Goal: Task Accomplishment & Management: Manage account settings

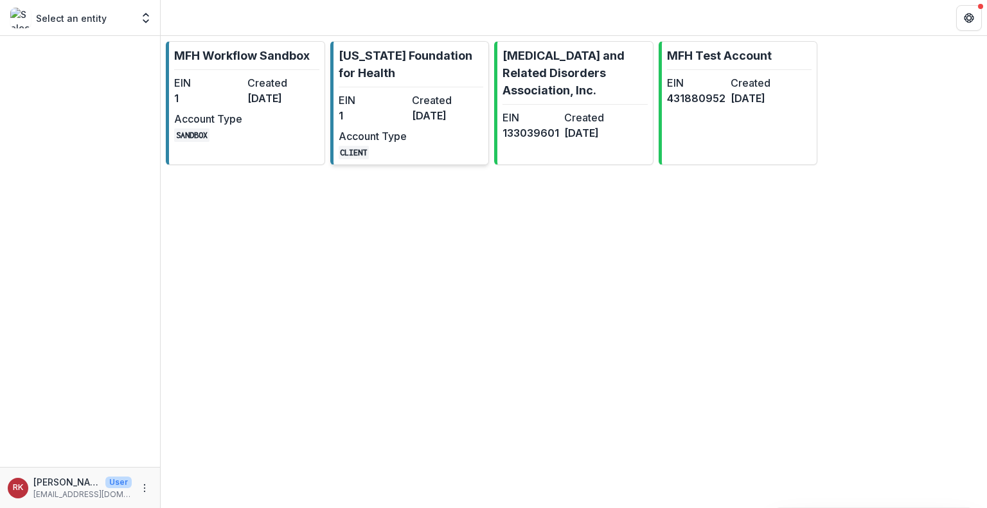
click at [378, 139] on dt "Account Type" at bounding box center [373, 135] width 68 height 15
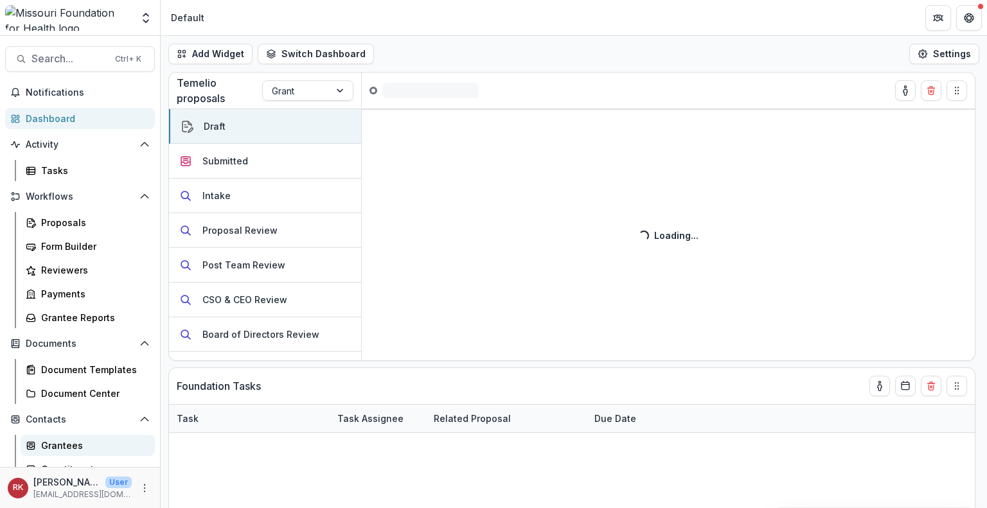
click at [53, 446] on div "Grantees" at bounding box center [92, 445] width 103 height 13
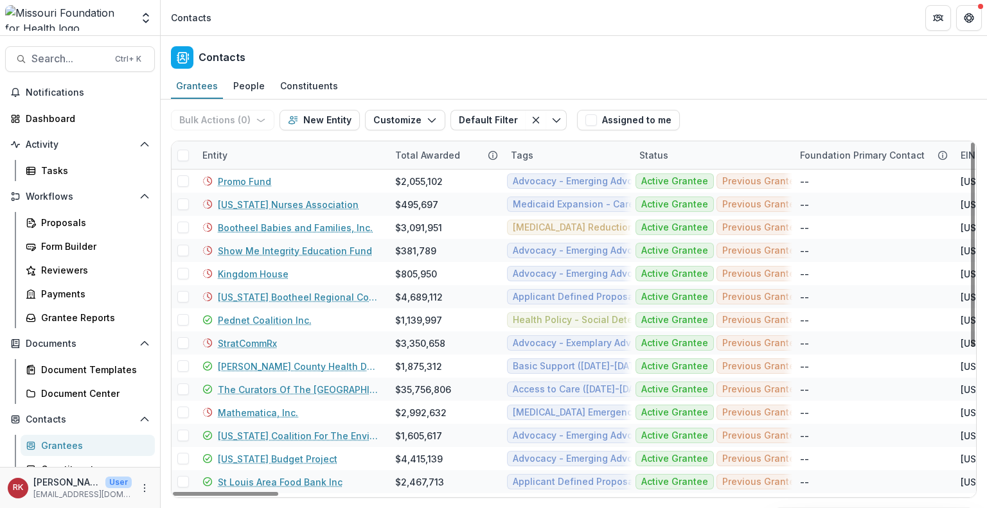
click at [216, 156] on div "Entity" at bounding box center [215, 154] width 40 height 13
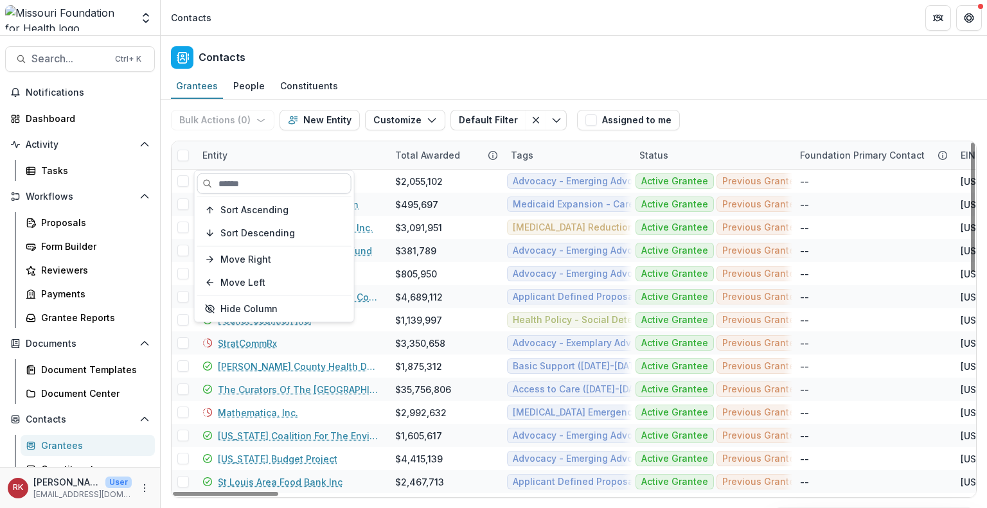
click at [218, 182] on input at bounding box center [274, 183] width 154 height 21
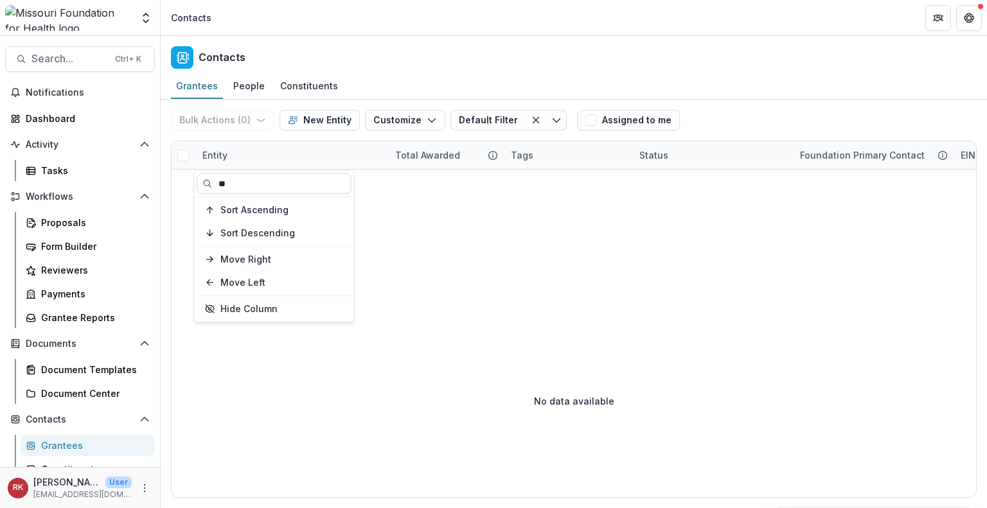
type input "*"
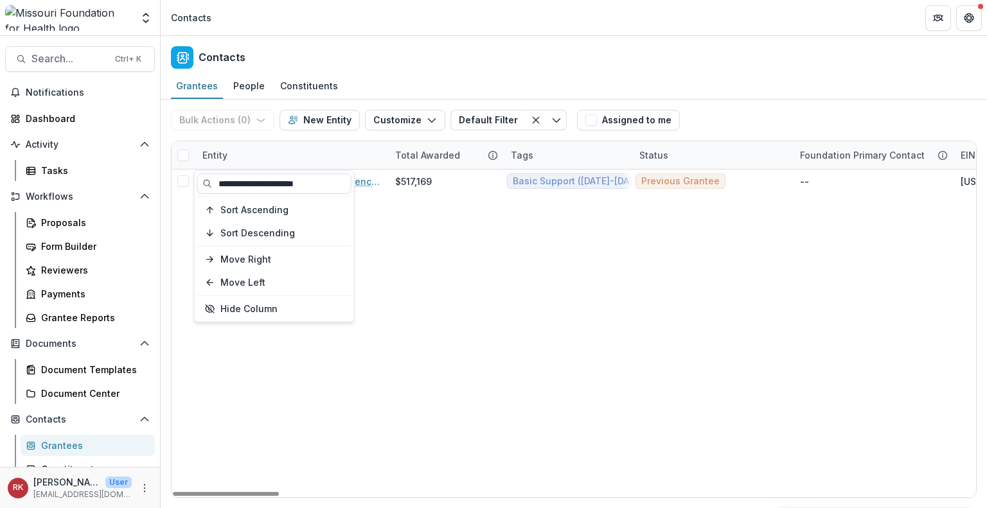
type input "**********"
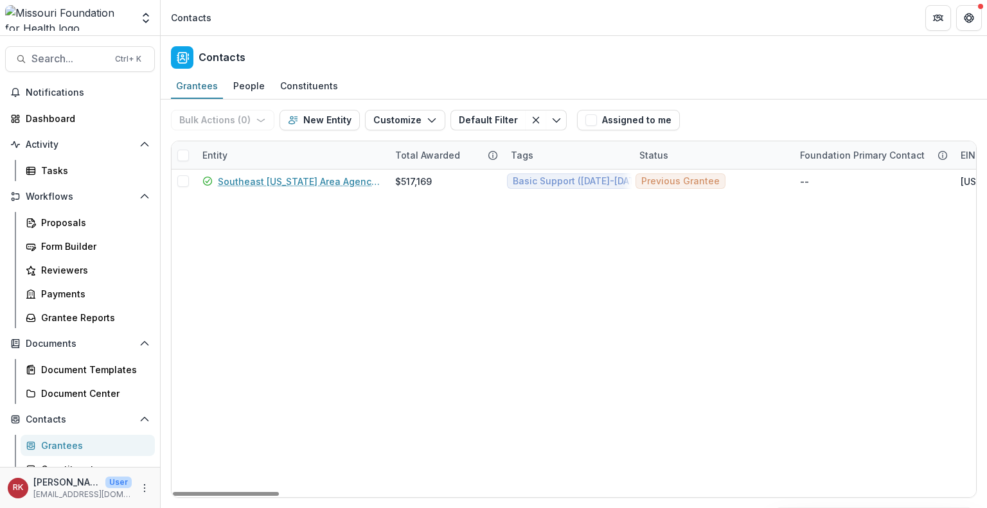
click at [219, 157] on div "Entity" at bounding box center [215, 154] width 40 height 13
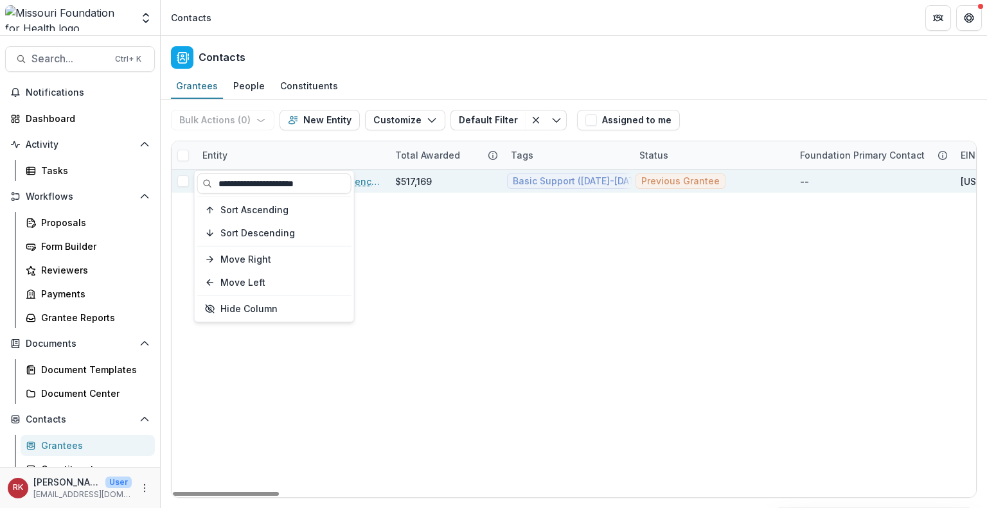
drag, startPoint x: 322, startPoint y: 182, endPoint x: 176, endPoint y: 182, distance: 145.8
click at [176, 182] on body "Skip to content Aggregate Analysis Foundations MFH Workflow Sandbox Missouri Fo…" at bounding box center [493, 254] width 987 height 508
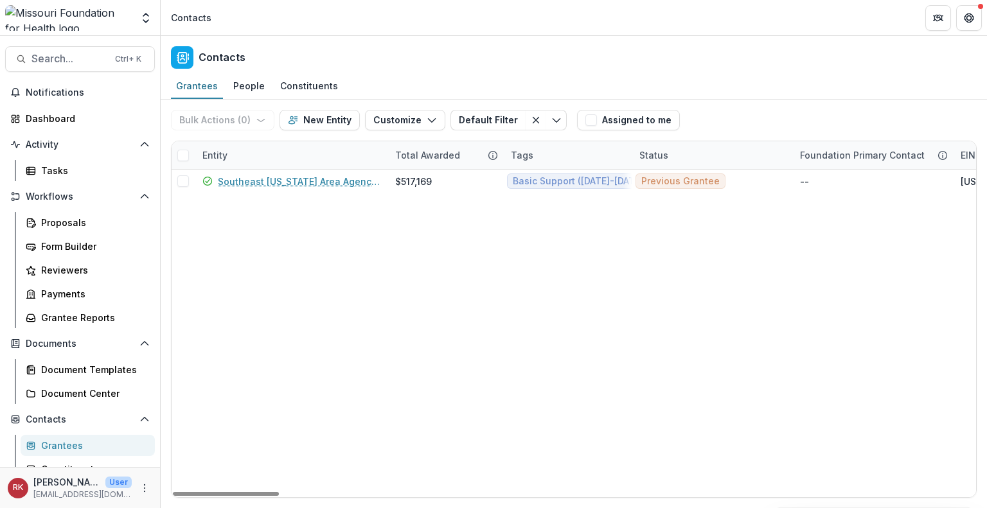
click at [216, 152] on div "Entity" at bounding box center [215, 154] width 40 height 13
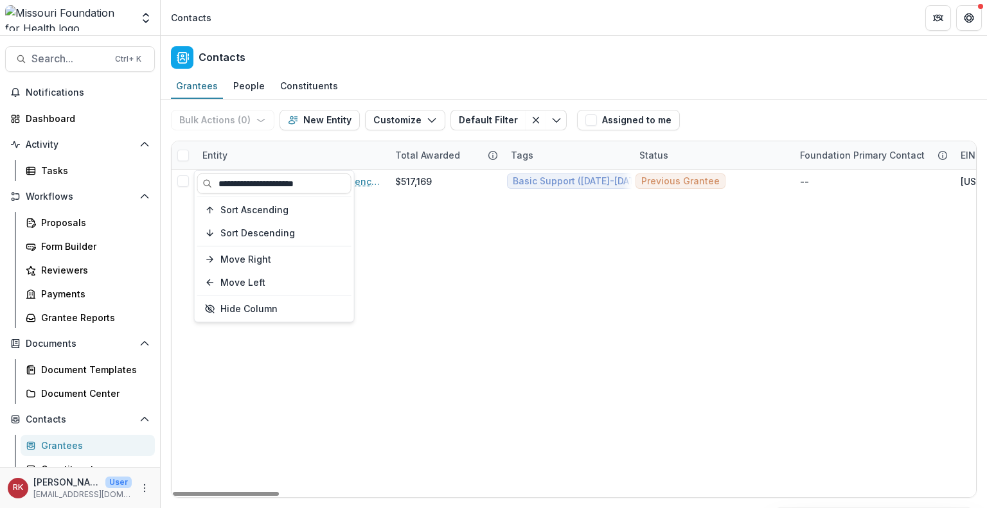
drag, startPoint x: 330, startPoint y: 186, endPoint x: 196, endPoint y: 173, distance: 134.2
click at [196, 173] on div "**********" at bounding box center [274, 246] width 159 height 151
type input "*********"
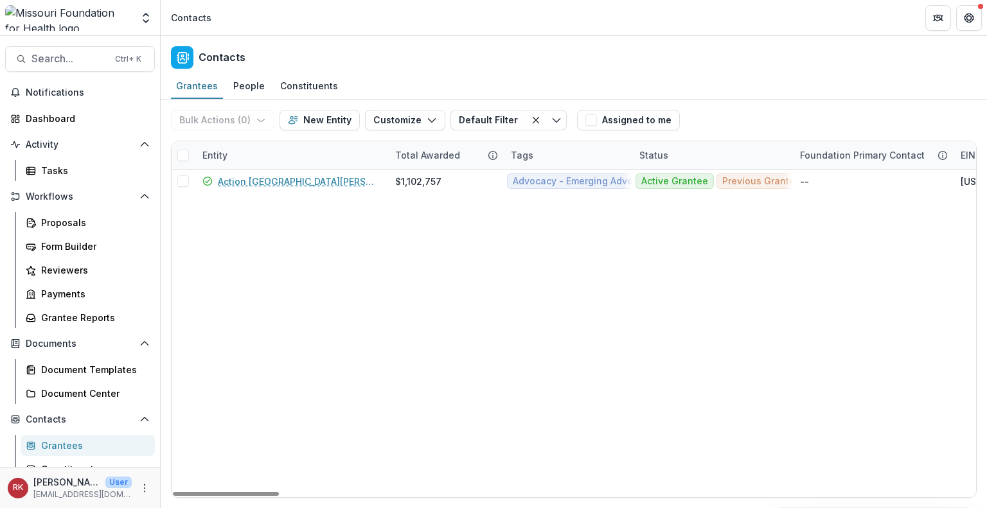
click at [215, 159] on div "Entity" at bounding box center [215, 154] width 40 height 13
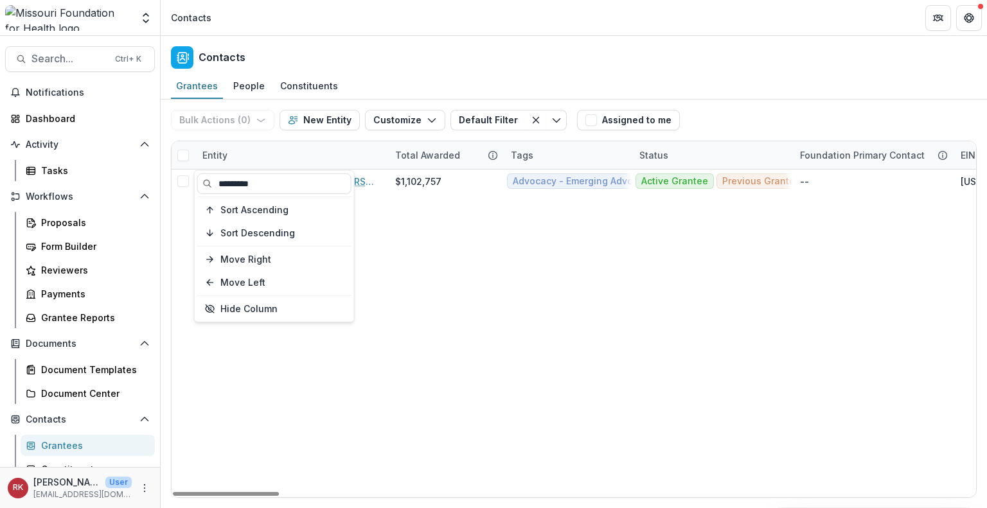
click at [195, 185] on div "********* Sort Ascending Sort Descending Move Right Move Left Hide Column" at bounding box center [274, 246] width 159 height 151
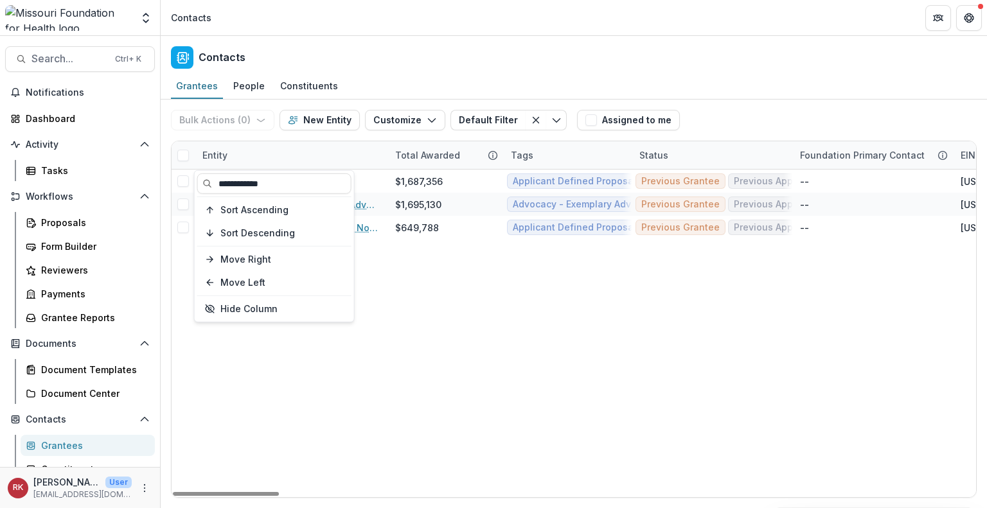
type input "**********"
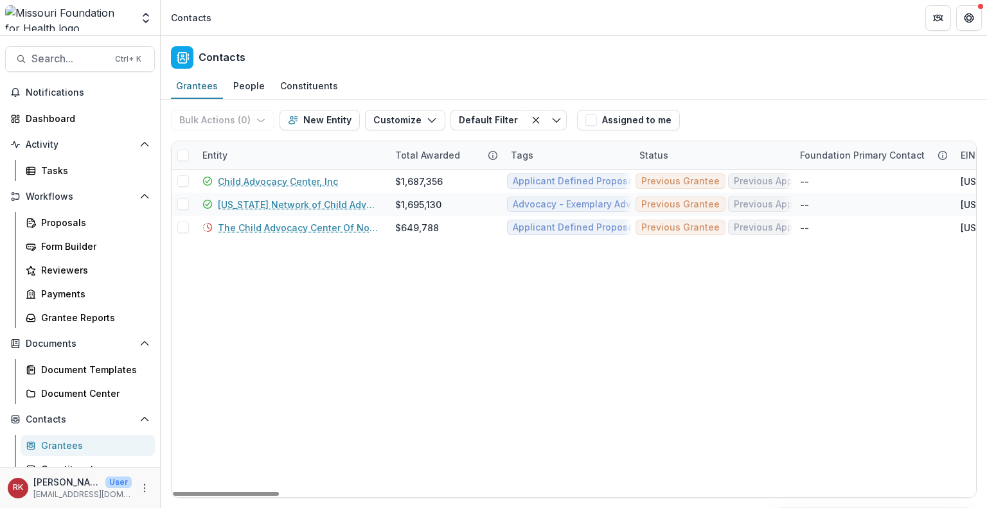
drag, startPoint x: 387, startPoint y: 156, endPoint x: 466, endPoint y: 161, distance: 79.1
click at [466, 161] on div "Total Awarded" at bounding box center [445, 155] width 116 height 28
click at [362, 151] on div "Entity" at bounding box center [291, 155] width 193 height 28
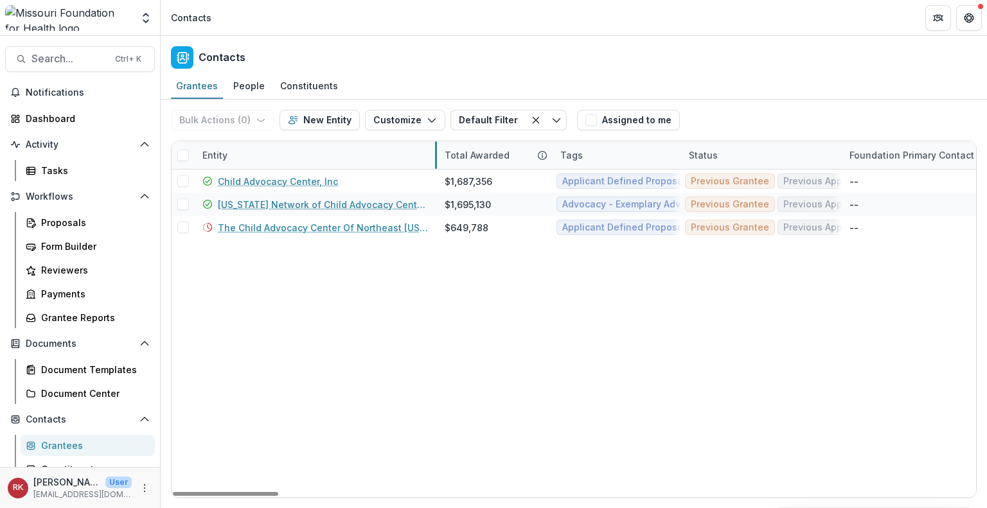
drag, startPoint x: 385, startPoint y: 156, endPoint x: 441, endPoint y: 156, distance: 55.9
click at [222, 152] on div "Entity" at bounding box center [215, 154] width 40 height 13
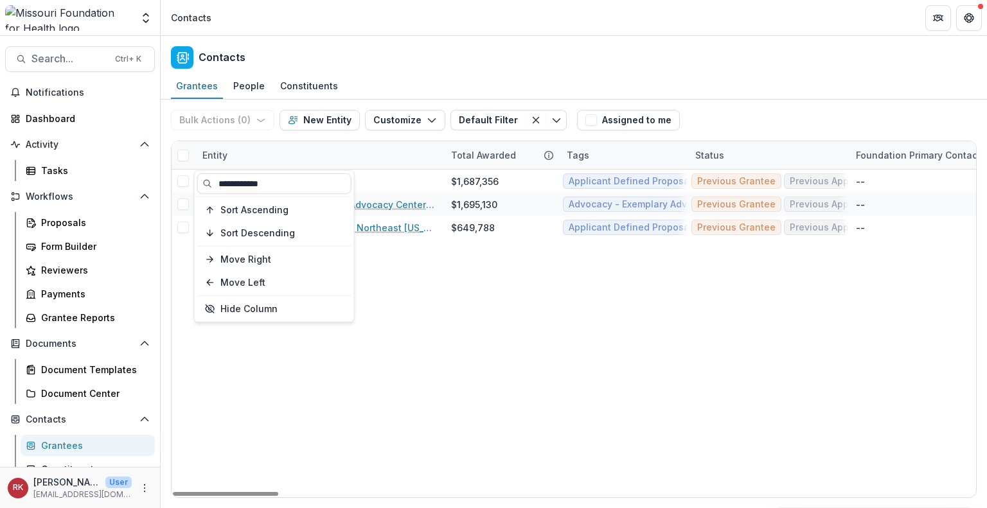
drag, startPoint x: 293, startPoint y: 184, endPoint x: 161, endPoint y: 180, distance: 132.4
click at [161, 180] on body "Skip to content Aggregate Analysis Foundations MFH Workflow Sandbox Missouri Fo…" at bounding box center [493, 254] width 987 height 508
drag, startPoint x: 288, startPoint y: 184, endPoint x: 199, endPoint y: 179, distance: 88.8
click at [199, 179] on input "**********" at bounding box center [274, 183] width 154 height 21
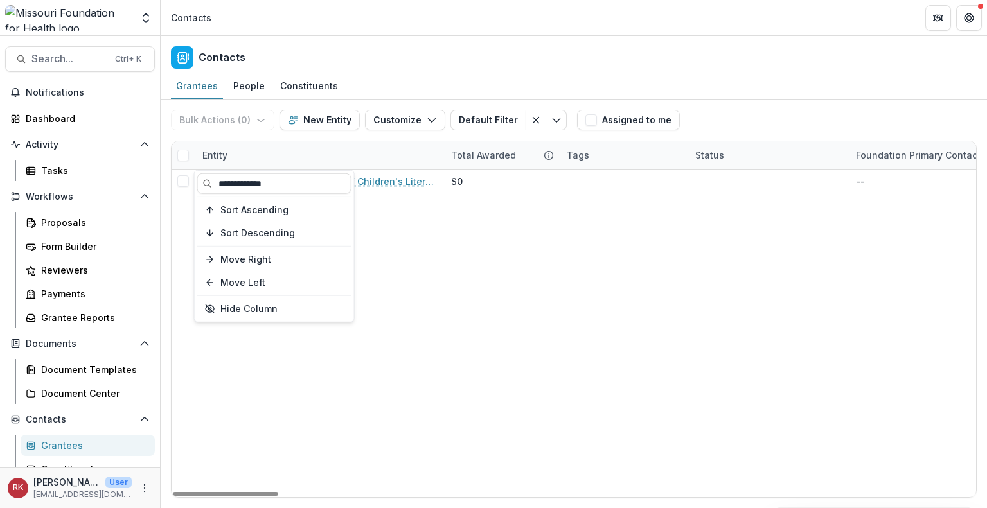
type input "**********"
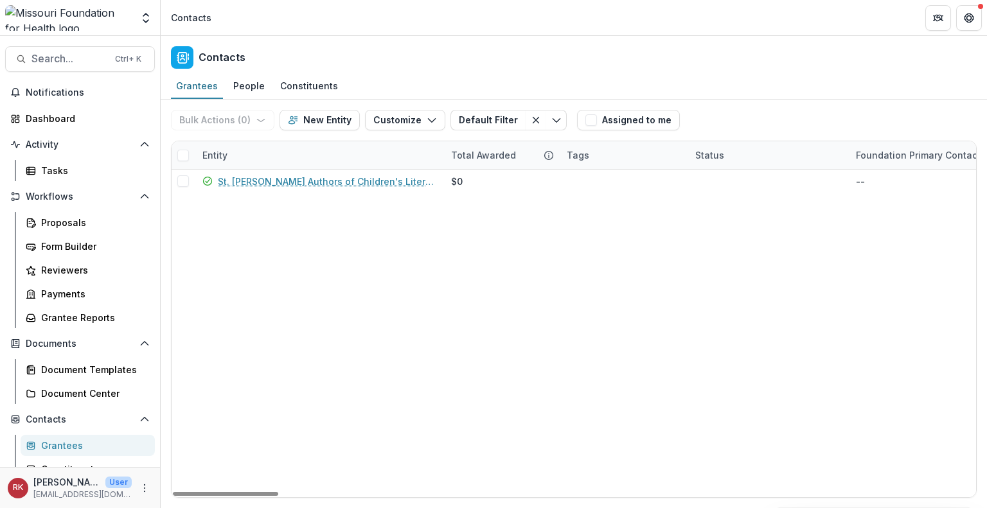
click at [209, 155] on div "Entity" at bounding box center [215, 154] width 40 height 13
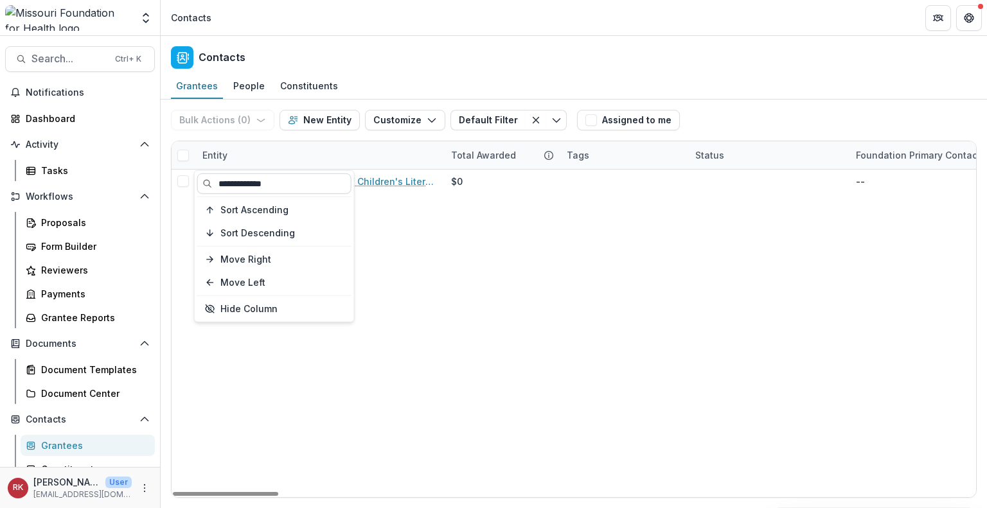
drag, startPoint x: 288, startPoint y: 187, endPoint x: 217, endPoint y: 184, distance: 71.3
click at [217, 184] on input "**********" at bounding box center [274, 183] width 154 height 21
type input "**********"
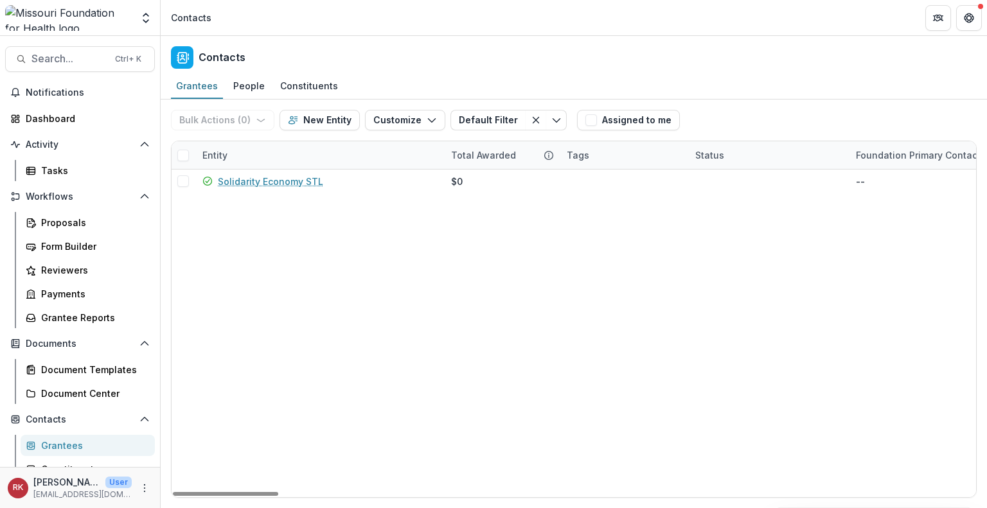
click at [209, 154] on div "Entity" at bounding box center [215, 154] width 40 height 13
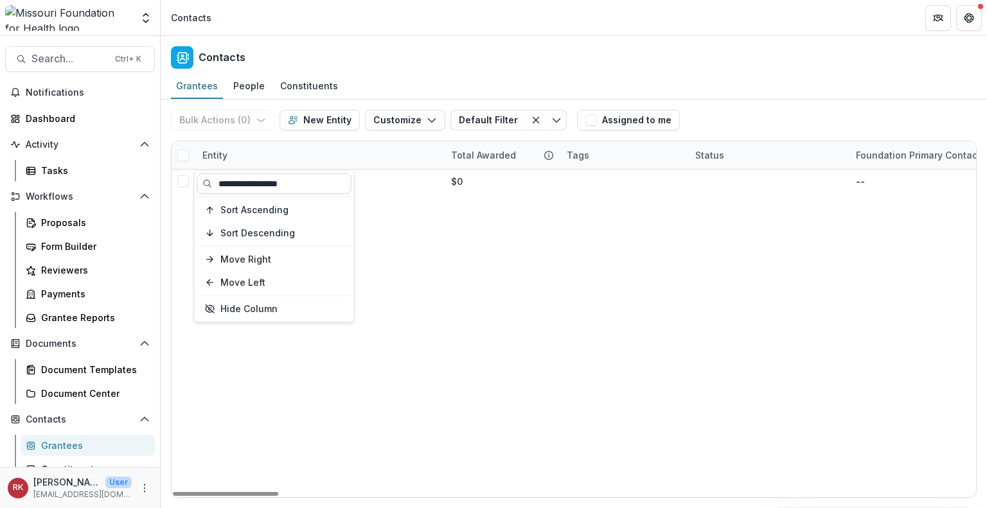
drag, startPoint x: 314, startPoint y: 187, endPoint x: 216, endPoint y: 179, distance: 98.6
click at [216, 179] on input "**********" at bounding box center [274, 183] width 154 height 21
type input "**********"
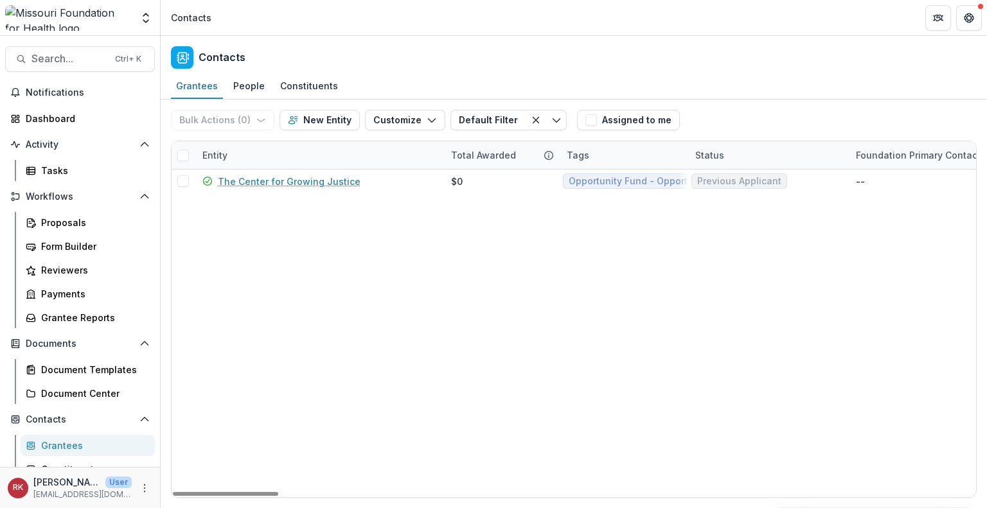
click at [220, 156] on div "Entity" at bounding box center [215, 154] width 40 height 13
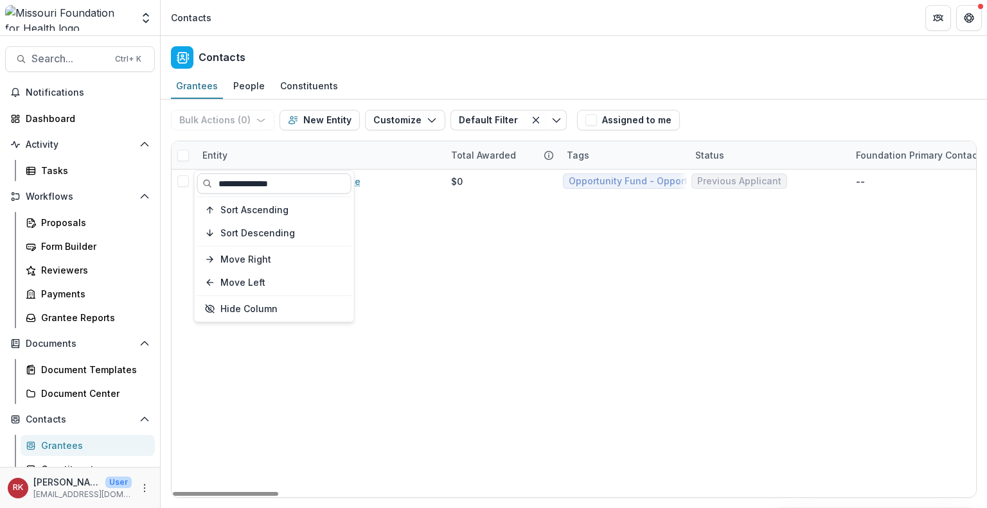
drag, startPoint x: 257, startPoint y: 181, endPoint x: 211, endPoint y: 179, distance: 46.3
click at [211, 179] on input "**********" at bounding box center [274, 183] width 154 height 21
type input "*********"
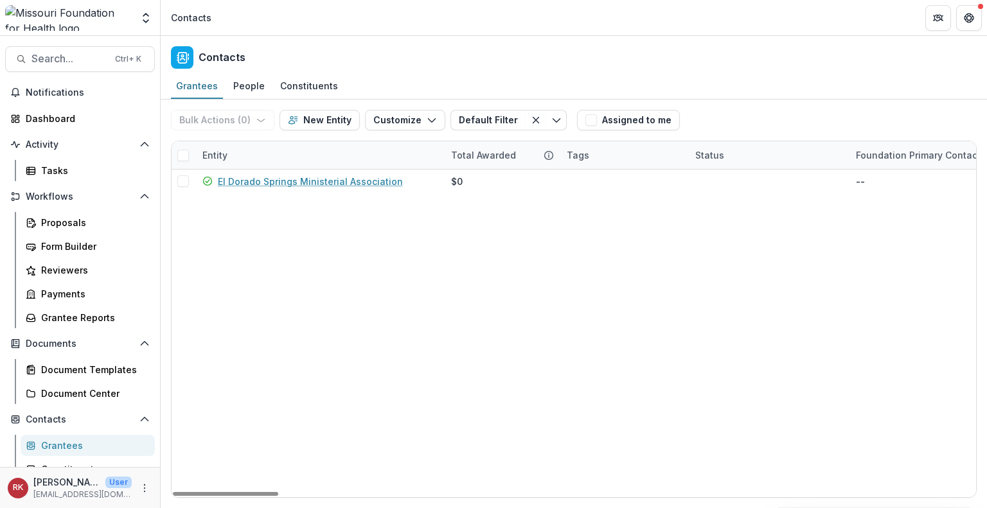
click at [211, 153] on div "Entity" at bounding box center [215, 154] width 40 height 13
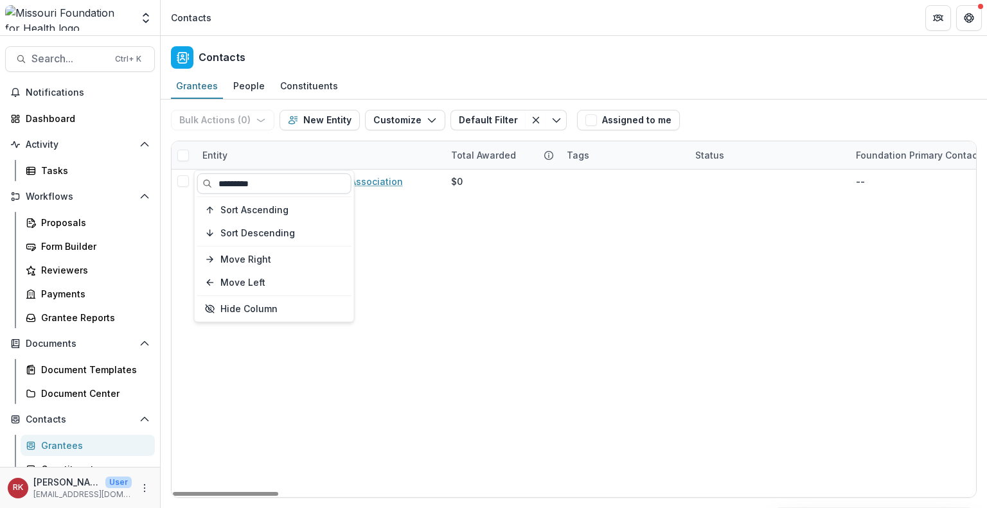
drag, startPoint x: 280, startPoint y: 184, endPoint x: 216, endPoint y: 184, distance: 63.6
click at [216, 184] on input "*********" at bounding box center [274, 183] width 154 height 21
type input "***"
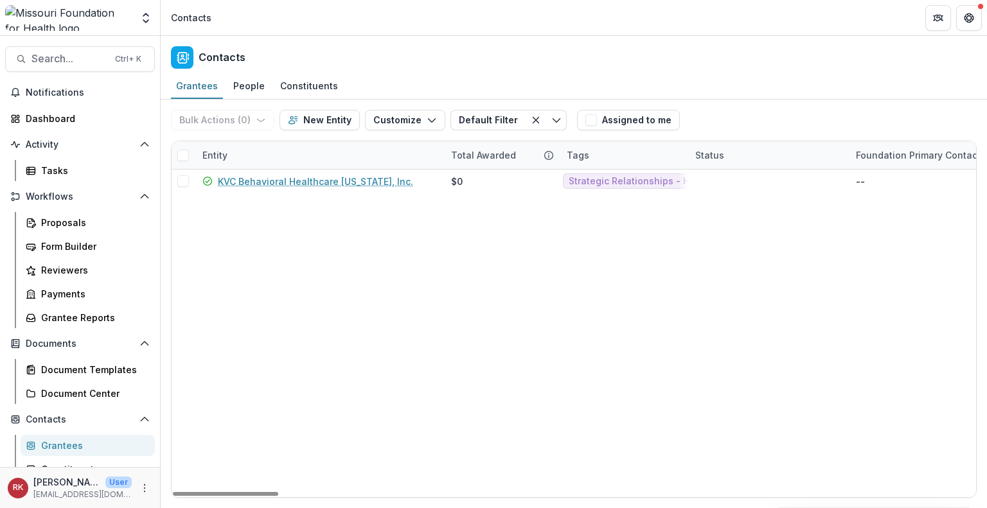
click at [213, 155] on div "Entity" at bounding box center [215, 154] width 40 height 13
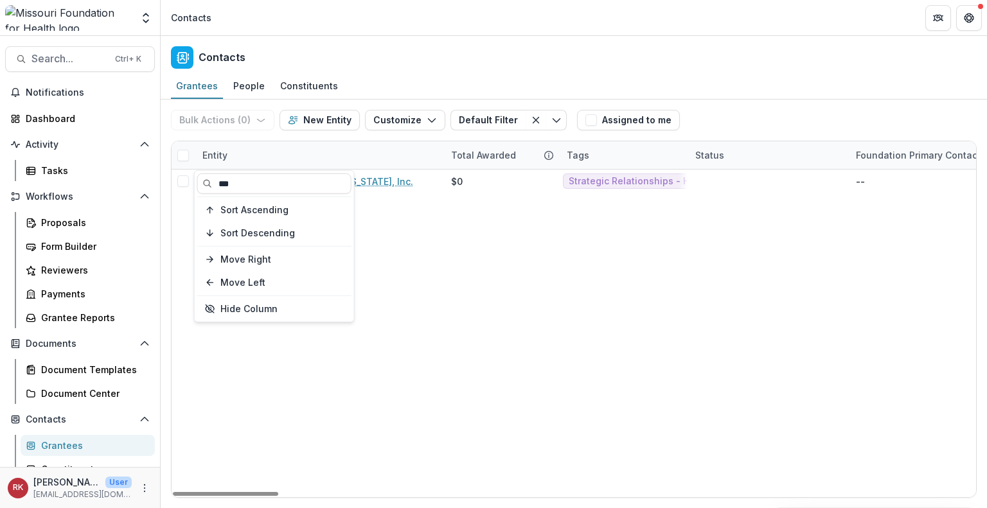
drag, startPoint x: 247, startPoint y: 184, endPoint x: 196, endPoint y: 180, distance: 51.5
click at [196, 180] on div "*** Sort Ascending Sort Descending Move Right Move Left Hide Column" at bounding box center [274, 246] width 159 height 151
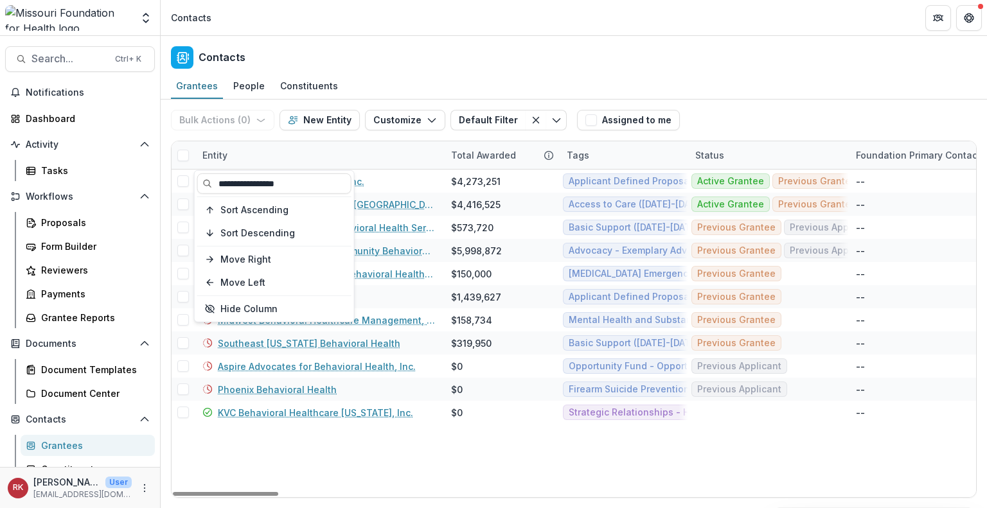
type input "**********"
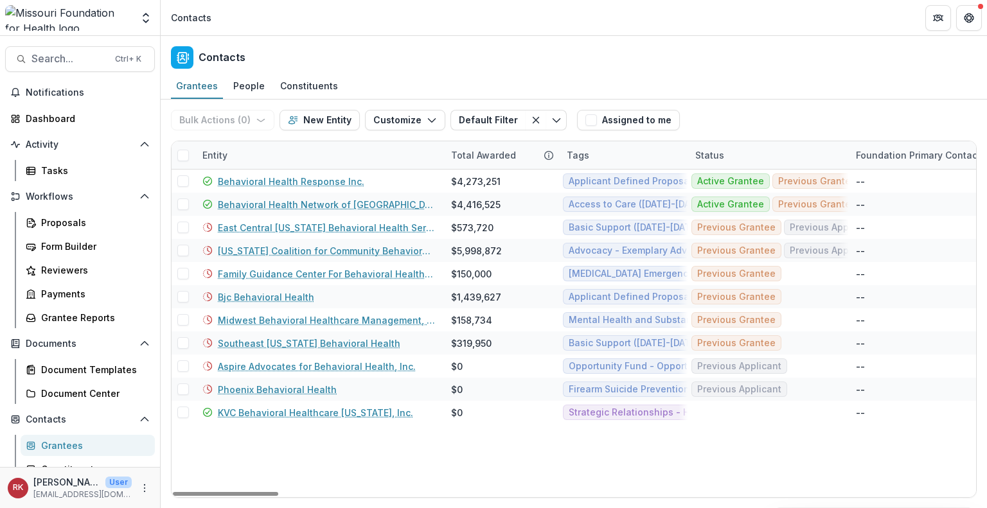
click at [214, 155] on div "Entity" at bounding box center [215, 154] width 40 height 13
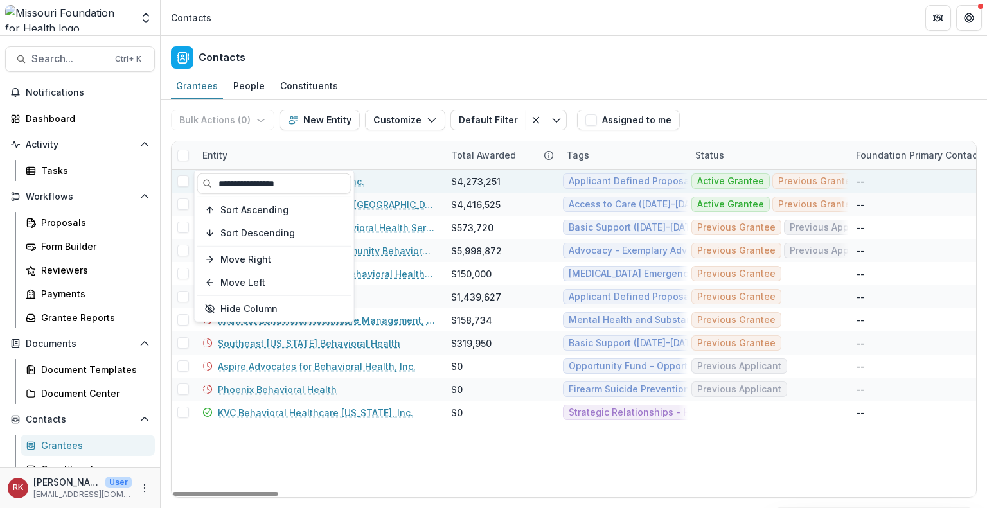
drag, startPoint x: 297, startPoint y: 184, endPoint x: 185, endPoint y: 183, distance: 112.4
click at [185, 183] on body "Skip to content Aggregate Analysis Foundations MFH Workflow Sandbox Missouri Fo…" at bounding box center [493, 254] width 987 height 508
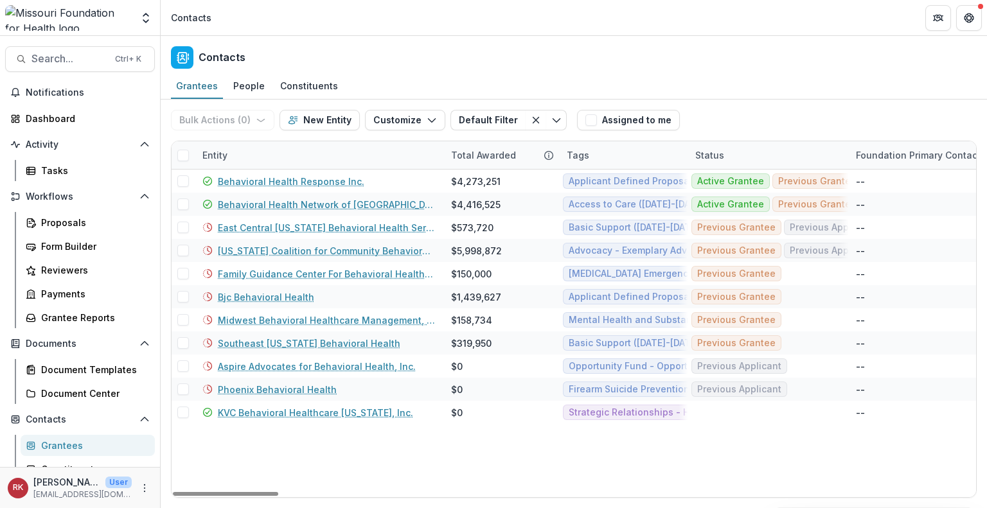
click at [214, 158] on div "Entity" at bounding box center [215, 154] width 40 height 13
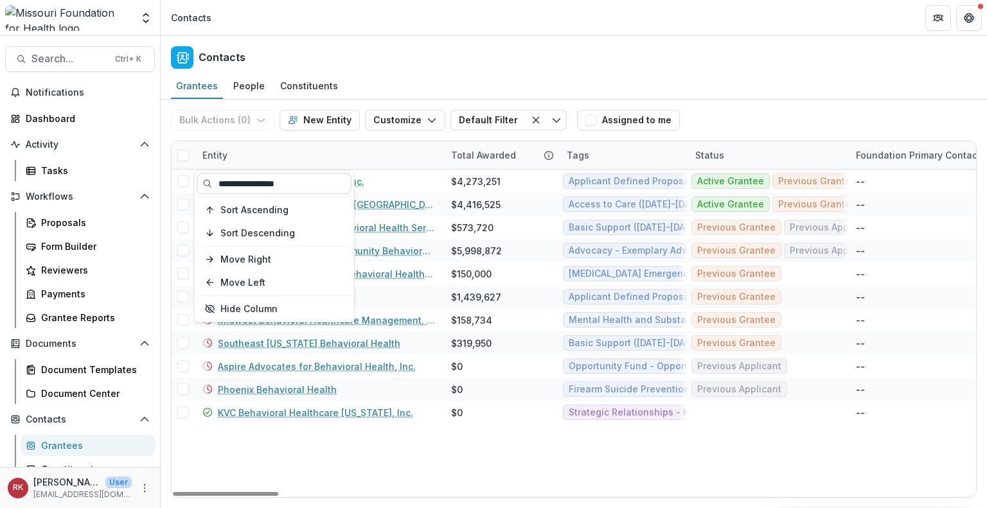
click at [285, 177] on input "**********" at bounding box center [274, 183] width 154 height 21
drag, startPoint x: 290, startPoint y: 179, endPoint x: 216, endPoint y: 178, distance: 73.9
click at [216, 178] on input "**********" at bounding box center [274, 183] width 154 height 21
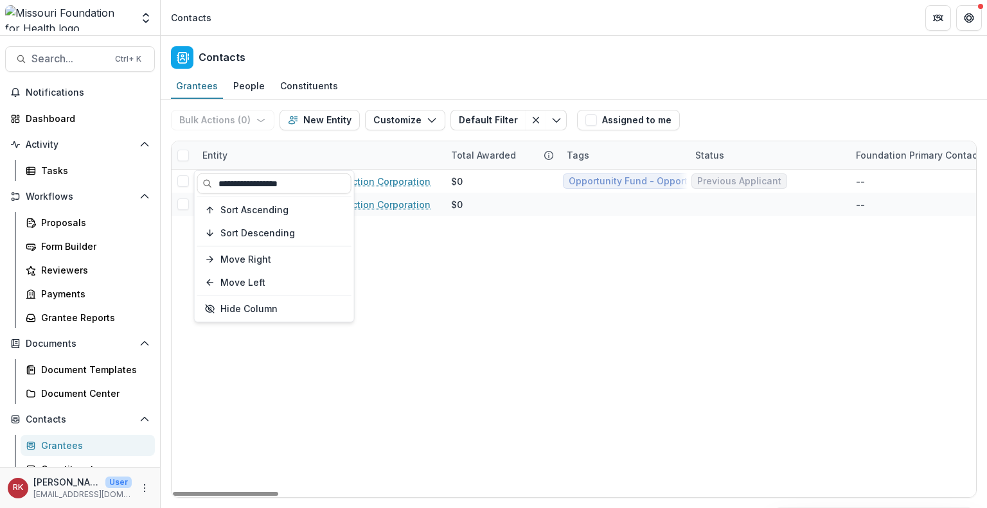
type input "**********"
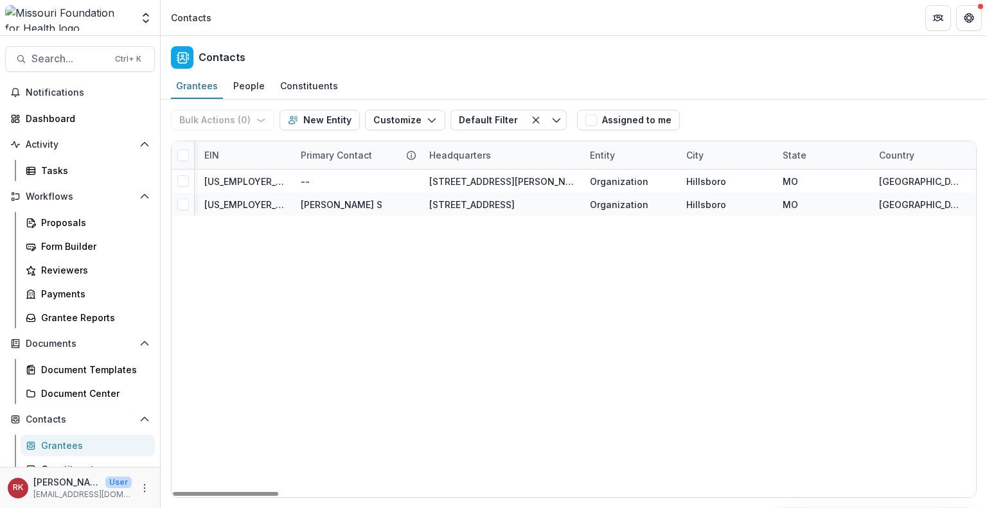
scroll to position [0, 691]
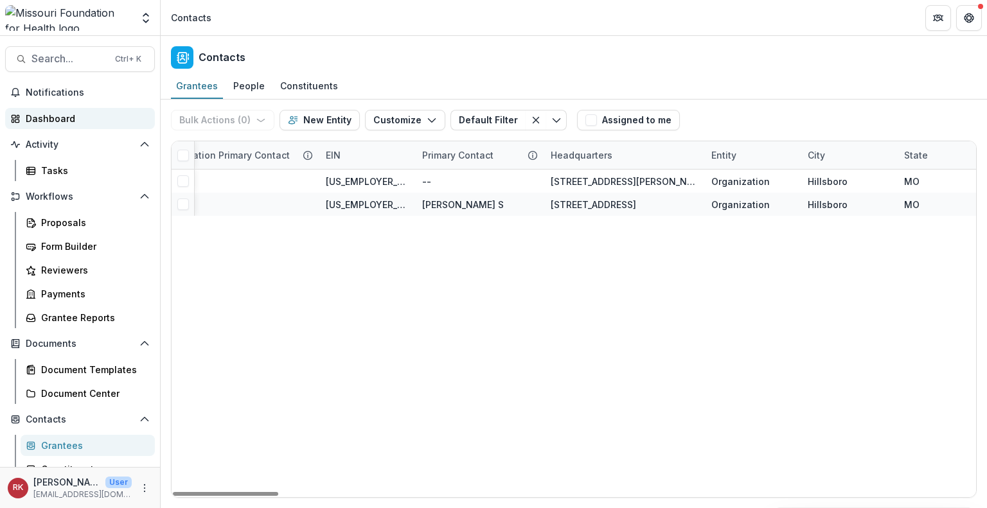
click at [49, 114] on div "Dashboard" at bounding box center [85, 118] width 119 height 13
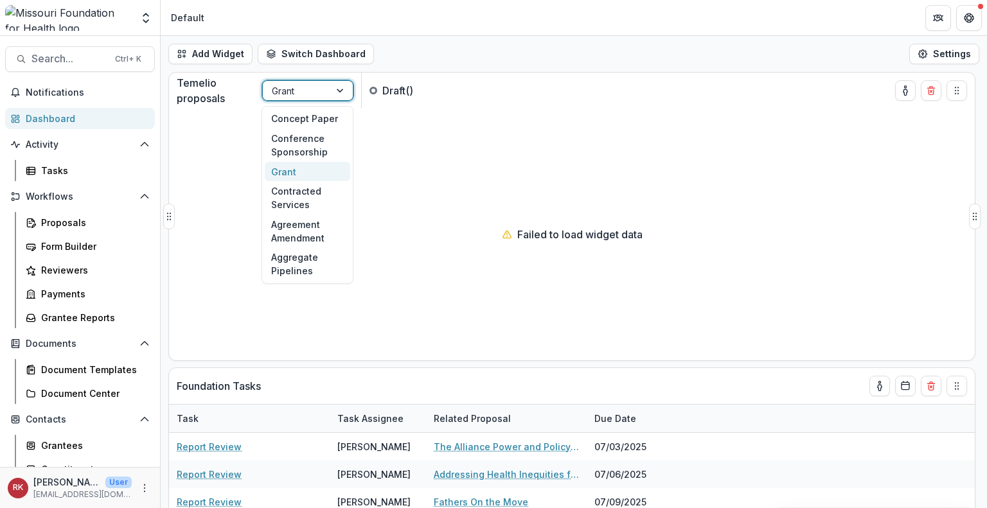
click at [299, 94] on div at bounding box center [296, 91] width 49 height 16
click at [292, 114] on div "Concept Paper" at bounding box center [307, 119] width 85 height 20
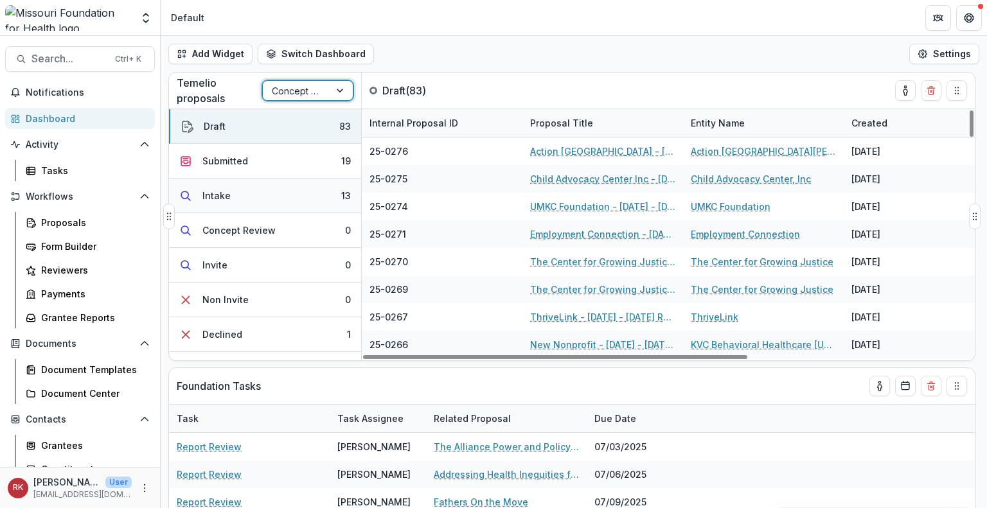
click at [280, 192] on button "Intake 13" at bounding box center [265, 196] width 192 height 35
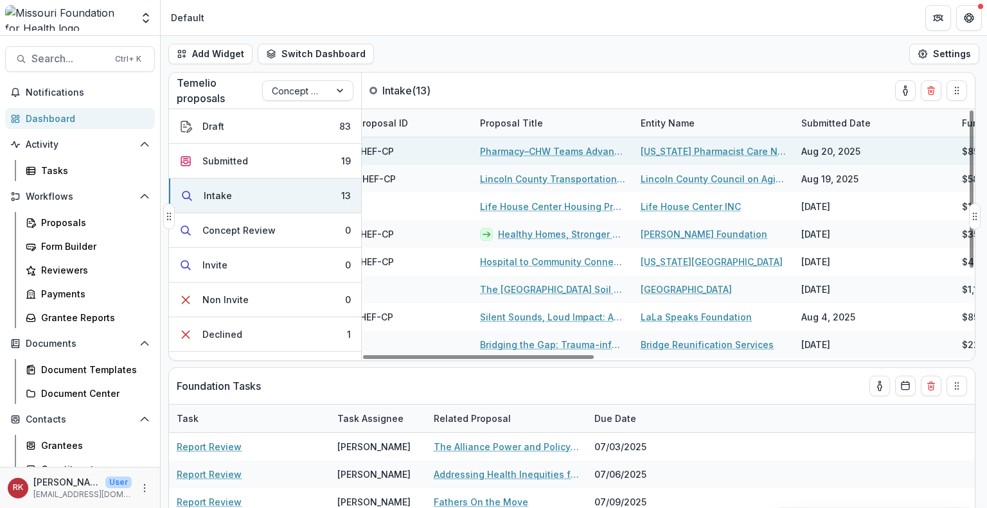
scroll to position [0, 529]
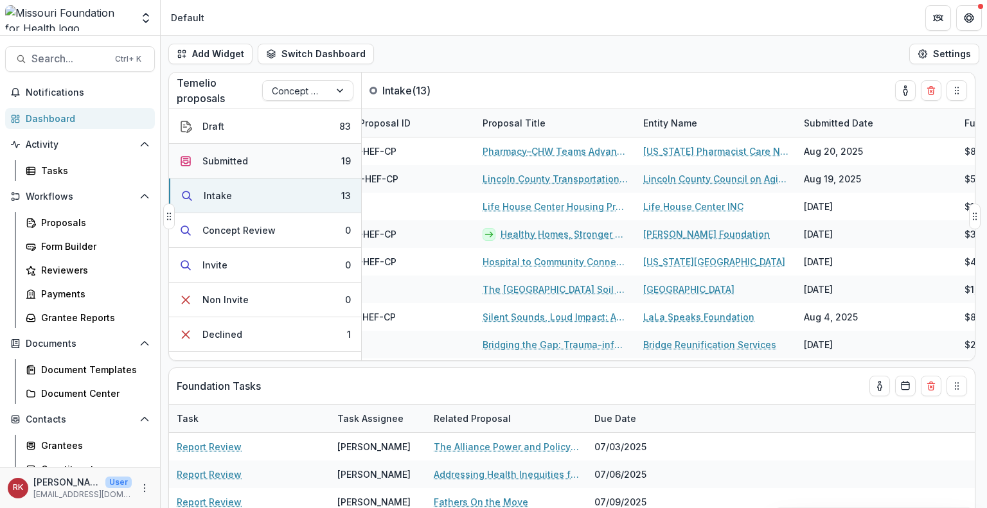
click at [259, 159] on button "Submitted 19" at bounding box center [265, 161] width 192 height 35
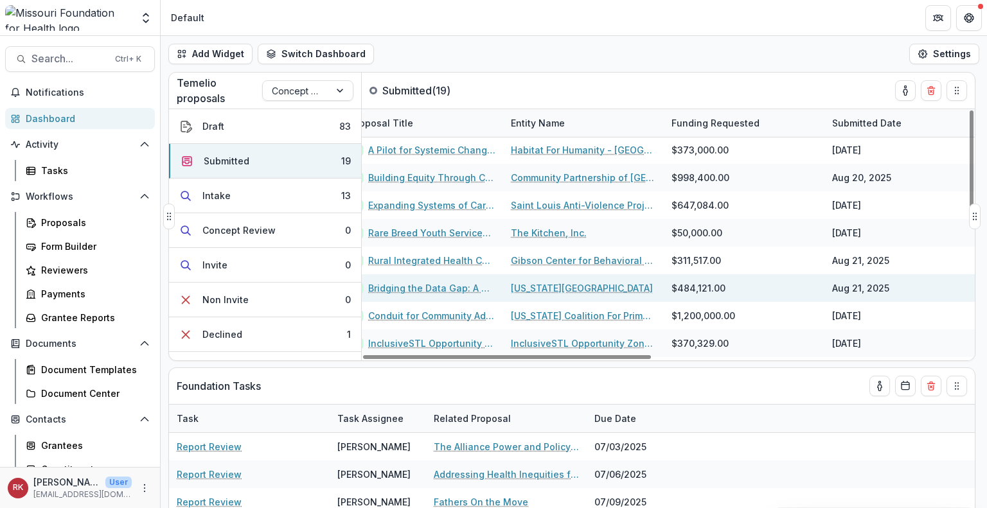
scroll to position [277, 164]
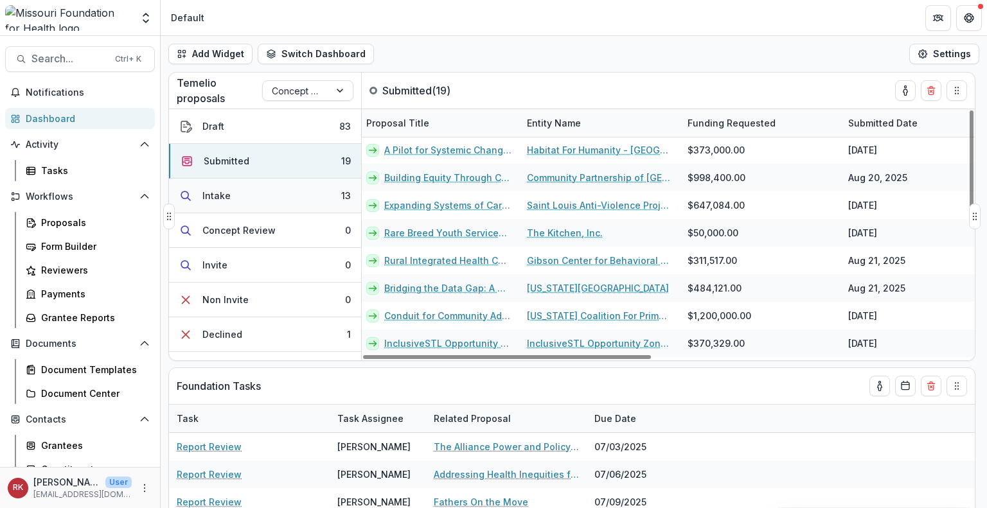
drag, startPoint x: 272, startPoint y: 201, endPoint x: 280, endPoint y: 202, distance: 8.4
click at [272, 201] on button "Intake 13" at bounding box center [265, 196] width 192 height 35
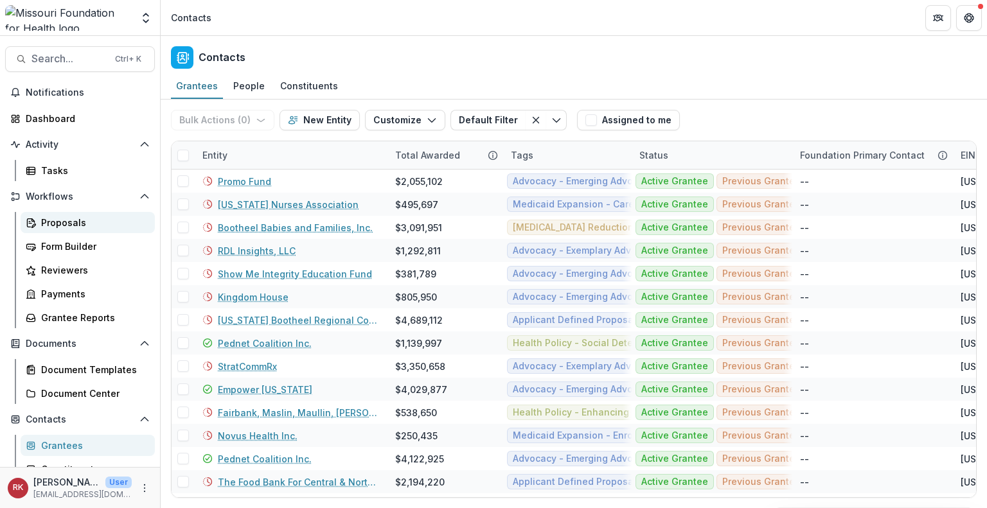
click at [34, 218] on icon at bounding box center [31, 223] width 10 height 10
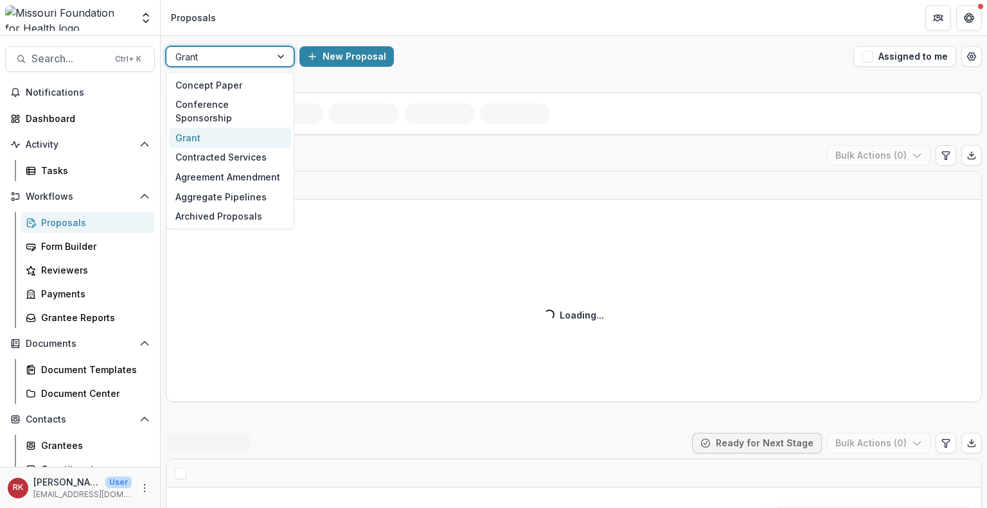
click at [247, 61] on div at bounding box center [218, 57] width 86 height 16
click at [234, 87] on div "Concept Paper" at bounding box center [230, 85] width 122 height 20
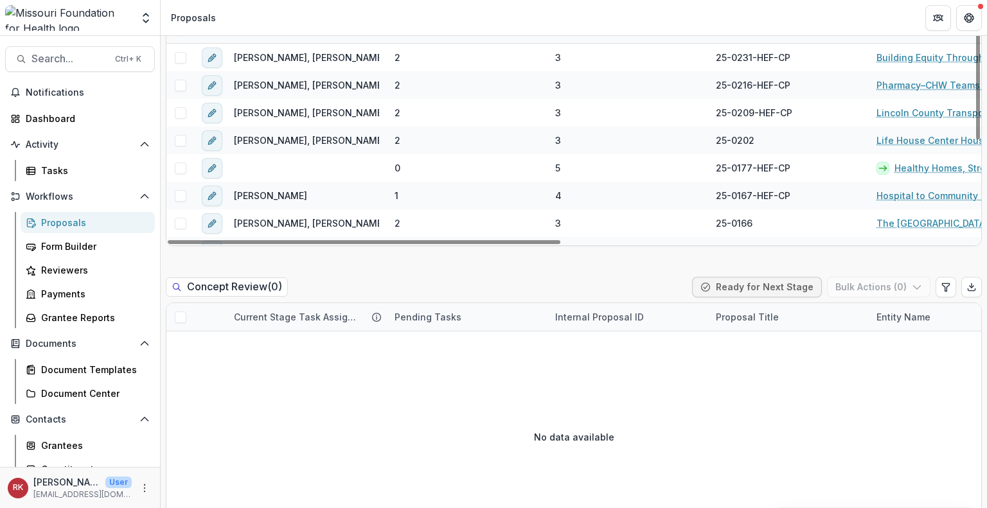
scroll to position [604, 0]
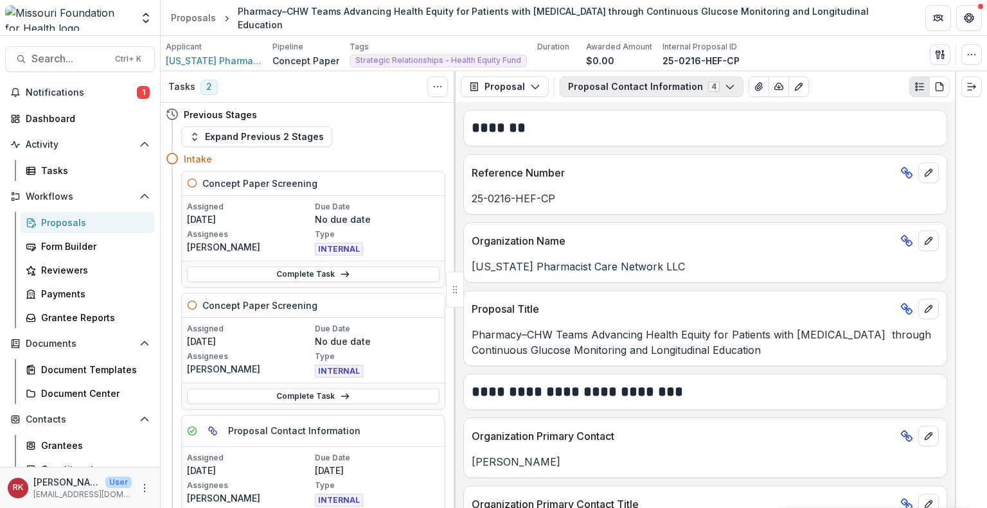
click at [623, 84] on button "Proposal Contact Information 4" at bounding box center [651, 86] width 184 height 21
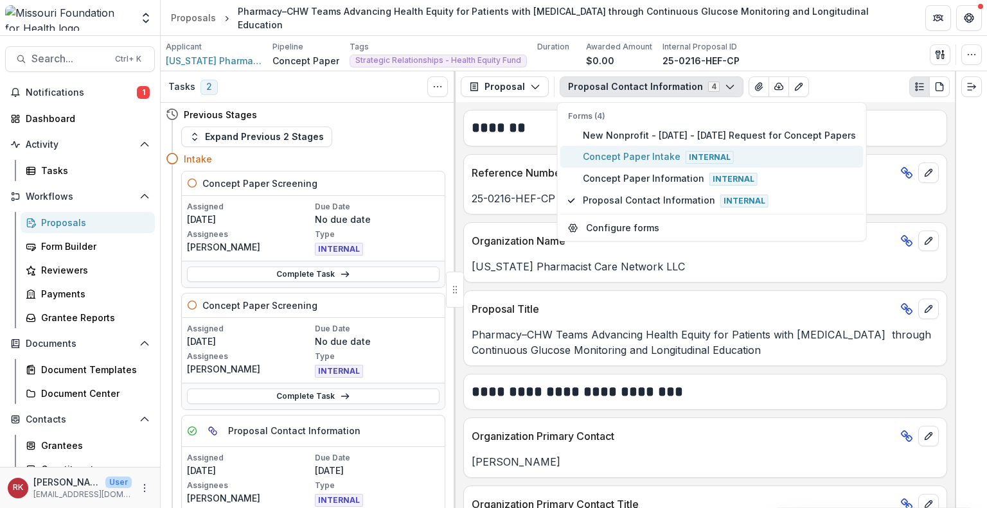
click at [605, 159] on span "Concept Paper Intake Internal" at bounding box center [719, 157] width 273 height 14
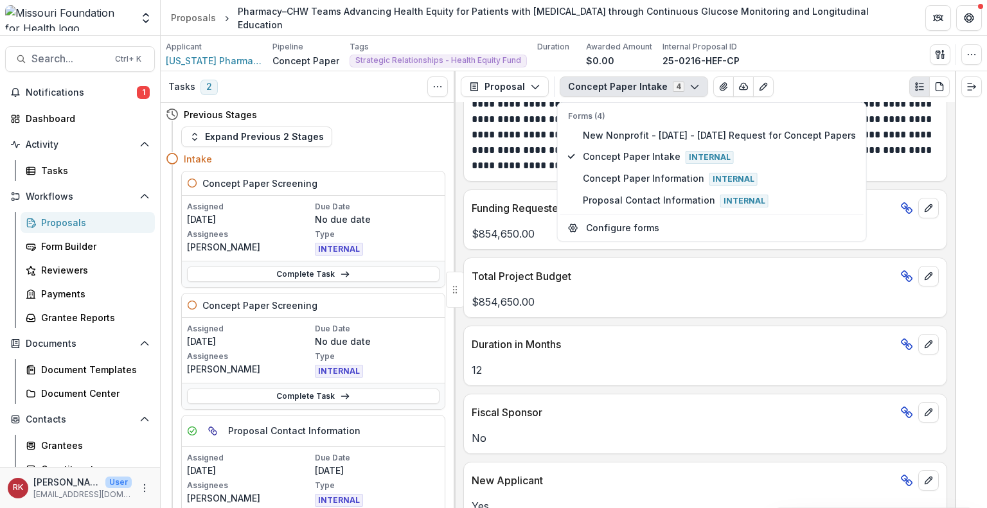
scroll to position [632, 0]
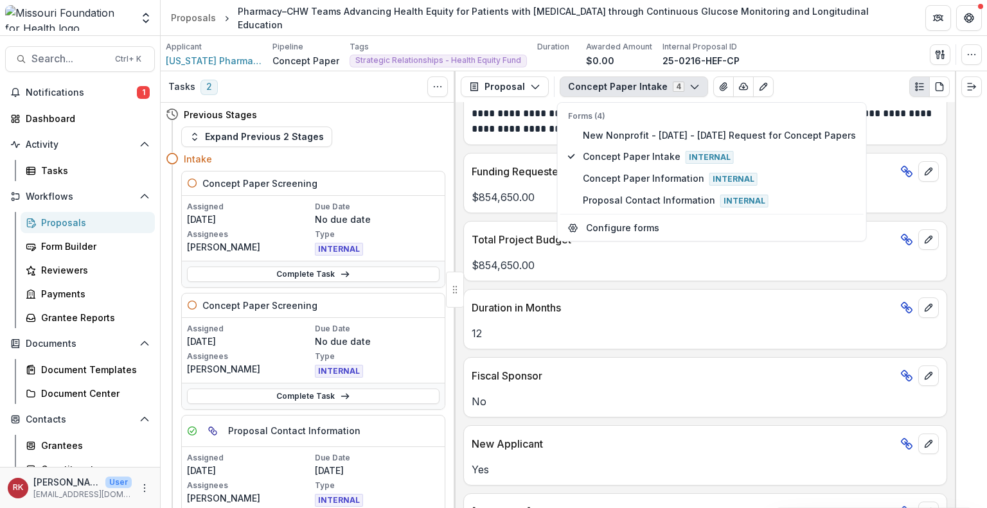
click at [527, 312] on p "Duration in Months" at bounding box center [682, 307] width 423 height 15
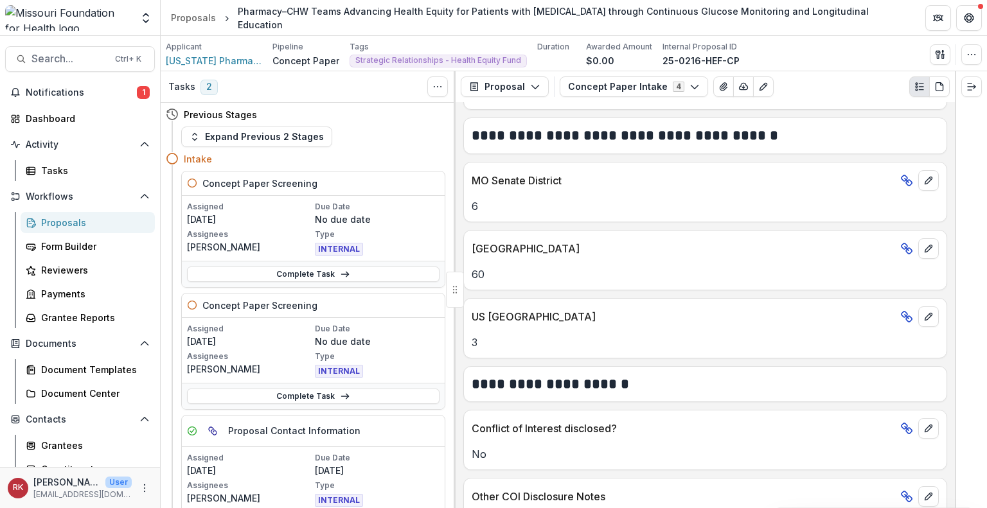
scroll to position [1950, 0]
click at [846, 65] on div "Applicant Missouri Pharmacist Care Network LLC Pipeline Concept Paper Tags Stra…" at bounding box center [574, 54] width 816 height 26
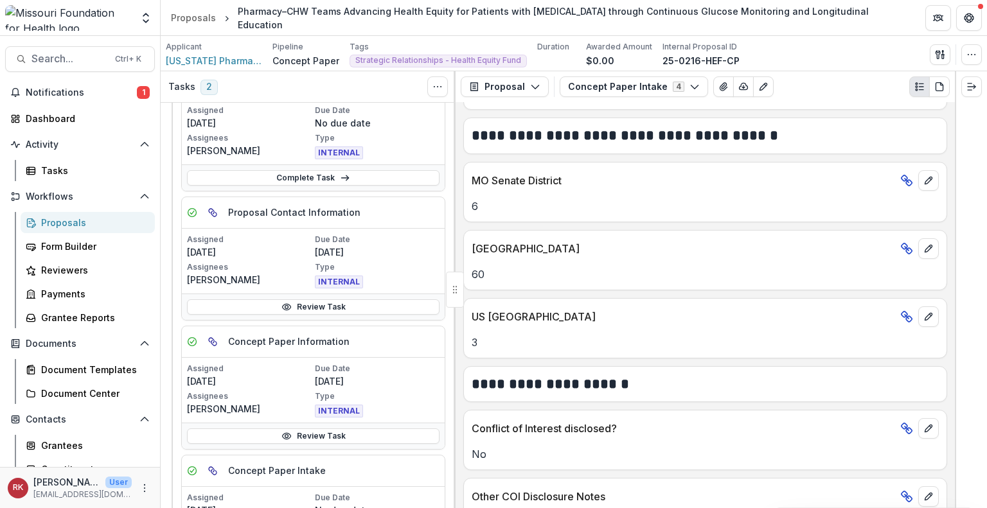
scroll to position [1210, 0]
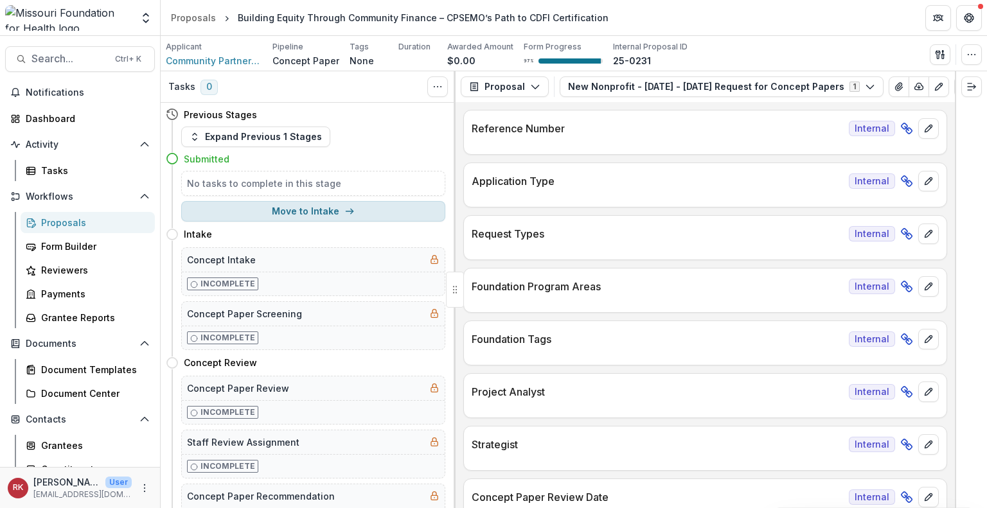
click at [283, 209] on button "Move to Intake" at bounding box center [313, 211] width 264 height 21
select select "******"
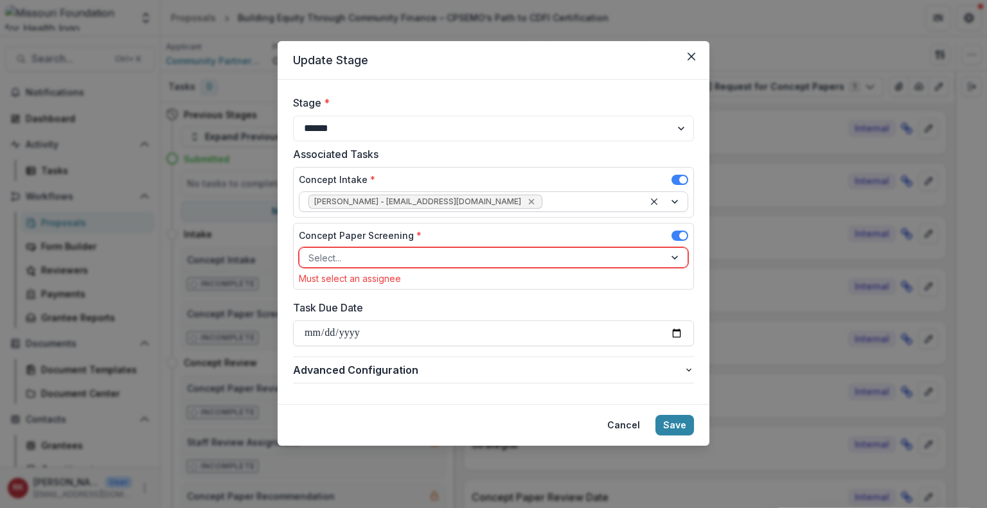
click at [526, 200] on icon "Remove Wendy Rohrbach - wrohrbach@mffh.org" at bounding box center [531, 202] width 10 height 10
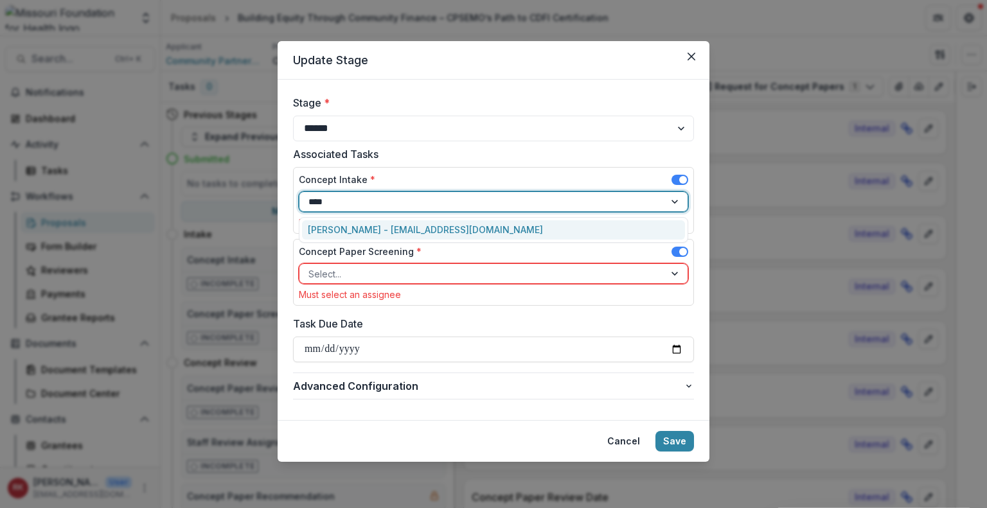
type input "*****"
click at [326, 234] on div "Renee Klann - rklann@mffh.org" at bounding box center [493, 230] width 383 height 20
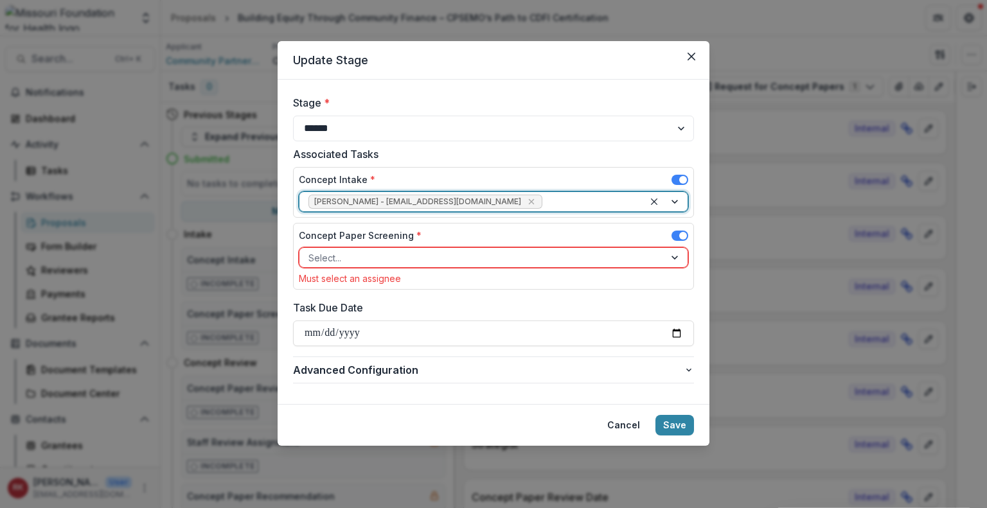
click at [322, 256] on div at bounding box center [481, 258] width 347 height 16
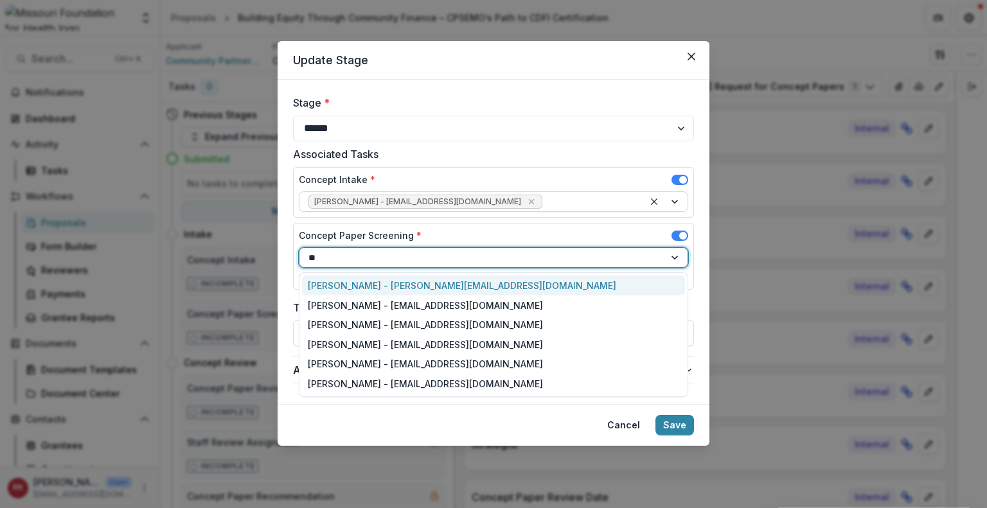
type input "***"
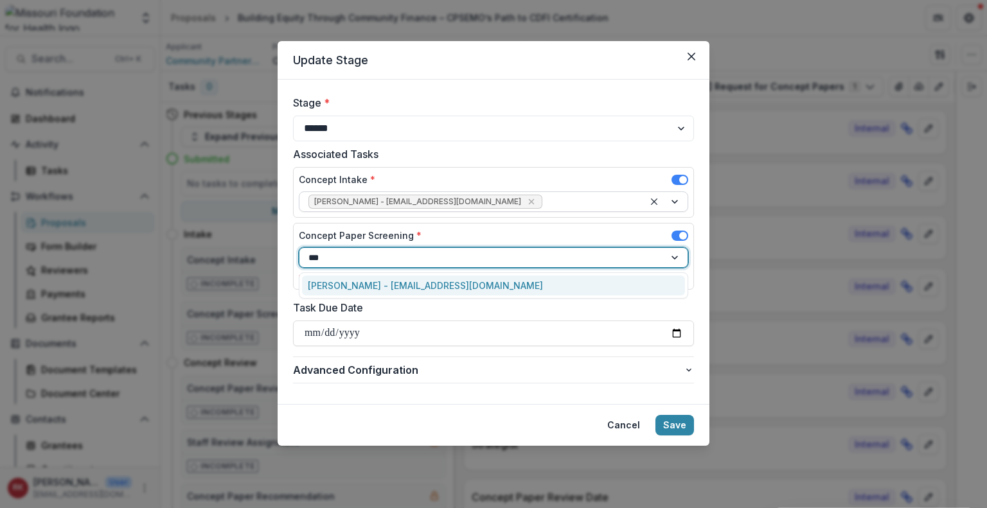
click at [328, 287] on div "Alyssa Curran - acurran@mffh.org" at bounding box center [493, 286] width 383 height 20
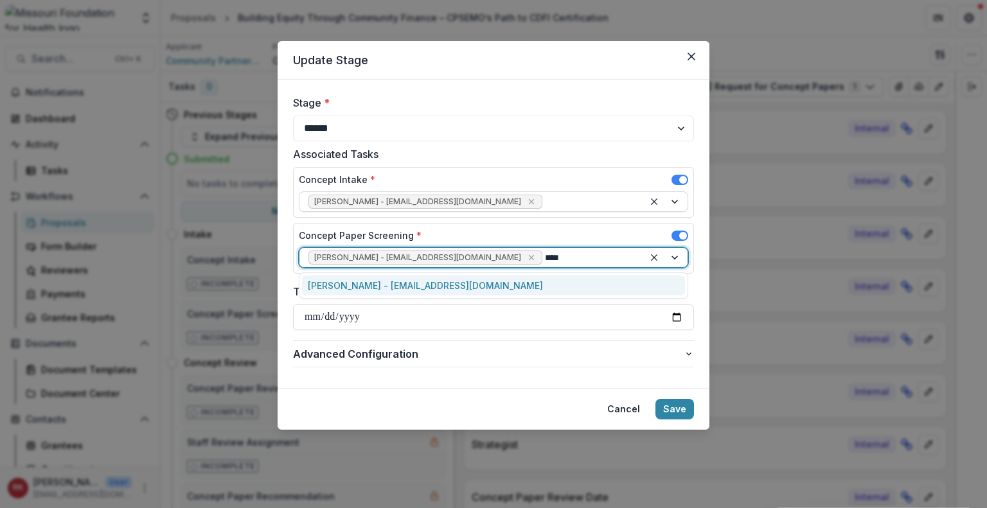
type input "*****"
click at [344, 290] on div "Reana Thomas - rthomas@mffh.org" at bounding box center [493, 286] width 383 height 20
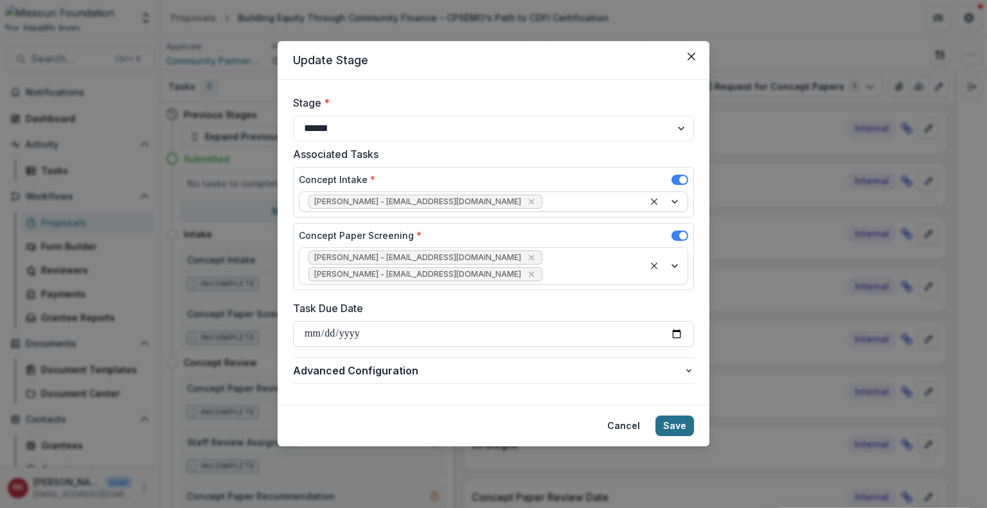
click at [671, 416] on button "Save" at bounding box center [674, 426] width 39 height 21
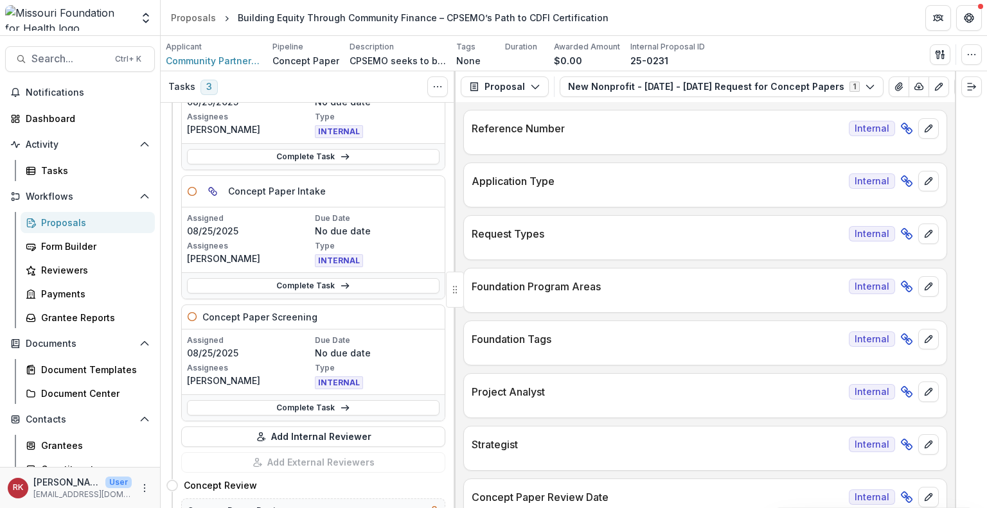
scroll to position [125, 0]
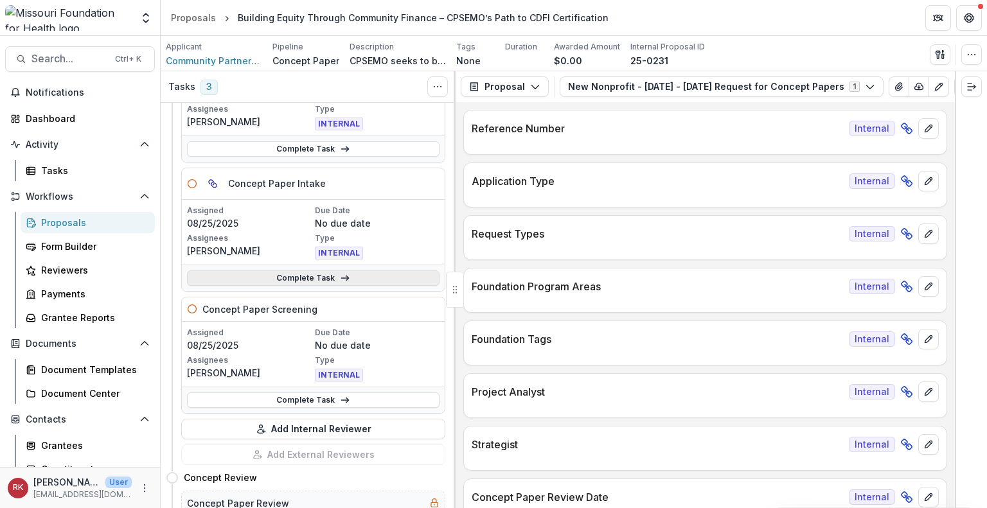
click at [231, 278] on link "Complete Task" at bounding box center [313, 277] width 252 height 15
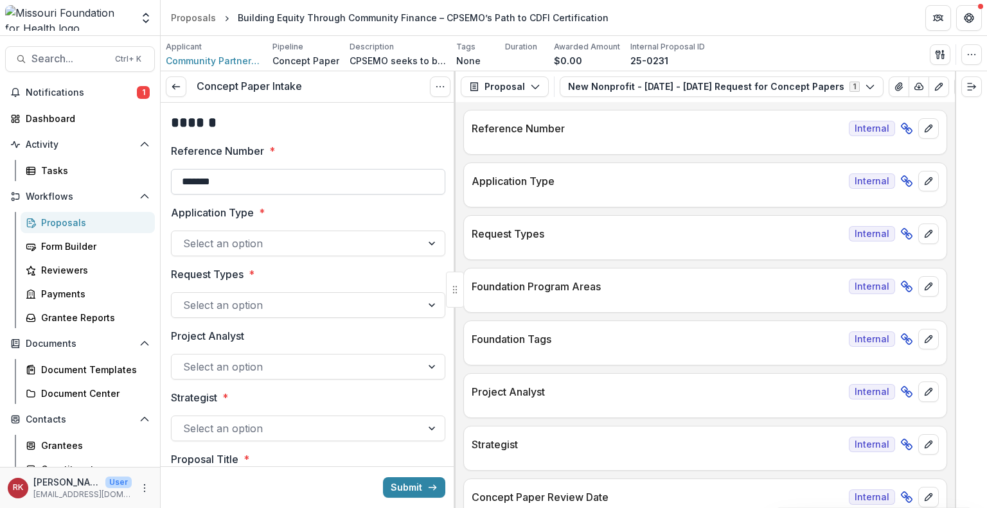
click at [264, 184] on input "*******" at bounding box center [308, 182] width 274 height 26
type input "**********"
click at [360, 243] on div at bounding box center [296, 243] width 227 height 18
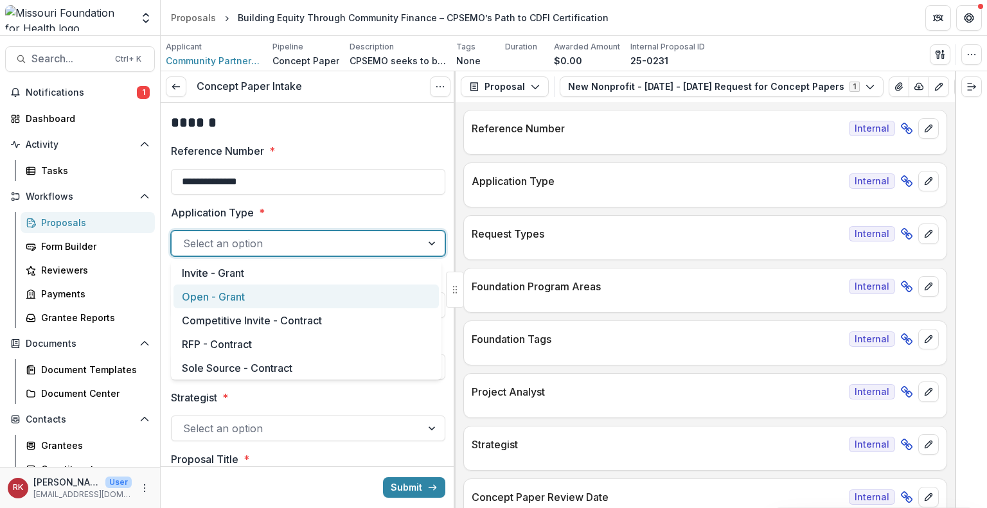
click at [298, 292] on div "Open - Grant" at bounding box center [305, 297] width 265 height 24
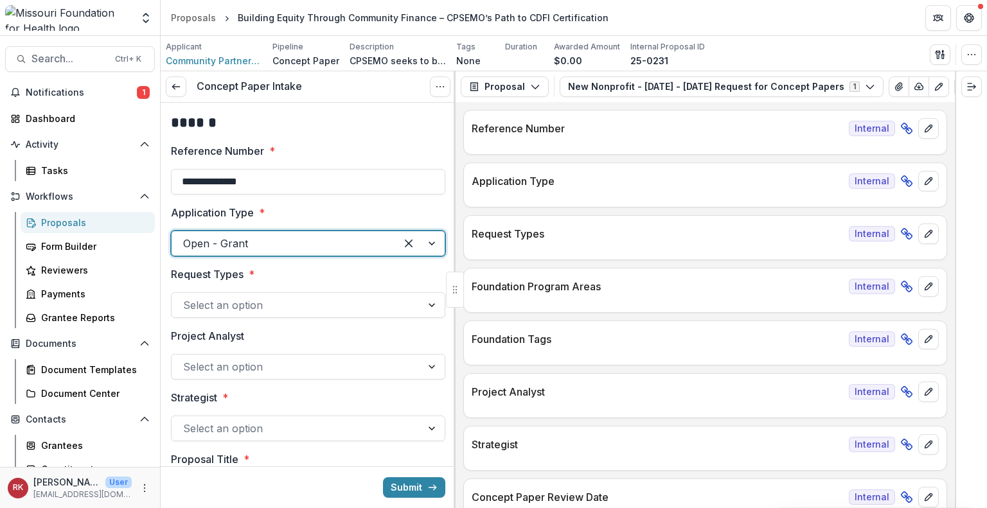
click at [304, 310] on div at bounding box center [296, 305] width 227 height 18
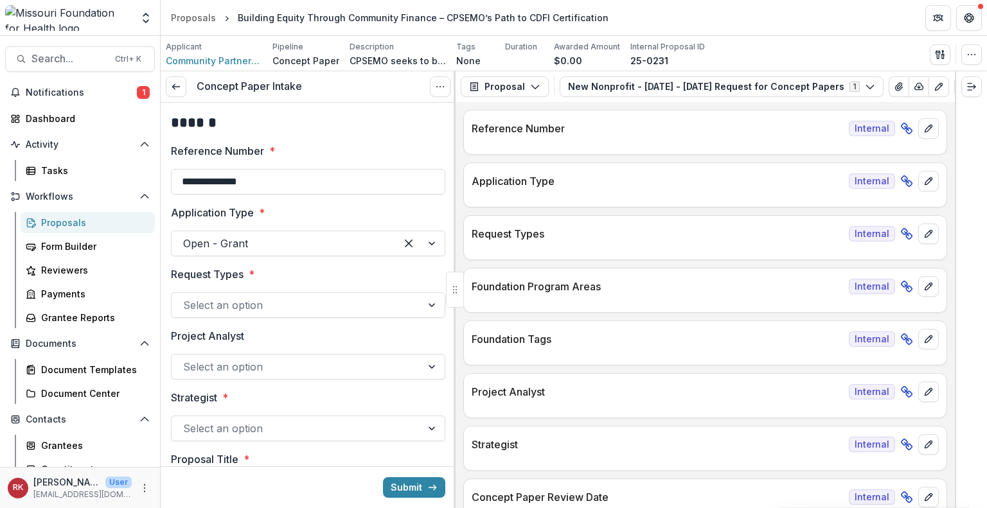
click at [216, 270] on p "Request Types" at bounding box center [207, 274] width 73 height 15
click at [186, 297] on input "Request Types *" at bounding box center [184, 304] width 3 height 15
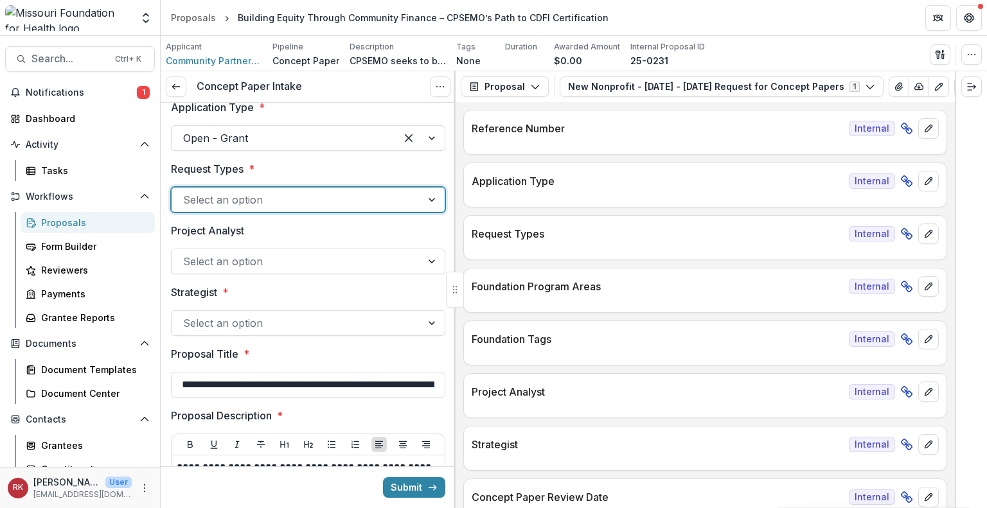
scroll to position [107, 0]
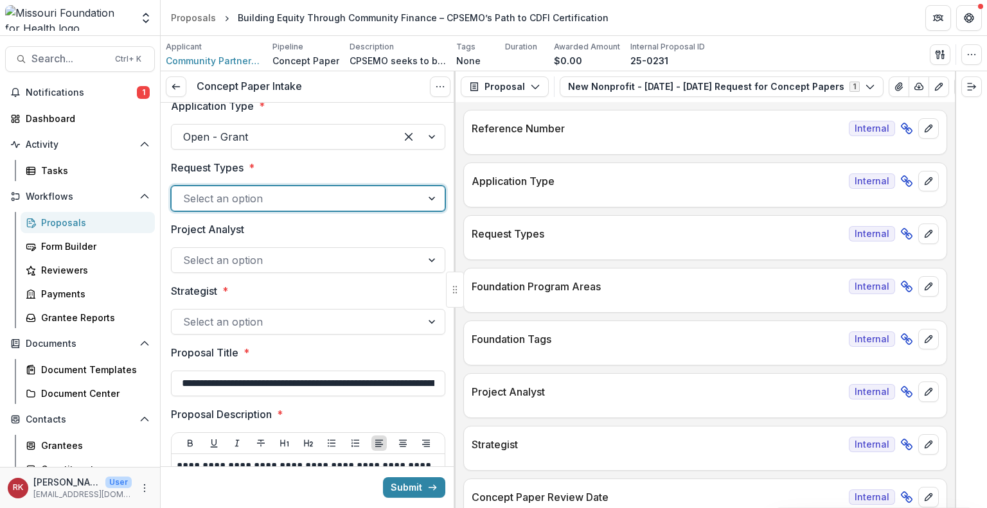
click at [228, 322] on div at bounding box center [296, 322] width 227 height 18
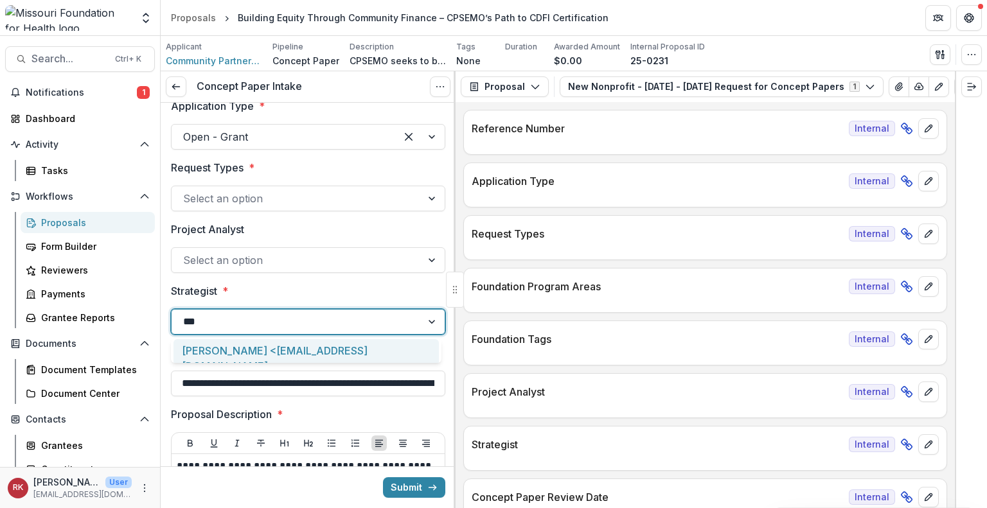
type input "****"
click at [217, 349] on div "Alyssa Curran <acurran@mffh.org>" at bounding box center [305, 358] width 265 height 39
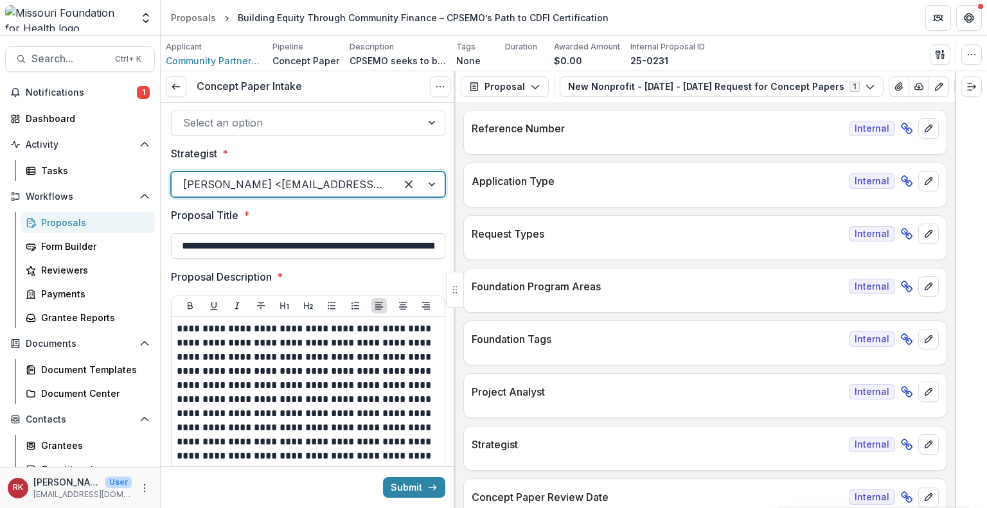
scroll to position [252, 0]
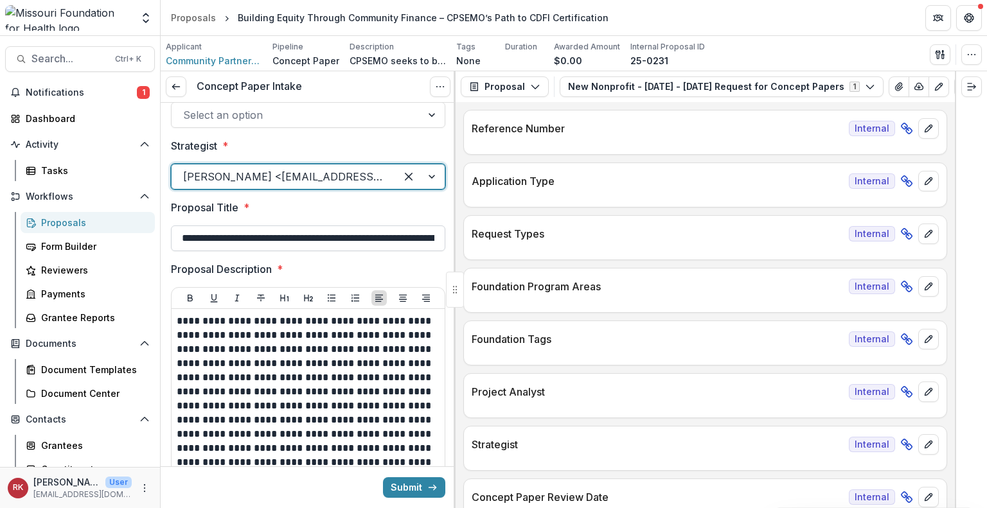
click at [401, 238] on input "**********" at bounding box center [308, 238] width 274 height 26
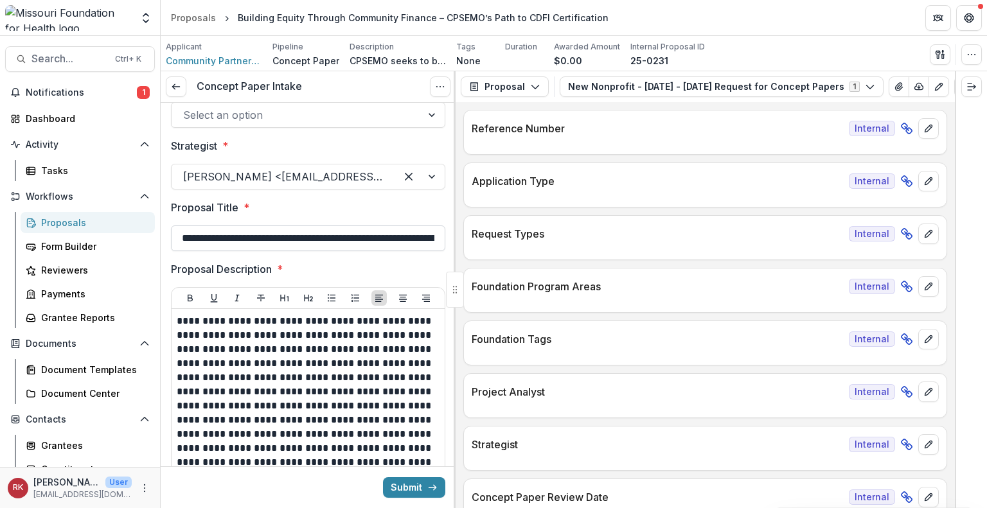
click at [404, 238] on input "**********" at bounding box center [308, 238] width 274 height 26
drag, startPoint x: 182, startPoint y: 236, endPoint x: 451, endPoint y: 218, distance: 269.1
click at [451, 218] on div "**********" at bounding box center [308, 305] width 295 height 405
click at [299, 241] on input "**********" at bounding box center [306, 238] width 270 height 26
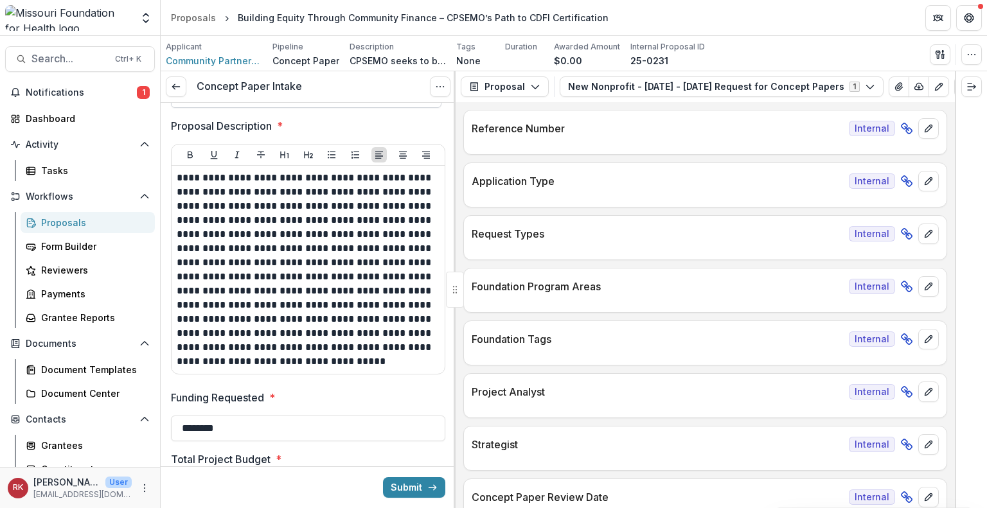
scroll to position [396, 0]
type input "**********"
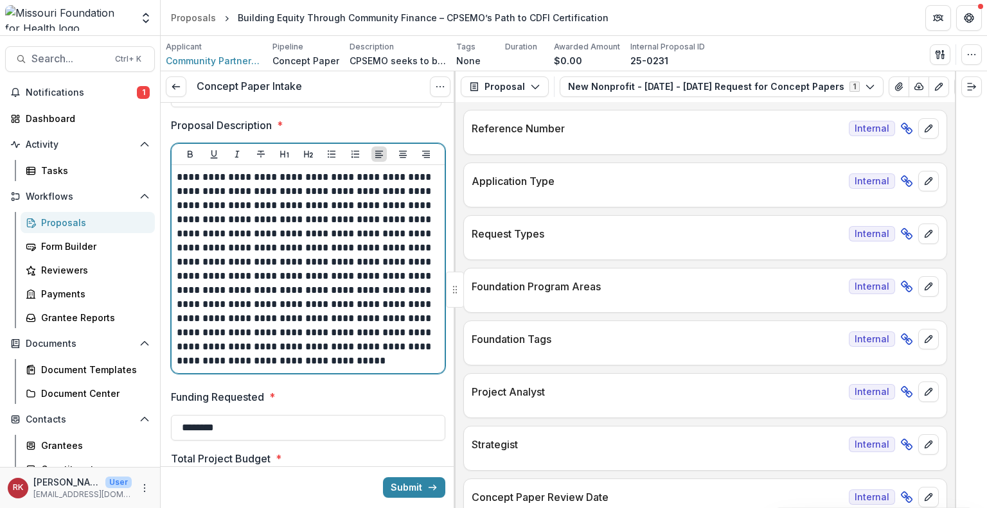
scroll to position [0, 0]
click at [279, 207] on p "**********" at bounding box center [307, 269] width 260 height 198
click at [280, 198] on p "**********" at bounding box center [307, 269] width 260 height 198
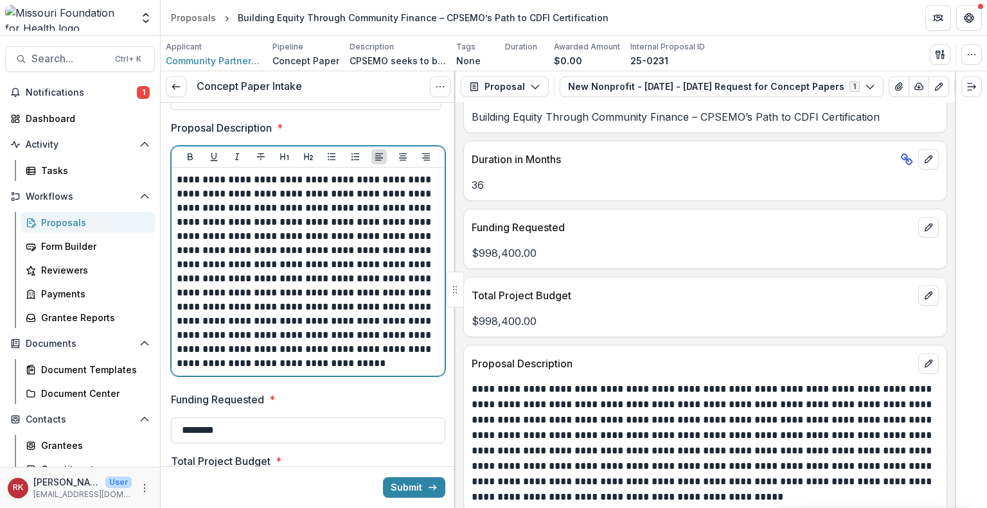
scroll to position [2566, 0]
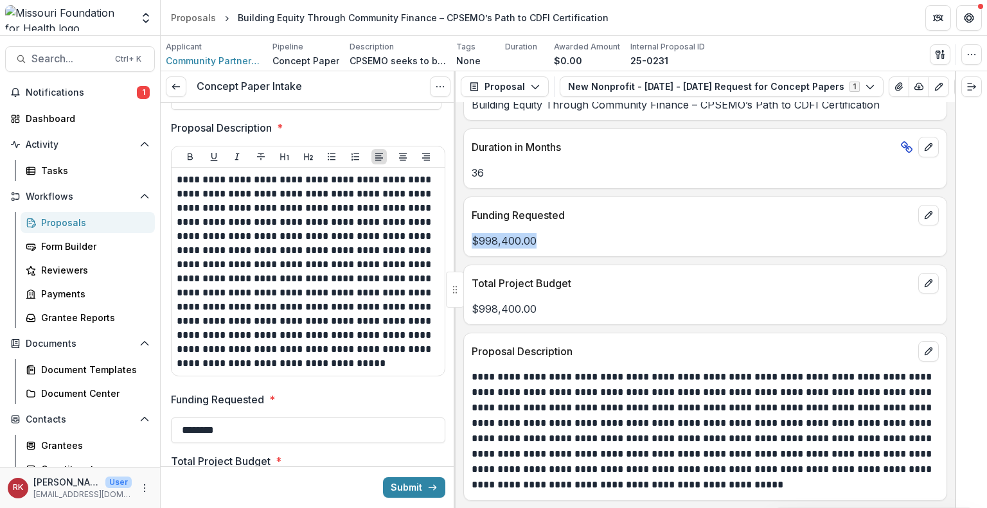
drag, startPoint x: 468, startPoint y: 213, endPoint x: 580, endPoint y: 210, distance: 111.8
click at [580, 233] on div "$998,400.00" at bounding box center [705, 240] width 482 height 15
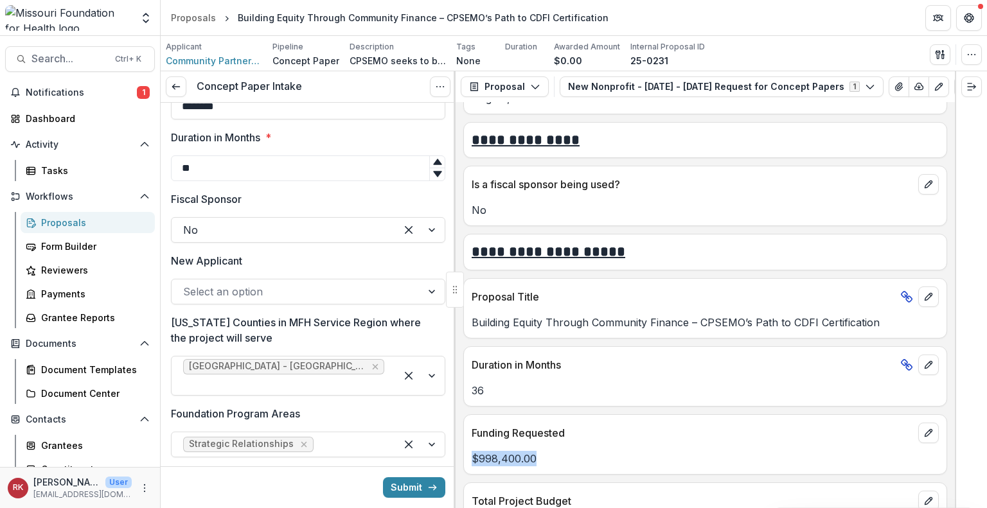
scroll to position [2307, 0]
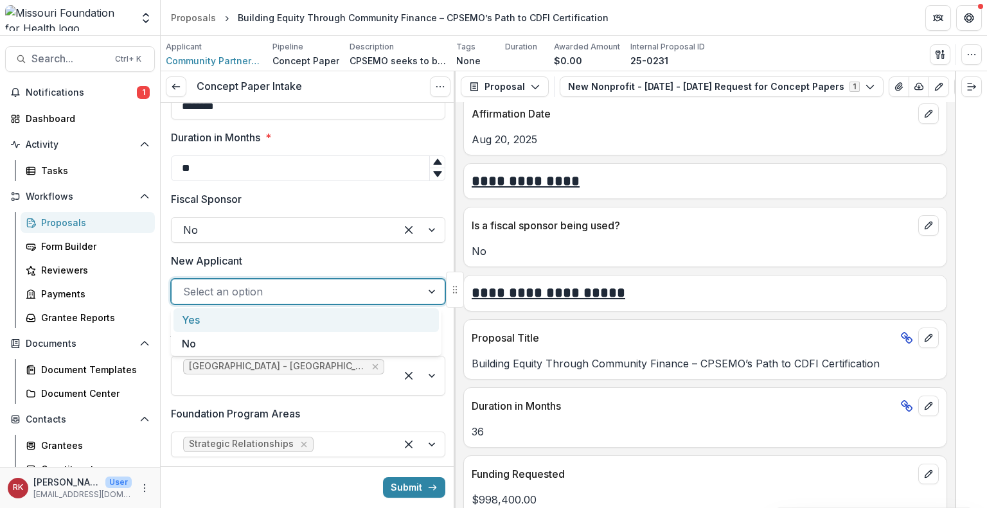
click at [243, 283] on div at bounding box center [296, 292] width 227 height 18
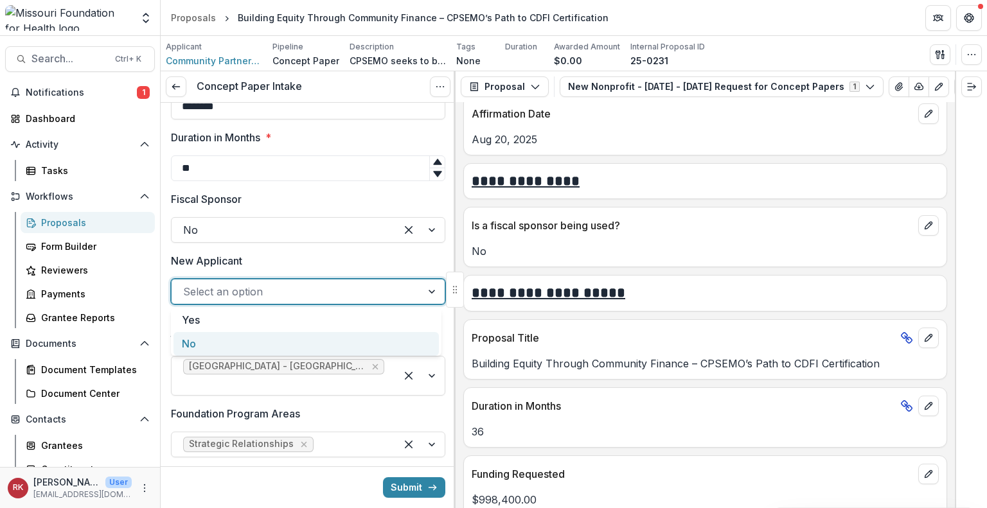
click at [217, 342] on div "No" at bounding box center [305, 344] width 265 height 24
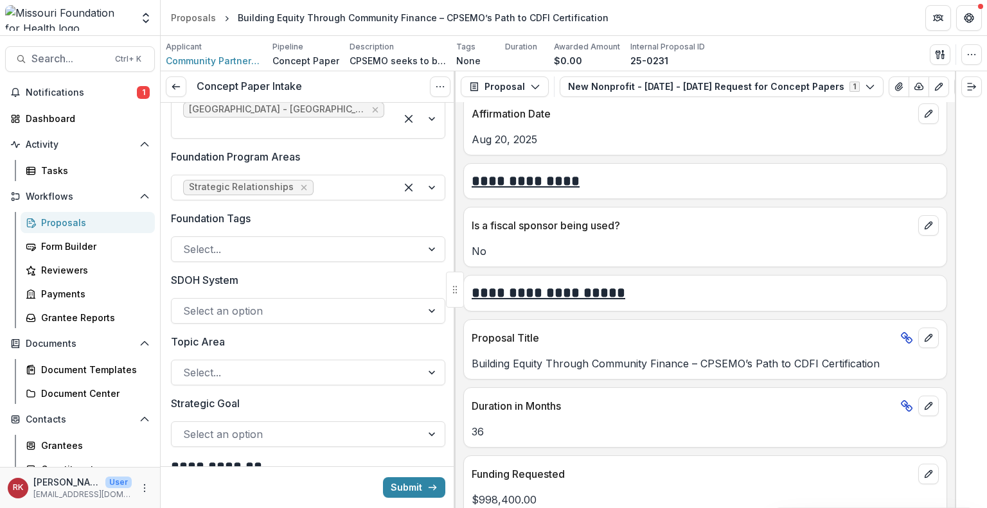
scroll to position [1035, 0]
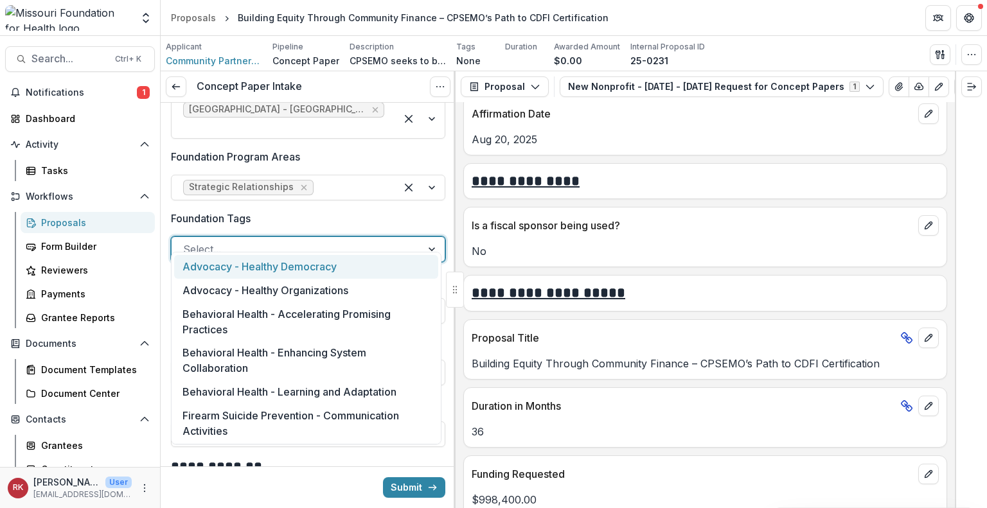
click at [206, 240] on div at bounding box center [296, 249] width 227 height 18
type input "*********"
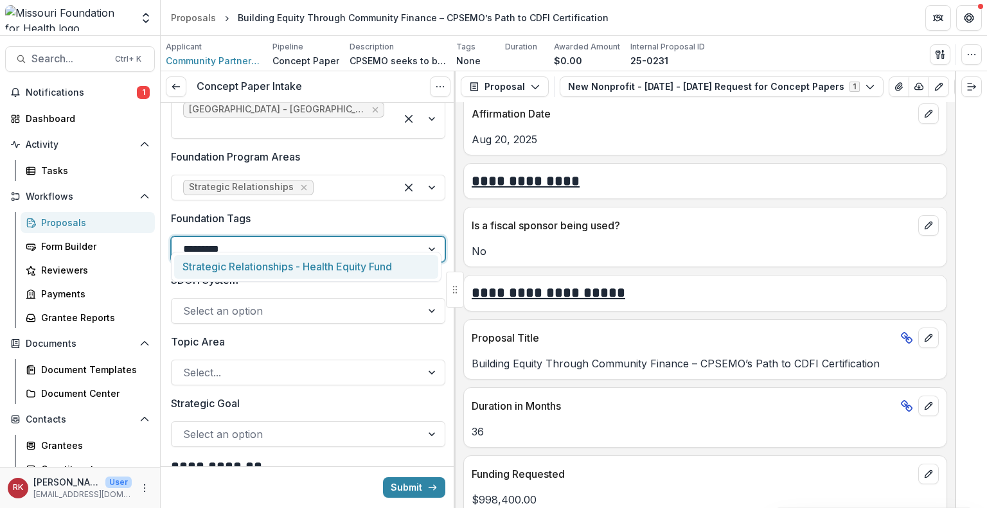
click at [207, 259] on div "Strategic Relationships - Health Equity Fund" at bounding box center [306, 267] width 264 height 24
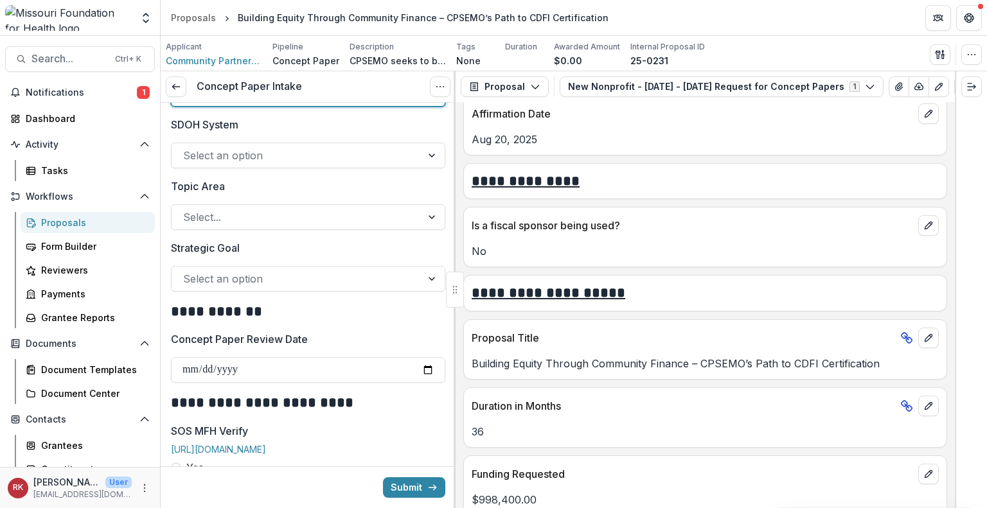
scroll to position [1211, 0]
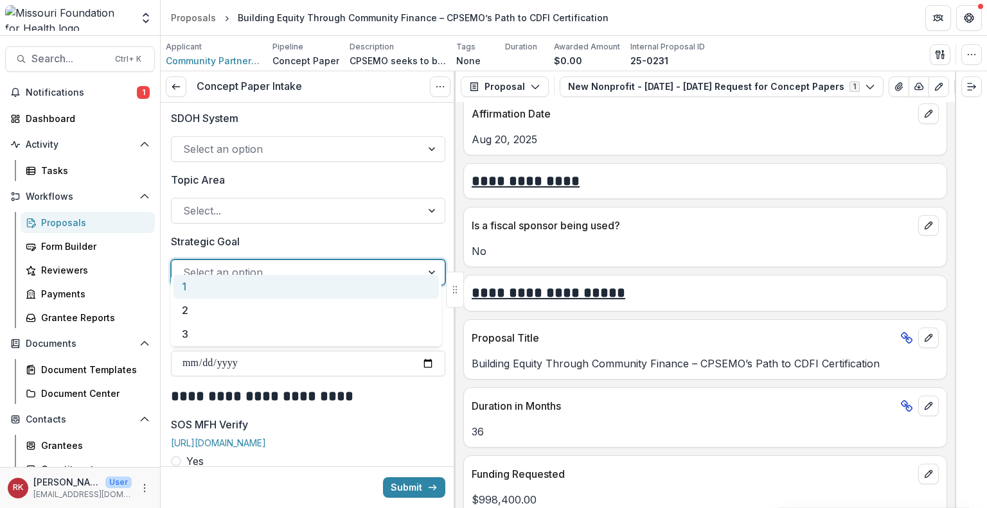
click at [206, 264] on div at bounding box center [296, 272] width 227 height 18
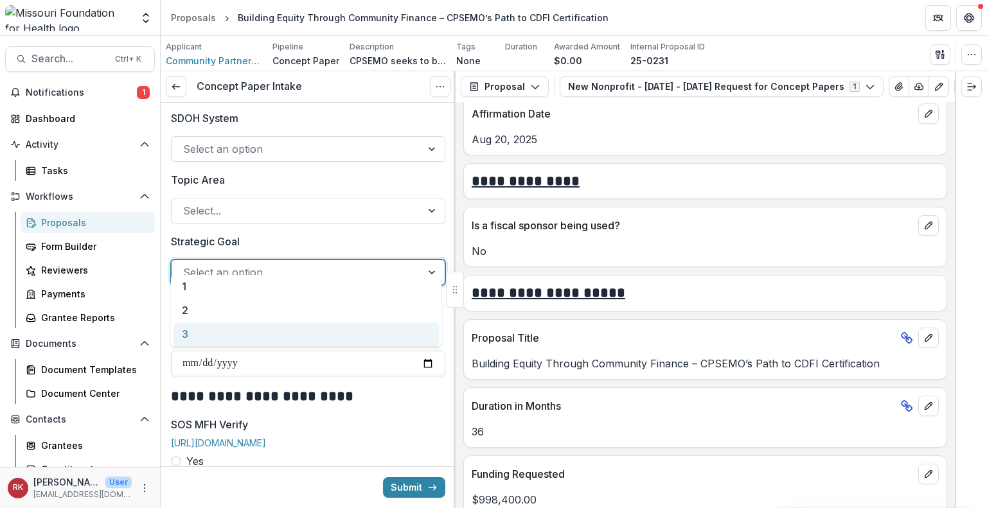
click at [216, 333] on div "3" at bounding box center [305, 334] width 265 height 24
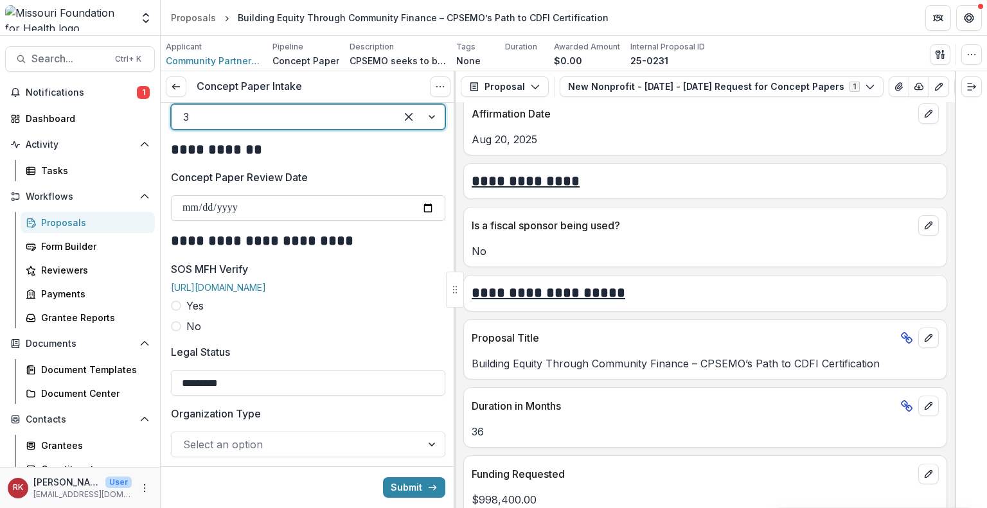
scroll to position [1368, 0]
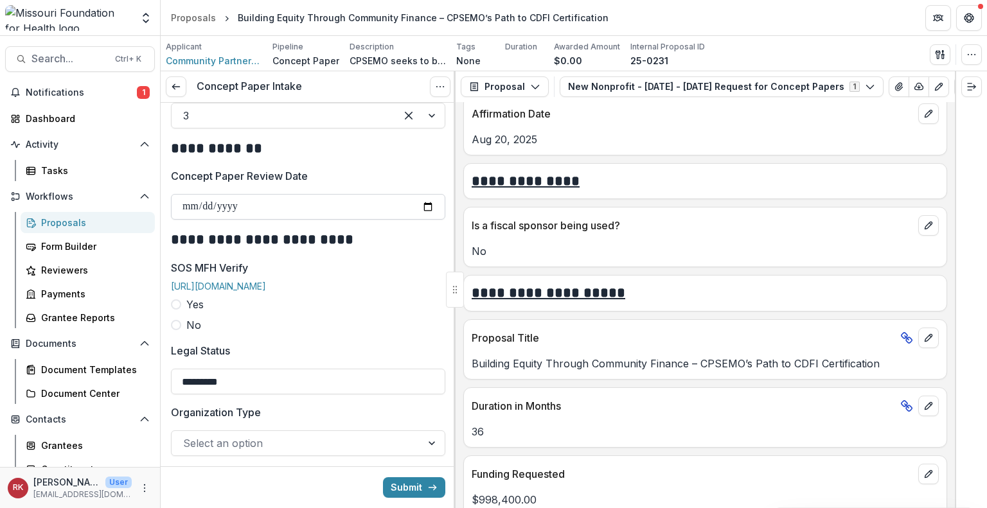
click at [423, 194] on input "Concept Paper Review Date" at bounding box center [308, 207] width 274 height 26
type input "**********"
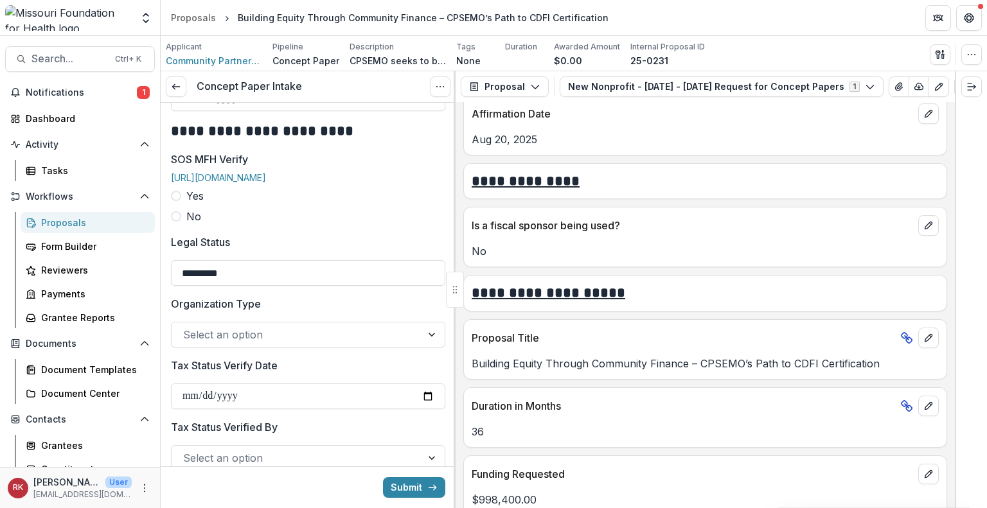
scroll to position [1476, 0]
click at [175, 193] on span at bounding box center [176, 196] width 10 height 10
click at [419, 269] on input "SOS MFH Verify Date" at bounding box center [308, 274] width 274 height 26
type input "**********"
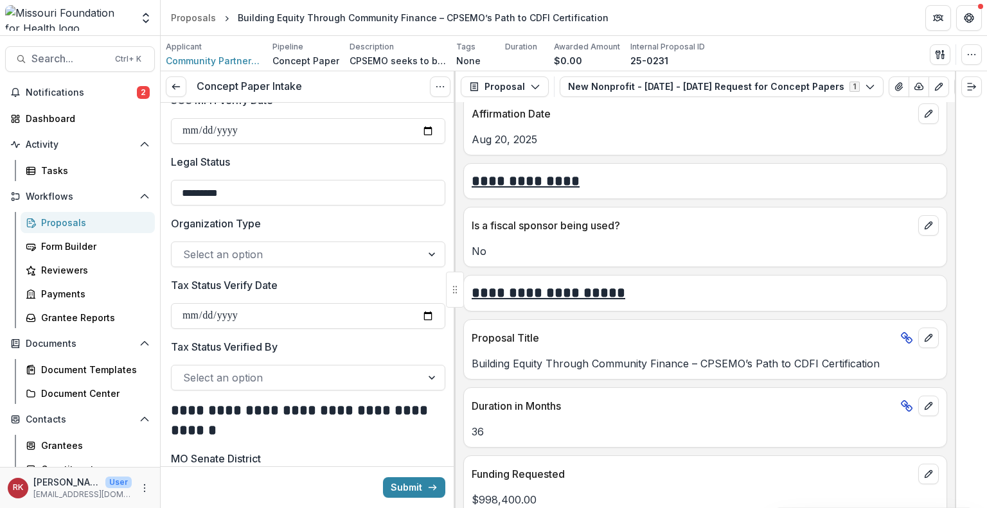
scroll to position [1650, 0]
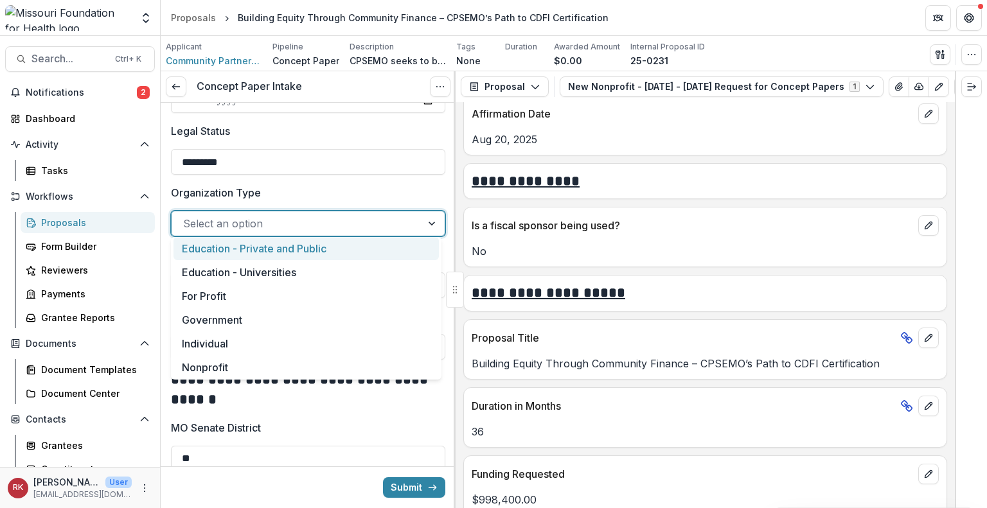
click at [317, 223] on div at bounding box center [296, 224] width 227 height 18
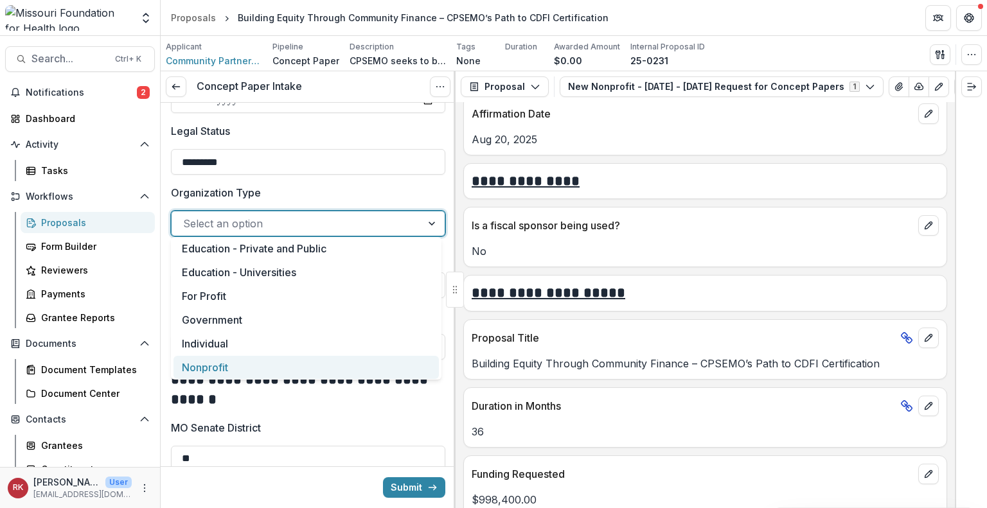
click at [255, 363] on div "Nonprofit" at bounding box center [305, 368] width 265 height 24
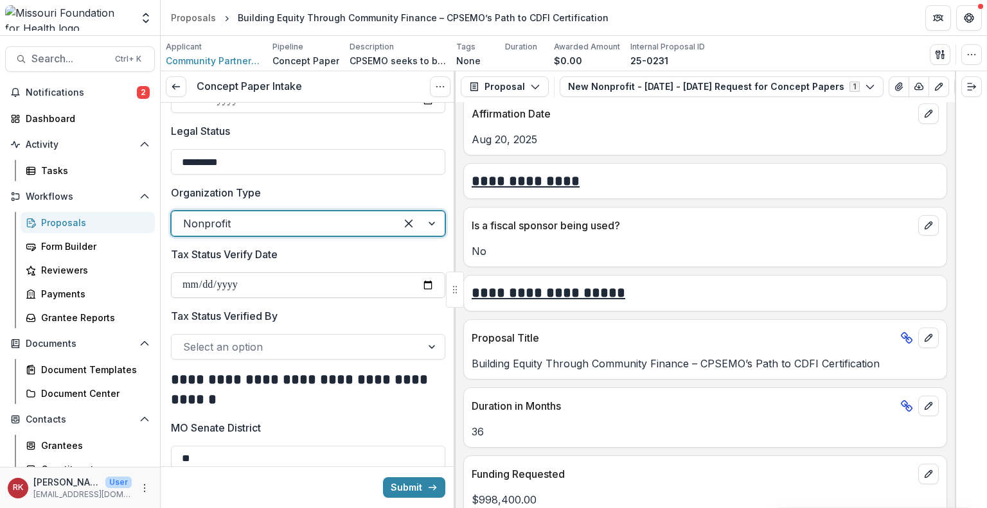
click at [421, 281] on input "Tax Status Verify Date" at bounding box center [308, 285] width 274 height 26
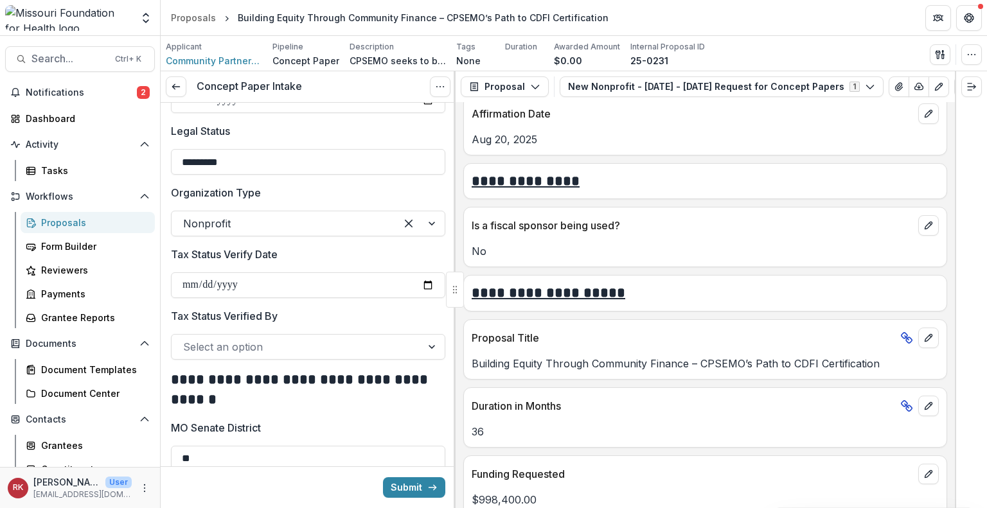
type input "**********"
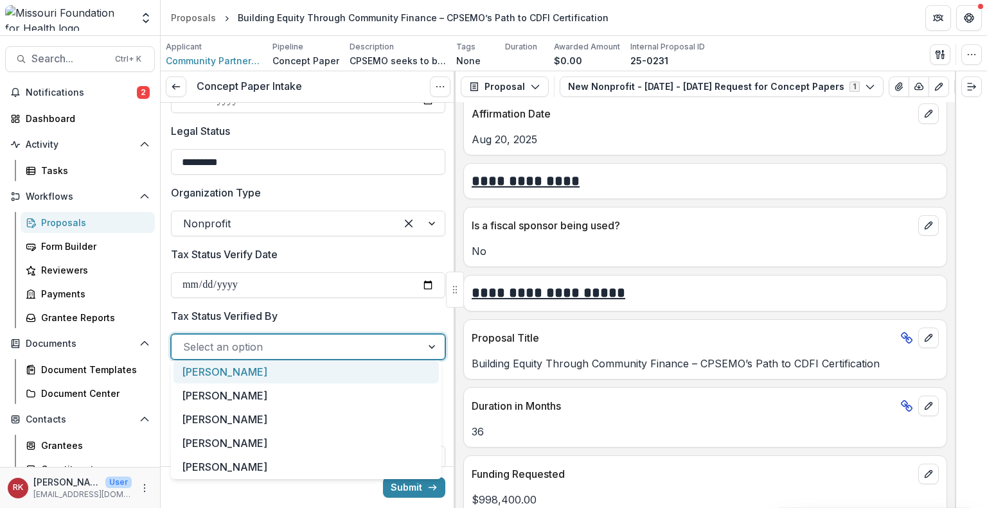
click at [221, 349] on div at bounding box center [296, 347] width 227 height 18
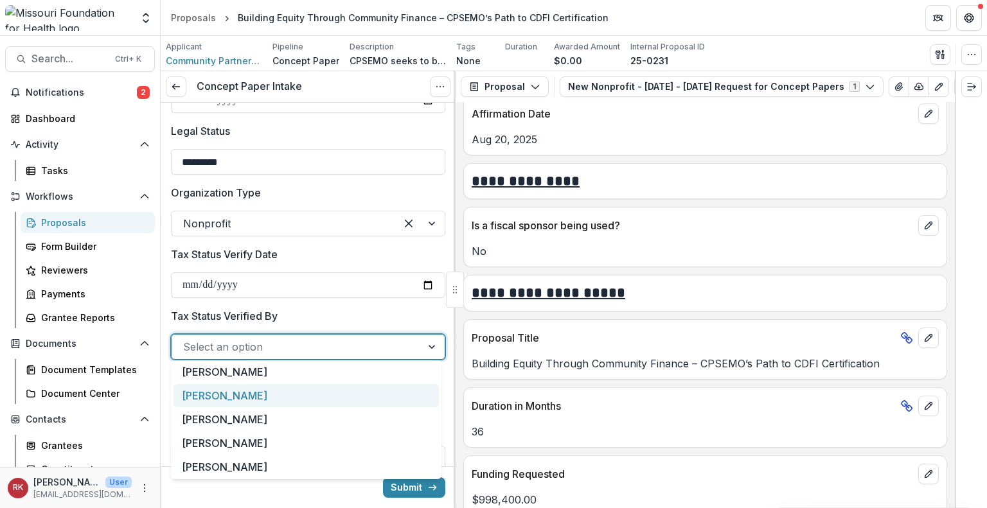
click at [221, 394] on div "[PERSON_NAME]" at bounding box center [305, 396] width 265 height 24
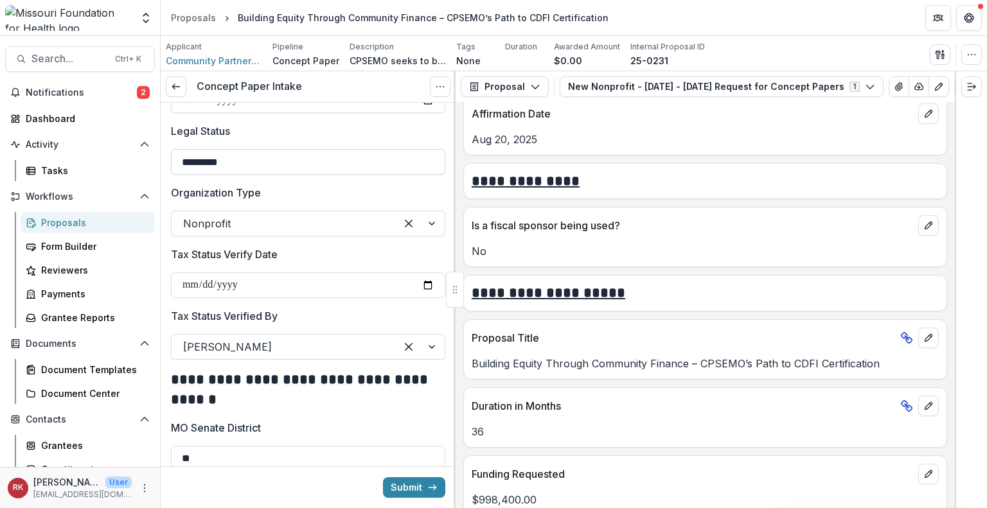
click at [256, 156] on input "*********" at bounding box center [308, 162] width 274 height 26
type input "**********"
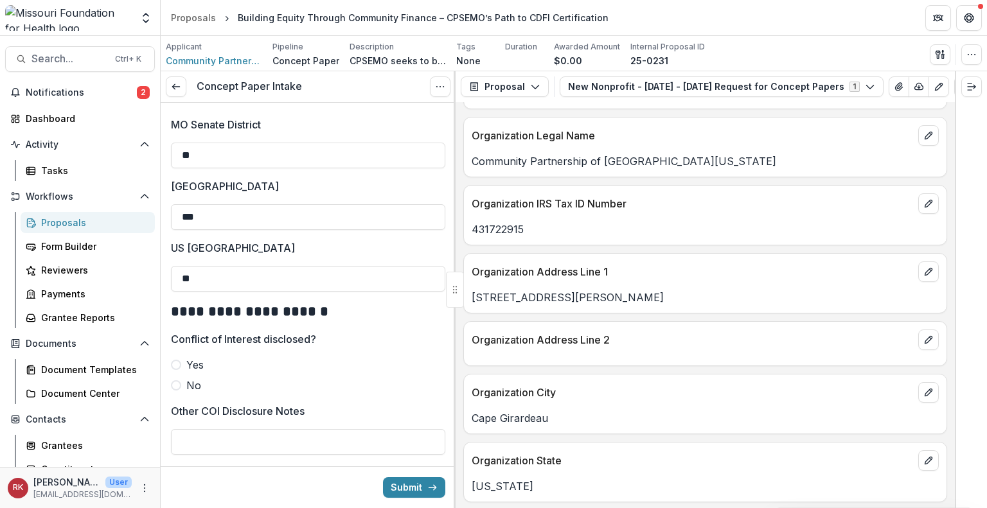
scroll to position [640, 0]
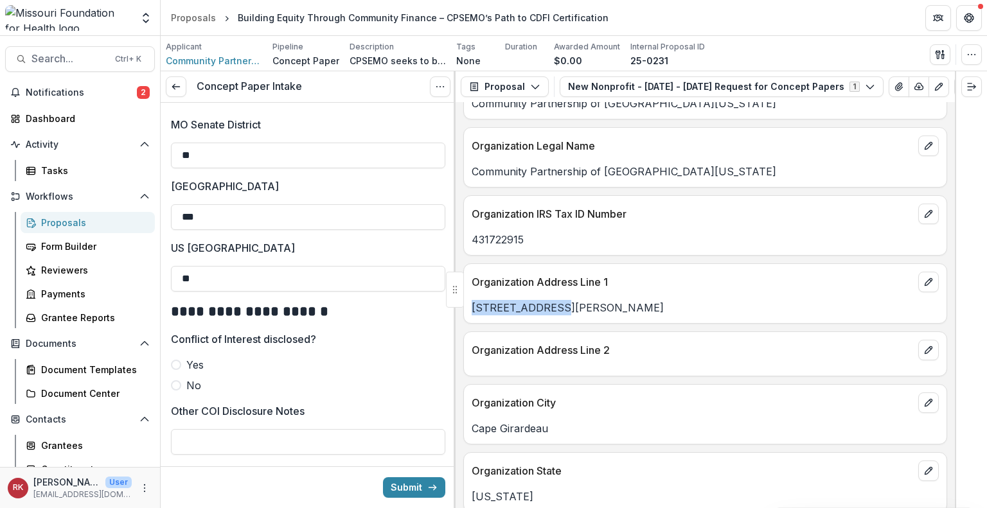
drag, startPoint x: 550, startPoint y: 304, endPoint x: 470, endPoint y: 300, distance: 79.7
click at [470, 300] on div "40 S Sprigg St" at bounding box center [705, 307] width 482 height 15
copy p "40 S Sprigg St"
drag, startPoint x: 200, startPoint y: 271, endPoint x: 159, endPoint y: 268, distance: 41.2
click at [159, 268] on main "**********" at bounding box center [493, 272] width 987 height 472
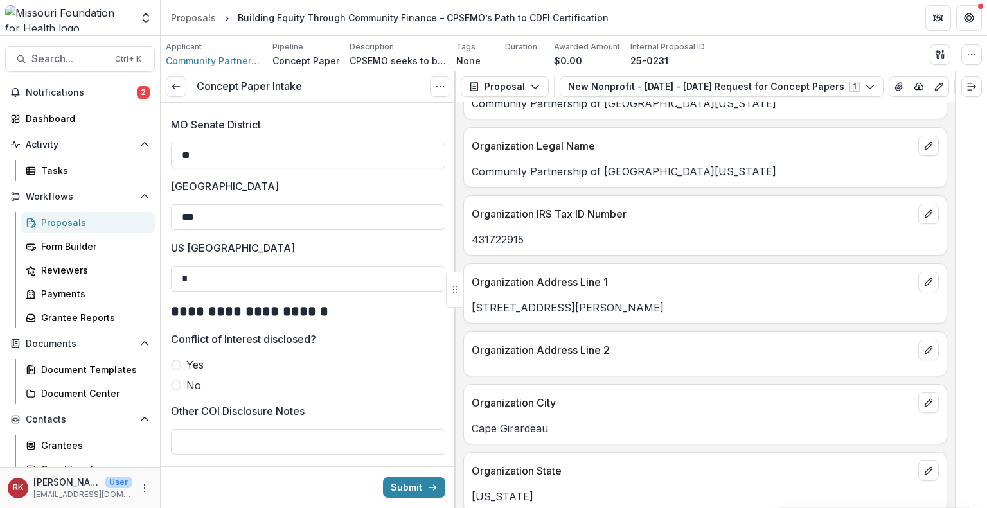
type input "*"
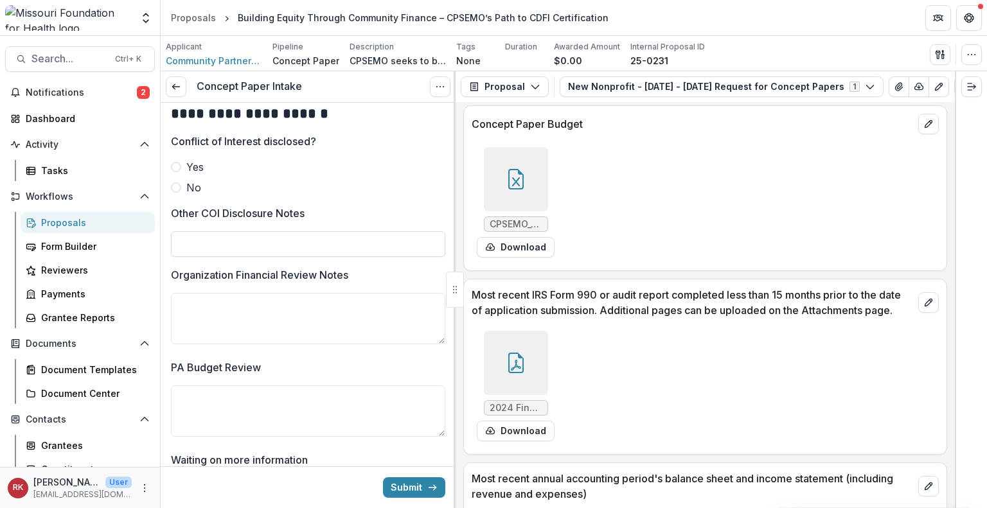
scroll to position [3973, 0]
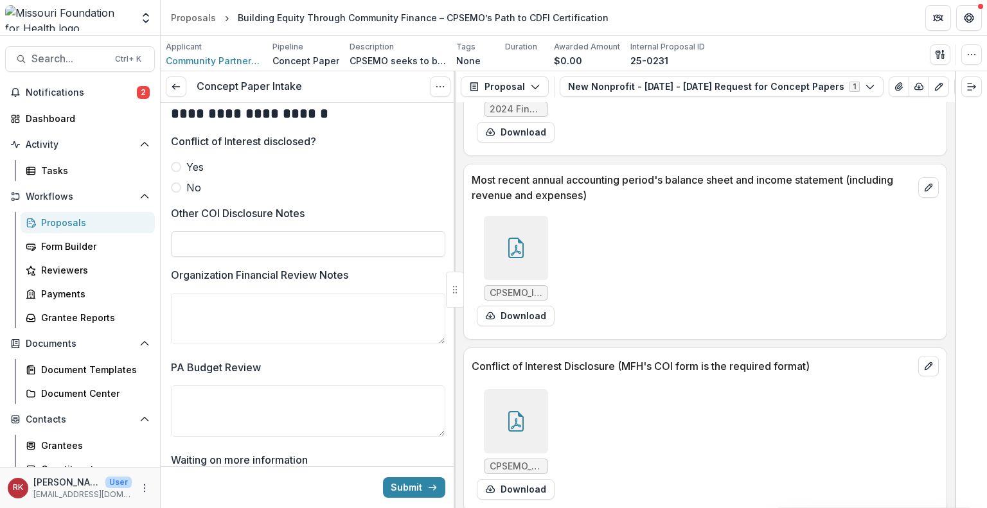
click at [531, 410] on div at bounding box center [516, 421] width 64 height 64
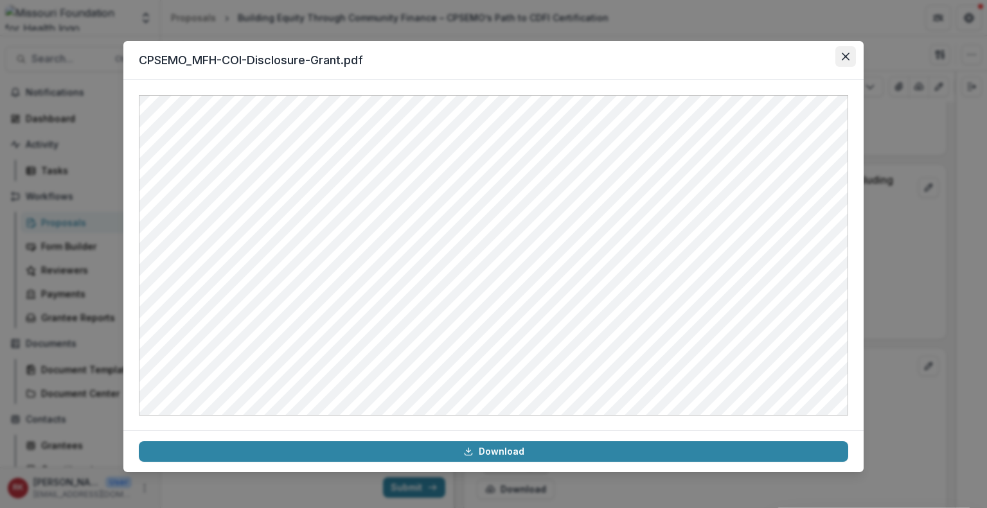
click at [842, 48] on button "Close" at bounding box center [845, 56] width 21 height 21
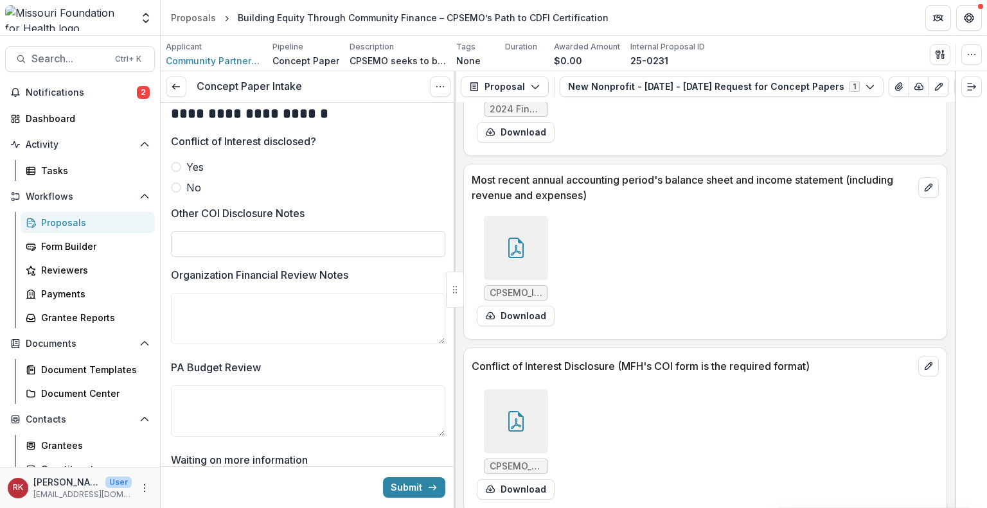
click at [173, 184] on span at bounding box center [176, 187] width 10 height 10
click at [193, 243] on input "Other COI Disclosure Notes" at bounding box center [308, 244] width 274 height 26
click at [198, 242] on input "**********" at bounding box center [308, 244] width 274 height 26
click at [202, 242] on input "**********" at bounding box center [308, 244] width 274 height 26
type input "**********"
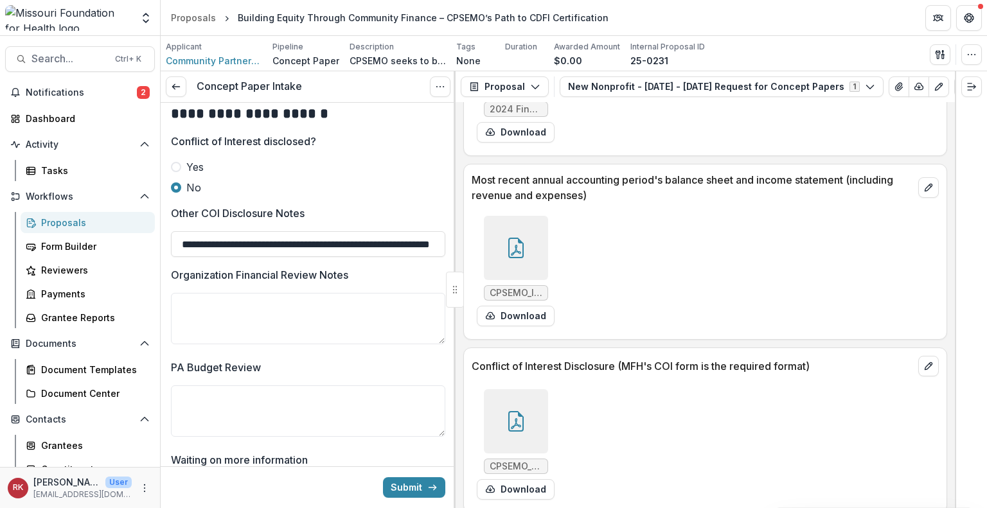
scroll to position [2307, 0]
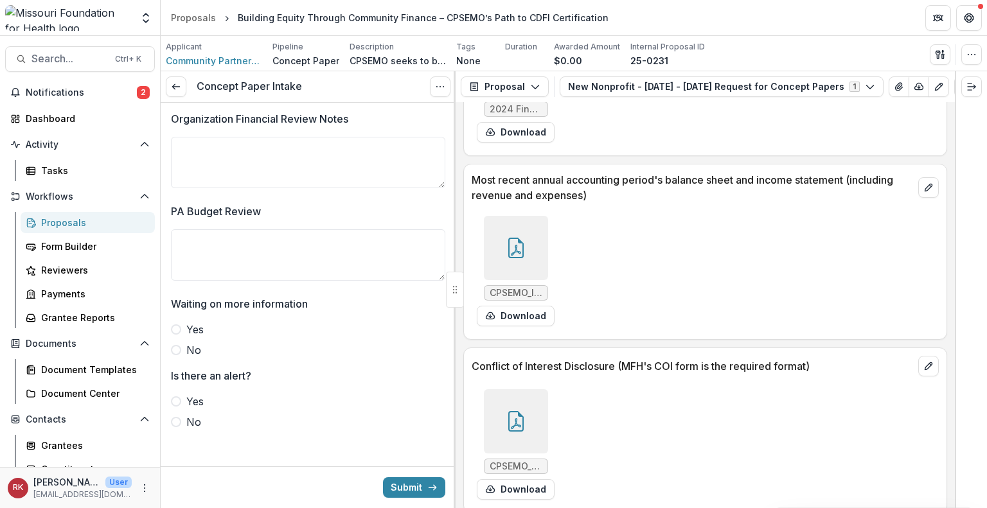
click at [175, 347] on span at bounding box center [176, 350] width 10 height 10
click at [175, 417] on span at bounding box center [176, 422] width 10 height 10
click at [515, 240] on icon at bounding box center [516, 248] width 21 height 21
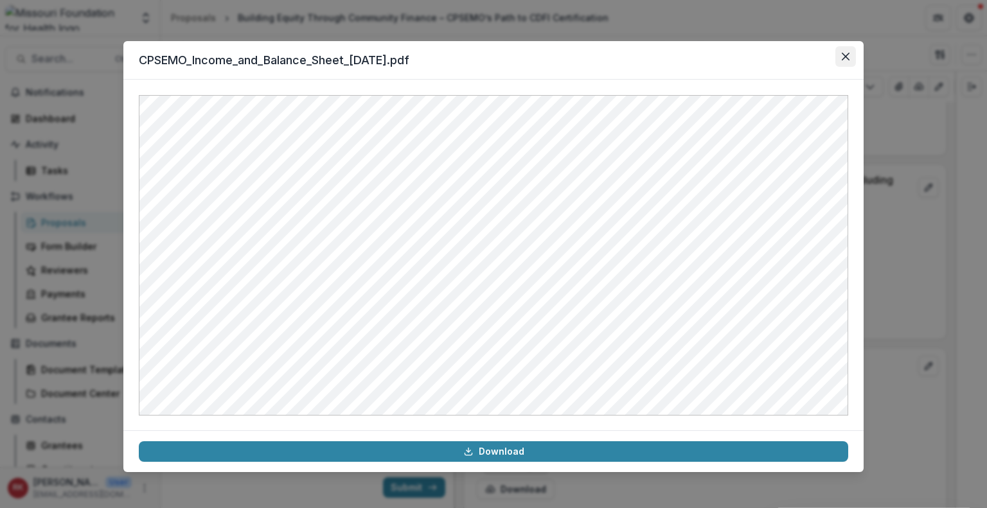
click at [845, 56] on icon "Close" at bounding box center [845, 57] width 8 height 8
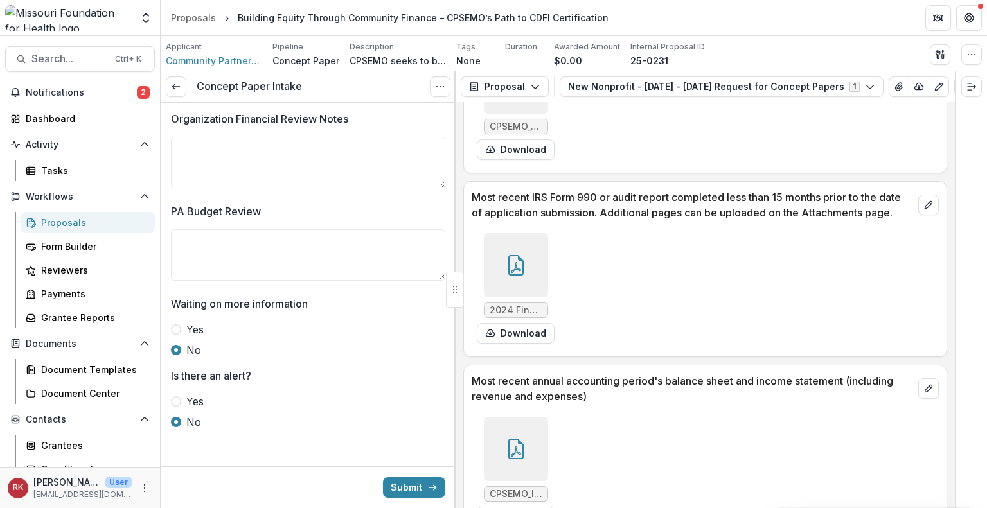
scroll to position [3761, 0]
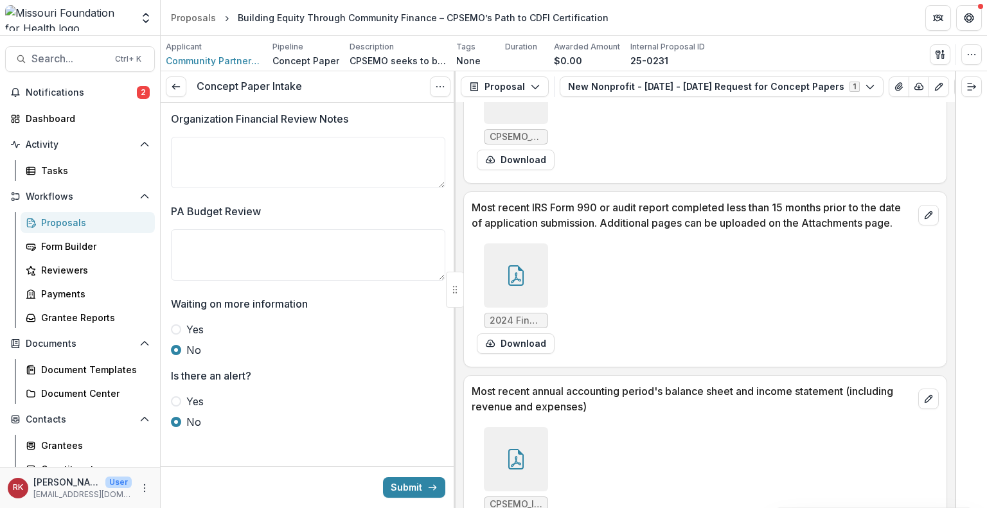
click at [511, 267] on icon at bounding box center [516, 275] width 21 height 21
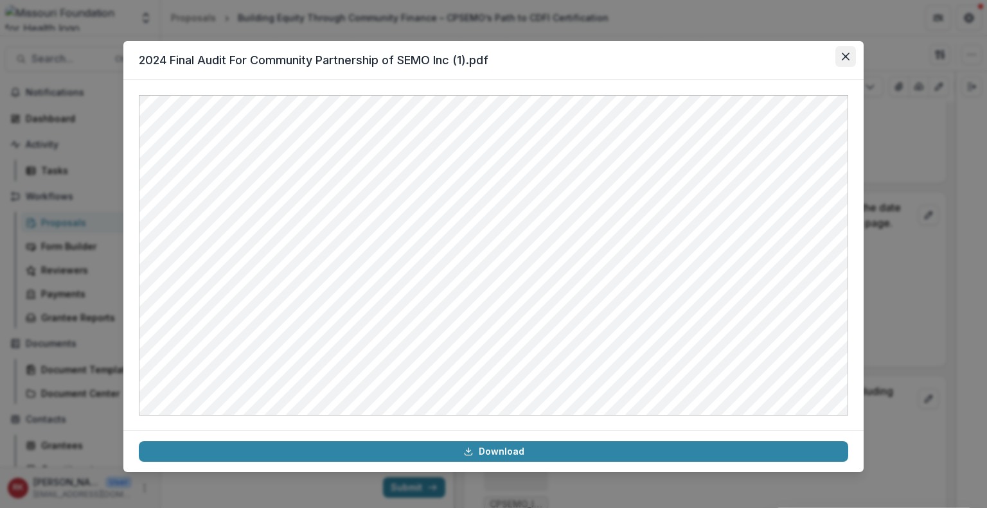
click at [845, 53] on icon "Close" at bounding box center [845, 57] width 8 height 8
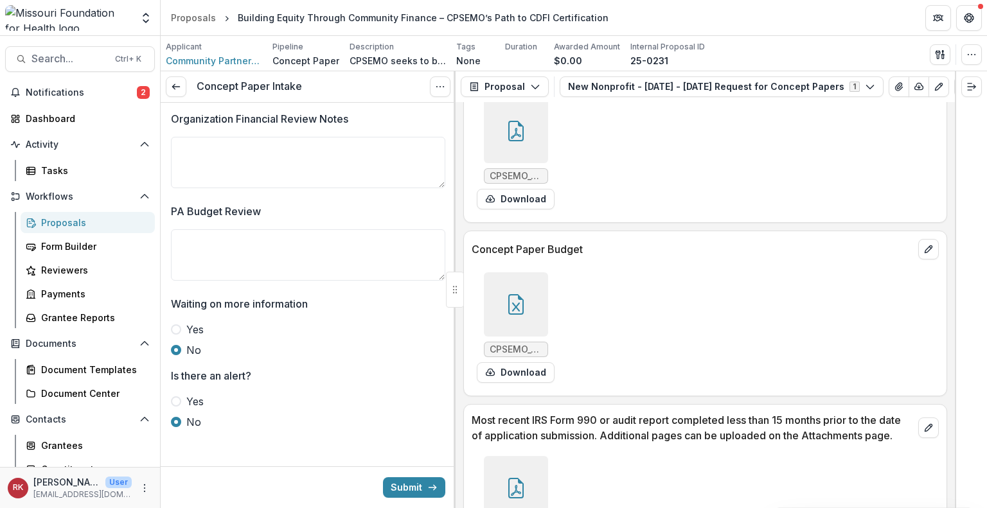
scroll to position [3502, 0]
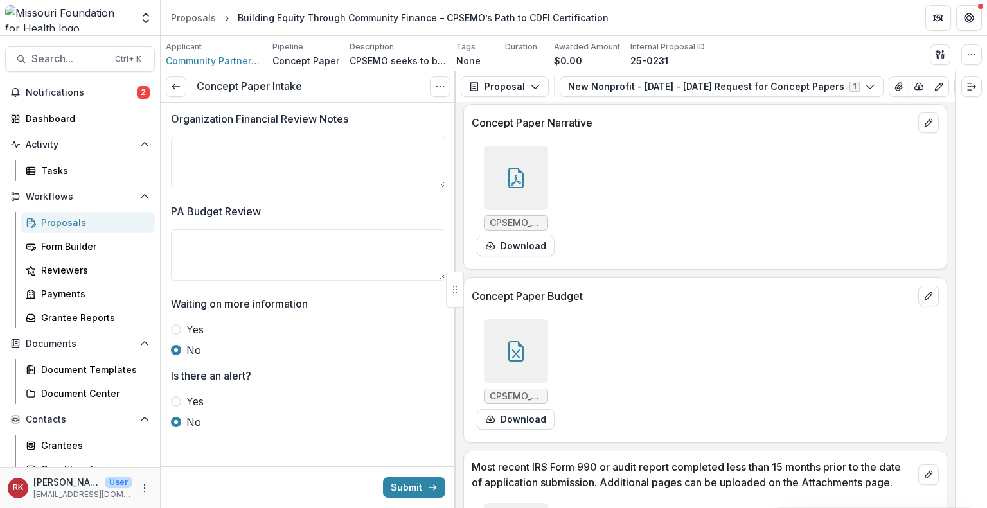
click at [511, 344] on icon at bounding box center [516, 351] width 21 height 21
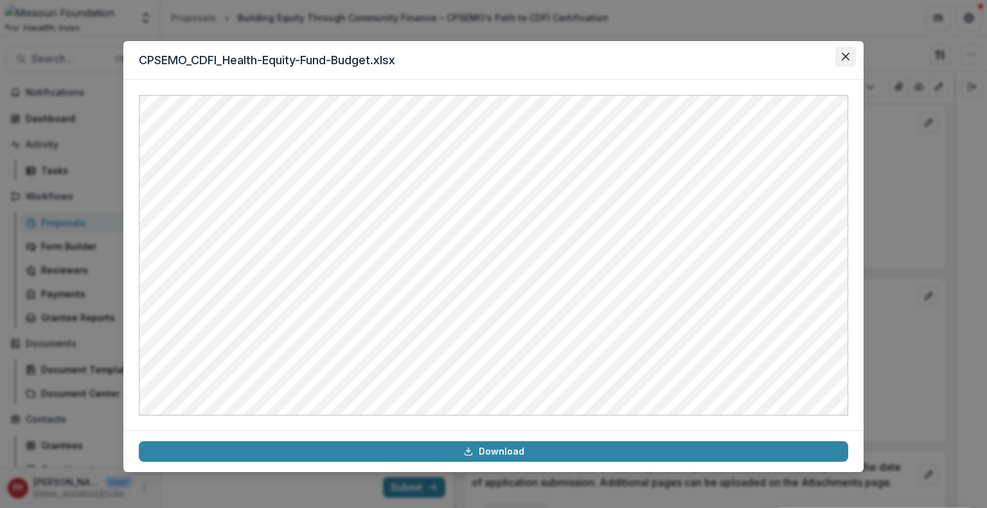
click at [841, 59] on icon "Close" at bounding box center [845, 57] width 8 height 8
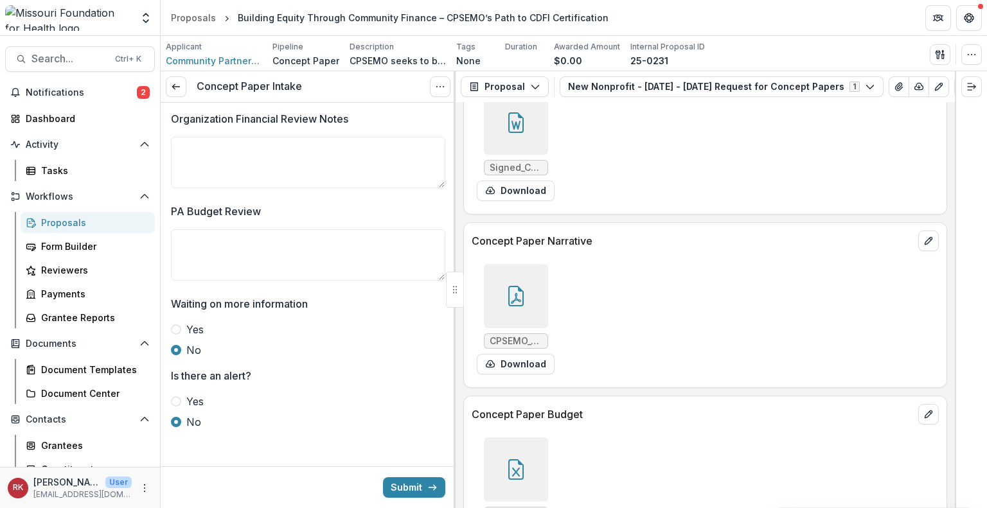
scroll to position [3382, 0]
click at [519, 301] on div at bounding box center [516, 298] width 64 height 64
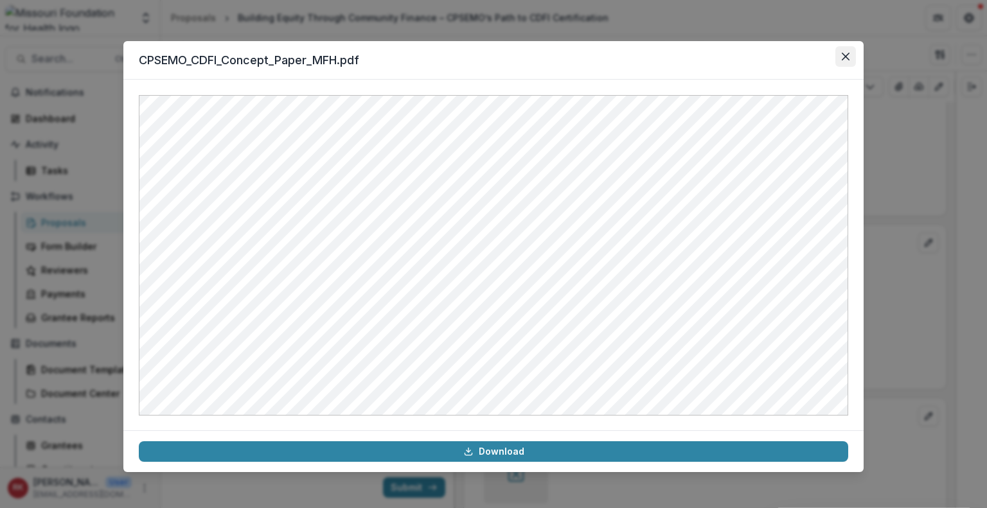
click at [846, 55] on icon "Close" at bounding box center [845, 57] width 8 height 8
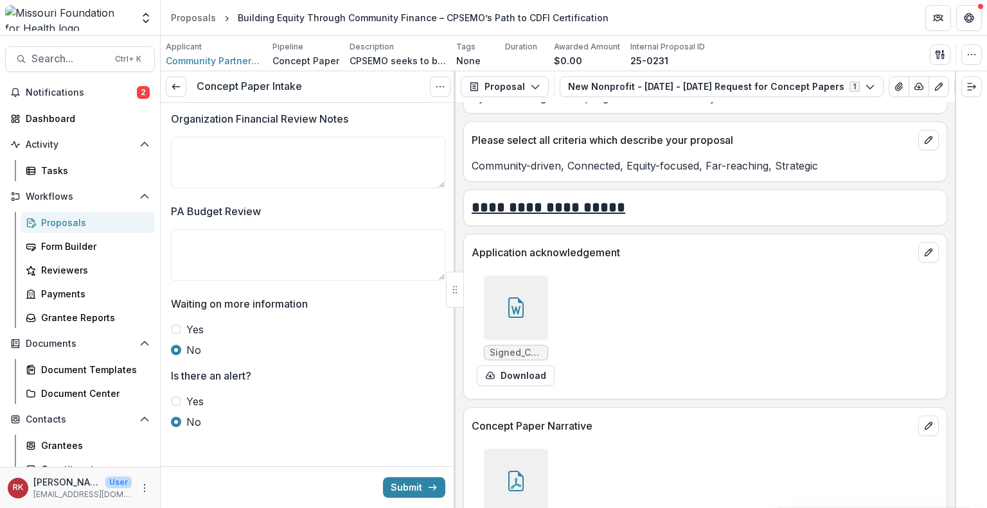
scroll to position [3197, 0]
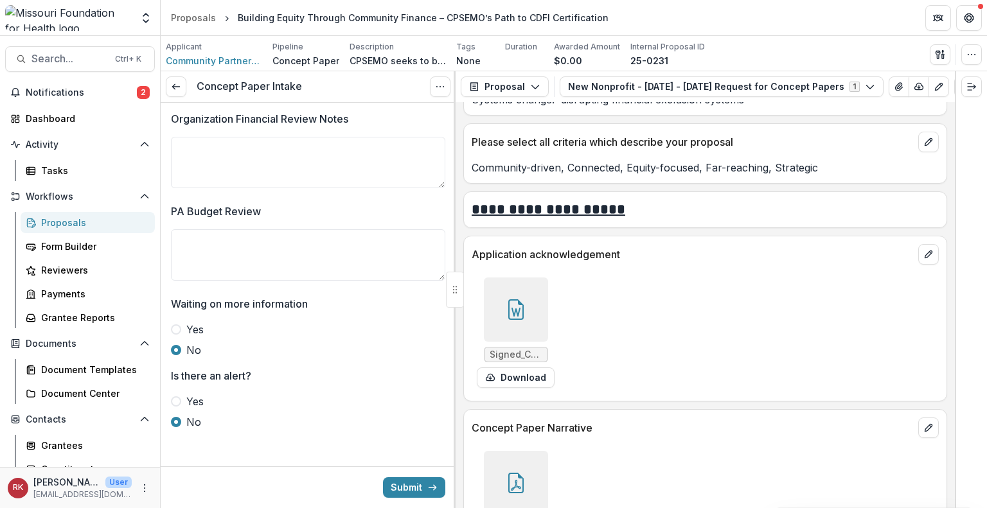
click at [525, 294] on div at bounding box center [516, 309] width 64 height 64
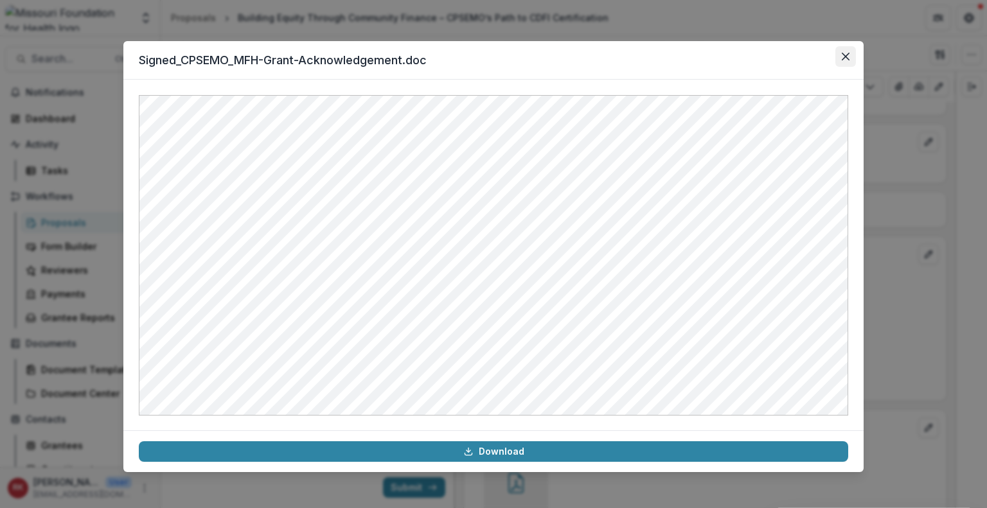
click at [848, 51] on button "Close" at bounding box center [845, 56] width 21 height 21
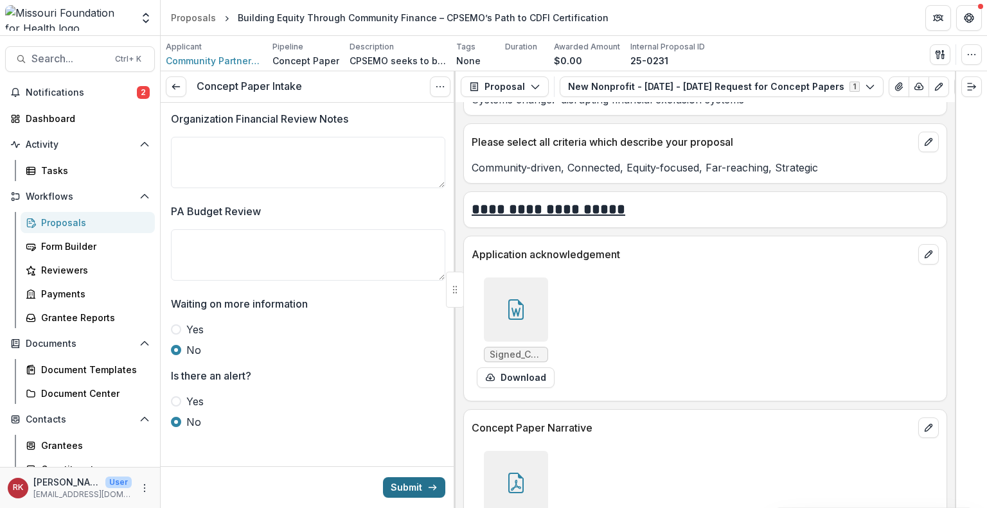
click at [398, 486] on button "Submit" at bounding box center [414, 487] width 62 height 21
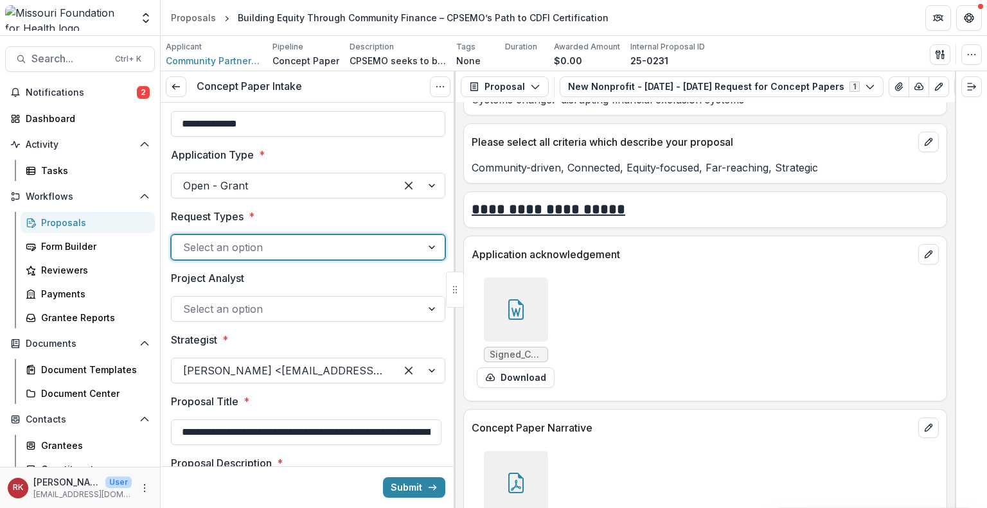
scroll to position [51, 0]
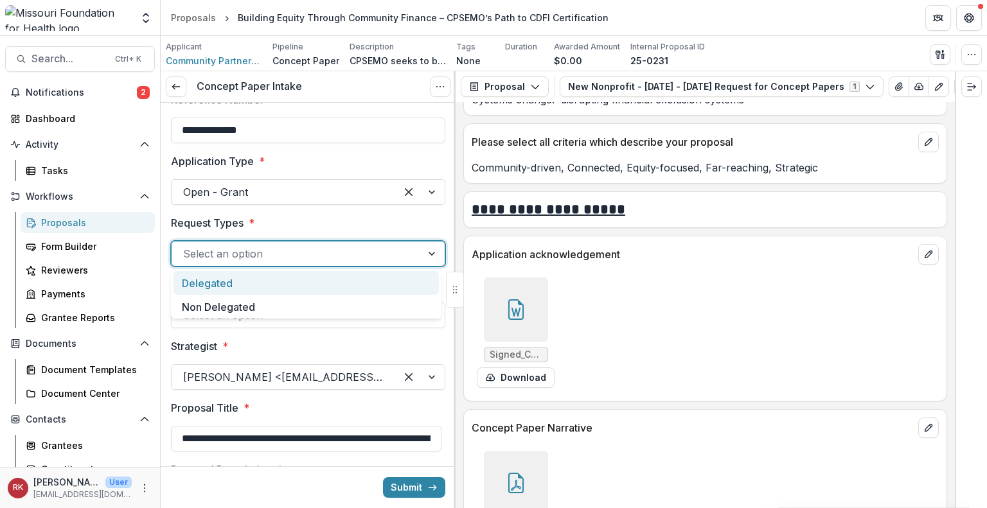
click at [198, 250] on div at bounding box center [296, 254] width 227 height 18
click at [194, 283] on div "Delegated" at bounding box center [305, 283] width 265 height 24
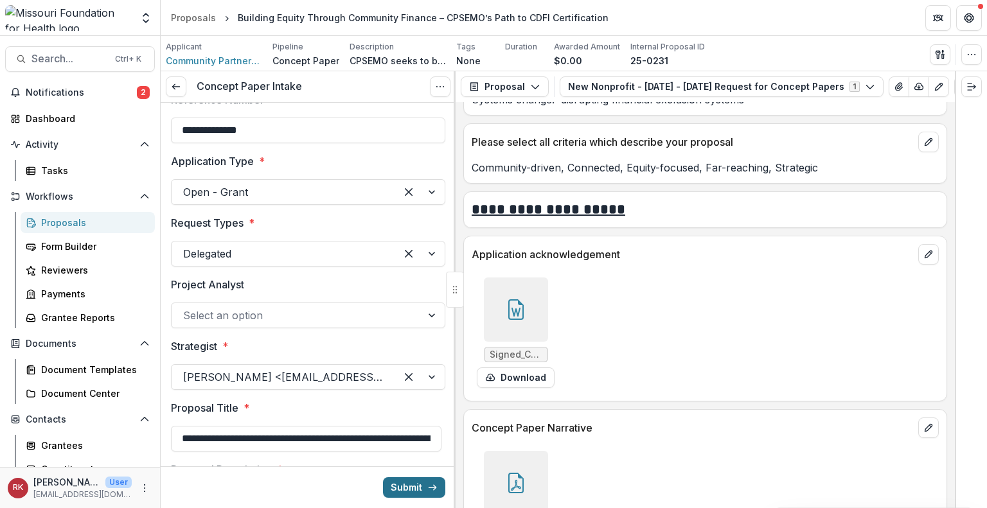
click at [408, 485] on button "Submit" at bounding box center [414, 487] width 62 height 21
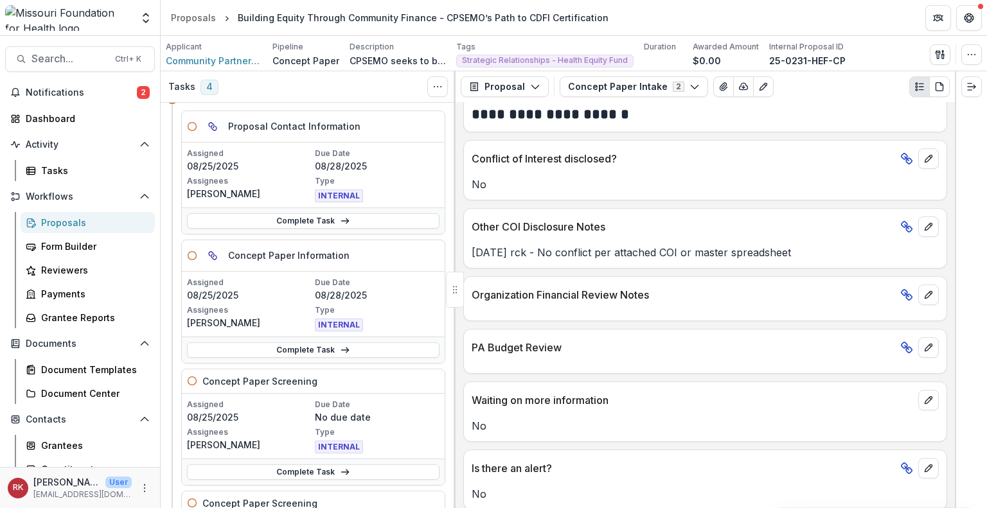
scroll to position [62, 0]
click at [238, 348] on link "Complete Task" at bounding box center [313, 348] width 252 height 15
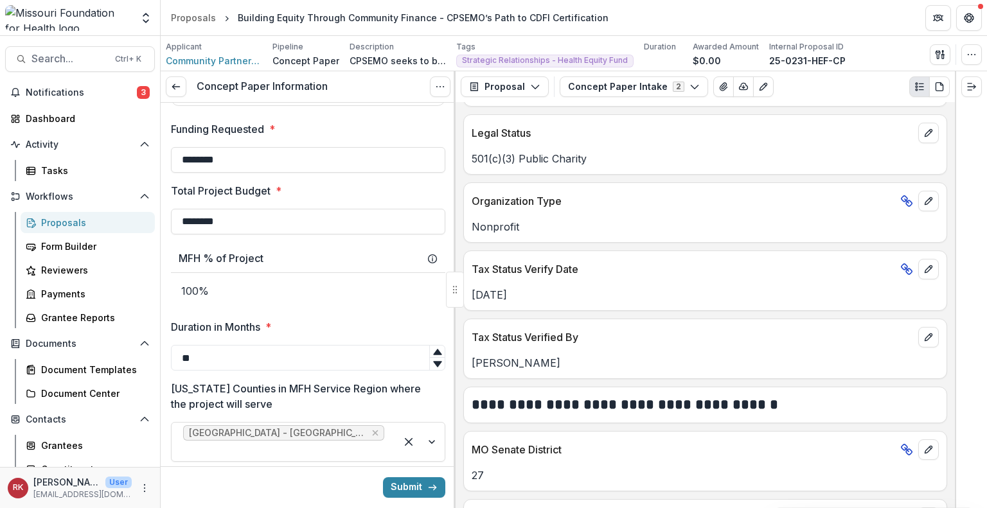
scroll to position [1465, 0]
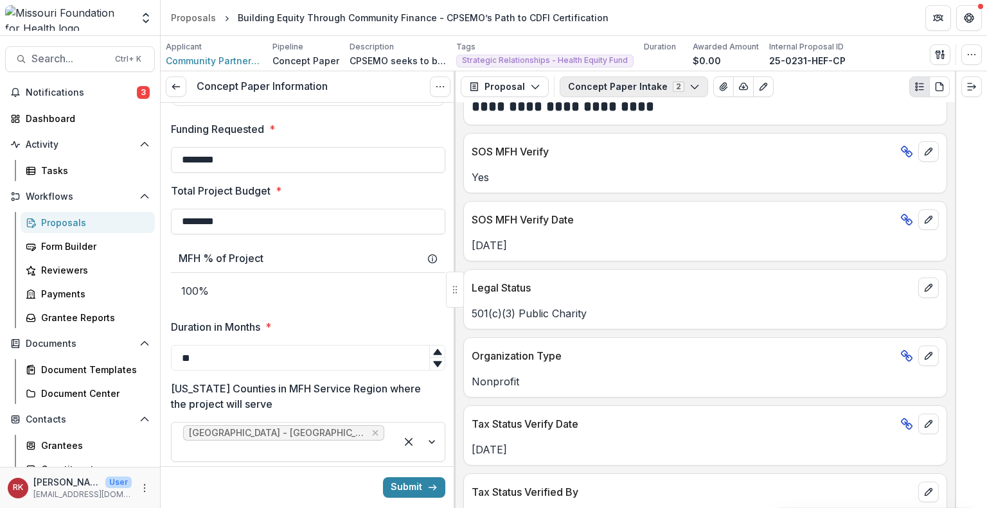
click at [612, 94] on button "Concept Paper Intake 2" at bounding box center [633, 86] width 148 height 21
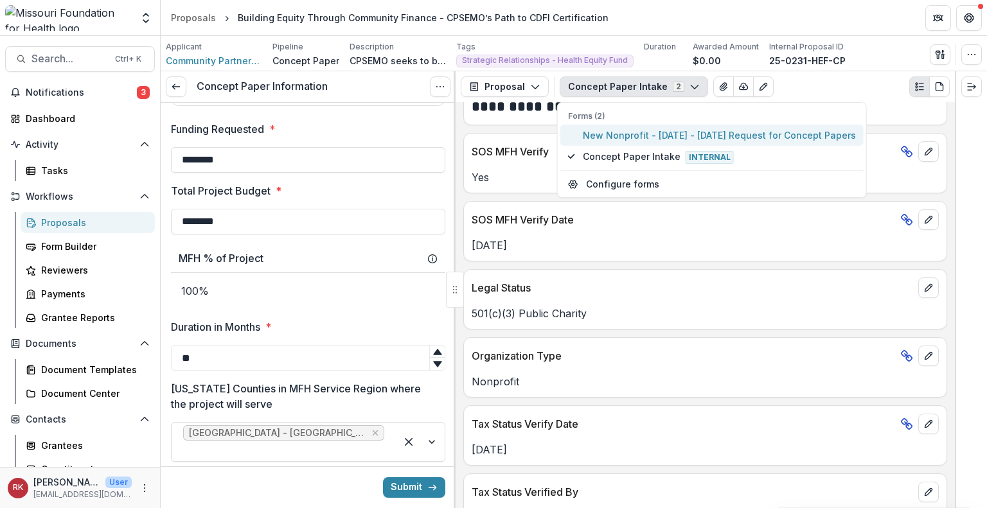
click at [601, 131] on span "New Nonprofit - 2025 - 2025 Request for Concept Papers" at bounding box center [719, 134] width 273 height 13
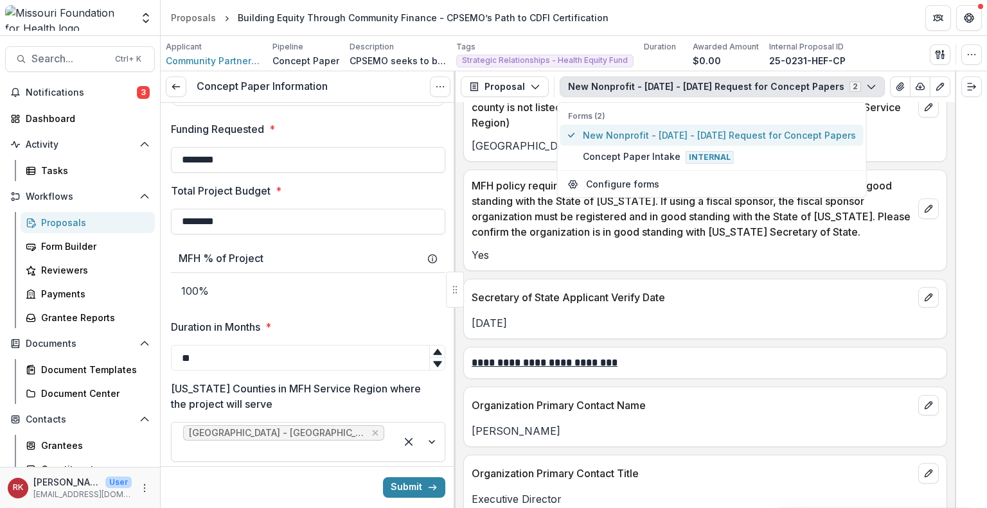
scroll to position [1531, 0]
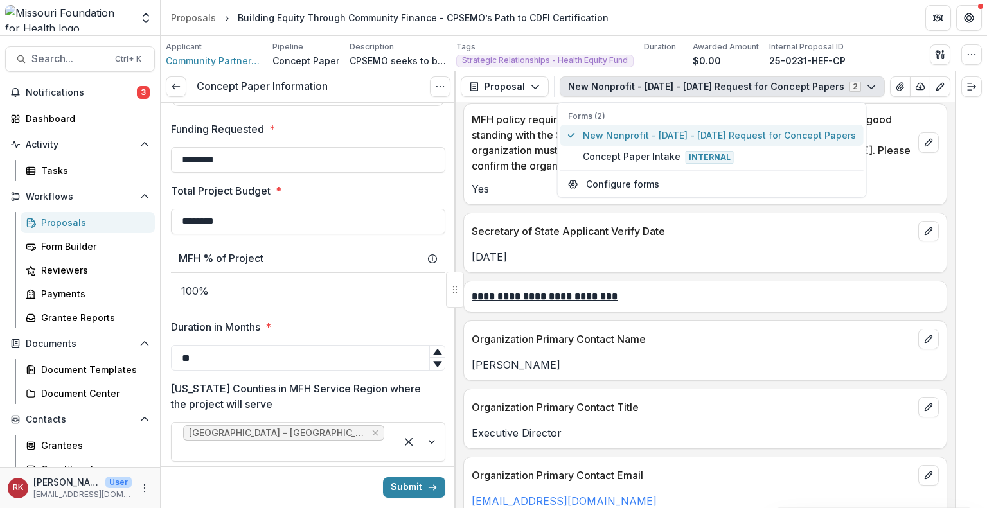
click at [601, 137] on span "New Nonprofit - 2025 - 2025 Request for Concept Papers" at bounding box center [719, 134] width 273 height 13
click at [498, 173] on div "Yes" at bounding box center [705, 184] width 482 height 23
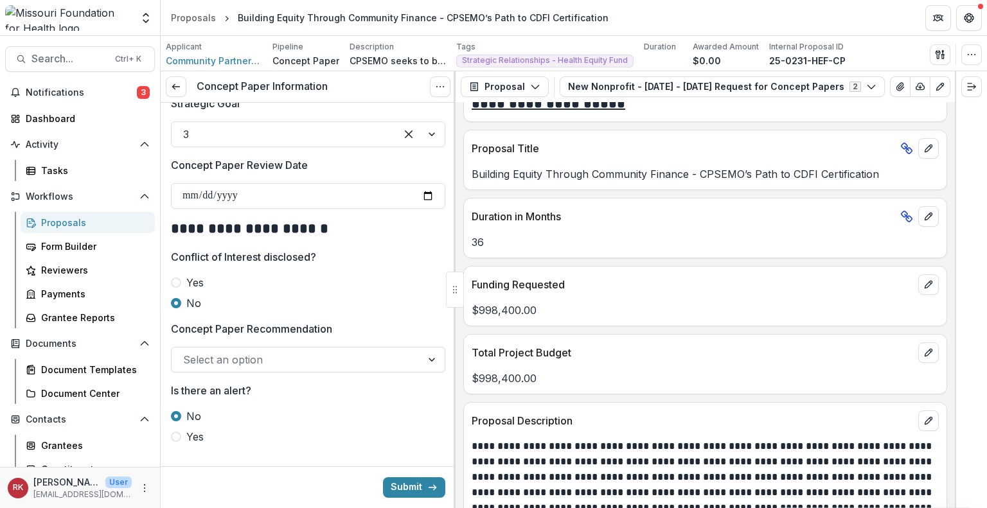
scroll to position [1407, 0]
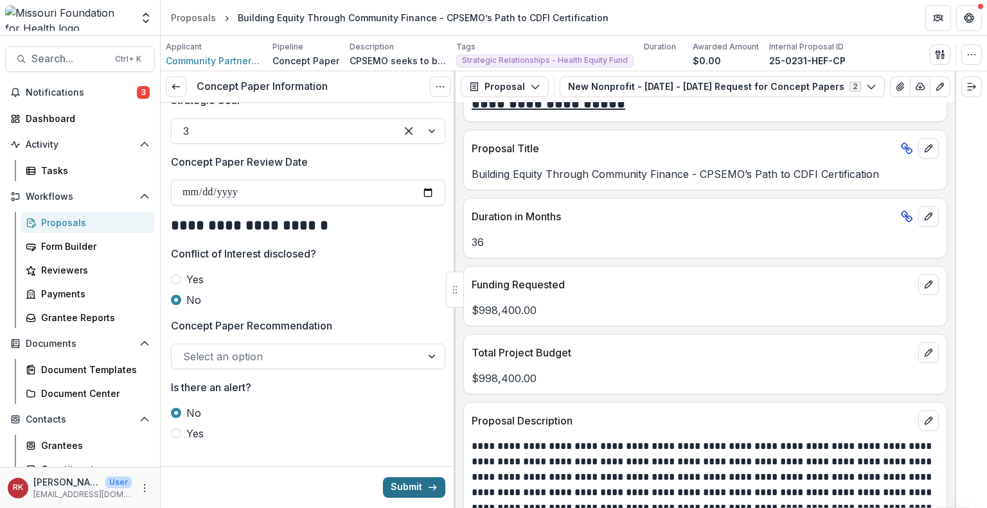
click at [401, 485] on button "Submit" at bounding box center [414, 487] width 62 height 21
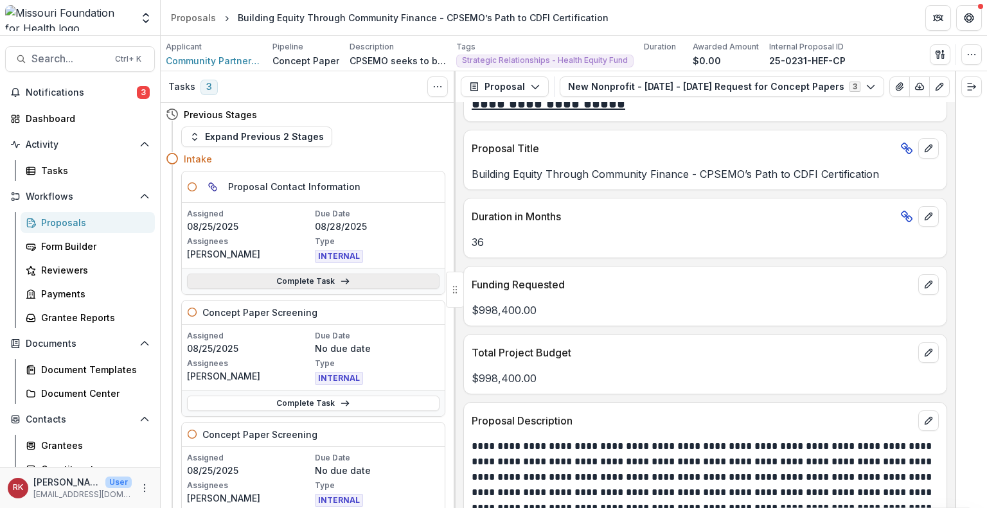
click at [281, 286] on link "Complete Task" at bounding box center [313, 281] width 252 height 15
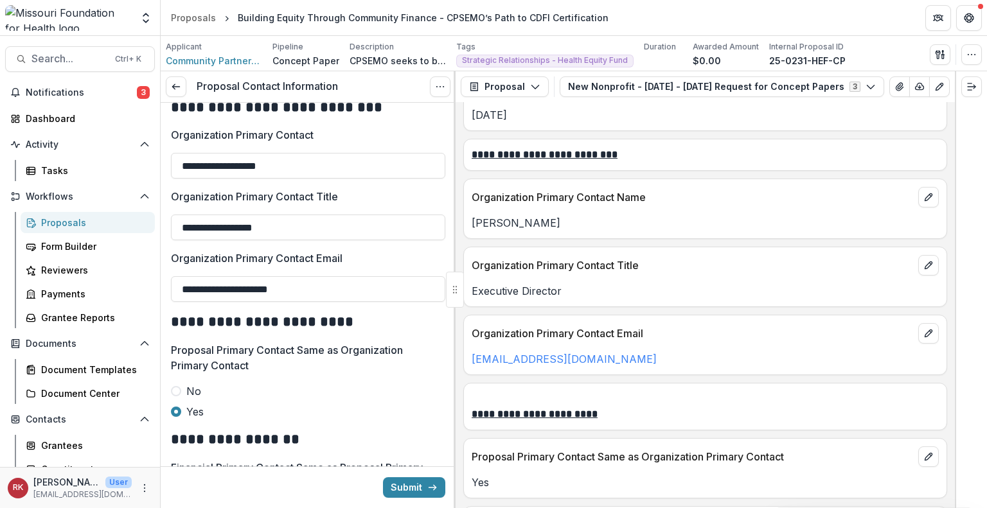
scroll to position [1674, 0]
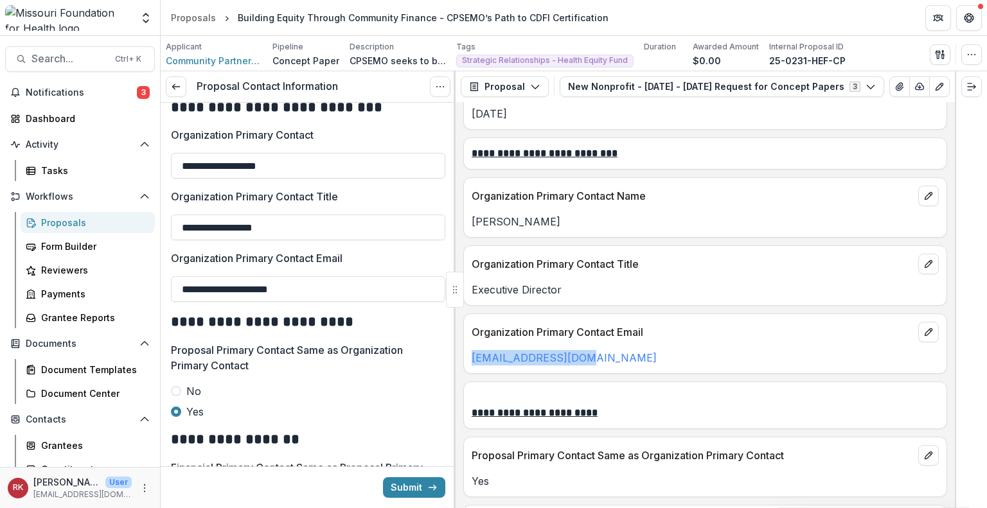
drag, startPoint x: 601, startPoint y: 333, endPoint x: 467, endPoint y: 340, distance: 134.4
click at [467, 350] on div "director@cpsemo.org" at bounding box center [705, 357] width 482 height 15
copy link "director@cpsemo.org"
drag, startPoint x: 308, startPoint y: 291, endPoint x: 154, endPoint y: 285, distance: 154.3
click at [154, 285] on main "**********" at bounding box center [493, 272] width 987 height 472
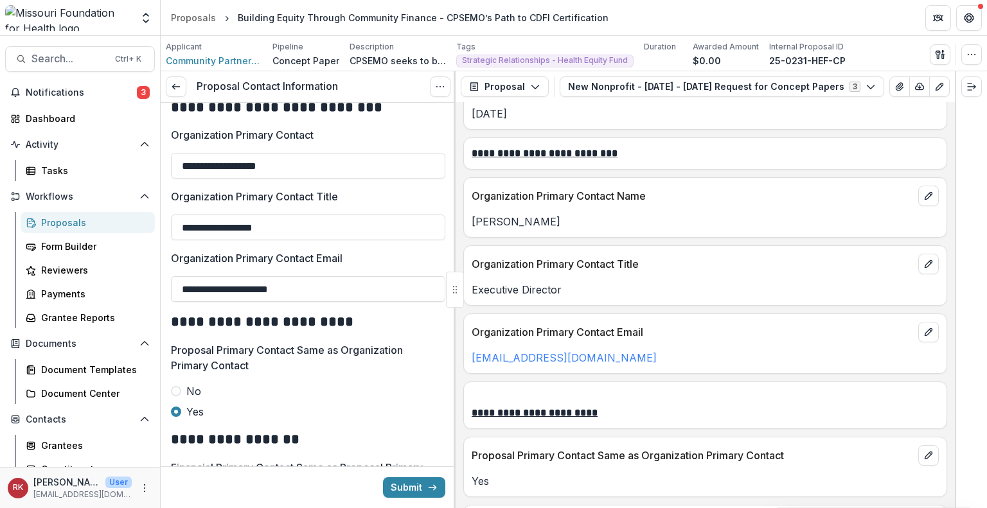
paste input "text"
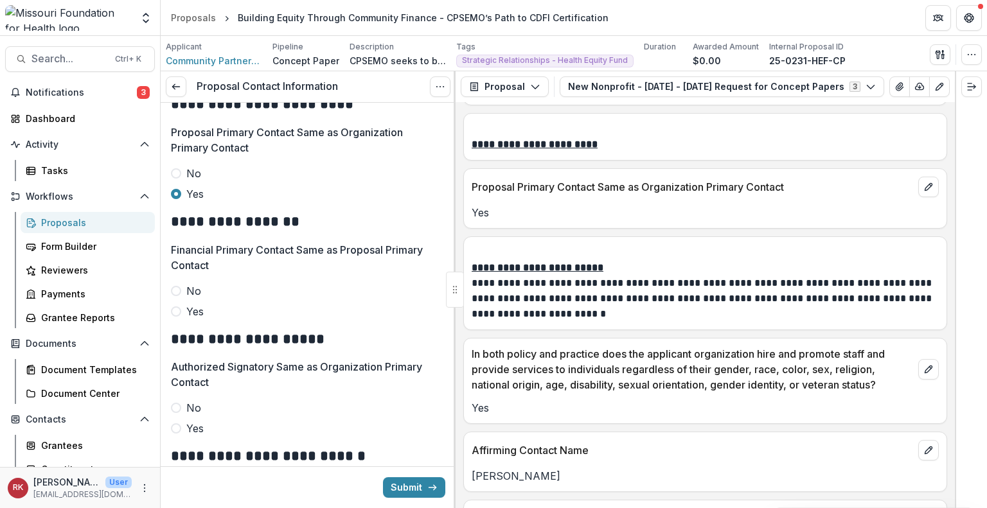
scroll to position [1939, 0]
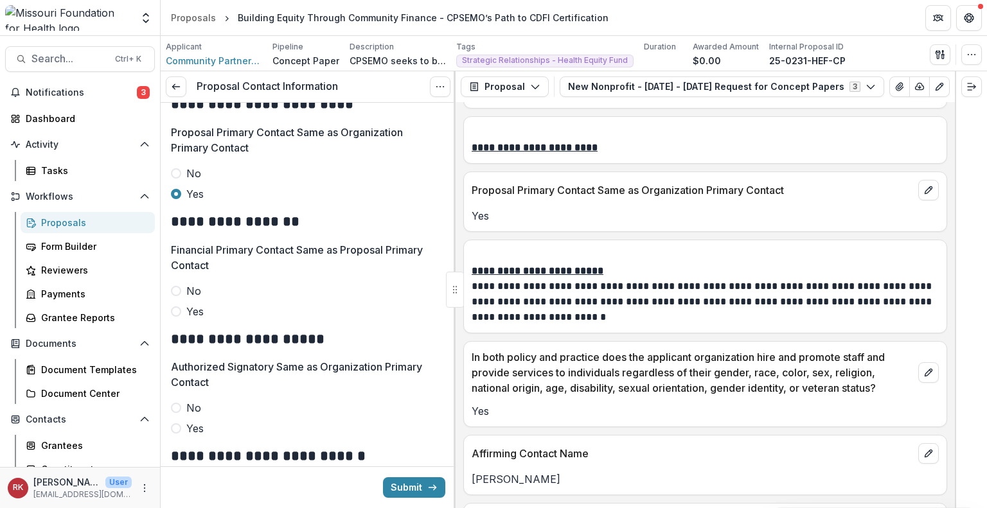
type input "**********"
click at [174, 309] on span at bounding box center [176, 311] width 10 height 10
click at [175, 423] on span at bounding box center [176, 428] width 10 height 10
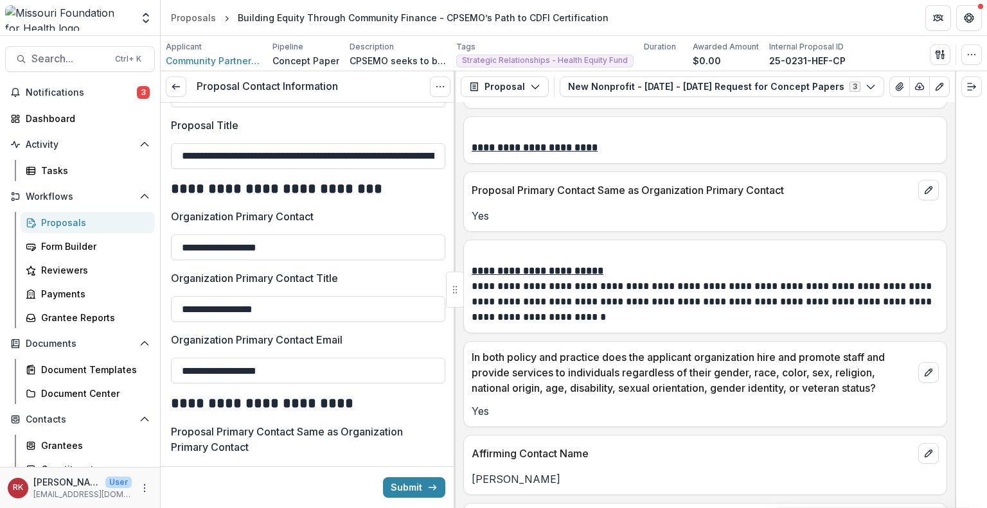
scroll to position [152, 0]
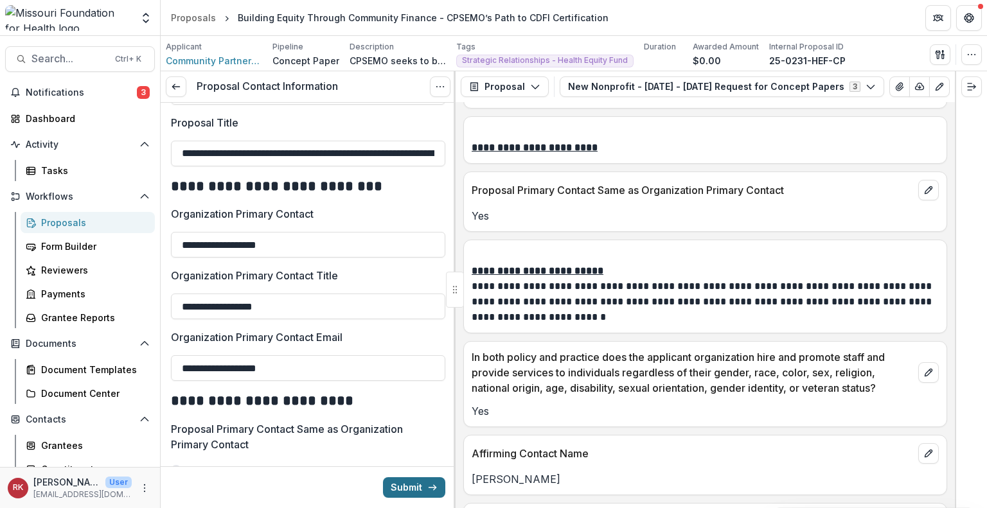
click at [403, 488] on button "Submit" at bounding box center [414, 487] width 62 height 21
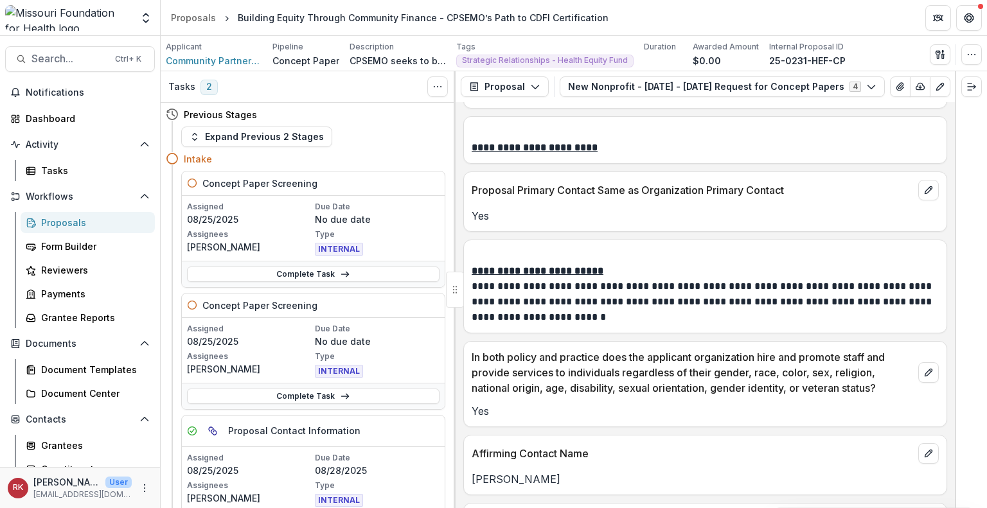
click at [57, 227] on div "Proposals" at bounding box center [92, 222] width 103 height 13
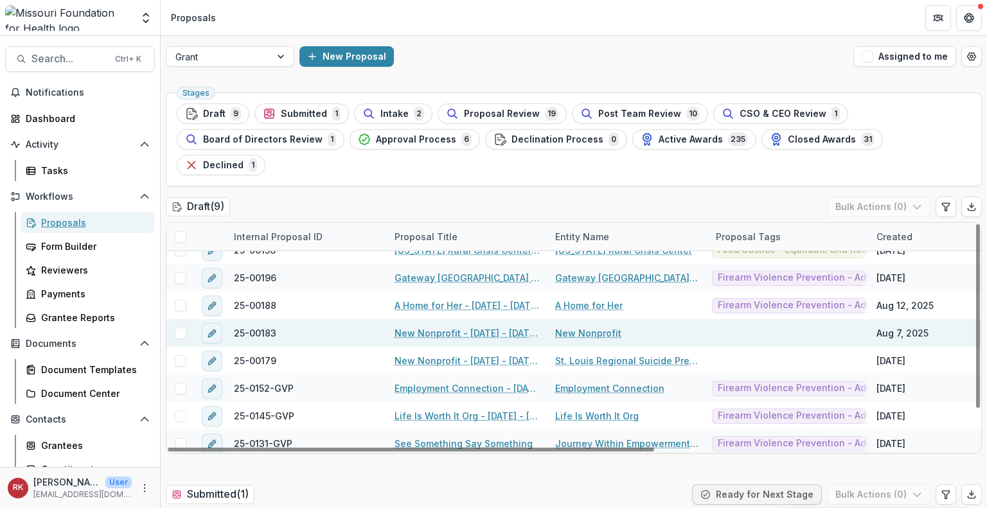
scroll to position [19, 0]
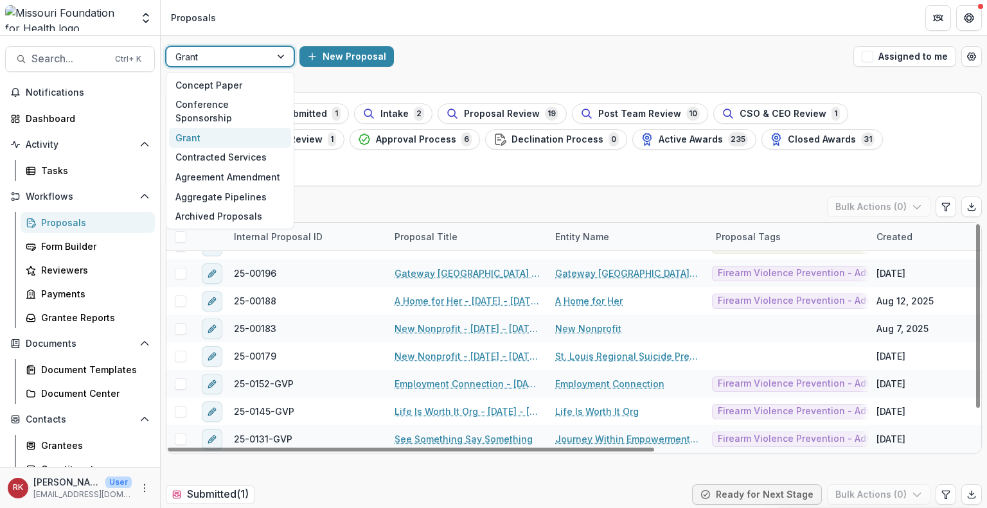
click at [242, 58] on div at bounding box center [218, 57] width 86 height 16
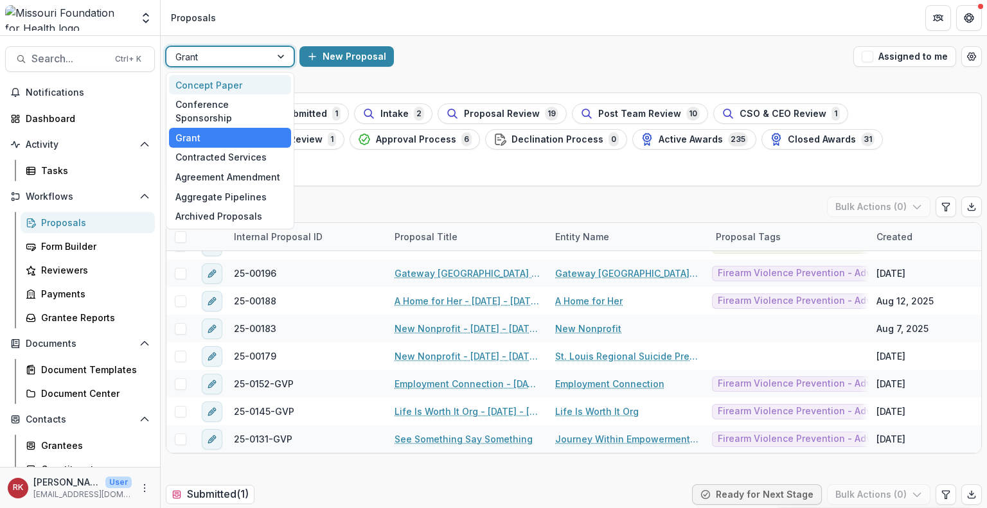
click at [241, 89] on div "Concept Paper" at bounding box center [230, 85] width 122 height 20
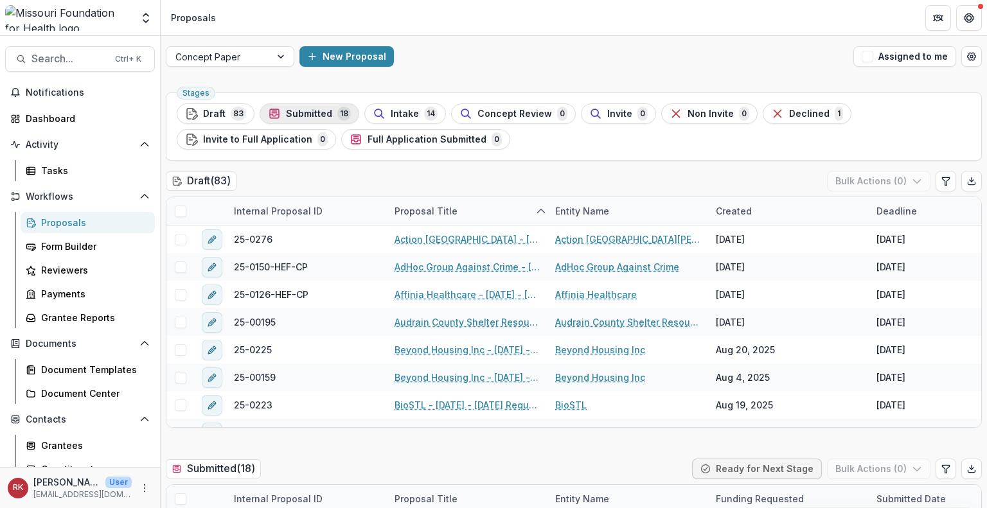
click at [318, 114] on span "Submitted" at bounding box center [309, 114] width 46 height 11
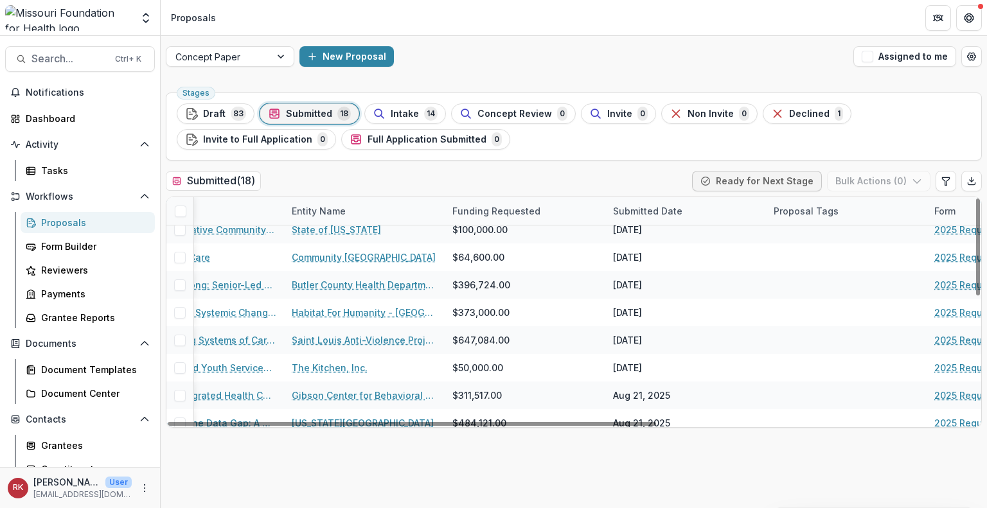
scroll to position [216, 263]
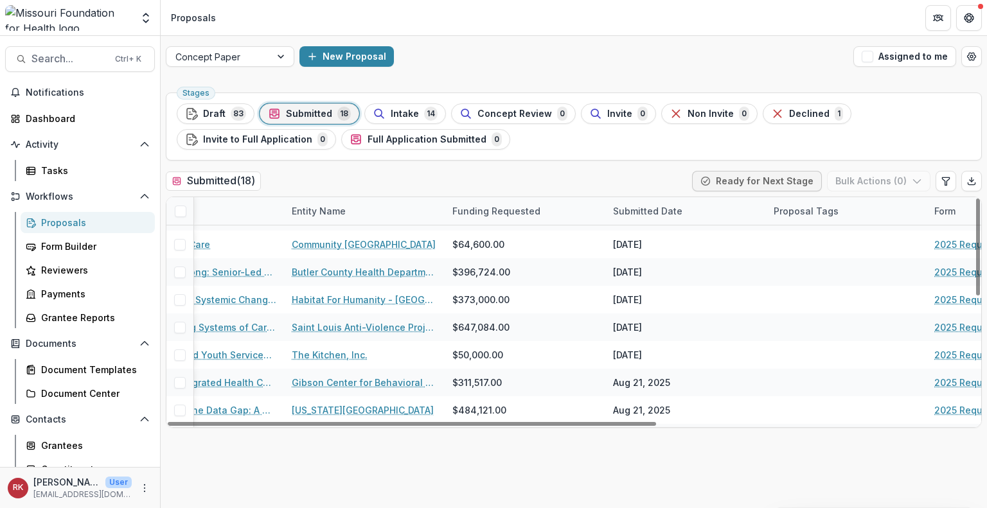
click at [630, 213] on div "Submitted Date" at bounding box center [647, 210] width 85 height 13
click at [655, 268] on span "Sort Ascending" at bounding box center [665, 266] width 68 height 11
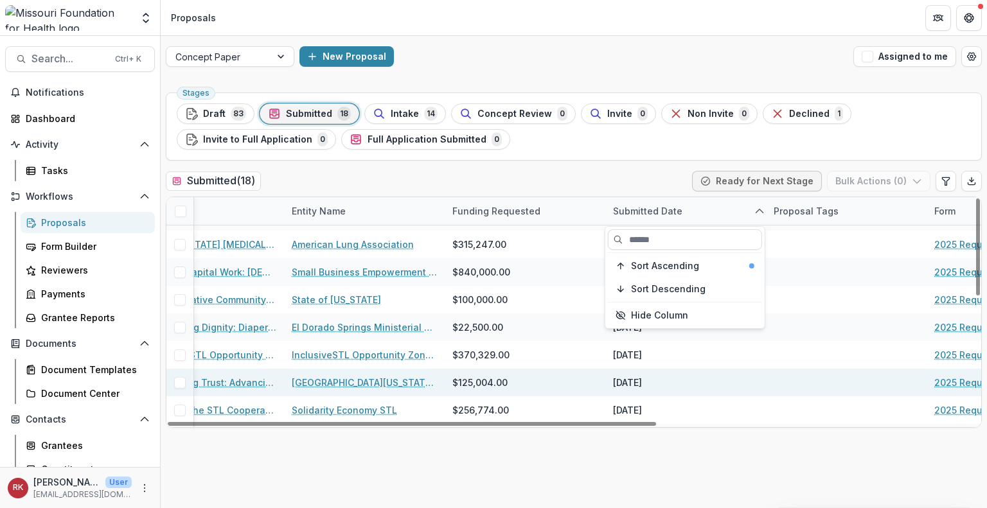
scroll to position [0, 263]
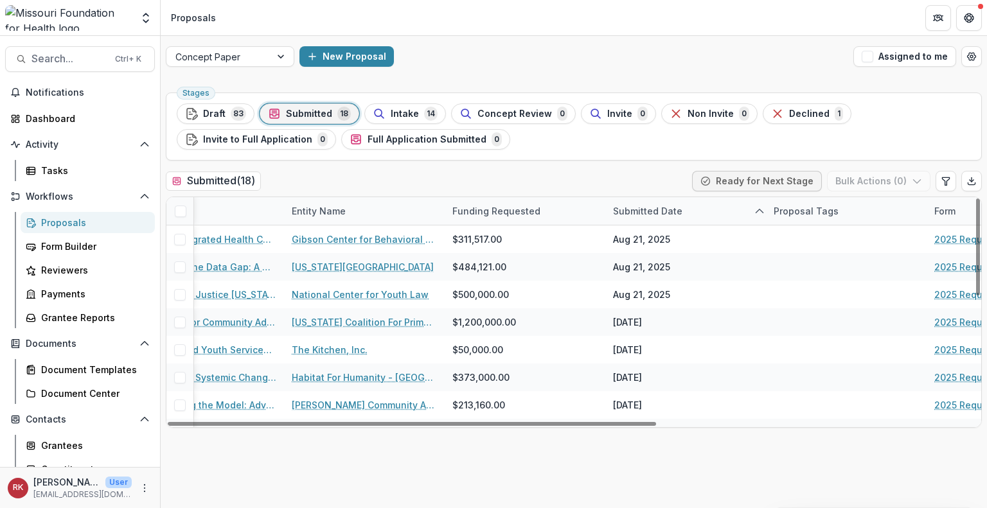
click at [566, 212] on div "Funding Requested" at bounding box center [524, 211] width 161 height 28
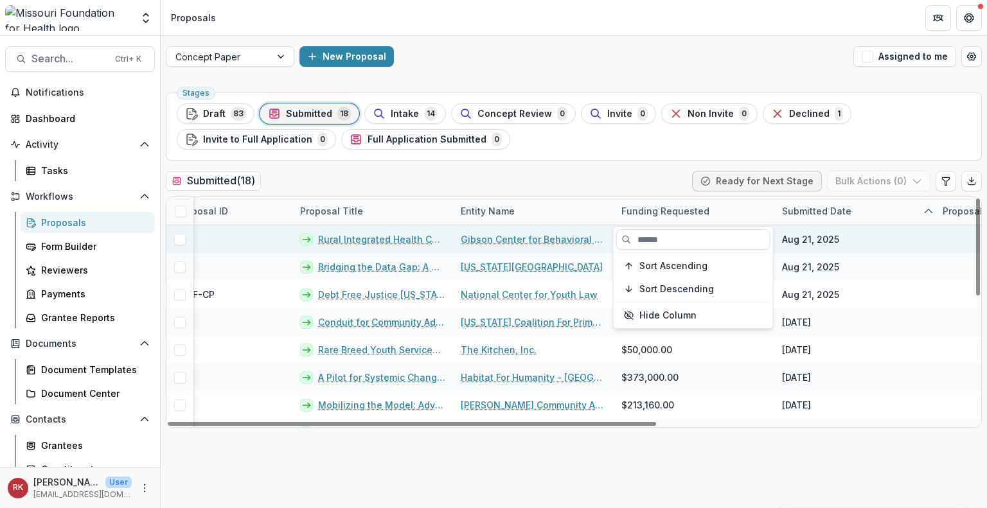
scroll to position [0, 94]
click at [349, 240] on link "Rural Integrated Health Coalition: Advancing Health Equity in Southeast Missouri" at bounding box center [382, 239] width 127 height 13
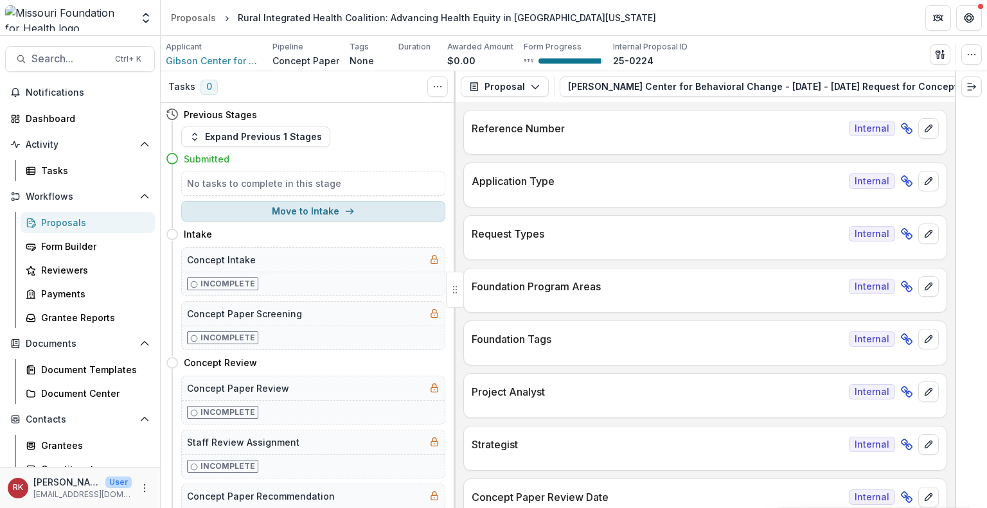
click at [267, 213] on button "Move to Intake" at bounding box center [313, 211] width 264 height 21
select select "******"
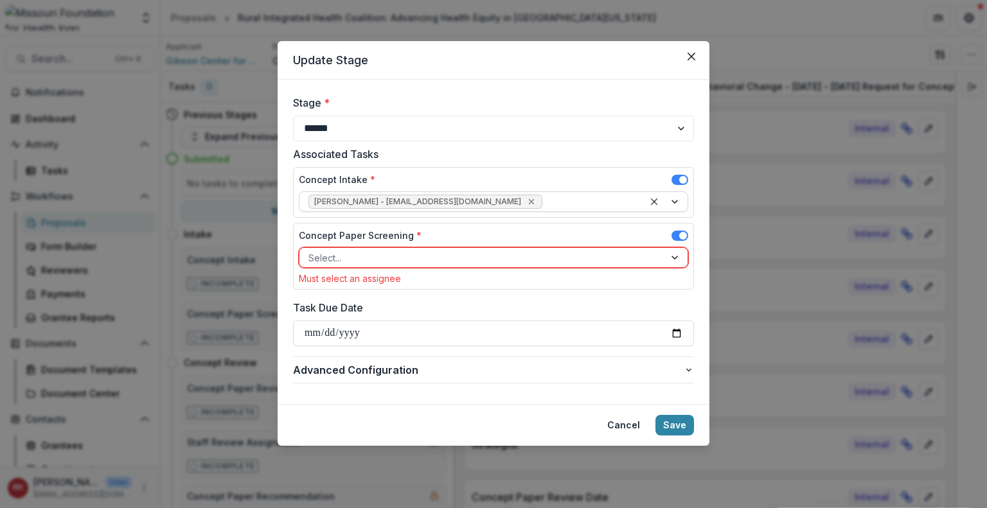
click at [526, 204] on icon "Remove Wendy Rohrbach - wrohrbach@mffh.org" at bounding box center [531, 202] width 10 height 10
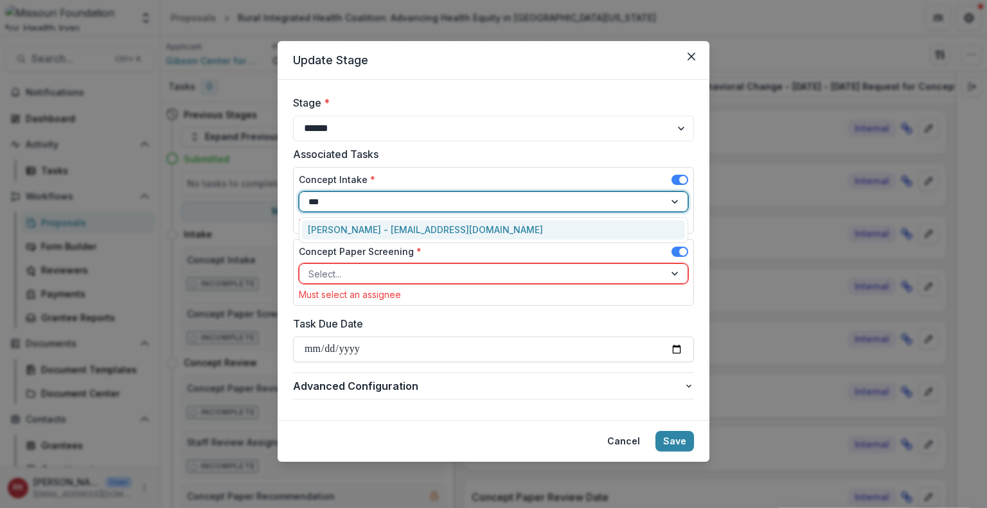
type input "****"
click at [451, 223] on div "Renee Klann - rklann@mffh.org" at bounding box center [493, 230] width 383 height 20
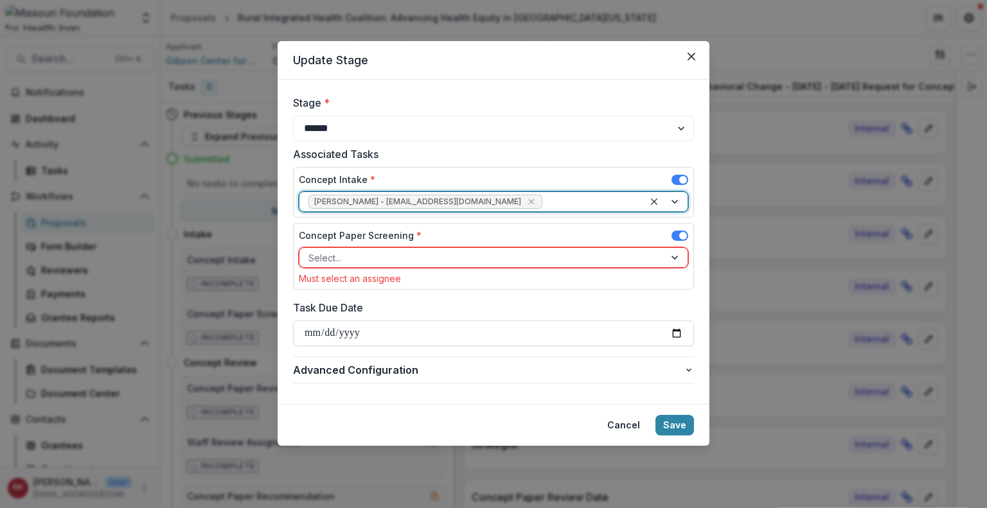
click at [433, 259] on div at bounding box center [481, 258] width 347 height 16
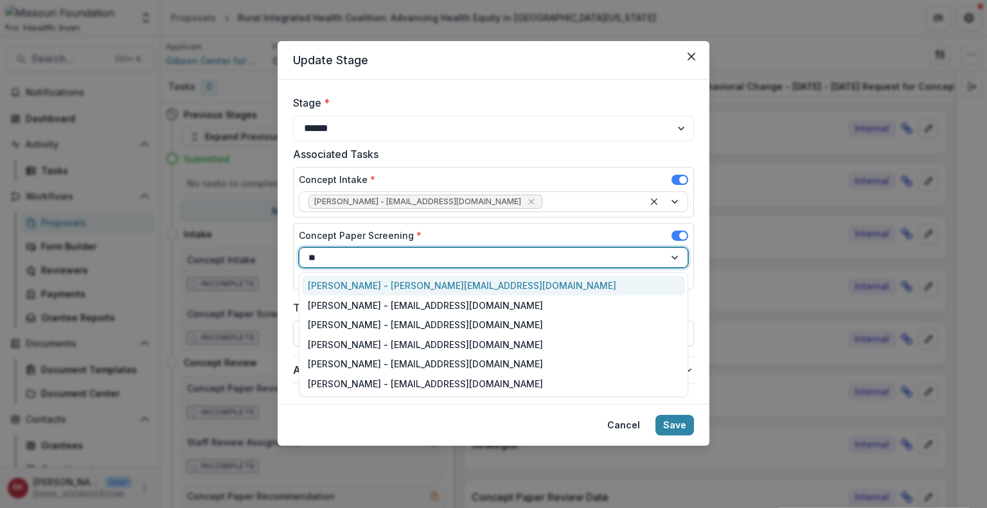
type input "***"
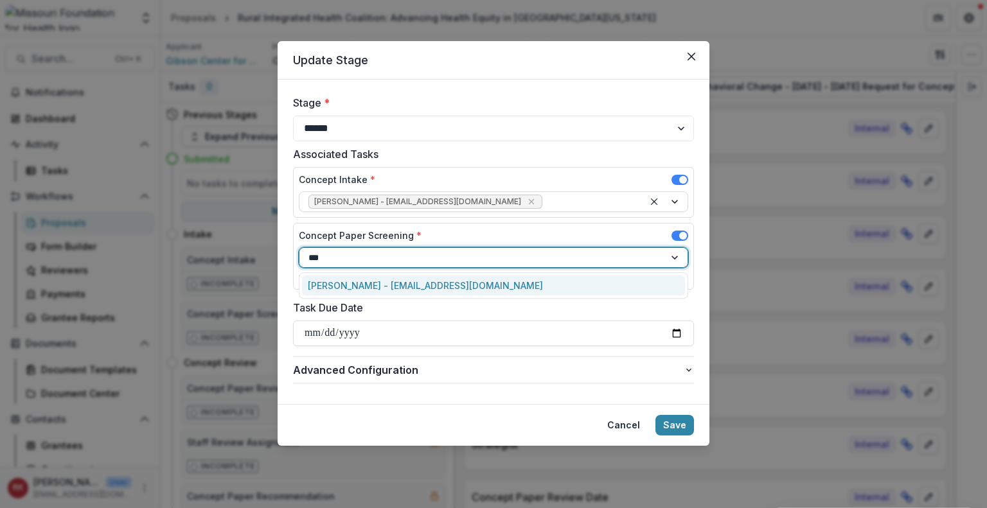
click at [427, 286] on div "Alyssa Curran - acurran@mffh.org" at bounding box center [493, 286] width 383 height 20
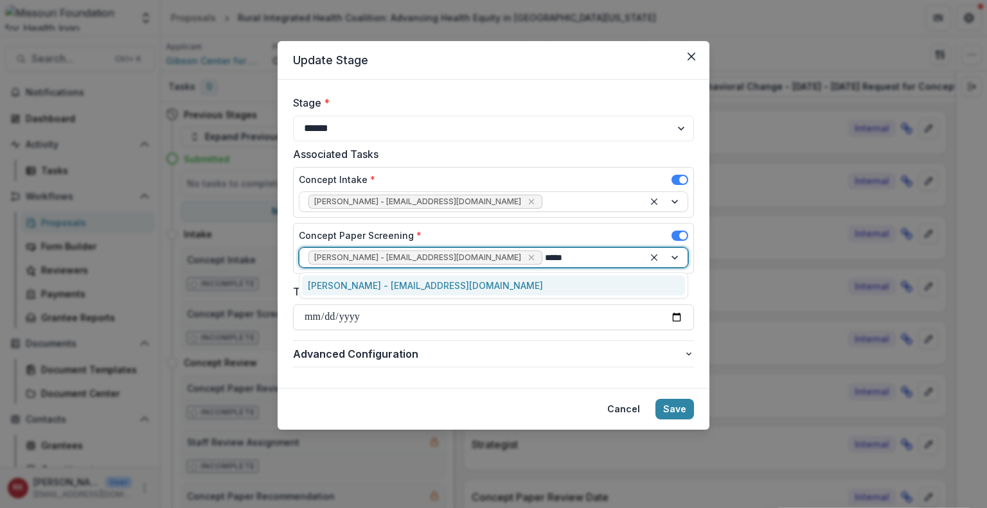
type input "*****"
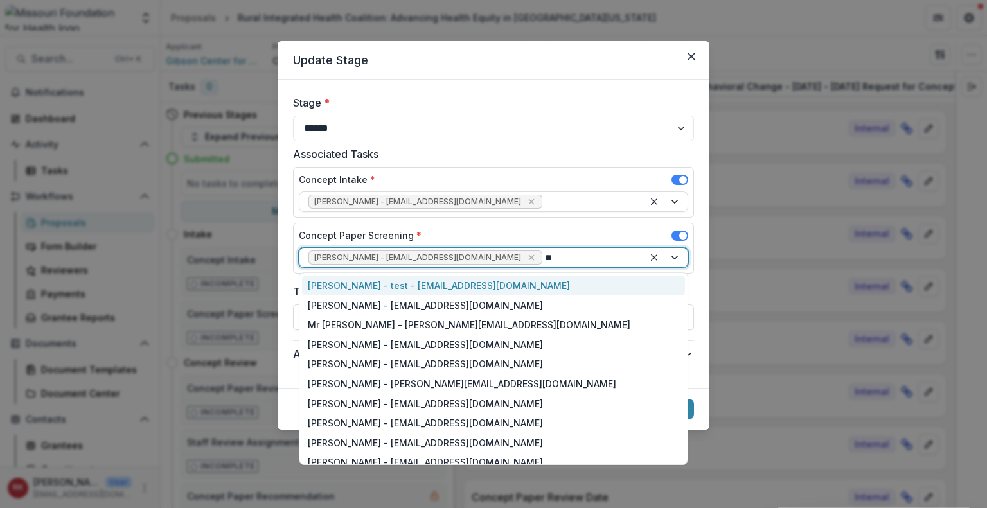
type input "***"
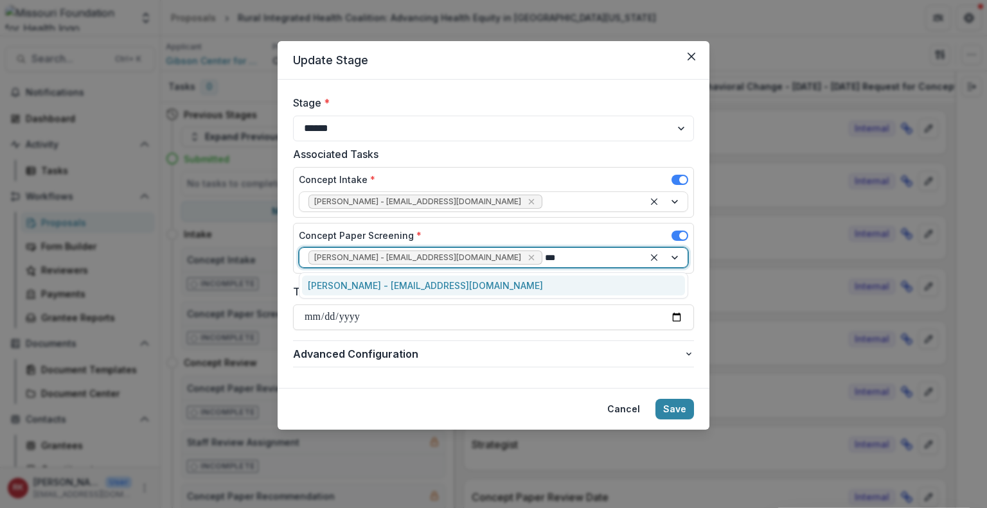
click at [459, 295] on div "Reana Thomas - rthomas@mffh.org" at bounding box center [493, 285] width 389 height 26
click at [454, 290] on div "Reana Thomas - rthomas@mffh.org" at bounding box center [493, 286] width 383 height 20
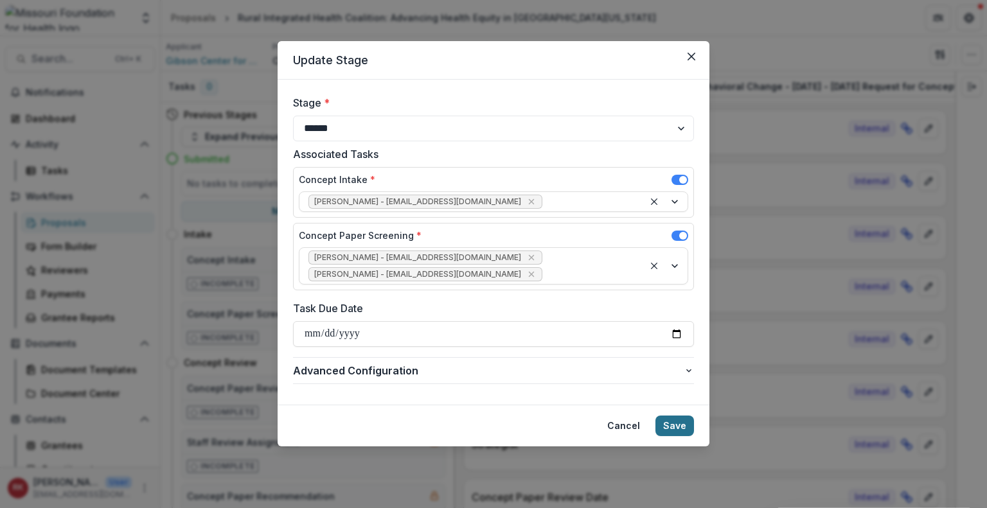
click at [671, 416] on button "Save" at bounding box center [674, 426] width 39 height 21
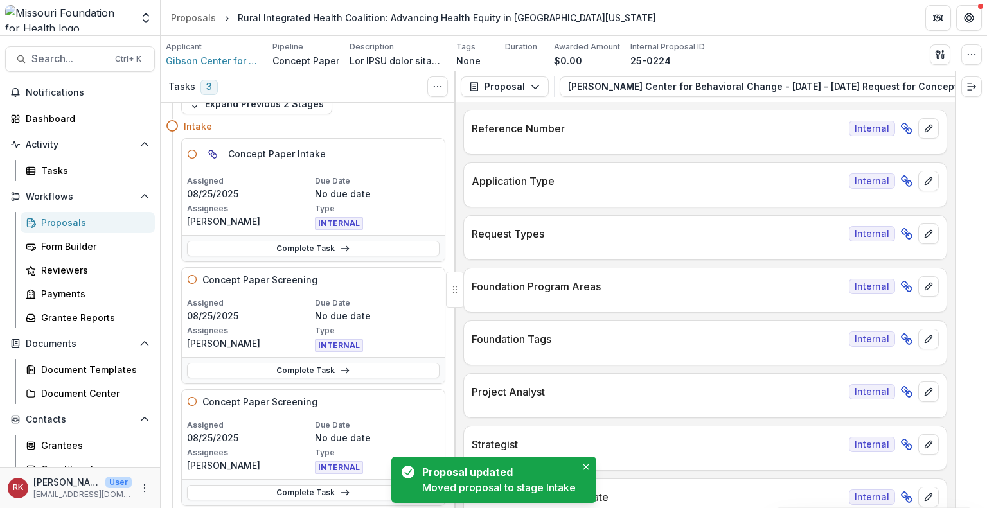
scroll to position [35, 0]
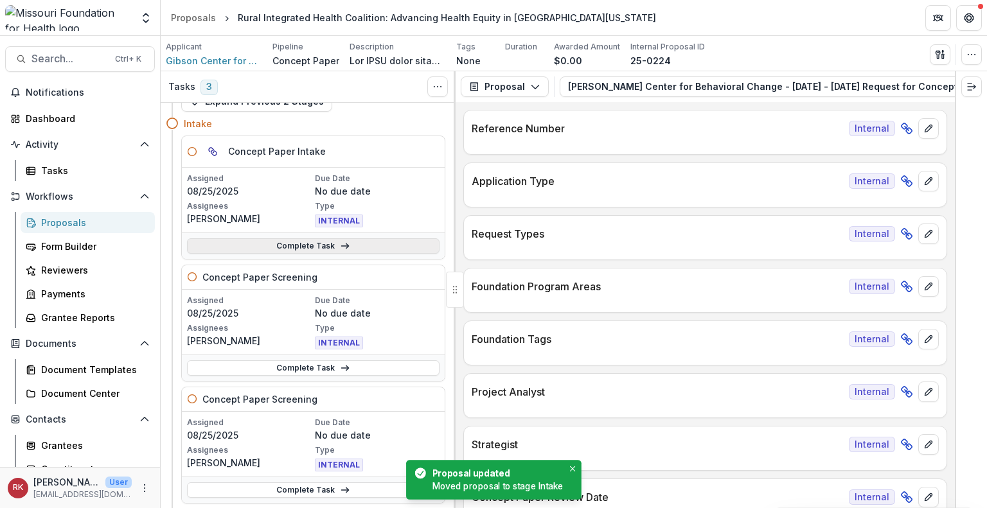
click at [275, 245] on link "Complete Task" at bounding box center [313, 245] width 252 height 15
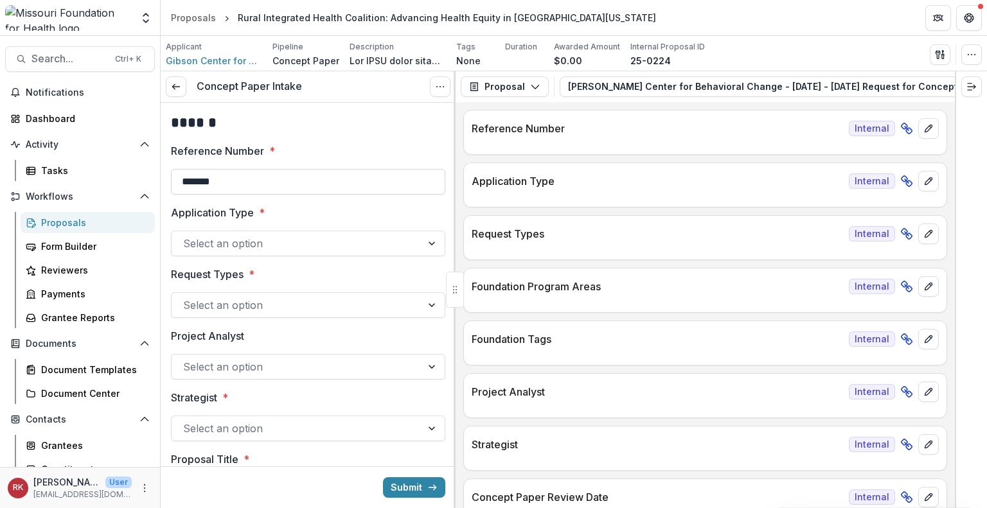
click at [270, 179] on input "*******" at bounding box center [308, 182] width 274 height 26
type input "**********"
click at [261, 243] on div at bounding box center [296, 243] width 227 height 18
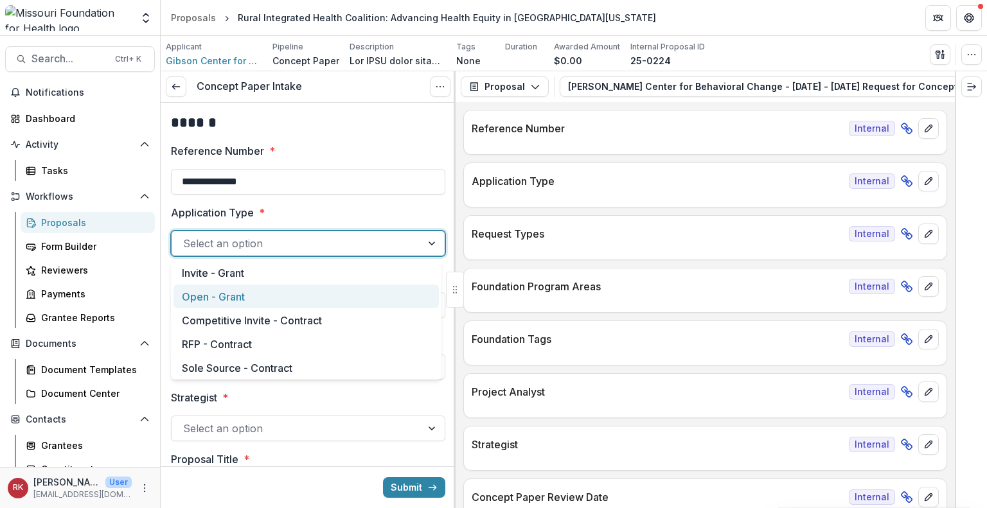
click at [243, 293] on div "Open - Grant" at bounding box center [305, 297] width 265 height 24
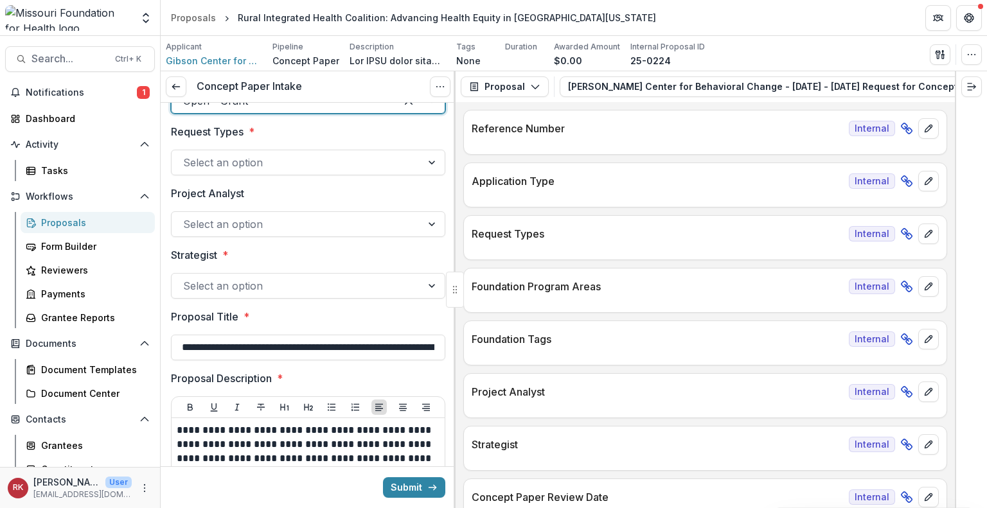
scroll to position [155, 0]
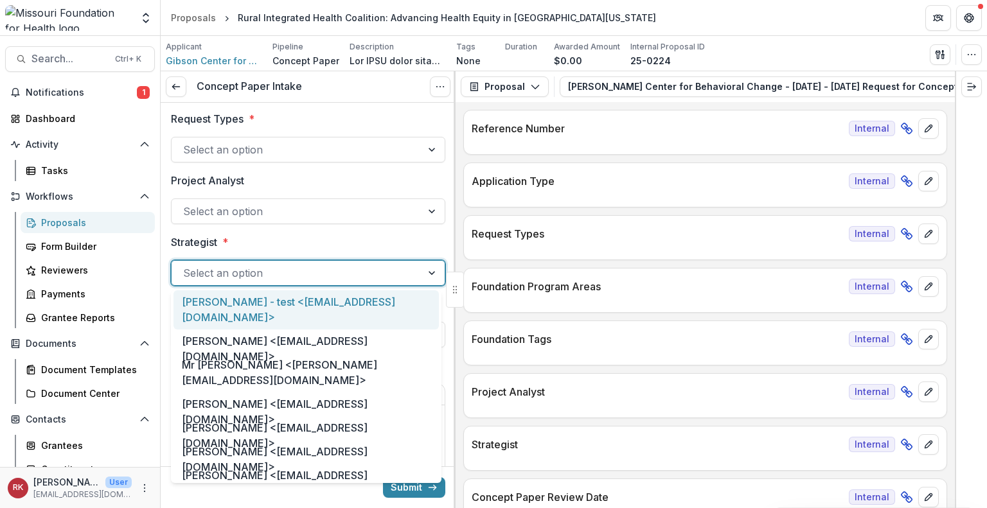
click at [215, 277] on div at bounding box center [296, 273] width 227 height 18
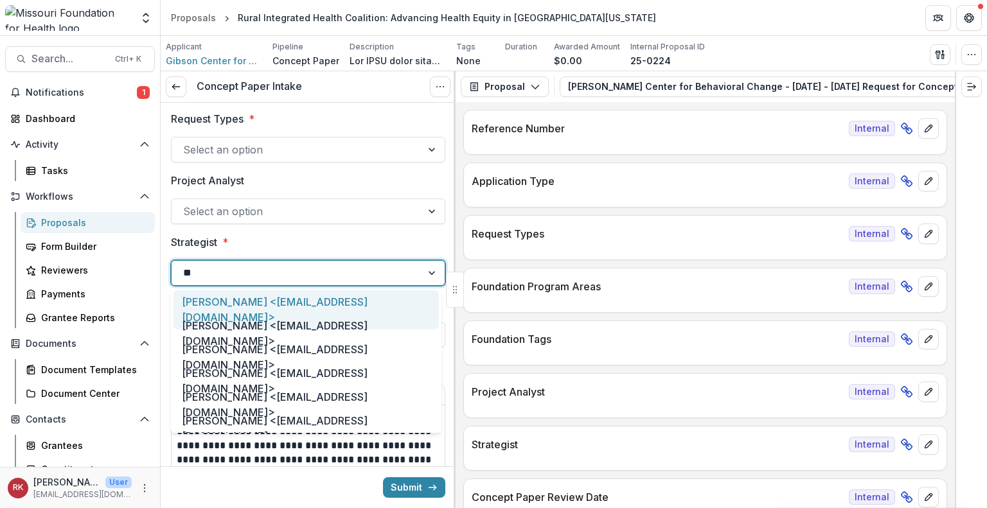
type input "***"
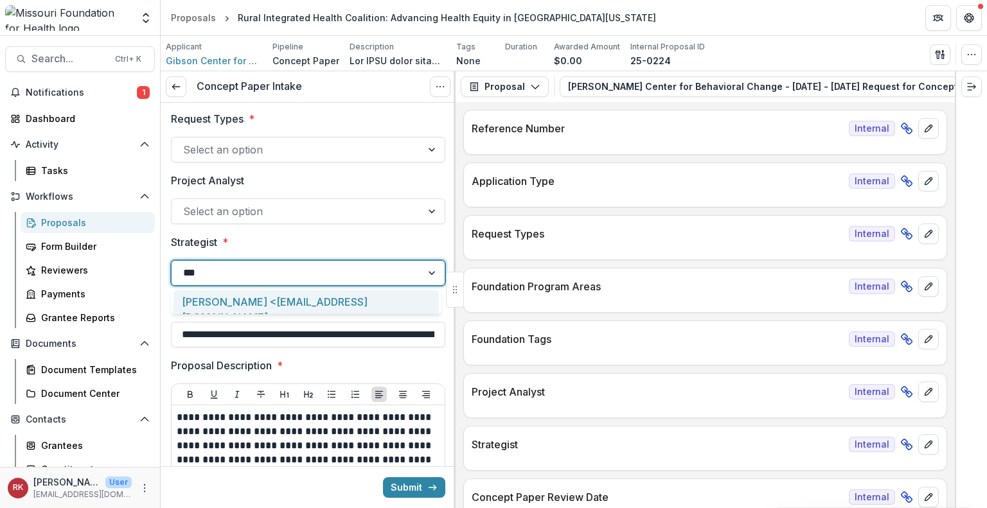
click at [217, 299] on div "Alyssa Curran <acurran@mffh.org>" at bounding box center [305, 309] width 265 height 39
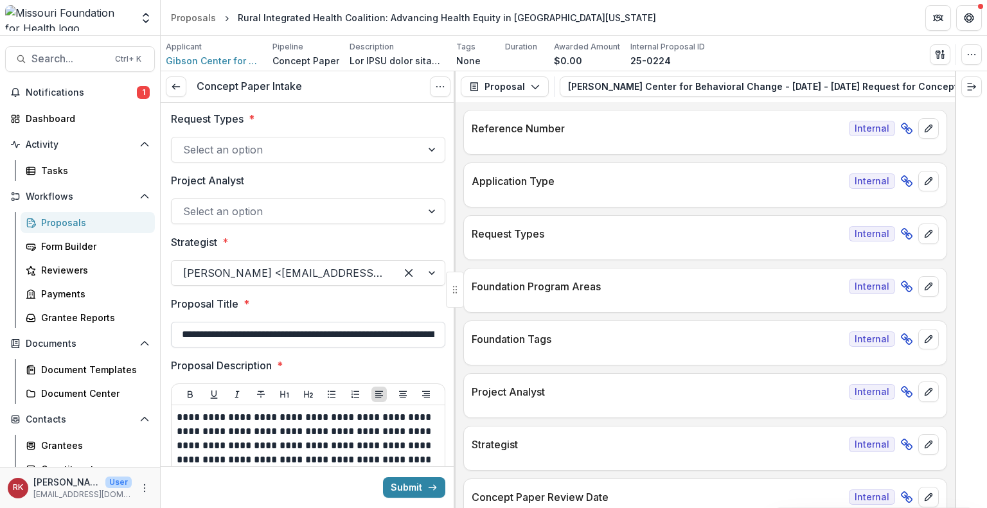
click at [346, 331] on input "**********" at bounding box center [308, 335] width 274 height 26
drag, startPoint x: 244, startPoint y: 333, endPoint x: 469, endPoint y: 331, distance: 224.8
click at [469, 331] on div "**********" at bounding box center [574, 289] width 826 height 437
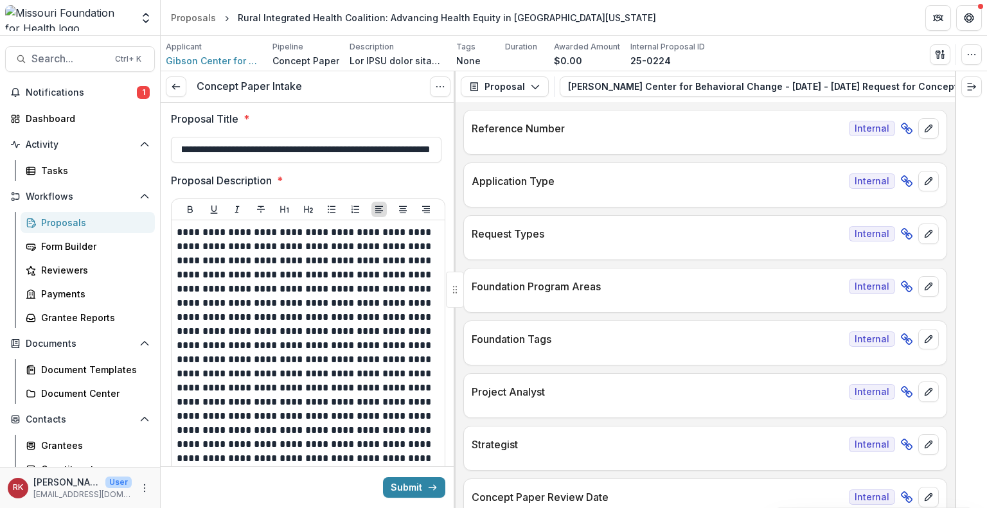
scroll to position [341, 0]
type input "**********"
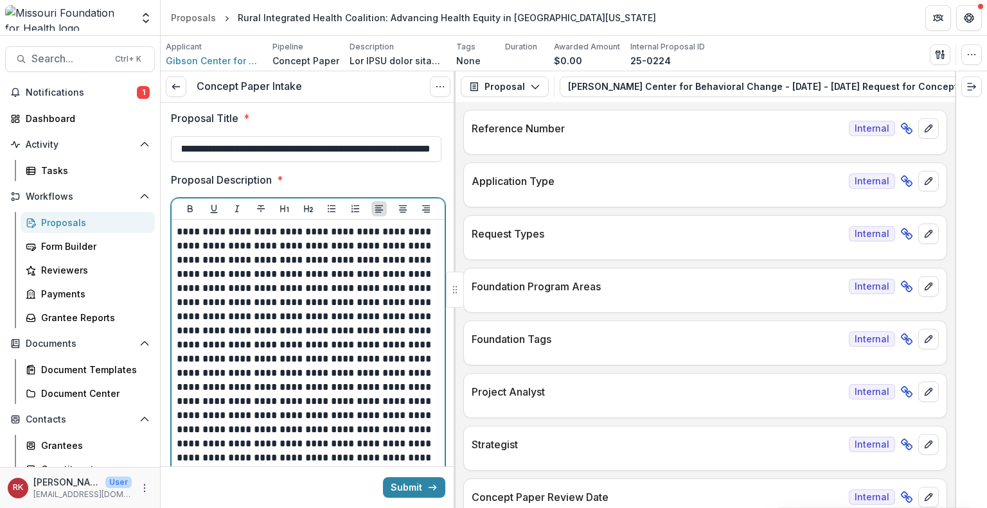
scroll to position [0, 0]
click at [291, 295] on p at bounding box center [307, 380] width 260 height 311
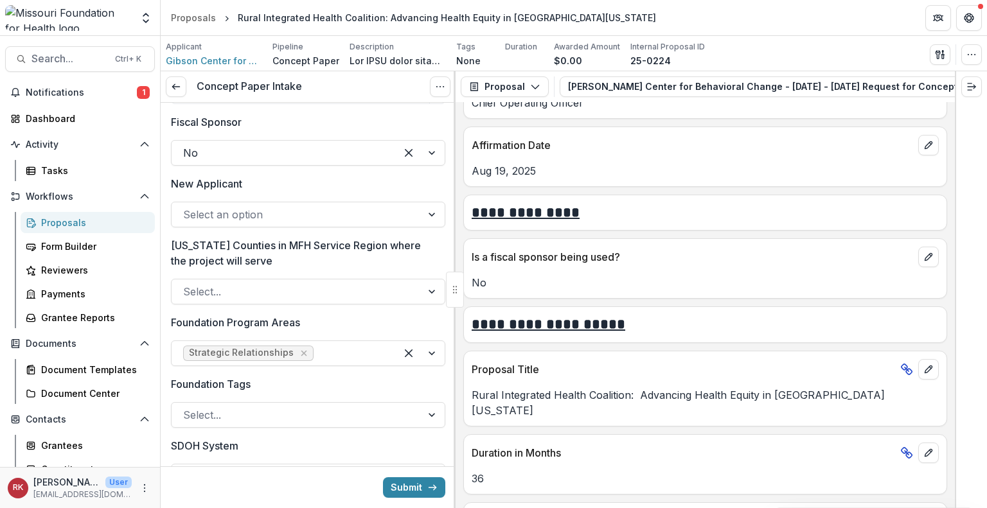
scroll to position [971, 0]
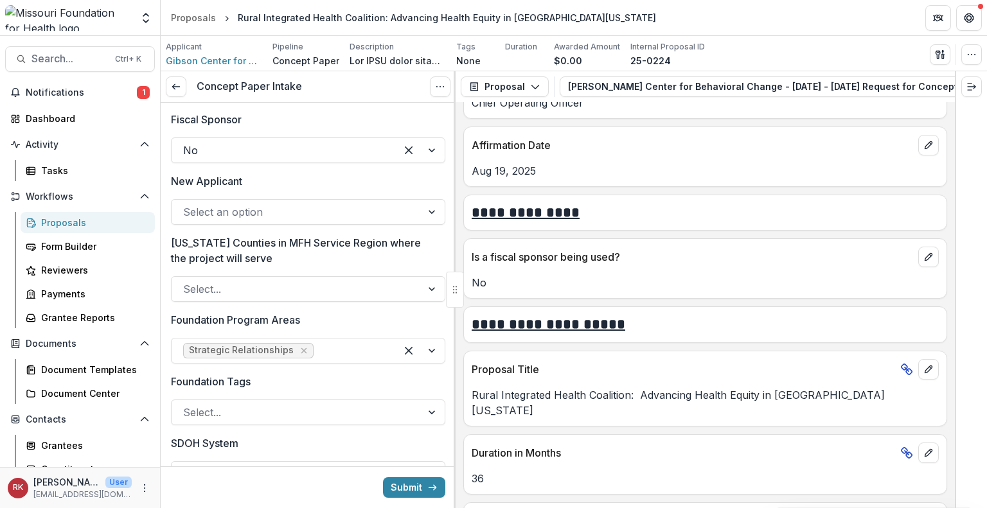
click at [237, 206] on div at bounding box center [296, 212] width 227 height 18
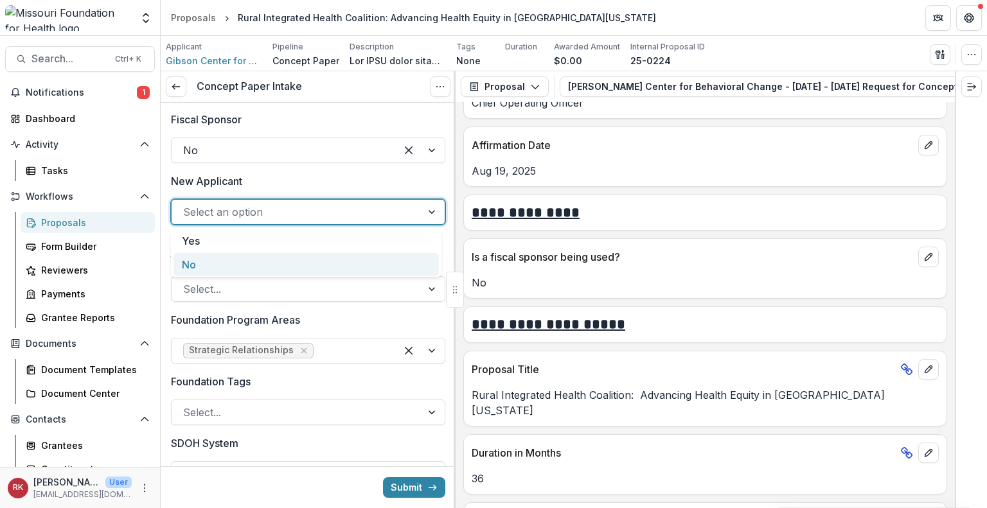
click at [227, 262] on div "No" at bounding box center [305, 265] width 265 height 24
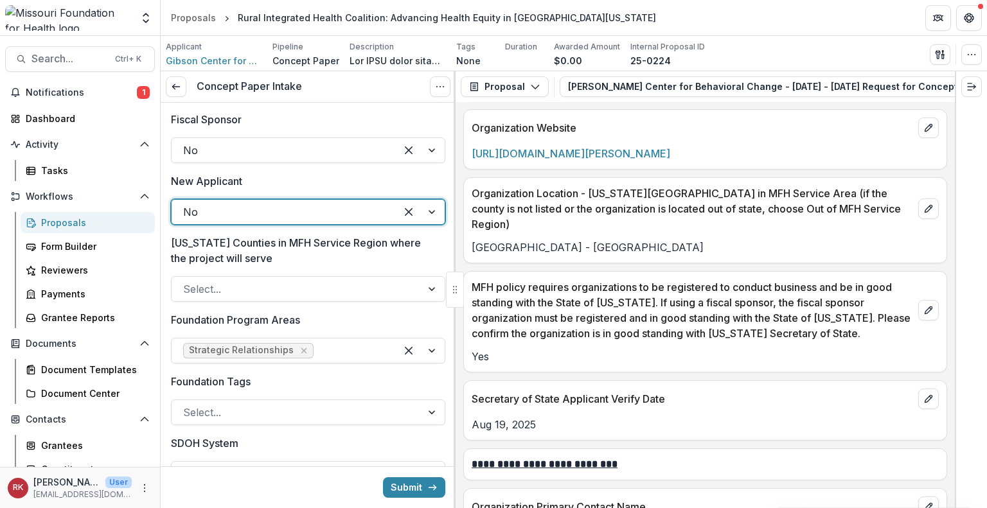
scroll to position [1253, 0]
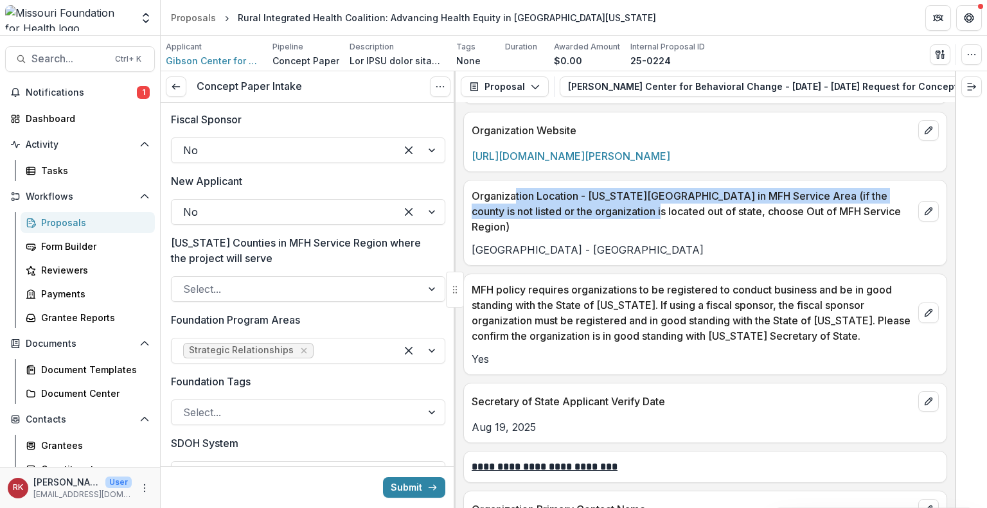
drag, startPoint x: 516, startPoint y: 189, endPoint x: 628, endPoint y: 214, distance: 114.4
click at [628, 214] on div "Organization Location - Missouri County in MFH Service Area (if the county is n…" at bounding box center [705, 223] width 484 height 86
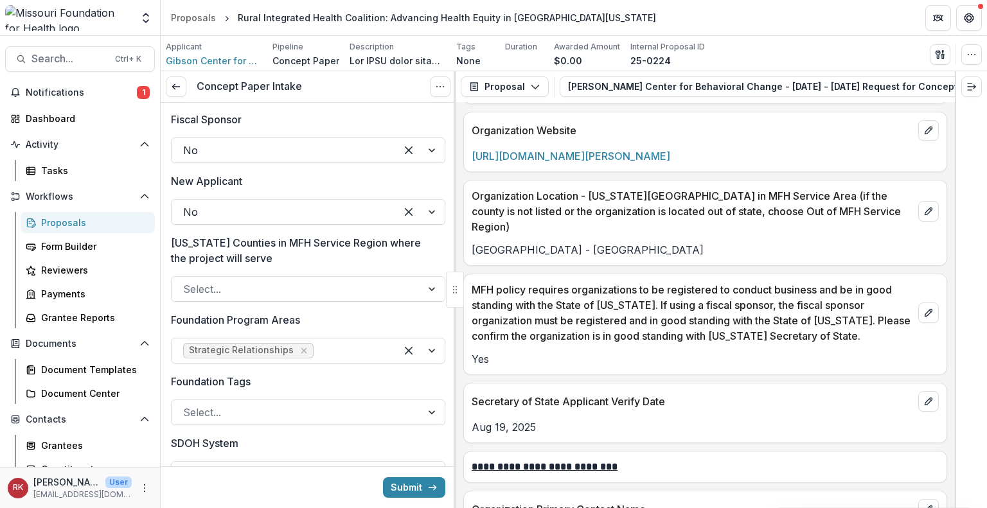
click at [669, 210] on p "Organization Location - Missouri County in MFH Service Area (if the county is n…" at bounding box center [691, 211] width 441 height 46
click at [232, 296] on div at bounding box center [296, 289] width 227 height 18
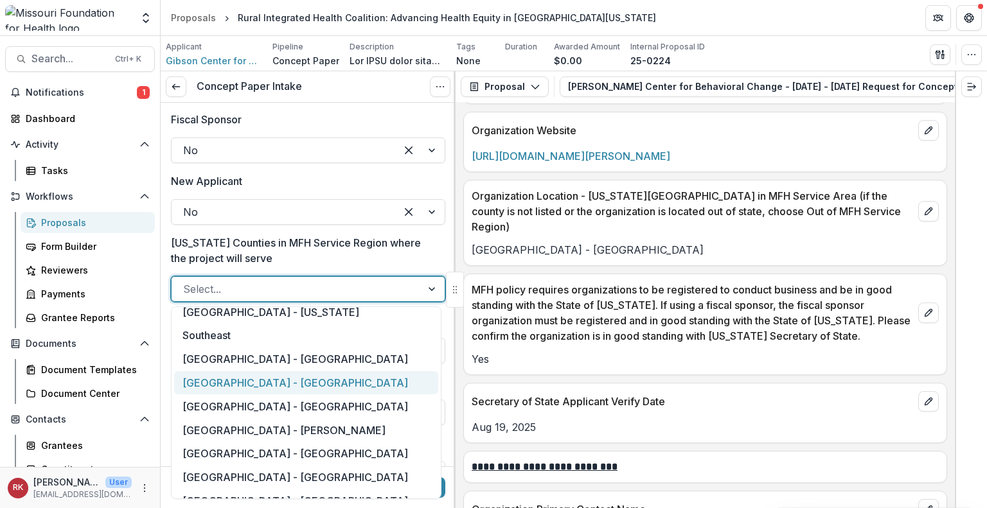
scroll to position [1136, 0]
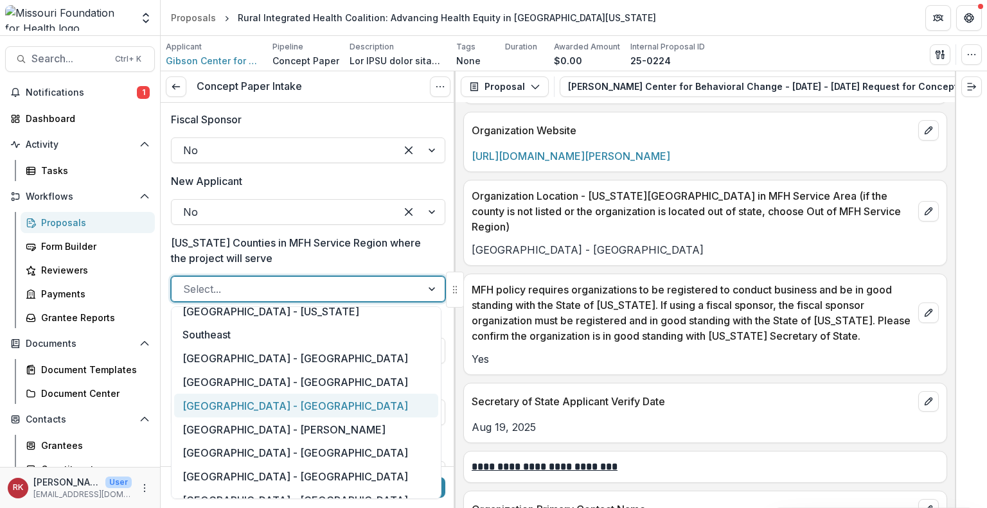
click at [236, 403] on div "Southeast Region - Cape Girardeau" at bounding box center [306, 406] width 264 height 24
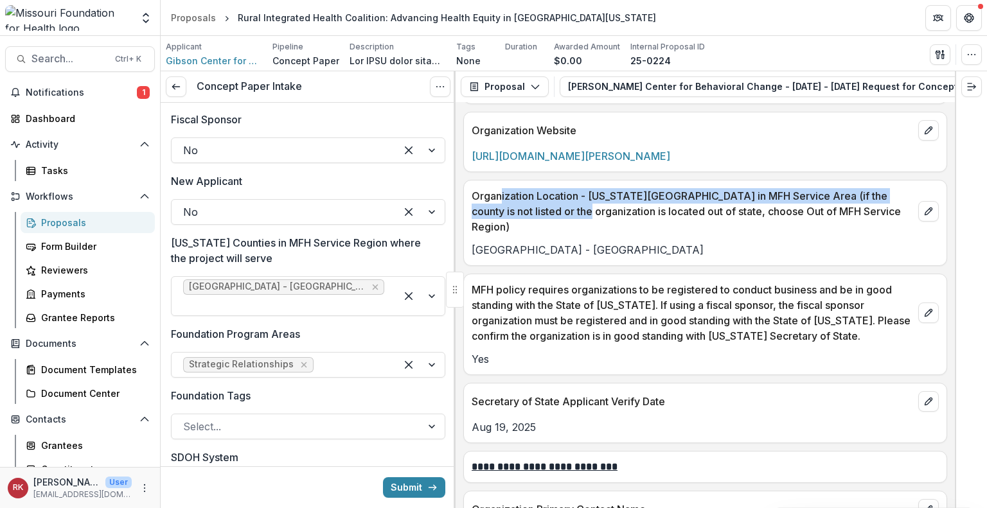
drag, startPoint x: 501, startPoint y: 193, endPoint x: 555, endPoint y: 214, distance: 58.0
click at [555, 214] on div "Organization Location - Missouri County in MFH Service Area (if the county is n…" at bounding box center [705, 223] width 484 height 86
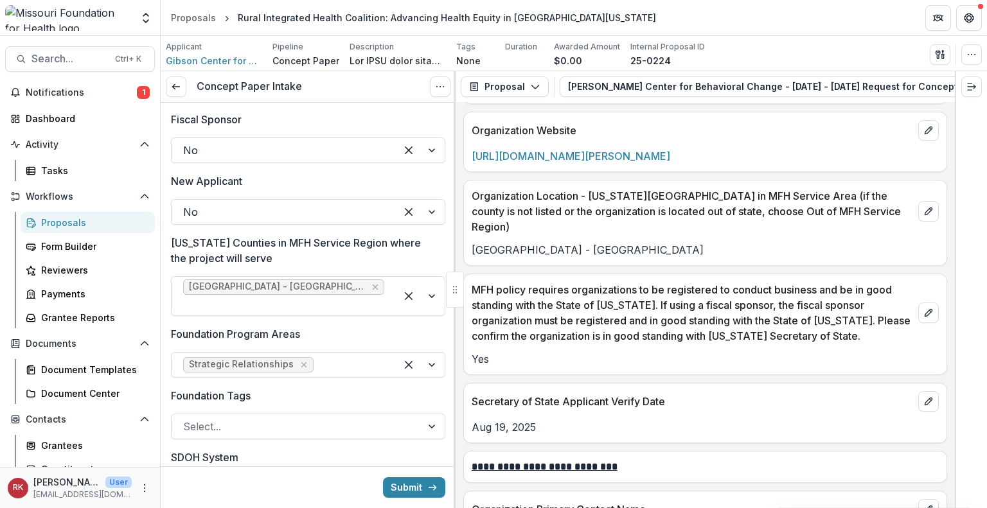
click at [591, 200] on p "Organization Location - Missouri County in MFH Service Area (if the county is n…" at bounding box center [691, 211] width 441 height 46
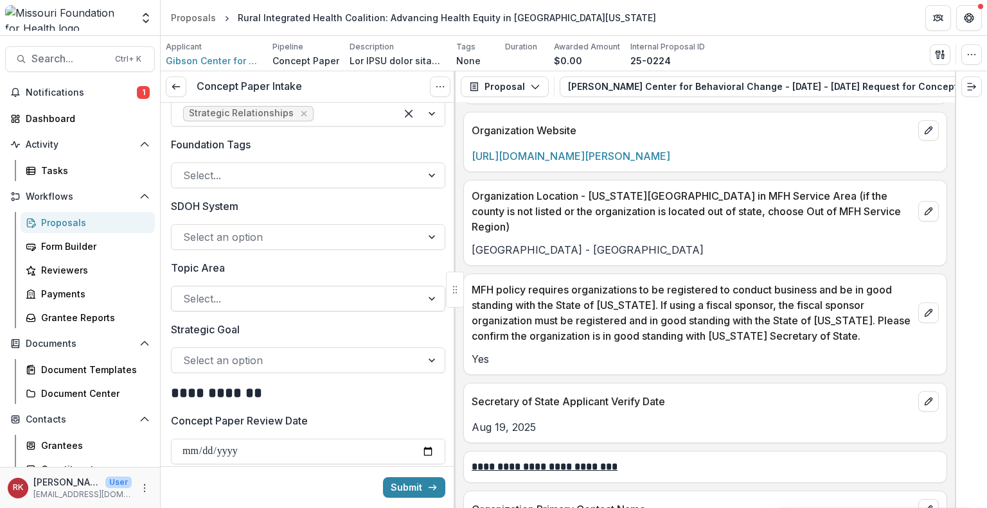
scroll to position [1224, 0]
click at [223, 290] on div "Select..." at bounding box center [297, 296] width 250 height 21
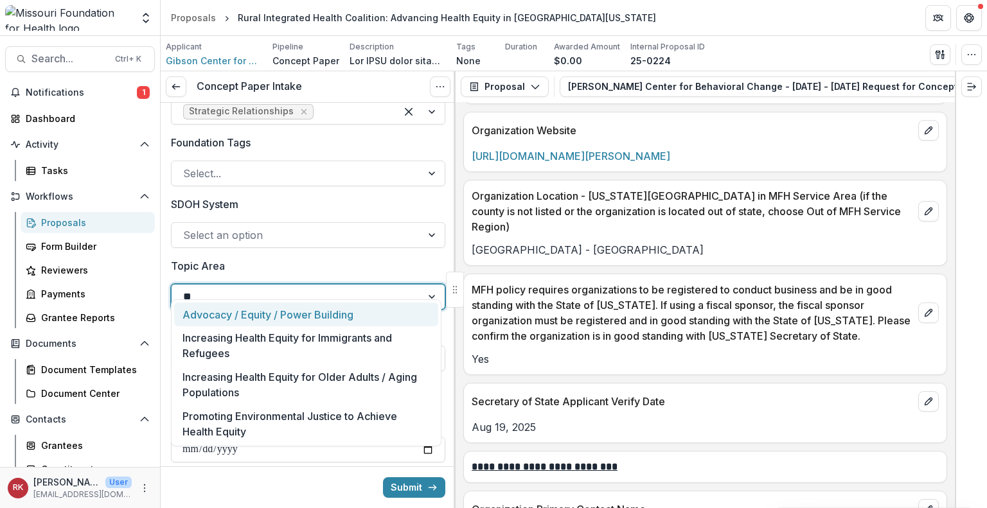
type input "*"
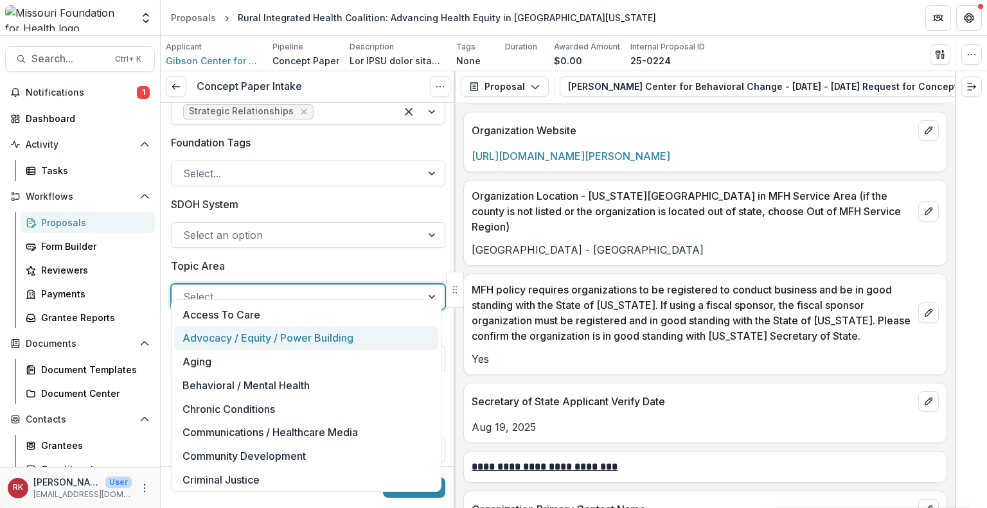
click at [187, 258] on p "Topic Area" at bounding box center [198, 265] width 54 height 15
click at [186, 289] on input "Topic Area" at bounding box center [184, 296] width 3 height 15
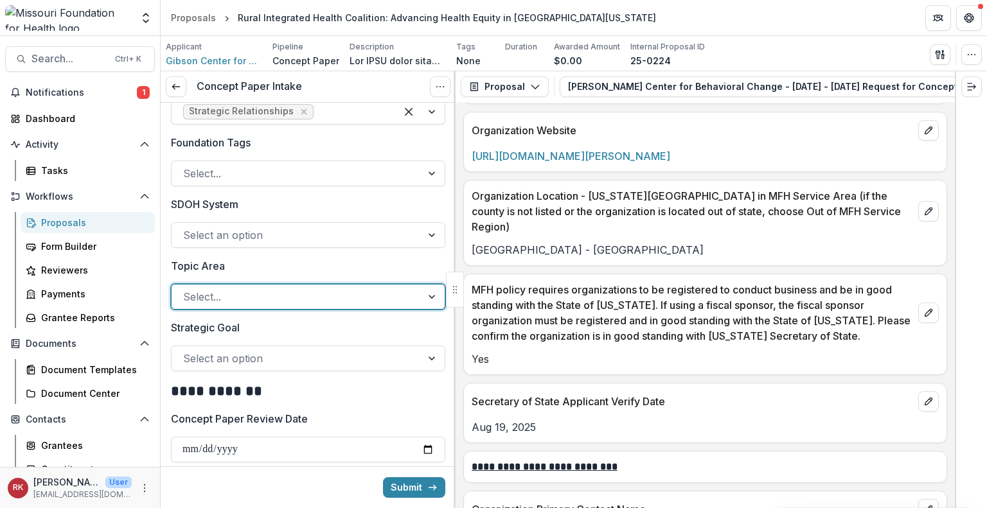
click at [198, 349] on div at bounding box center [296, 358] width 227 height 18
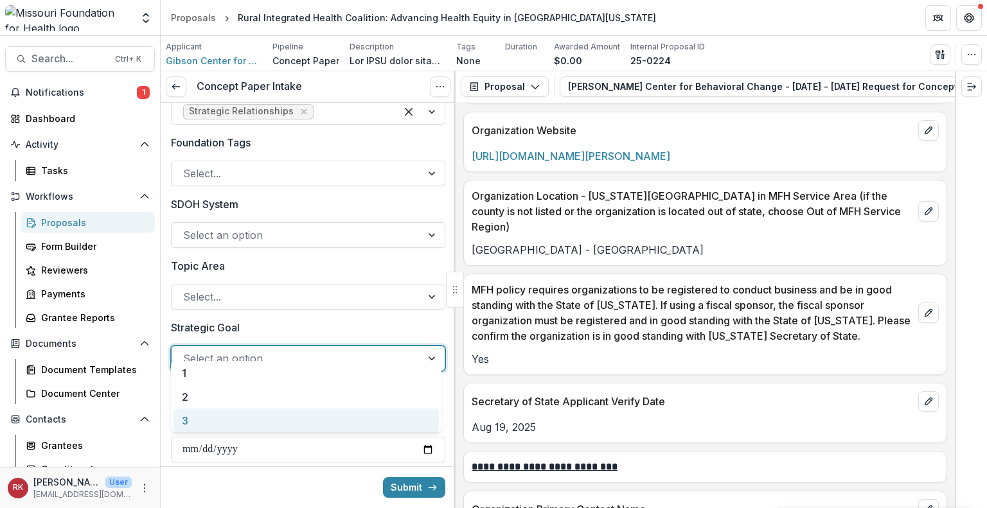
click at [209, 421] on div "3" at bounding box center [305, 421] width 265 height 24
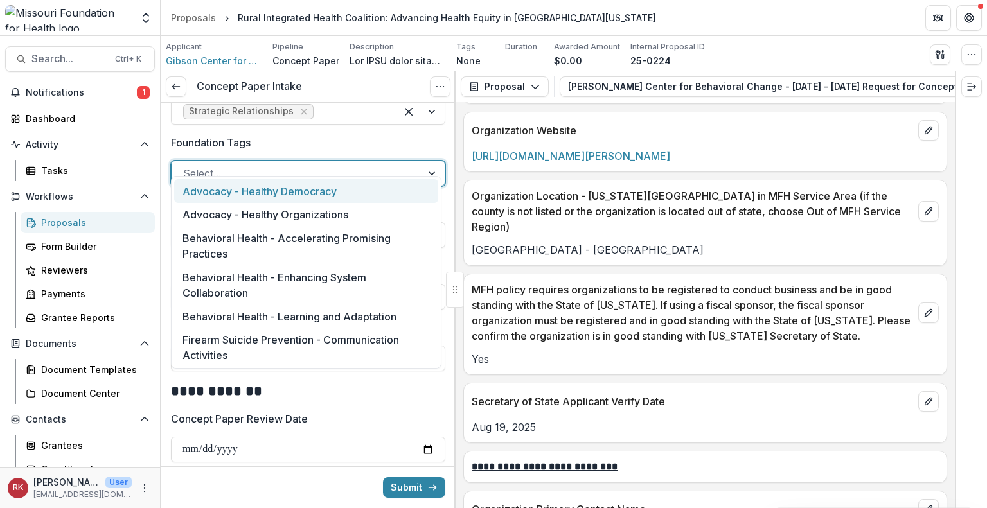
click at [229, 166] on div at bounding box center [296, 173] width 227 height 18
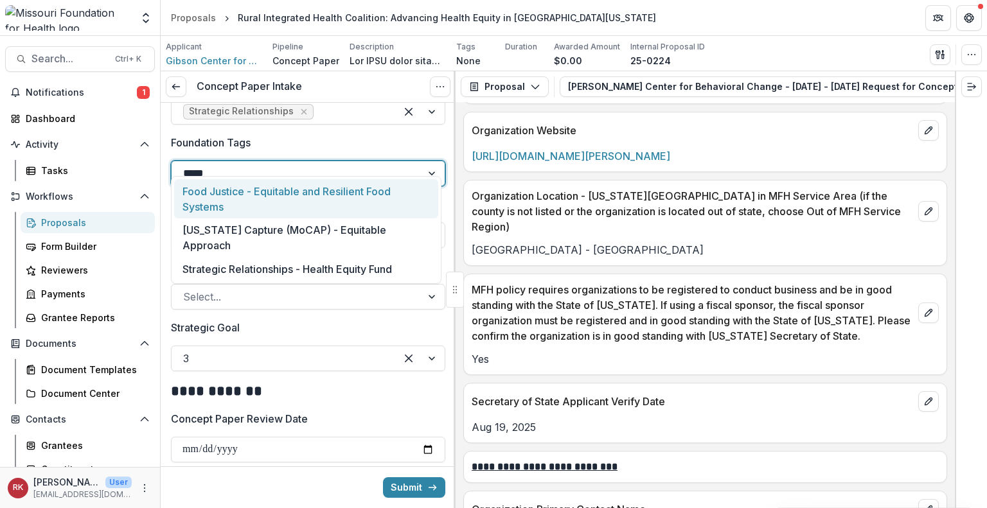
type input "******"
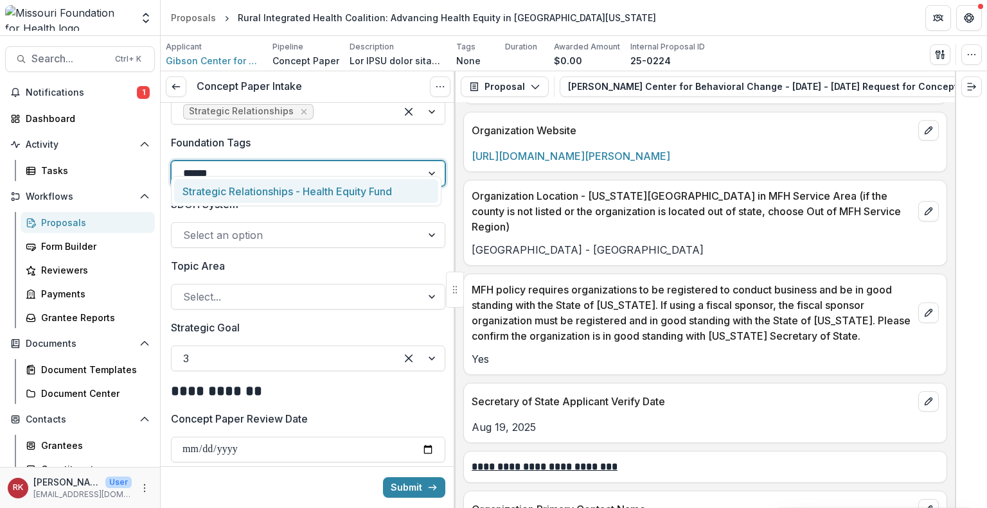
click at [236, 184] on div "Strategic Relationships - Health Equity Fund" at bounding box center [306, 191] width 264 height 24
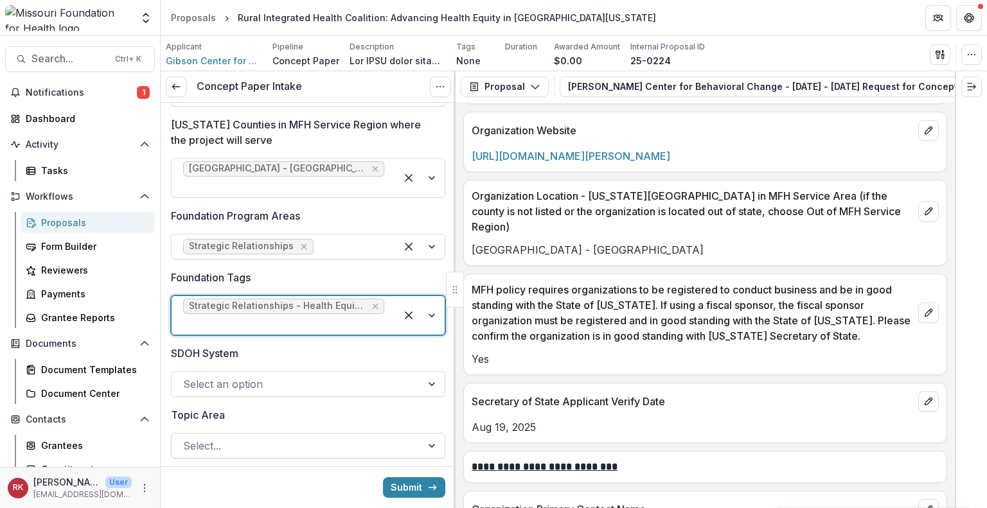
scroll to position [1088, 0]
click at [216, 271] on p "Foundation Tags" at bounding box center [211, 278] width 80 height 15
click at [186, 318] on input "Foundation Tags" at bounding box center [184, 325] width 3 height 15
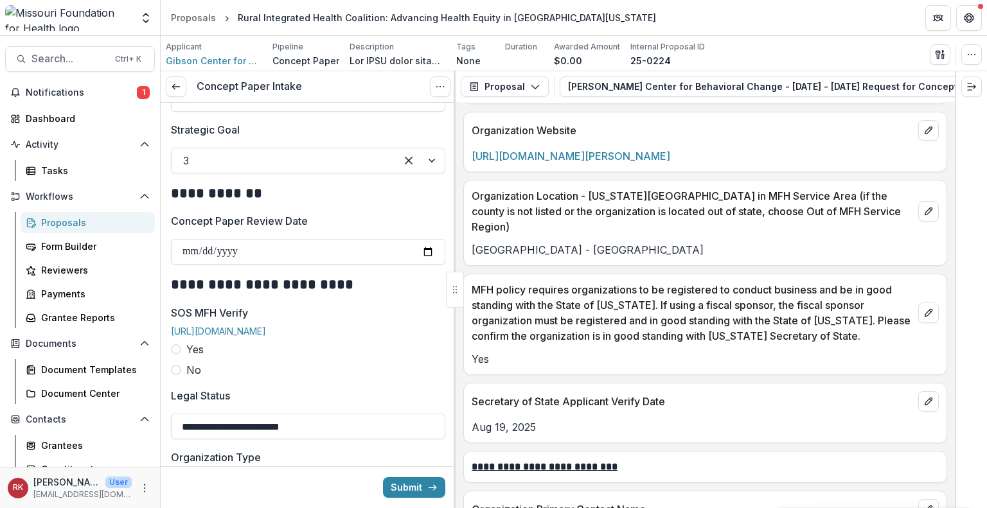
scroll to position [1438, 0]
click at [424, 238] on input "Concept Paper Review Date" at bounding box center [308, 251] width 274 height 26
type input "**********"
click at [173, 348] on span at bounding box center [176, 348] width 10 height 10
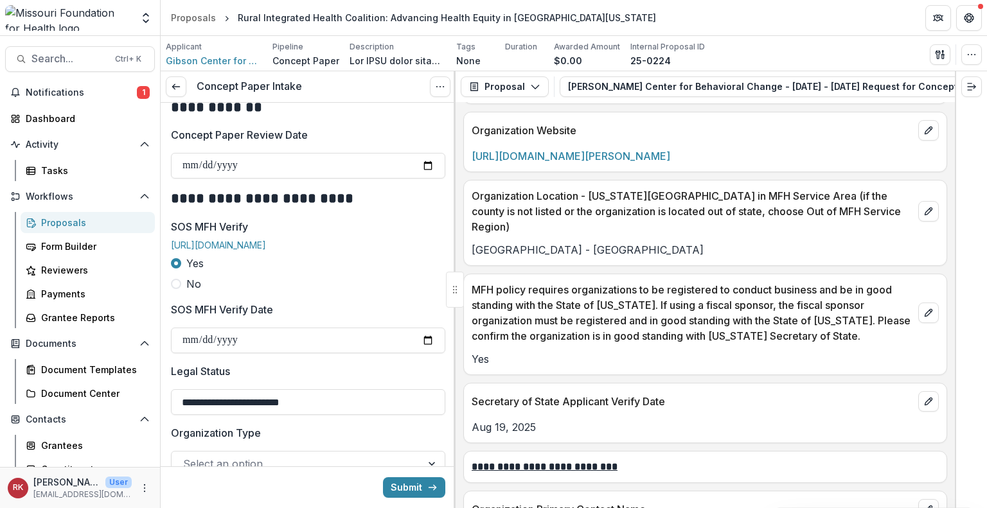
scroll to position [1523, 0]
click at [430, 331] on input "SOS MFH Verify Date" at bounding box center [308, 340] width 274 height 26
type input "**********"
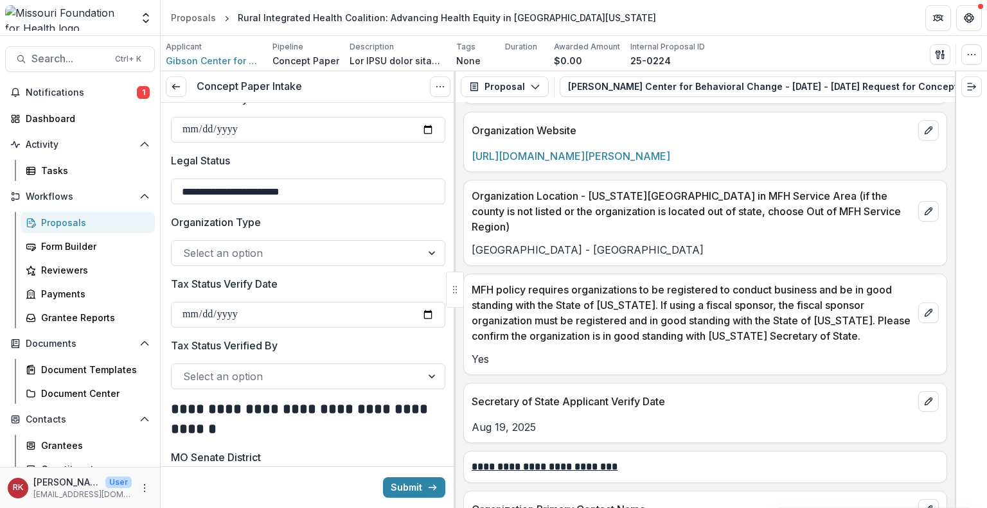
scroll to position [1734, 0]
click at [225, 190] on input "**********" at bounding box center [308, 191] width 274 height 26
type input "**********"
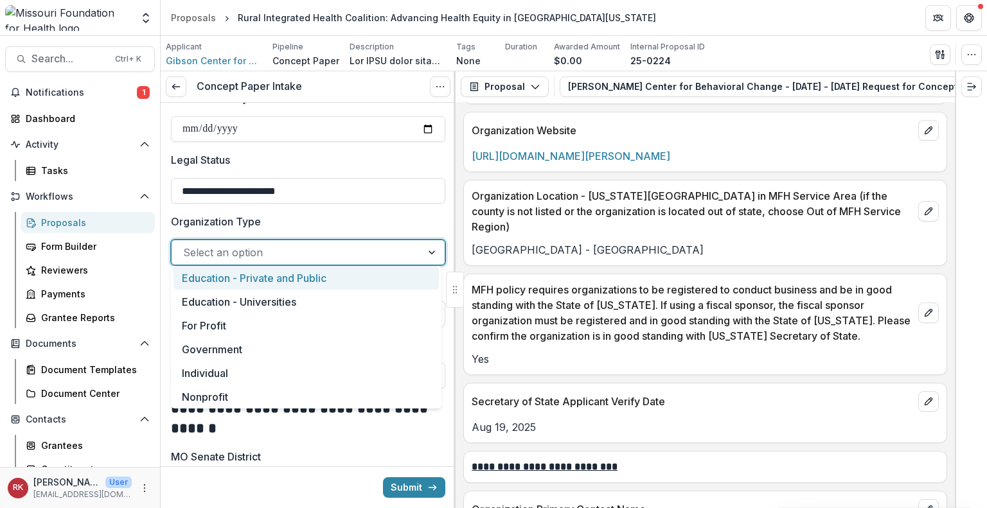
click at [211, 242] on div "Select an option" at bounding box center [297, 252] width 250 height 21
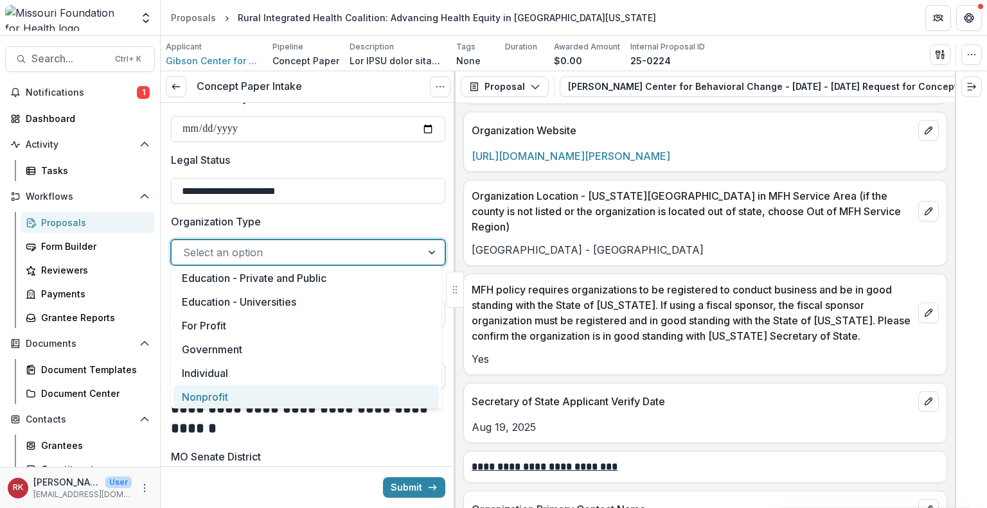
click at [207, 394] on div "Nonprofit" at bounding box center [305, 397] width 265 height 24
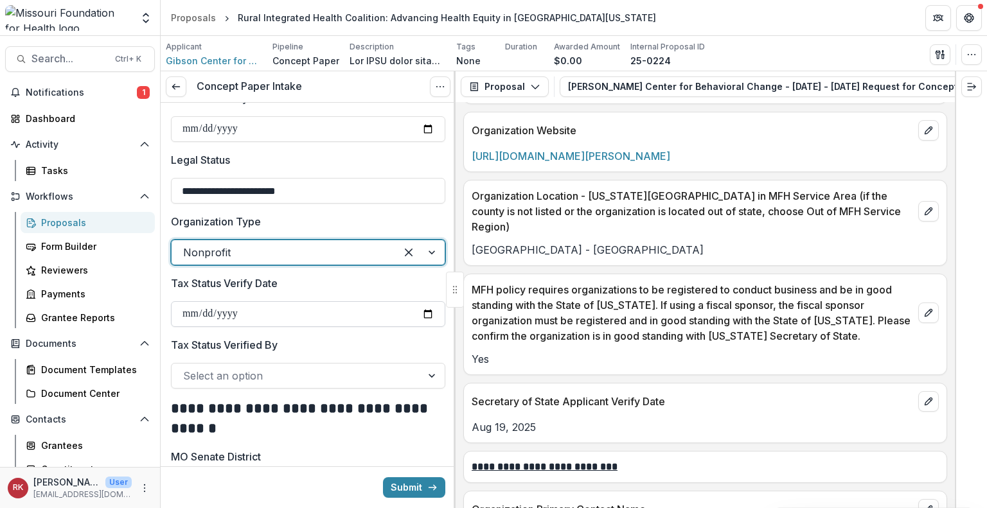
click at [424, 309] on input "Tax Status Verify Date" at bounding box center [308, 314] width 274 height 26
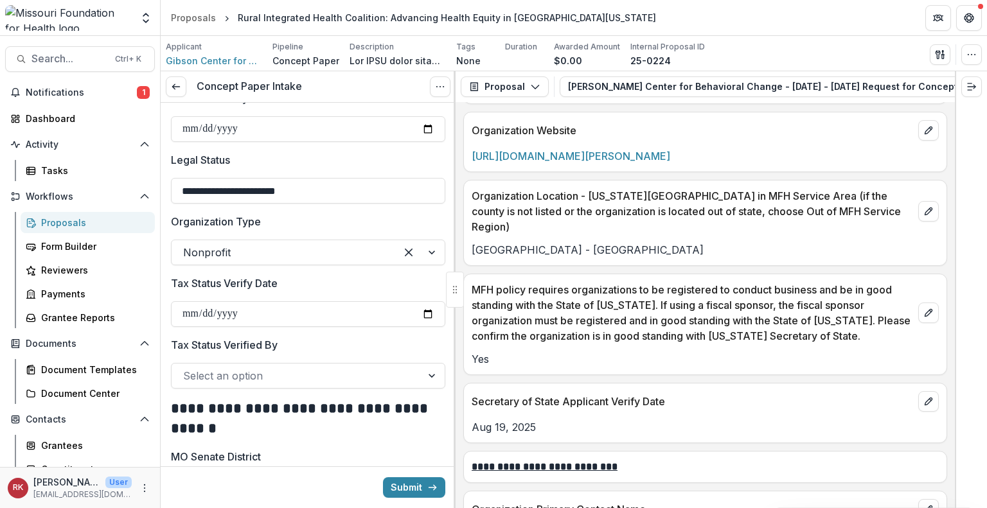
type input "**********"
click at [266, 372] on div at bounding box center [296, 376] width 227 height 18
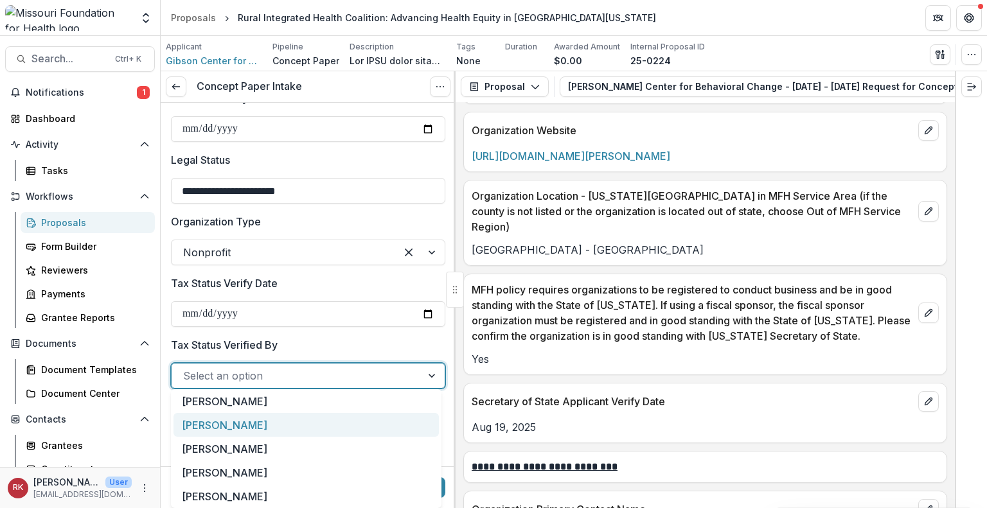
click at [242, 427] on div "[PERSON_NAME]" at bounding box center [305, 425] width 265 height 24
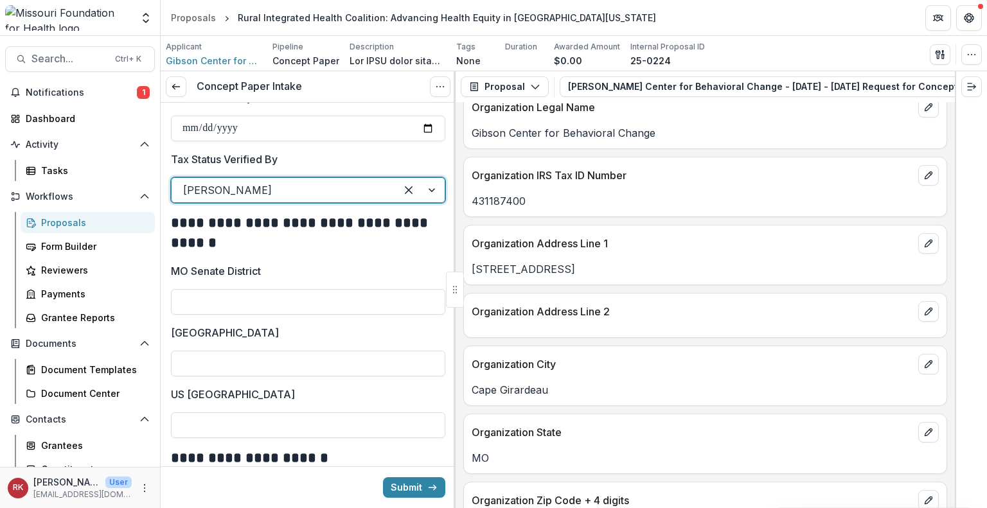
scroll to position [680, 0]
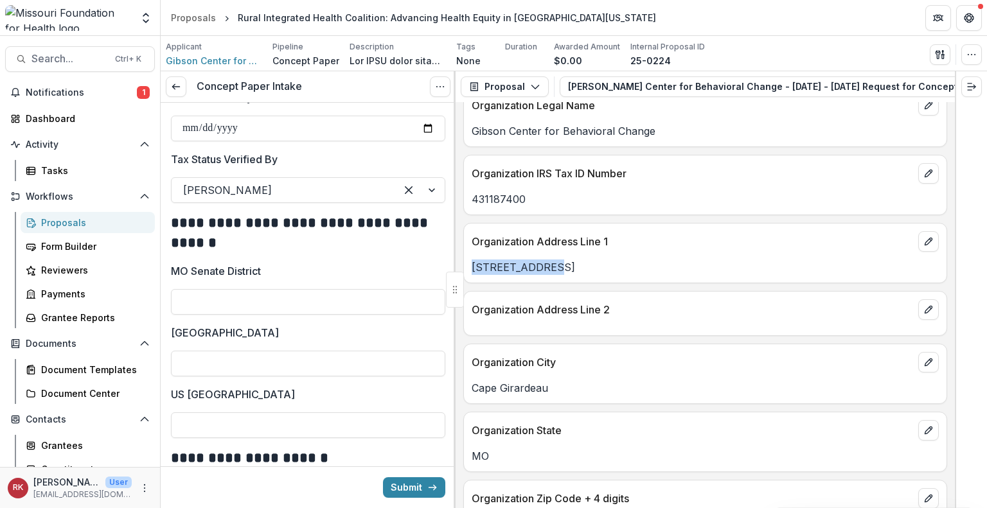
drag, startPoint x: 557, startPoint y: 274, endPoint x: 468, endPoint y: 264, distance: 89.2
click at [468, 264] on div "1112 Linden St" at bounding box center [705, 267] width 482 height 15
copy p "1112 Linden St"
click at [212, 294] on input "MO Senate District" at bounding box center [308, 302] width 274 height 26
type input "**"
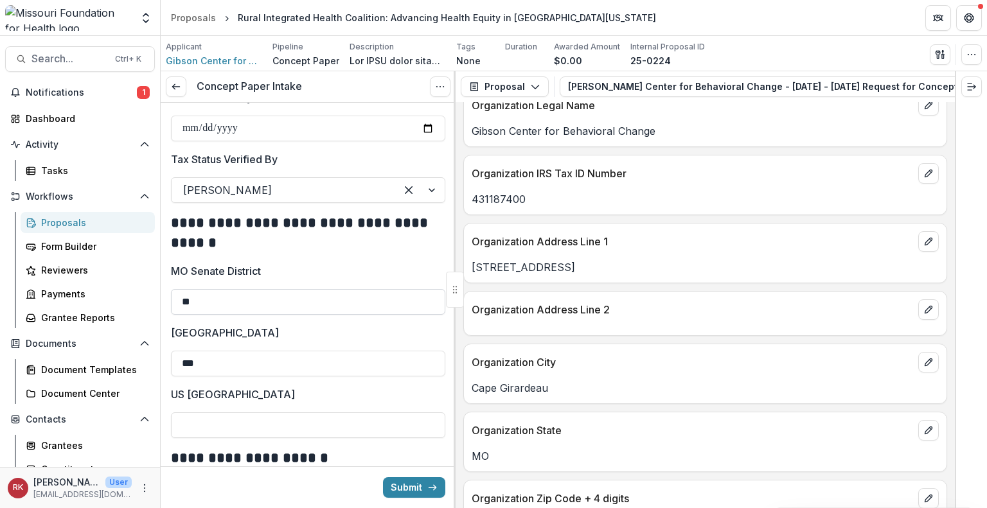
type input "***"
type input "*"
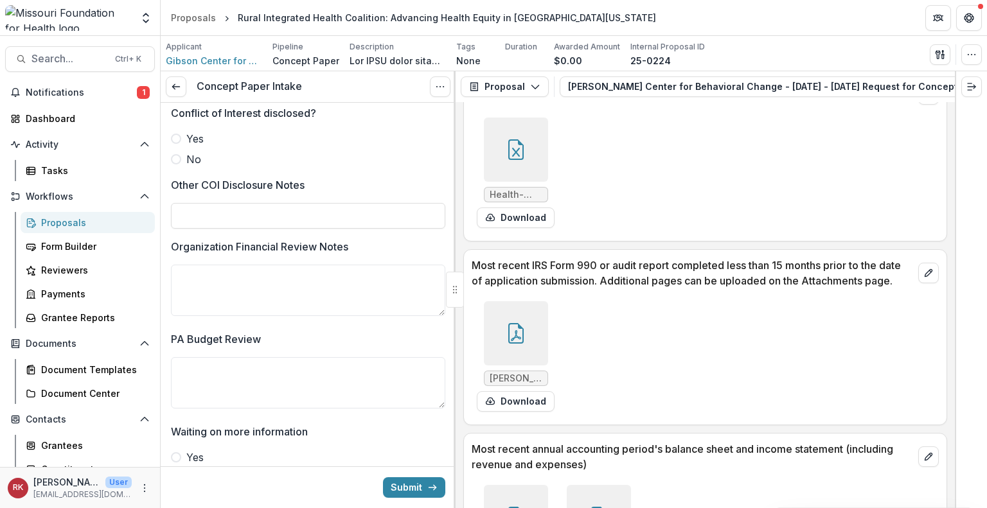
scroll to position [4007, 0]
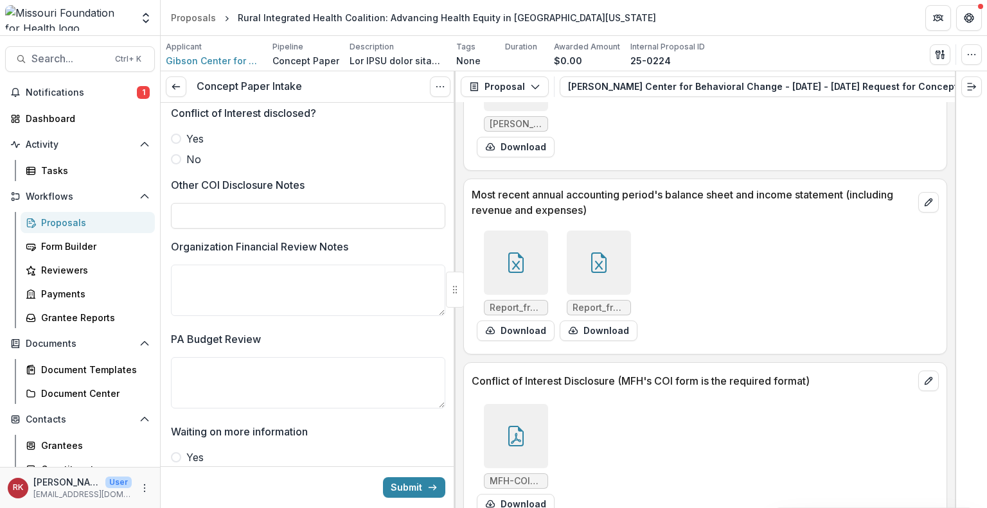
click at [491, 421] on div at bounding box center [516, 436] width 64 height 64
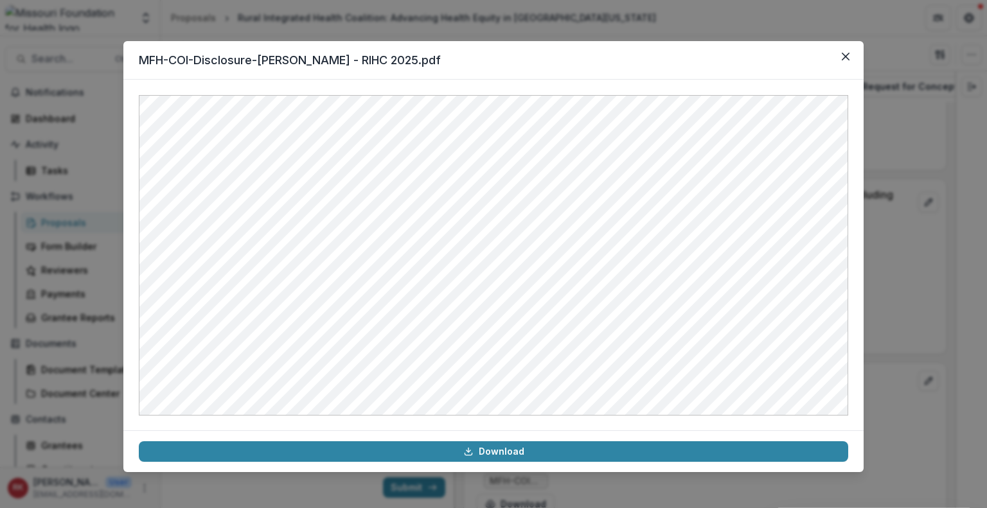
click at [855, 69] on header "MFH-COI-Disclosure-Grant - Gibson - RIHC 2025.pdf" at bounding box center [493, 60] width 740 height 39
click at [848, 64] on button "Close" at bounding box center [845, 56] width 21 height 21
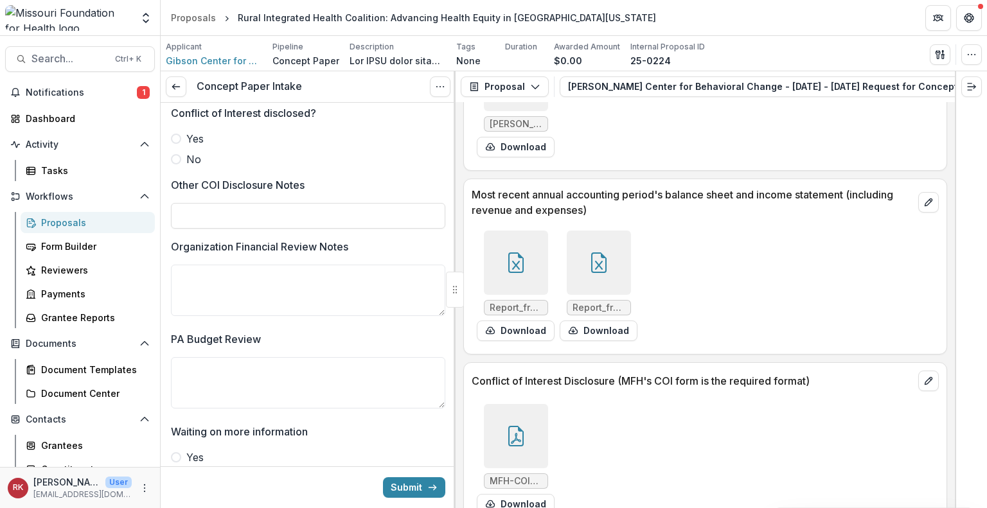
click at [182, 159] on label "No" at bounding box center [308, 159] width 274 height 15
click at [290, 218] on input "Other COI Disclosure Notes" at bounding box center [308, 216] width 274 height 26
click at [240, 210] on input "**********" at bounding box center [308, 216] width 274 height 26
type input "**********"
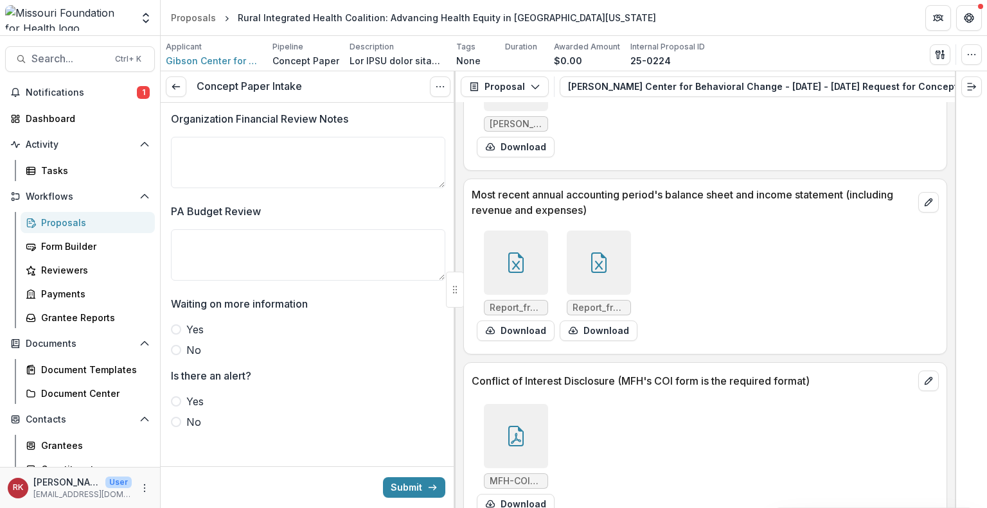
click at [182, 349] on label "No" at bounding box center [308, 349] width 274 height 15
click at [175, 422] on span at bounding box center [176, 422] width 10 height 10
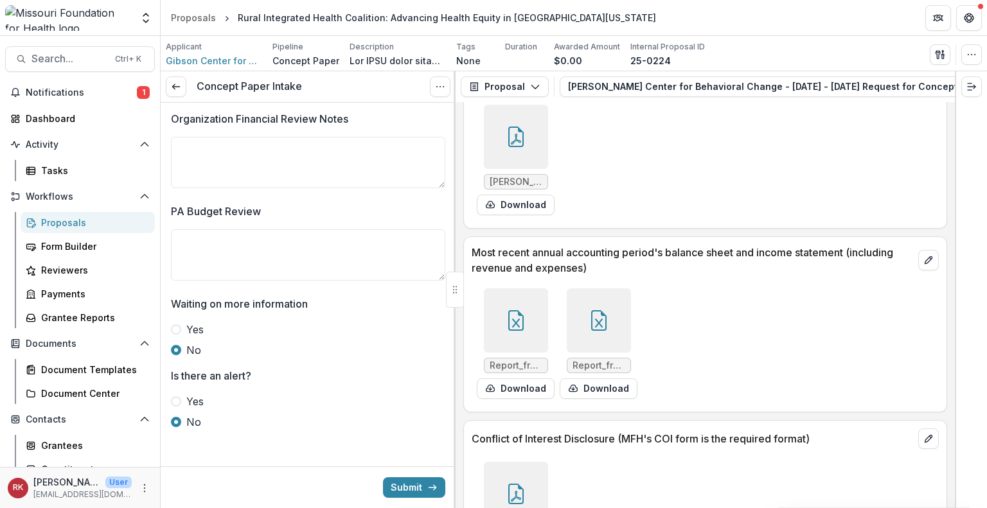
scroll to position [3945, 0]
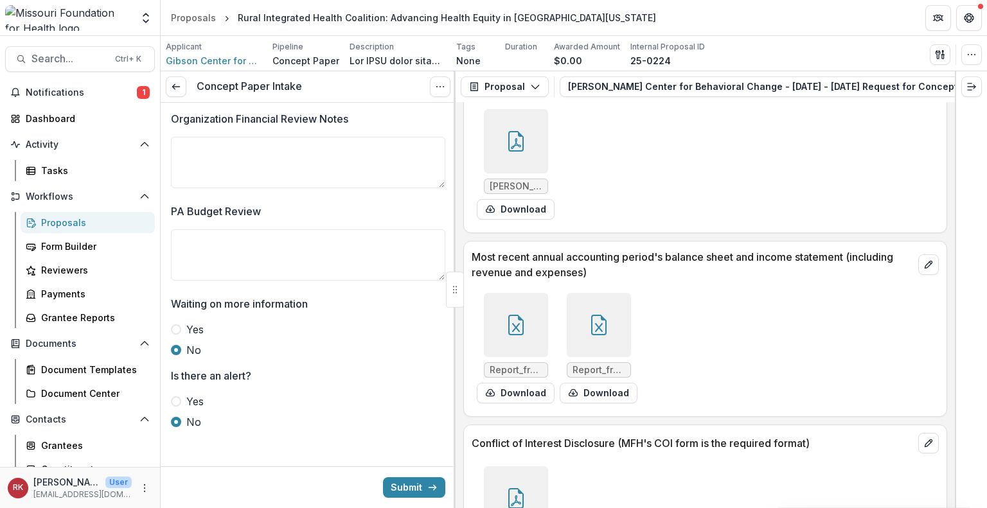
click at [494, 293] on div at bounding box center [516, 325] width 64 height 64
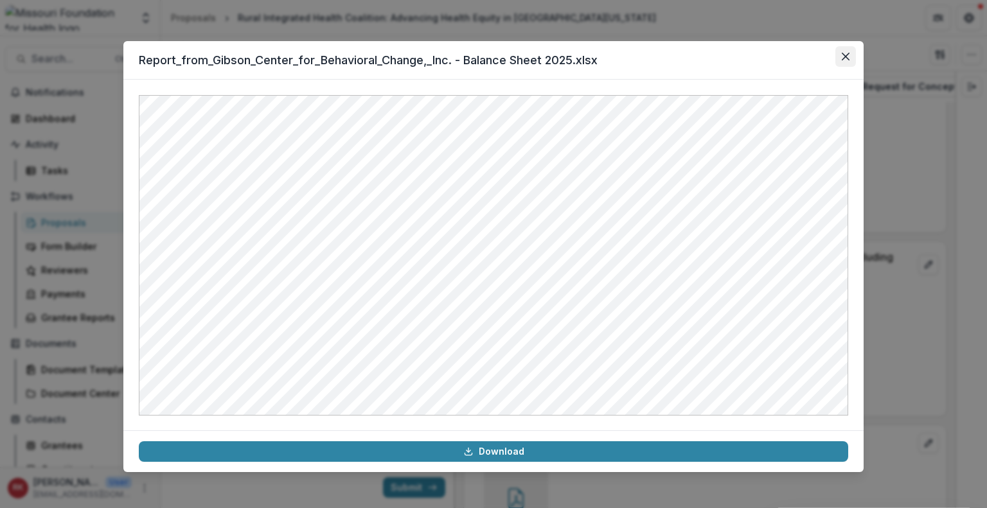
click at [837, 49] on button "Close" at bounding box center [845, 56] width 21 height 21
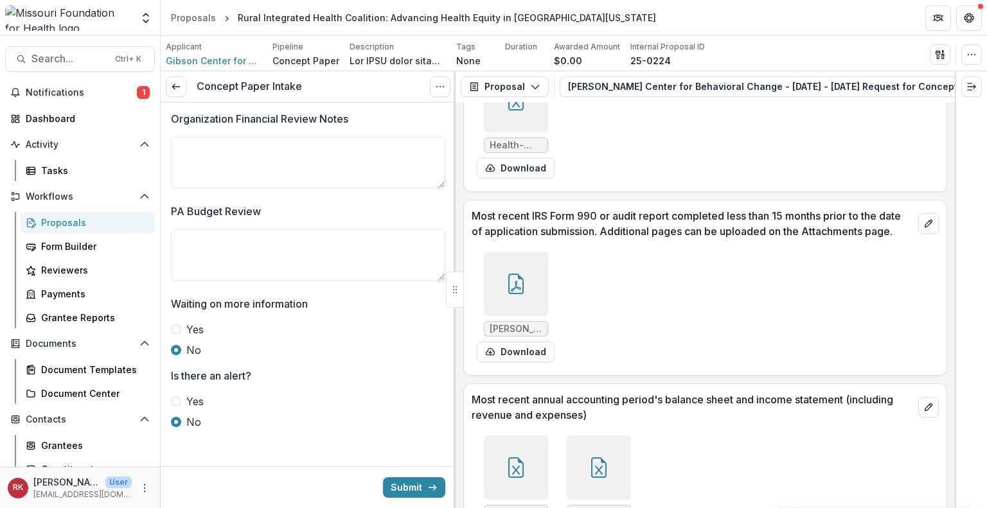
scroll to position [3801, 0]
click at [520, 253] on div at bounding box center [516, 285] width 64 height 64
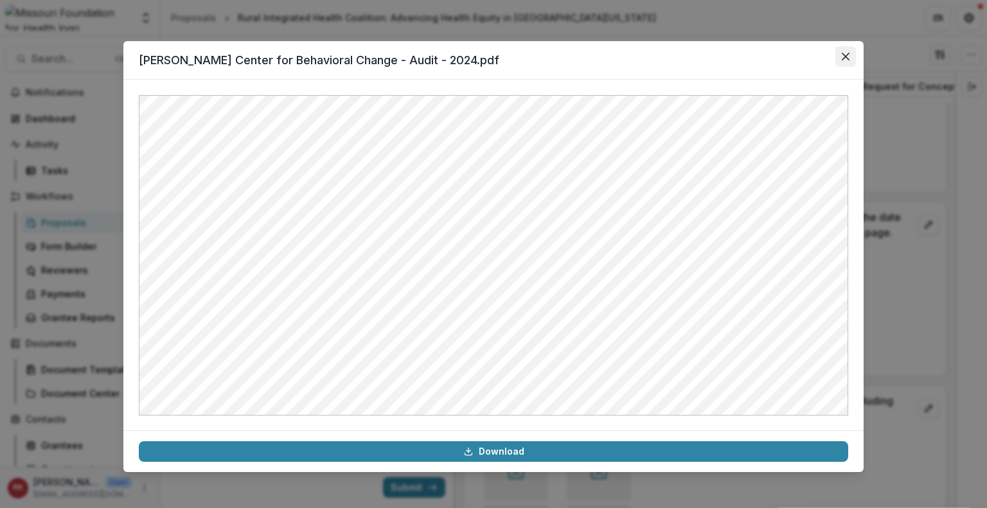
click at [841, 54] on icon "Close" at bounding box center [845, 57] width 8 height 8
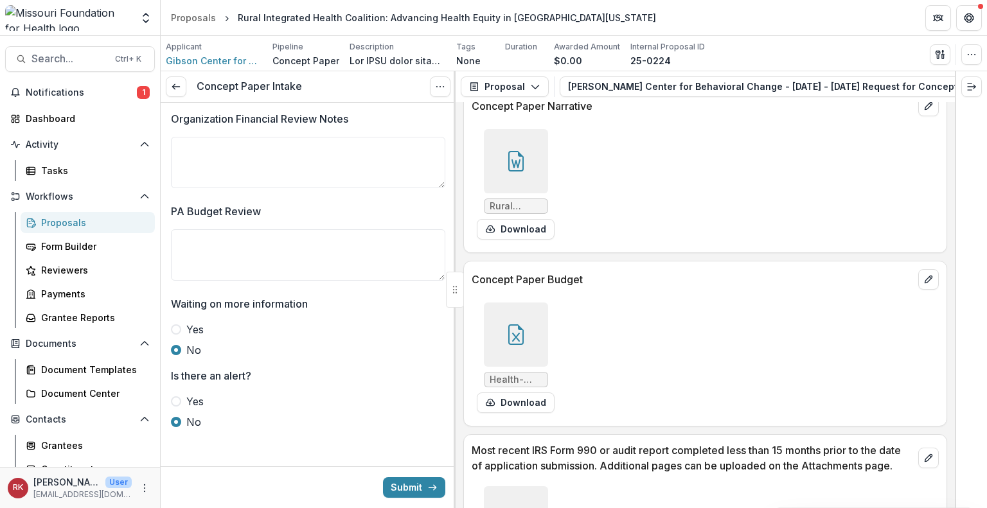
scroll to position [3566, 0]
click at [509, 326] on icon at bounding box center [515, 336] width 15 height 21
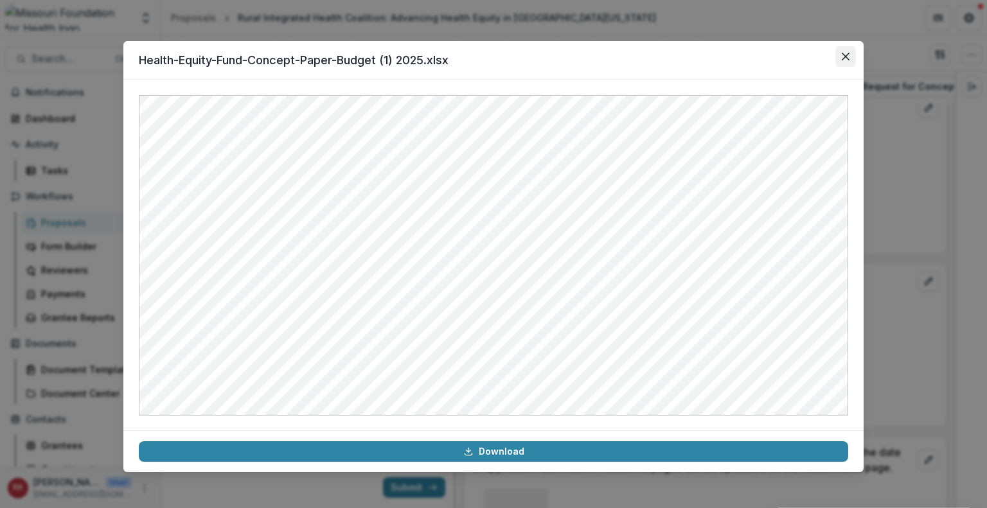
click at [845, 60] on icon "Close" at bounding box center [845, 57] width 8 height 8
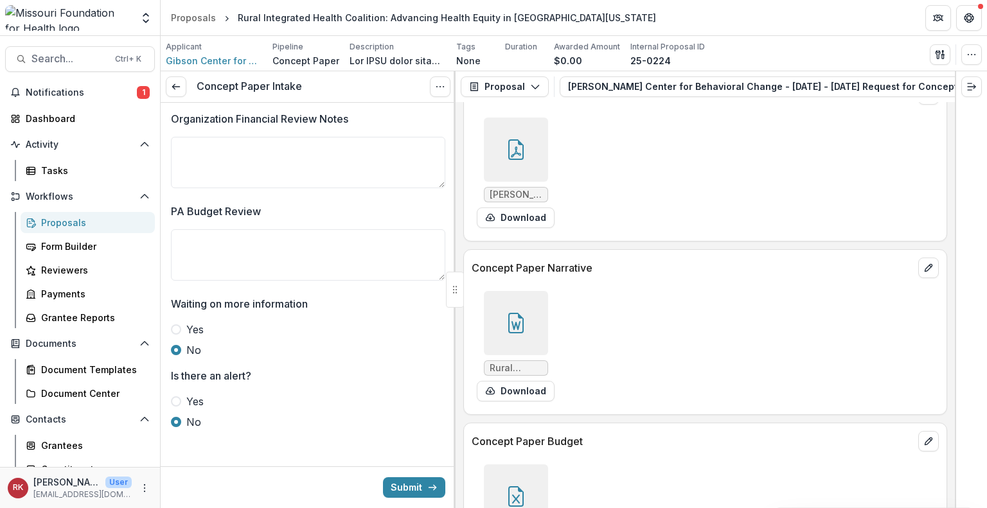
scroll to position [3407, 0]
click at [516, 312] on icon at bounding box center [516, 322] width 21 height 21
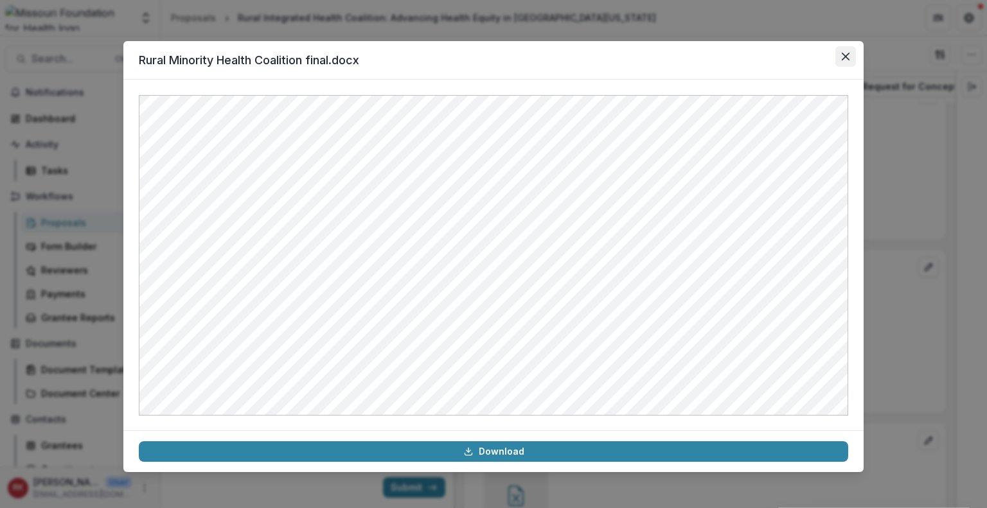
click at [841, 56] on icon "Close" at bounding box center [845, 57] width 8 height 8
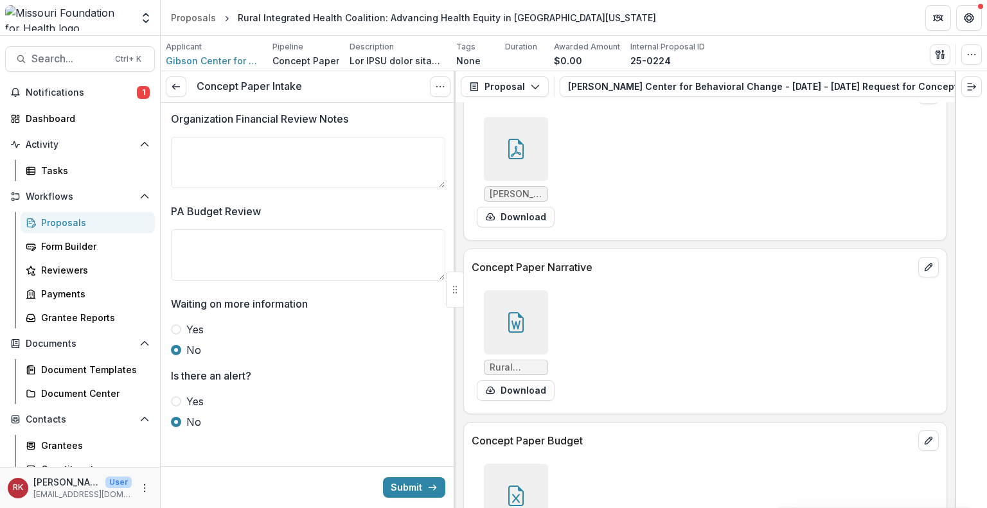
scroll to position [3273, 0]
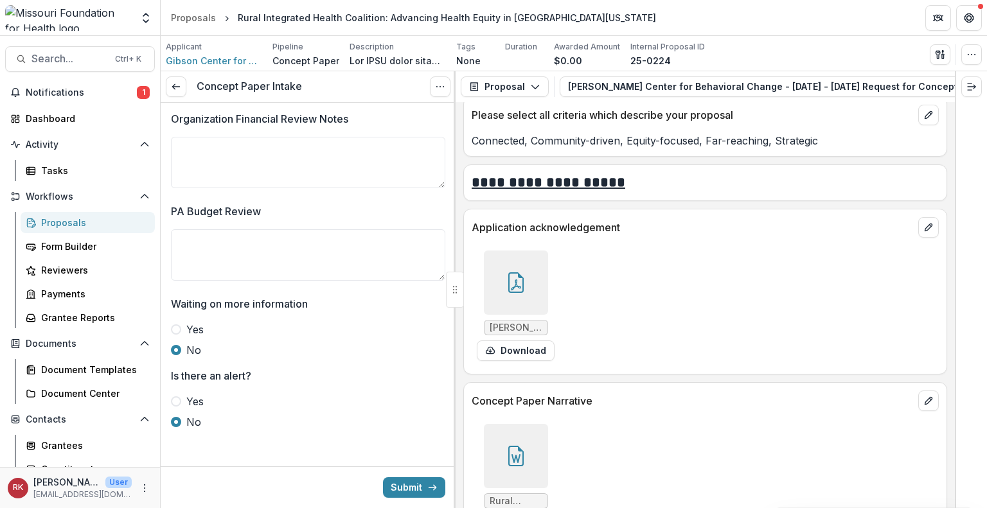
click at [534, 251] on div at bounding box center [516, 283] width 64 height 64
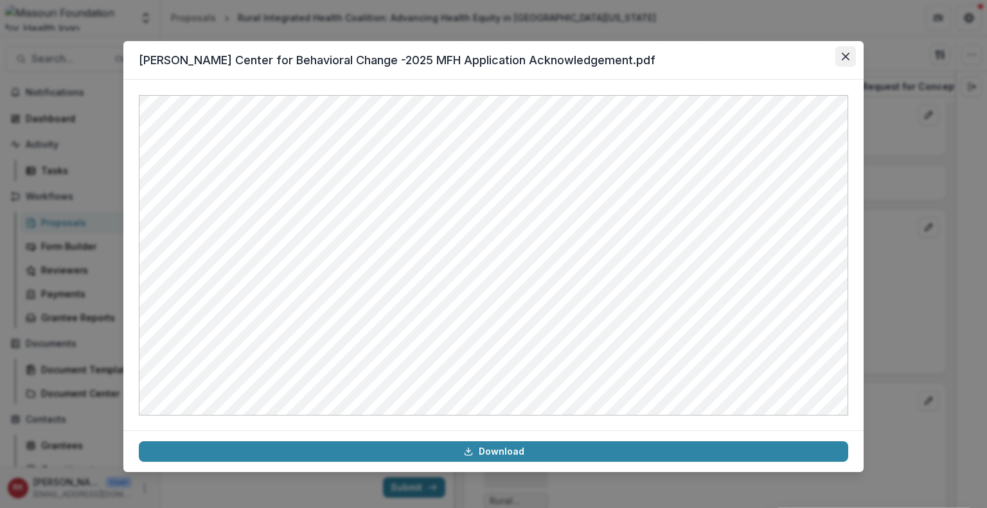
click at [850, 61] on button "Close" at bounding box center [845, 56] width 21 height 21
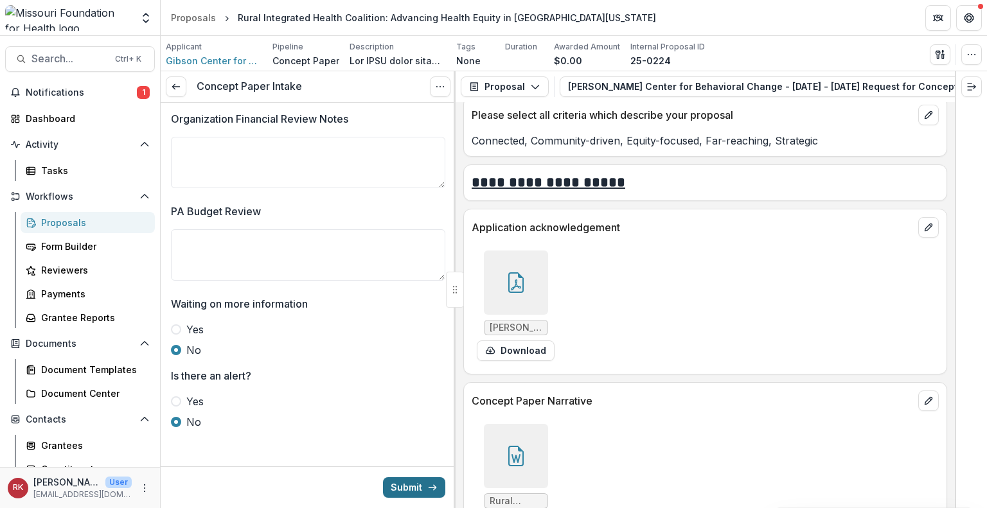
click at [400, 493] on button "Submit" at bounding box center [414, 487] width 62 height 21
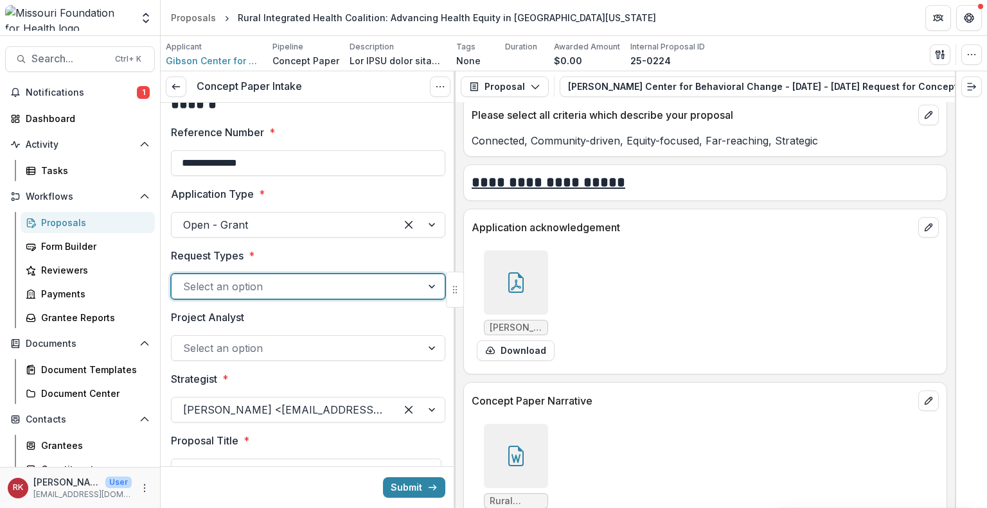
scroll to position [10, 0]
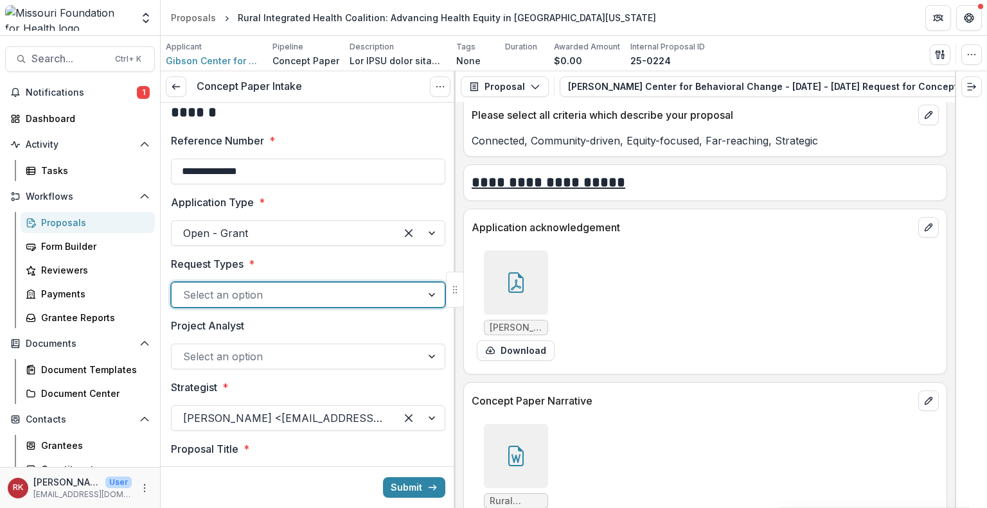
click at [285, 300] on div at bounding box center [296, 295] width 227 height 18
click at [193, 322] on div "Delegated" at bounding box center [305, 324] width 265 height 24
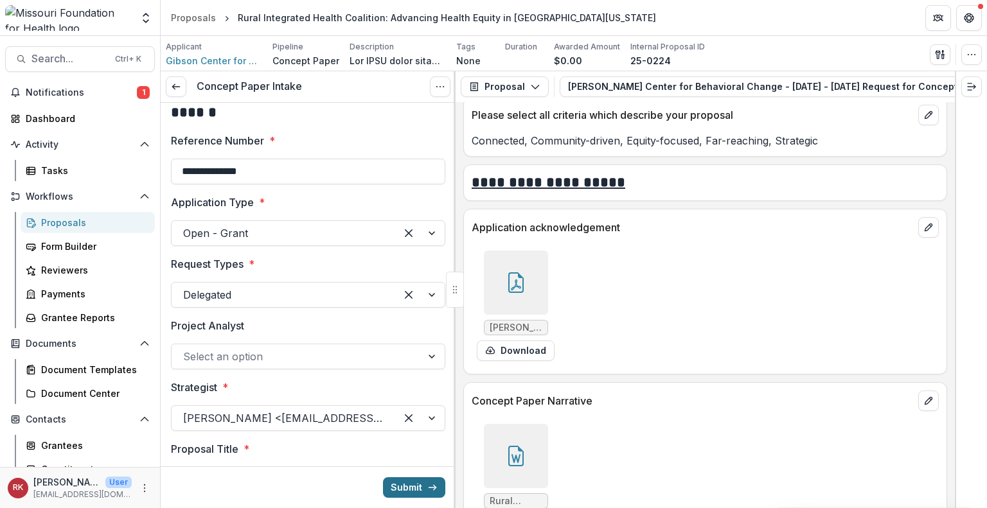
click at [392, 495] on button "Submit" at bounding box center [414, 487] width 62 height 21
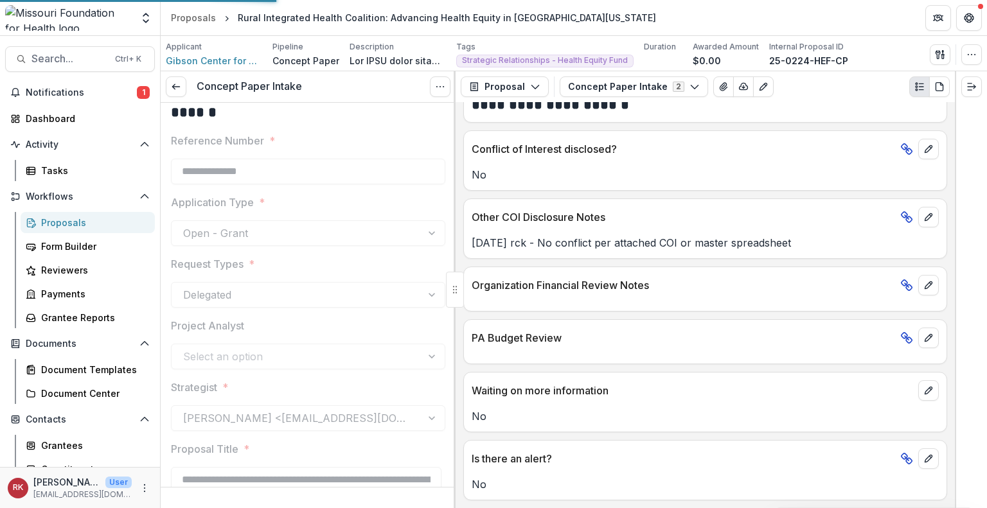
scroll to position [2220, 0]
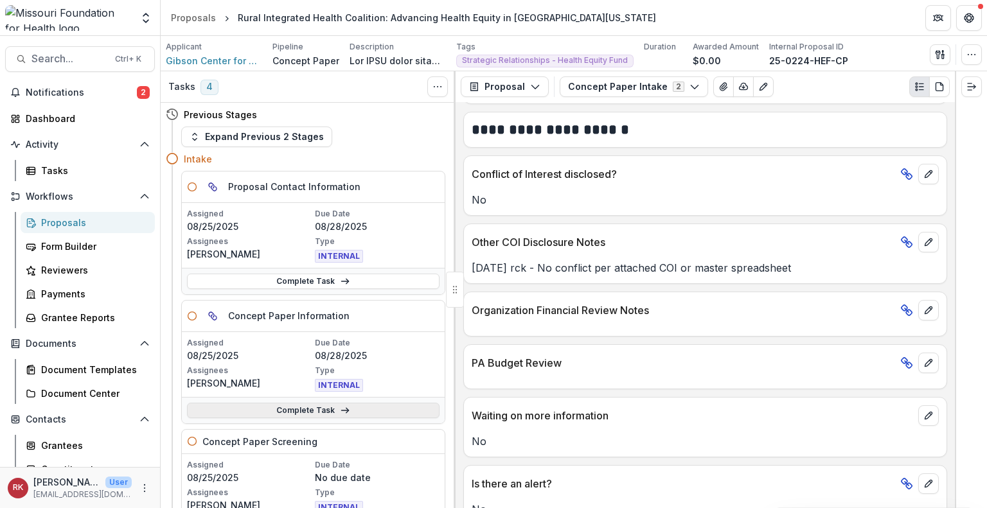
click at [306, 409] on link "Complete Task" at bounding box center [313, 410] width 252 height 15
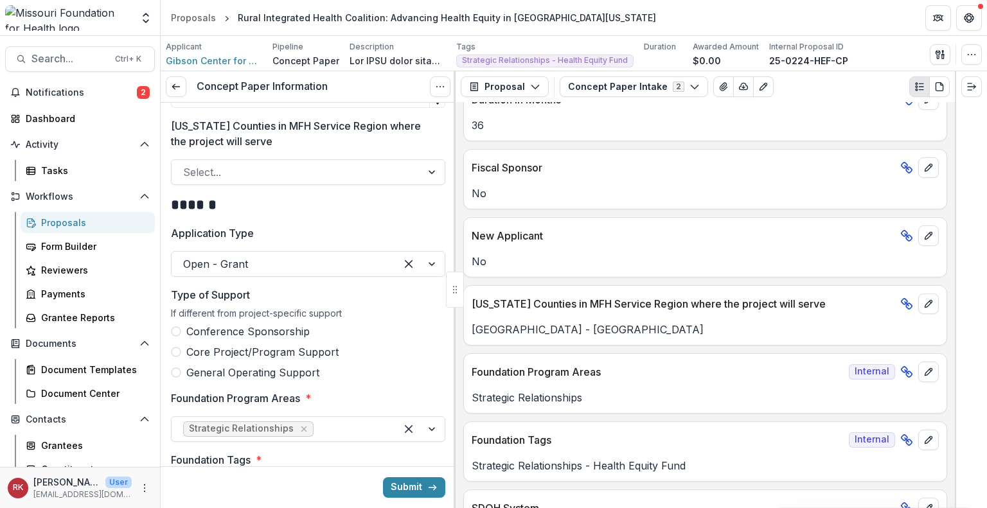
scroll to position [868, 0]
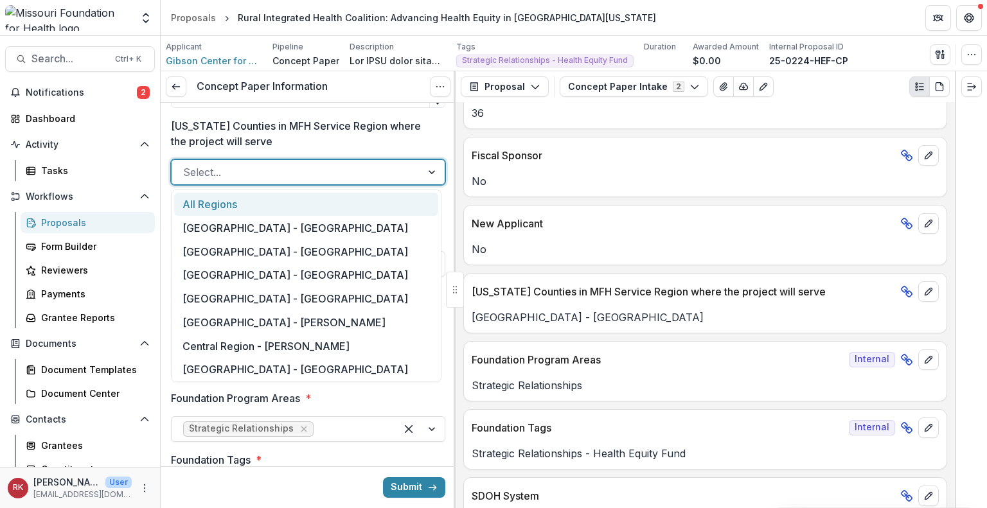
click at [343, 176] on div at bounding box center [296, 172] width 227 height 18
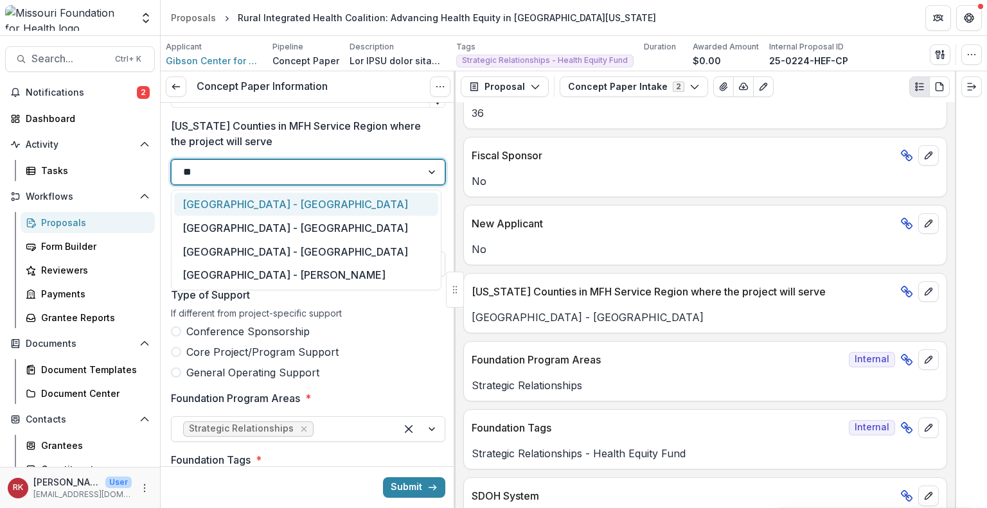
type input "***"
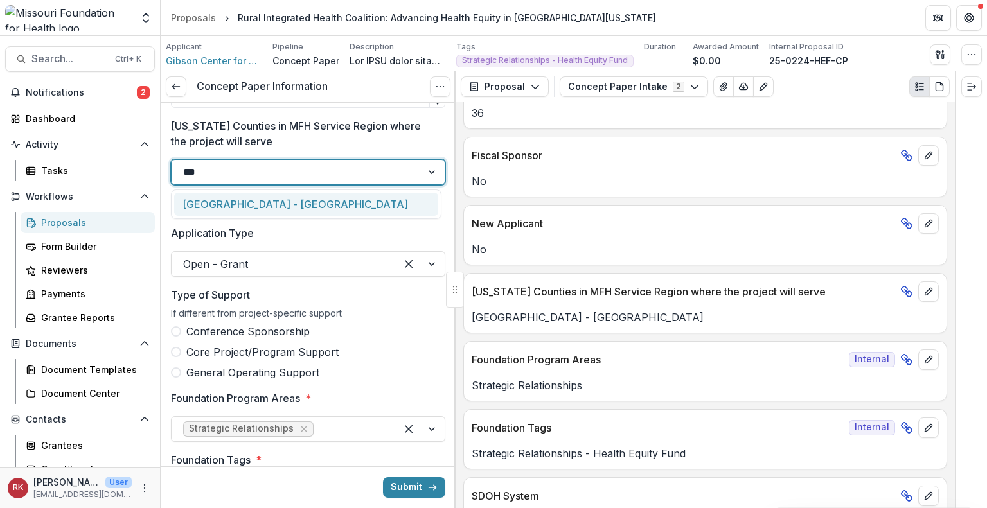
click at [343, 198] on div "Southeast Region - Cape Girardeau" at bounding box center [306, 205] width 264 height 24
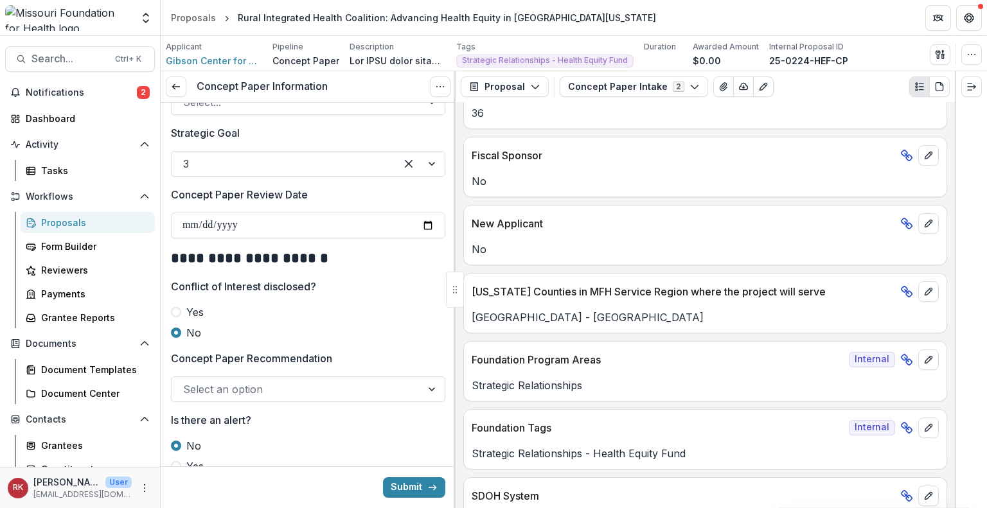
scroll to position [1489, 0]
drag, startPoint x: 191, startPoint y: 115, endPoint x: 265, endPoint y: 121, distance: 74.1
click at [265, 124] on label "Strategic Goal" at bounding box center [304, 131] width 267 height 15
drag, startPoint x: 172, startPoint y: 174, endPoint x: 349, endPoint y: 170, distance: 178.0
click at [349, 186] on label "Concept Paper Review Date" at bounding box center [304, 193] width 267 height 15
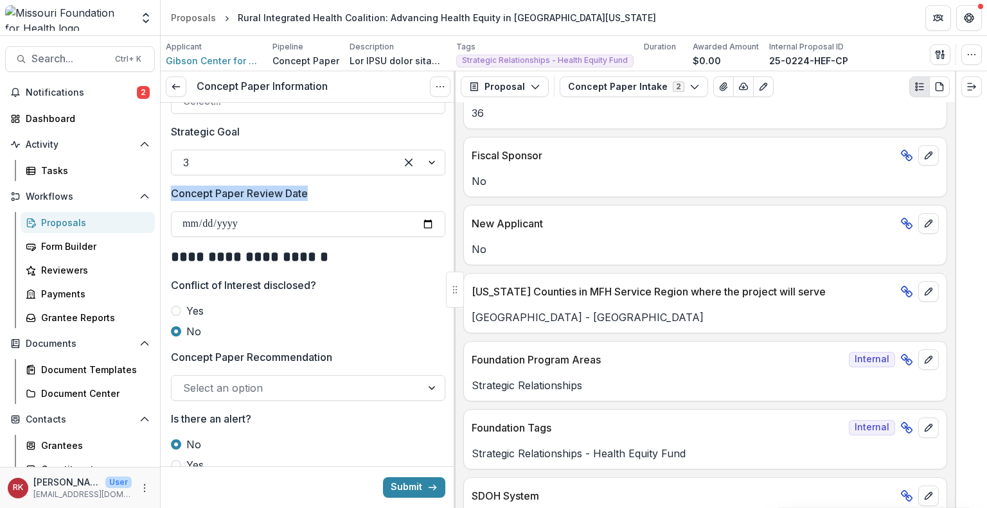
click at [258, 186] on p "Concept Paper Review Date" at bounding box center [239, 193] width 137 height 15
click at [258, 211] on input "**********" at bounding box center [308, 224] width 274 height 26
drag, startPoint x: 189, startPoint y: 175, endPoint x: 281, endPoint y: 179, distance: 92.6
click at [281, 186] on p "Concept Paper Review Date" at bounding box center [239, 193] width 137 height 15
click at [301, 186] on p "Concept Paper Review Date" at bounding box center [239, 193] width 137 height 15
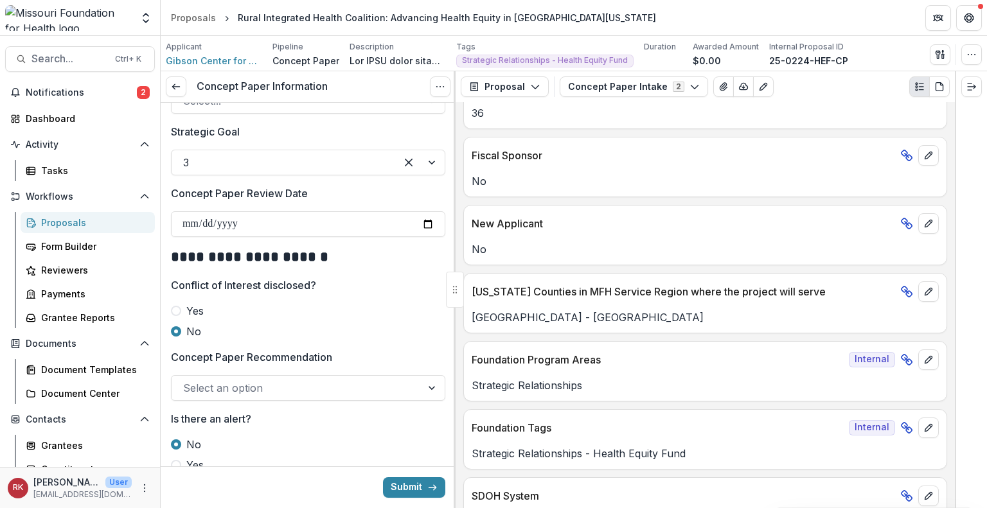
click at [301, 211] on input "**********" at bounding box center [308, 224] width 274 height 26
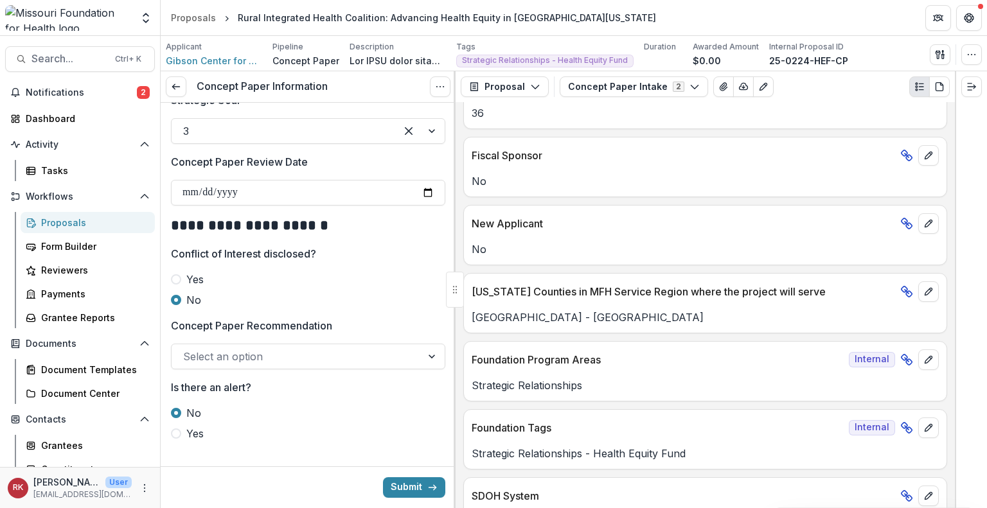
click at [327, 462] on div at bounding box center [308, 472] width 295 height 21
click at [390, 488] on button "Submit" at bounding box center [414, 487] width 62 height 21
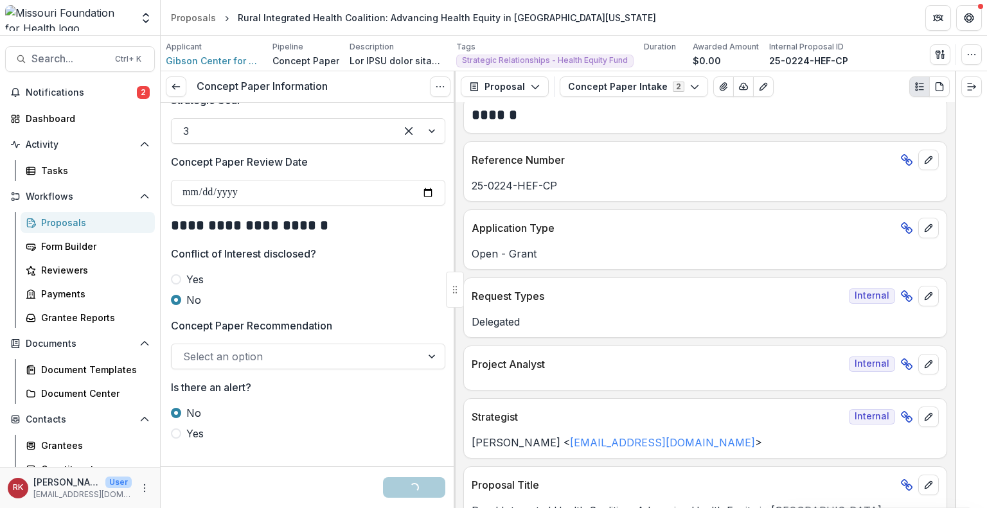
scroll to position [0, 0]
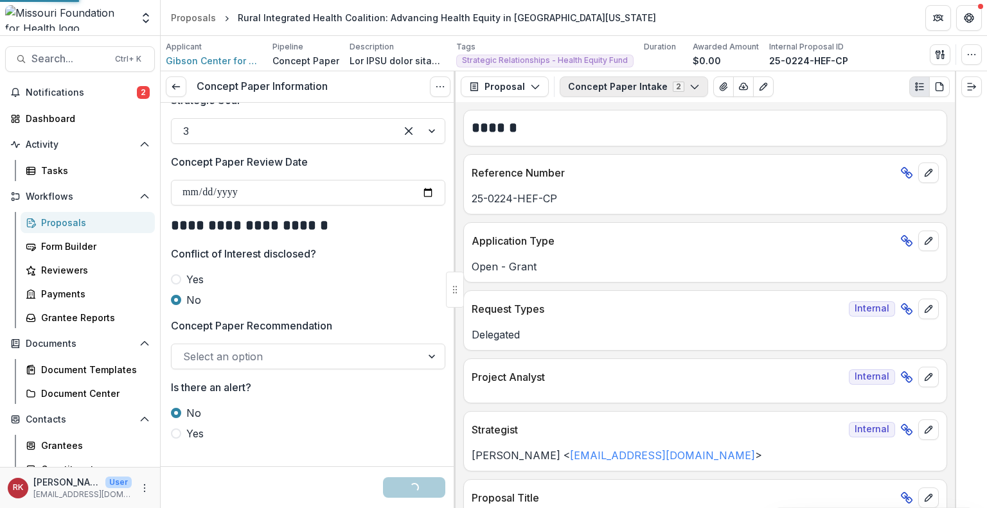
click at [606, 87] on button "Concept Paper Intake 2" at bounding box center [633, 86] width 148 height 21
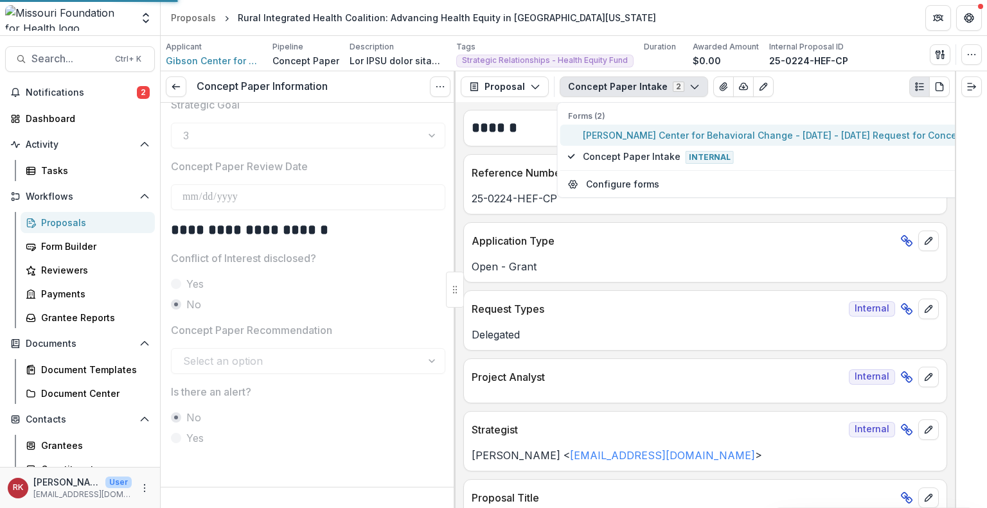
scroll to position [1486, 0]
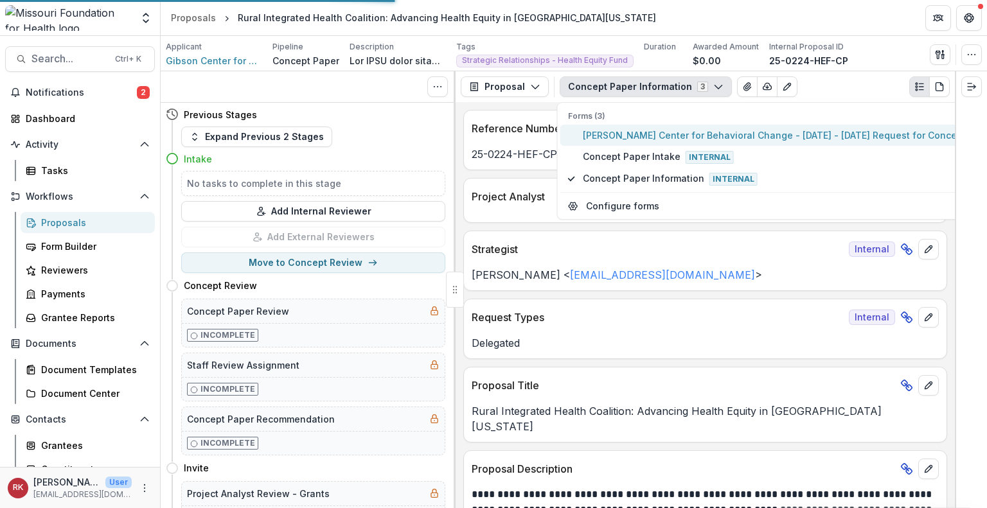
click at [598, 136] on span "Gibson Center for Behavioral Change - 2025 - 2025 Request for Concept Papers" at bounding box center [791, 134] width 417 height 13
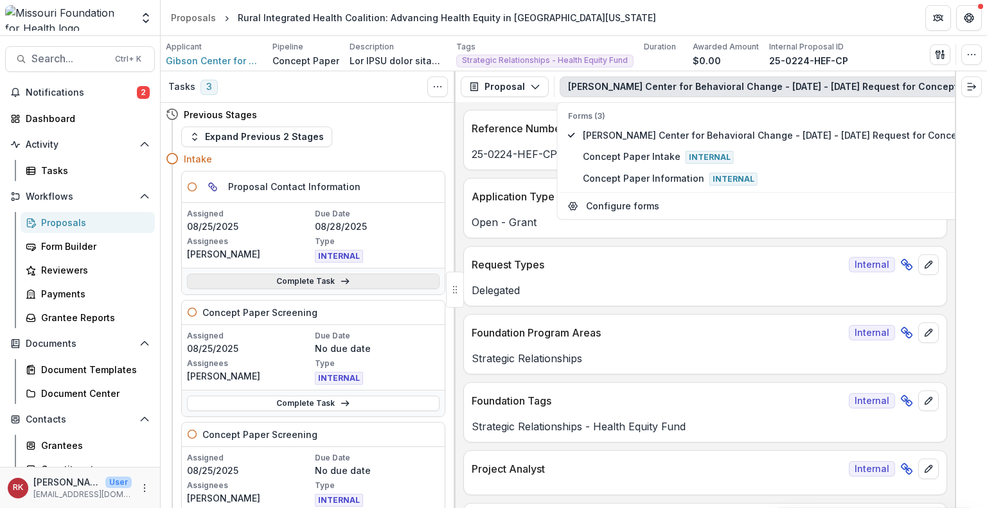
click at [313, 282] on link "Complete Task" at bounding box center [313, 281] width 252 height 15
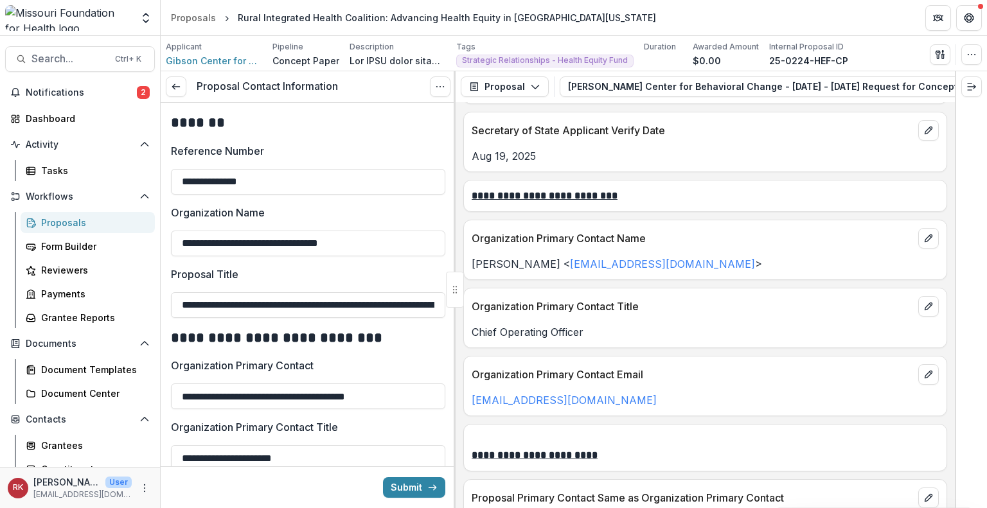
scroll to position [1653, 0]
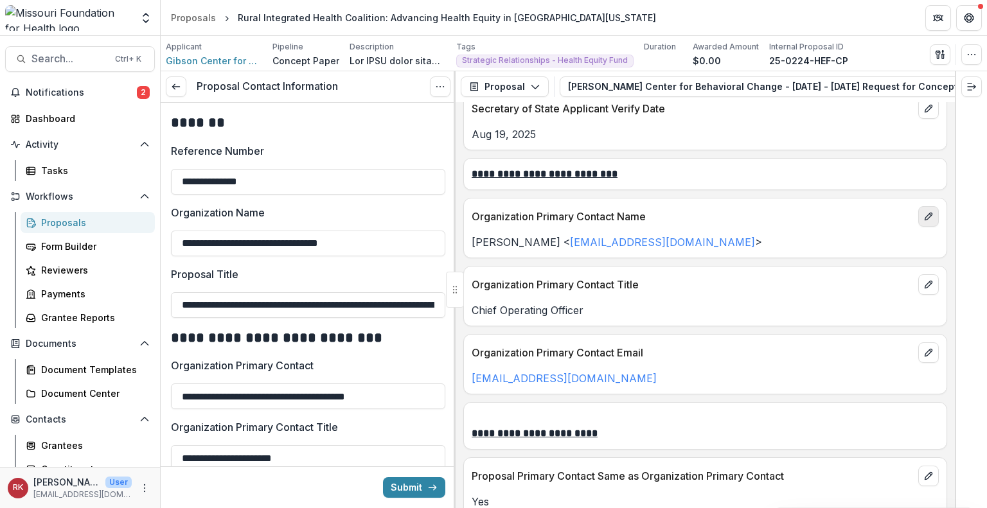
click at [927, 211] on icon "edit" at bounding box center [928, 216] width 10 height 10
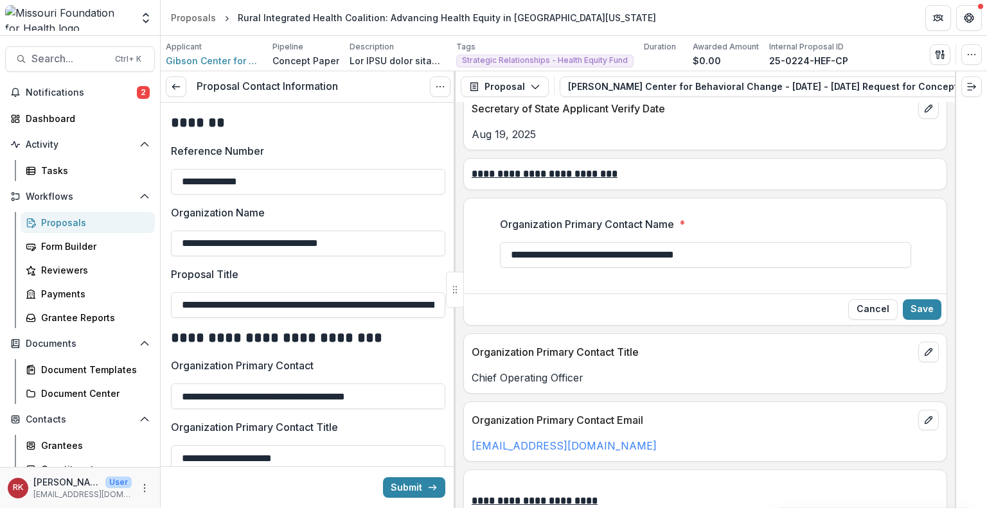
drag, startPoint x: 527, startPoint y: 235, endPoint x: 485, endPoint y: 229, distance: 42.1
click at [485, 229] on div "**********" at bounding box center [705, 247] width 482 height 82
drag, startPoint x: 745, startPoint y: 233, endPoint x: 563, endPoint y: 236, distance: 181.8
click at [563, 242] on input "**********" at bounding box center [705, 255] width 411 height 26
type input "**********"
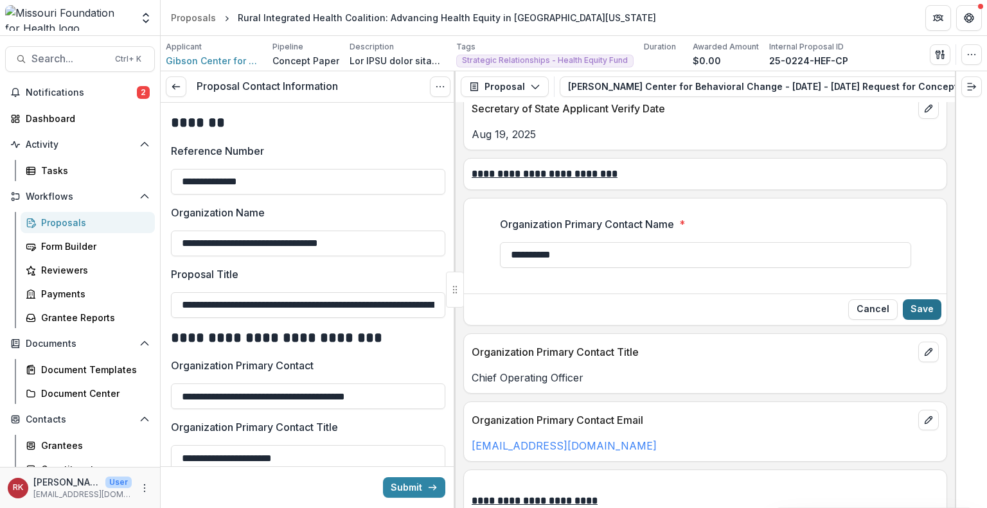
click at [921, 299] on button "Save" at bounding box center [921, 309] width 39 height 21
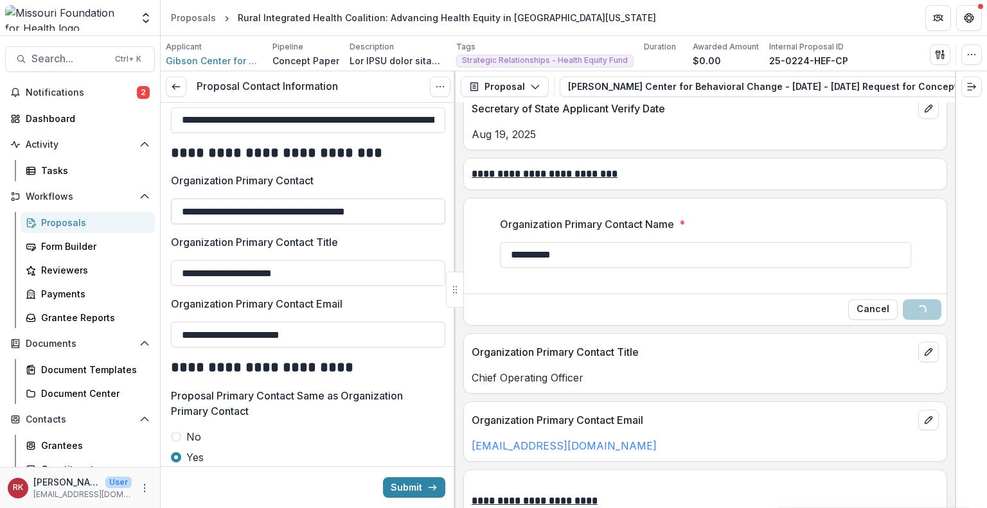
scroll to position [197, 0]
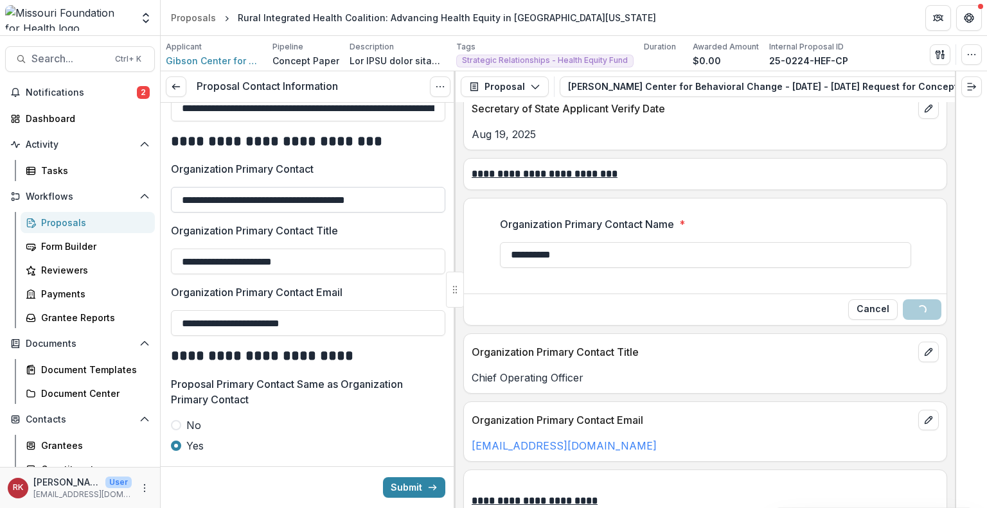
drag, startPoint x: 252, startPoint y: 198, endPoint x: 430, endPoint y: 206, distance: 178.7
click at [430, 206] on input "**********" at bounding box center [308, 200] width 274 height 26
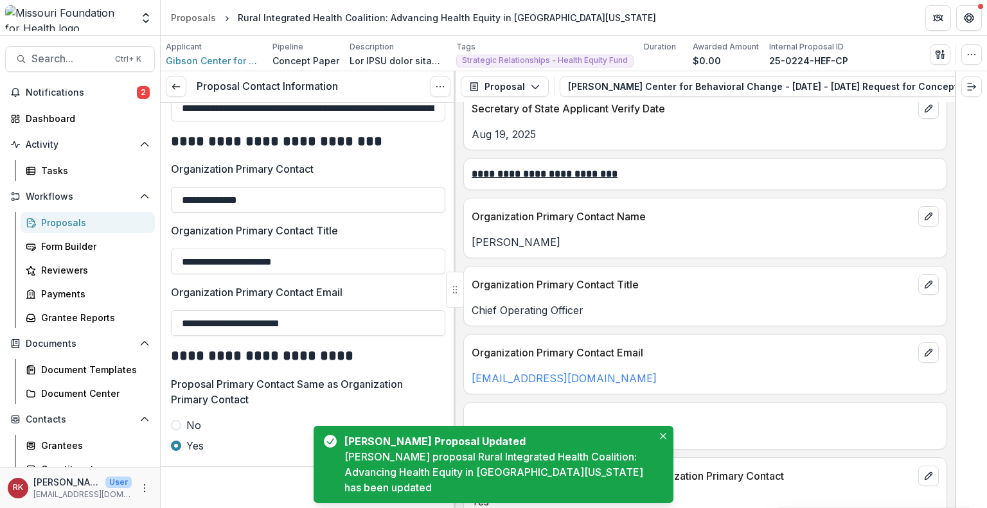
drag, startPoint x: 200, startPoint y: 198, endPoint x: 180, endPoint y: 197, distance: 20.0
click at [180, 197] on input "**********" at bounding box center [308, 200] width 274 height 26
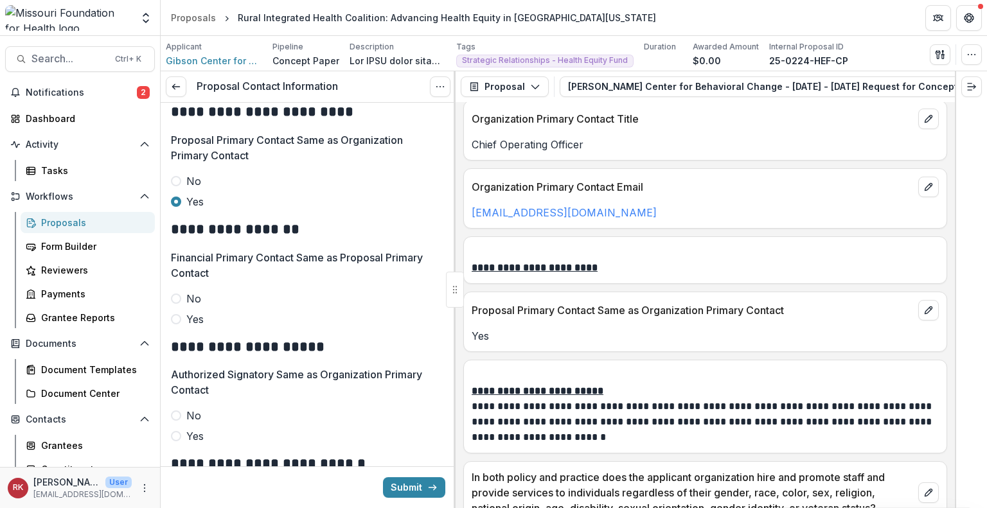
scroll to position [447, 0]
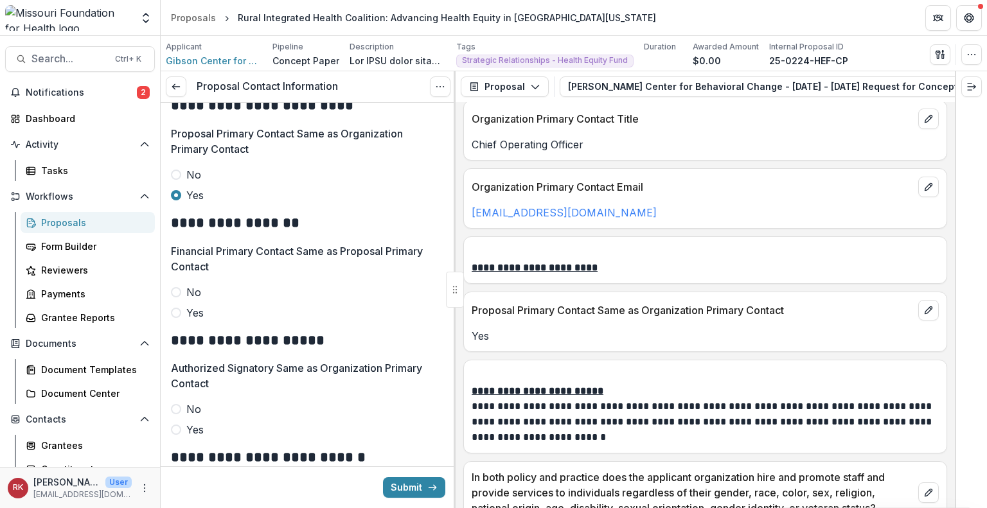
type input "**********"
click at [174, 305] on label "Yes" at bounding box center [308, 312] width 274 height 15
click at [174, 427] on span at bounding box center [176, 430] width 10 height 10
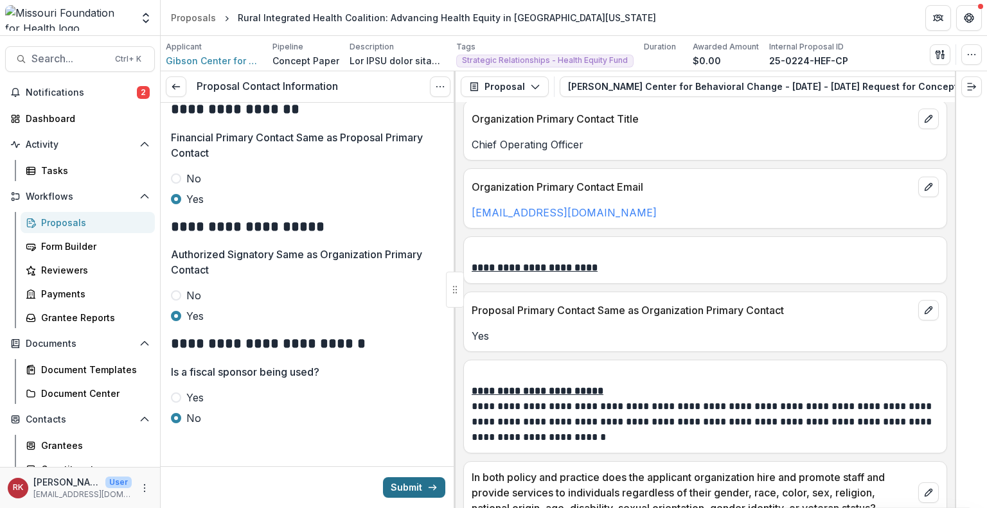
click at [401, 489] on button "Submit" at bounding box center [414, 487] width 62 height 21
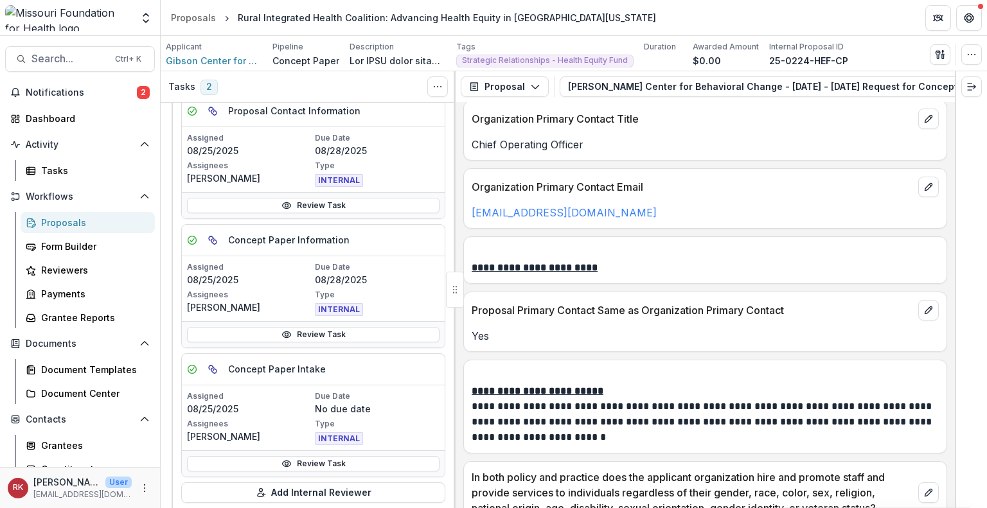
scroll to position [79, 0]
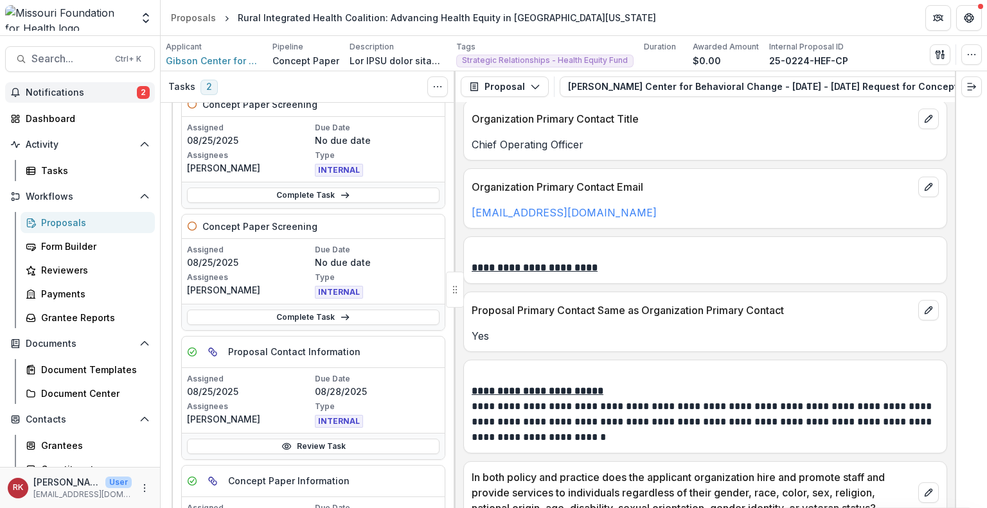
click at [69, 98] on button "Notifications 2" at bounding box center [80, 92] width 150 height 21
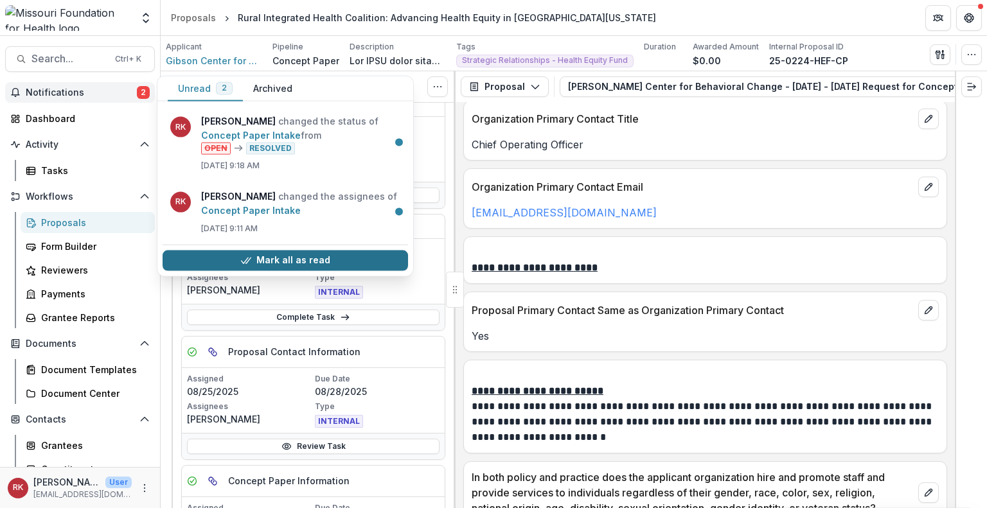
click at [220, 256] on button "Mark all as read" at bounding box center [285, 260] width 245 height 21
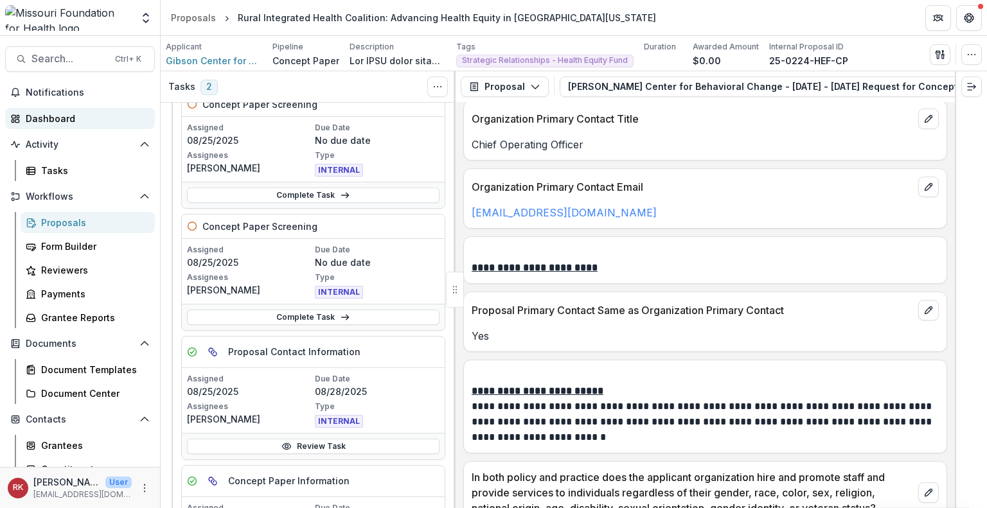
click at [61, 123] on div "Dashboard" at bounding box center [85, 118] width 119 height 13
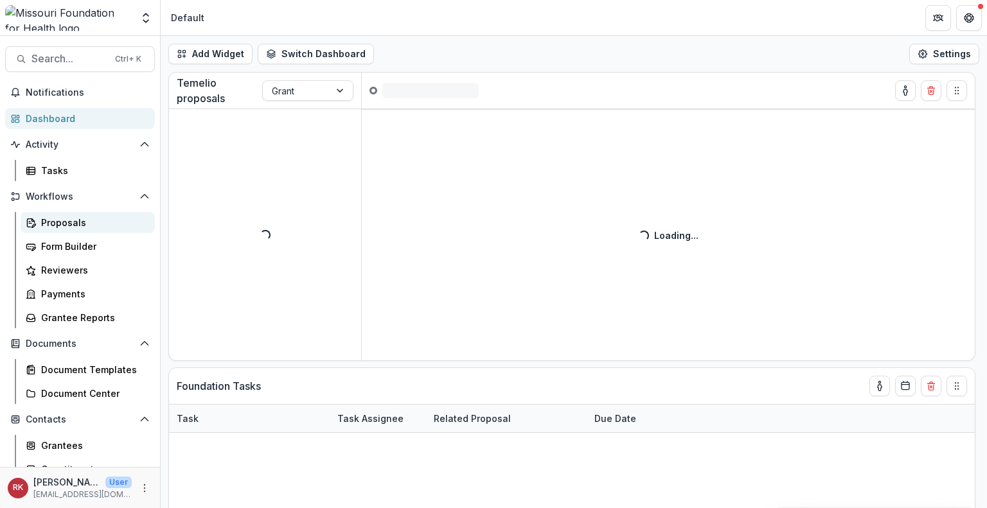
click at [67, 220] on div "Proposals" at bounding box center [92, 222] width 103 height 13
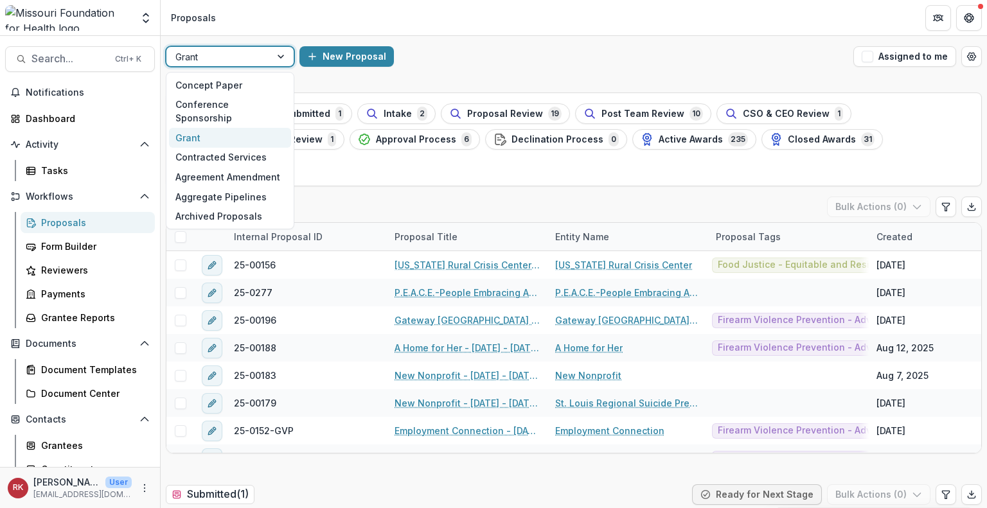
drag, startPoint x: 236, startPoint y: 51, endPoint x: 218, endPoint y: 82, distance: 35.7
click at [218, 82] on div "Concept Paper" at bounding box center [230, 85] width 122 height 20
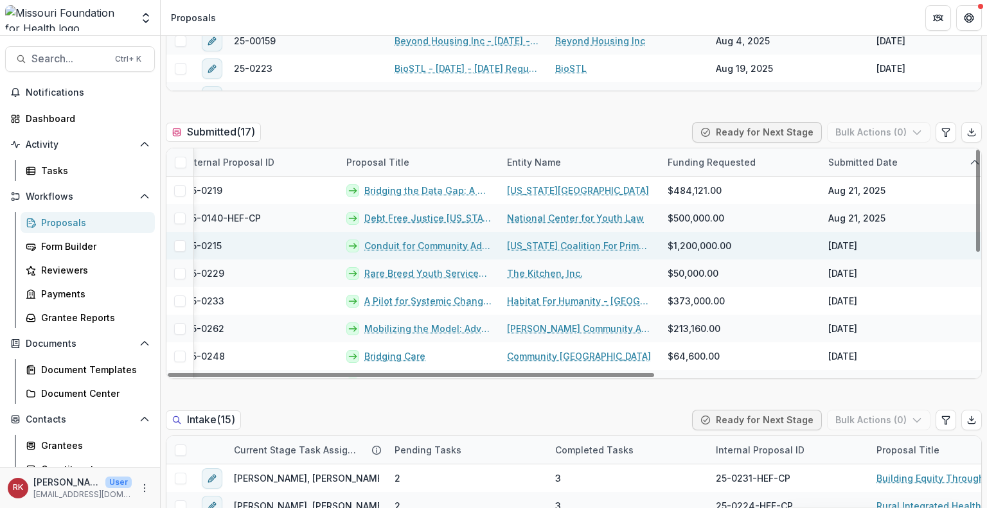
scroll to position [0, 46]
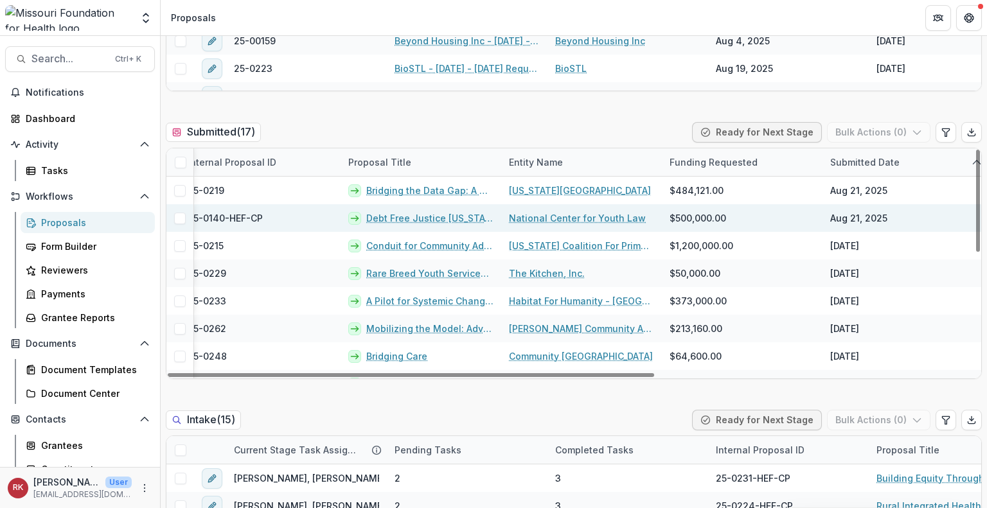
click at [385, 218] on link "Debt Free Justice Missouri: Increasing Economic Justice for Missouri Youth and …" at bounding box center [429, 217] width 127 height 13
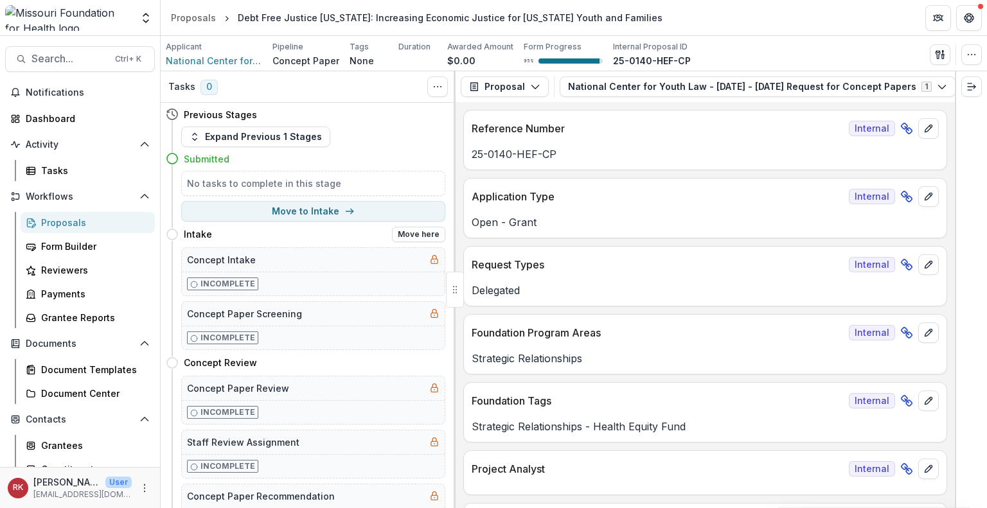
click at [233, 222] on div "Intake Move here" at bounding box center [305, 235] width 279 height 26
click at [234, 214] on button "Move to Intake" at bounding box center [313, 211] width 264 height 21
select select "******"
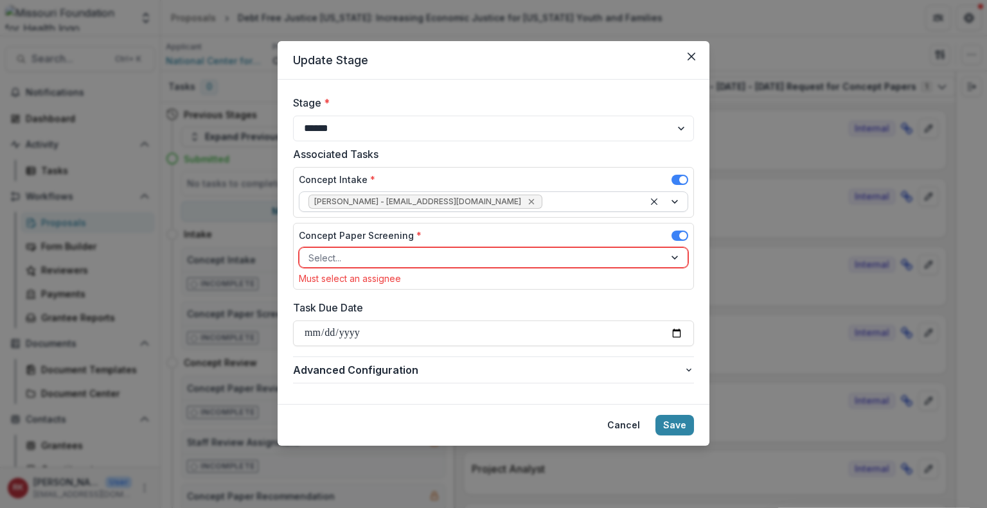
click at [526, 201] on icon "Remove Wendy Rohrbach - wrohrbach@mffh.org" at bounding box center [531, 202] width 10 height 10
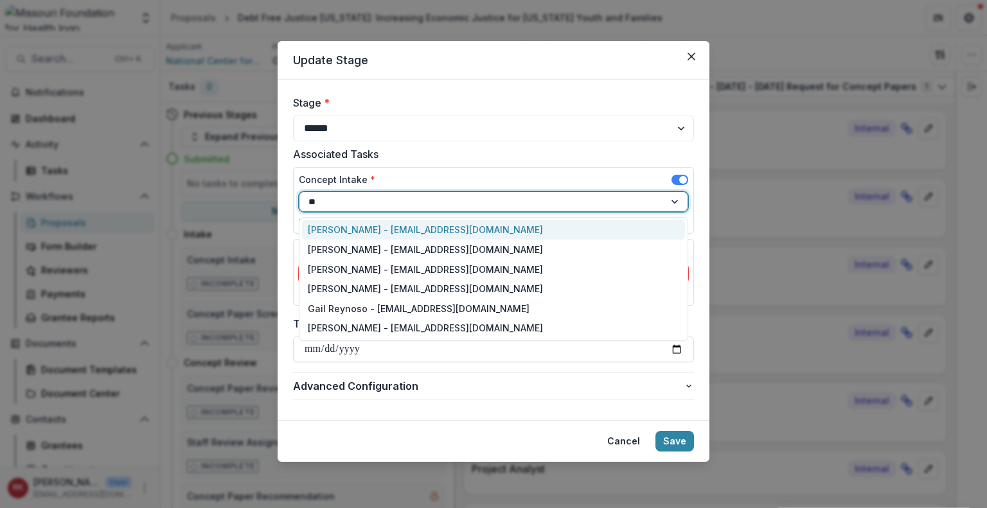
type input "***"
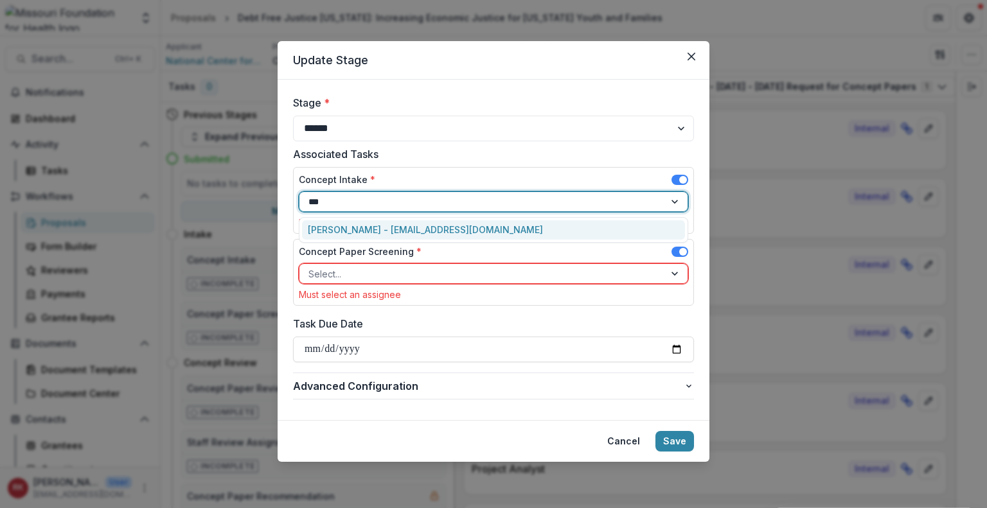
click at [383, 228] on div "Renee Klann - rklann@mffh.org" at bounding box center [493, 230] width 383 height 20
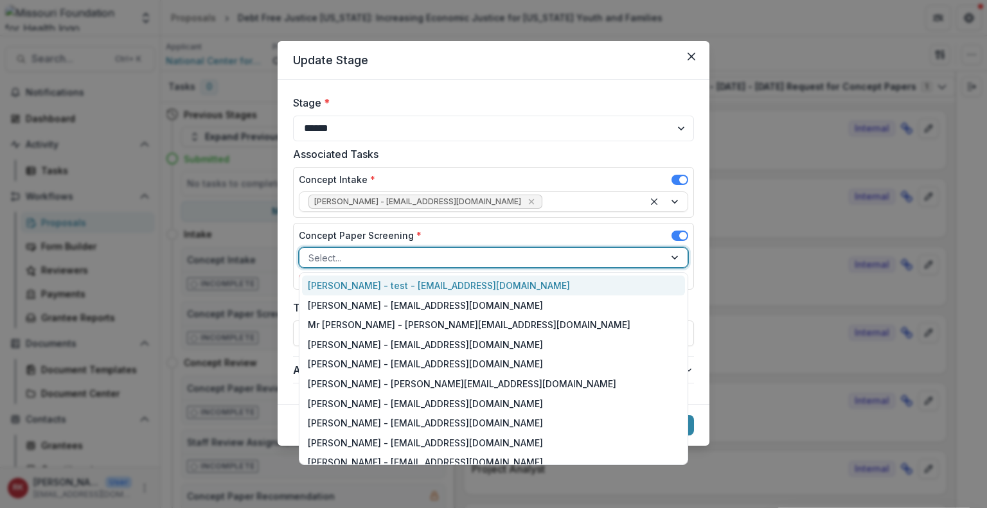
click at [365, 257] on div at bounding box center [481, 258] width 347 height 16
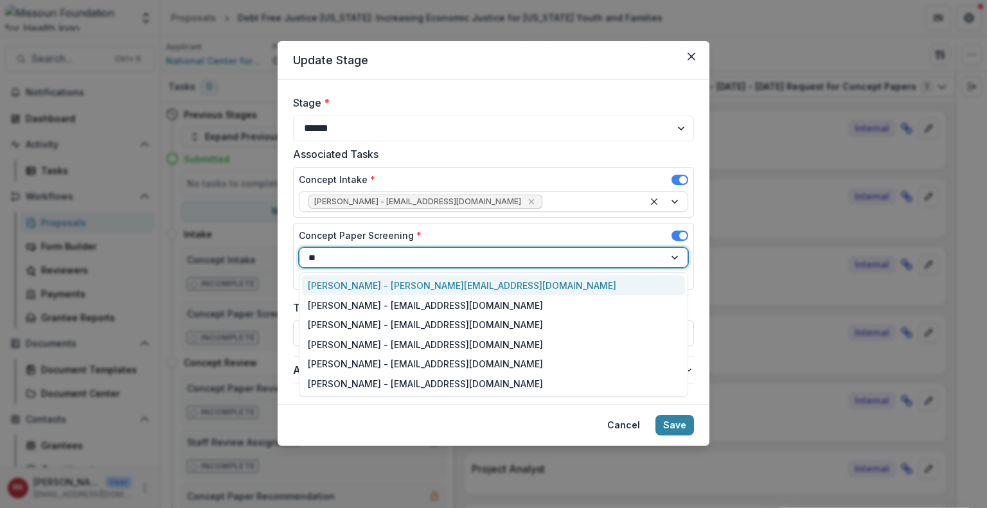
type input "***"
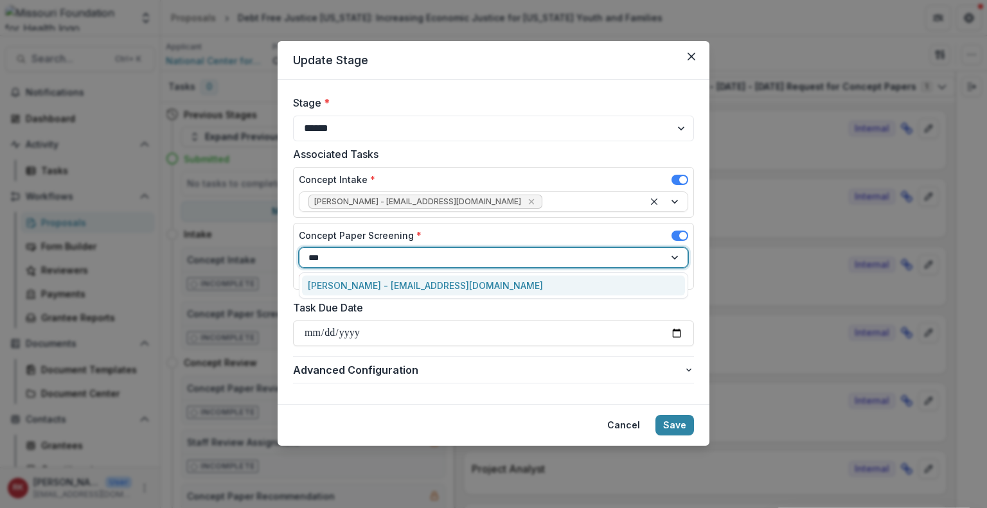
click at [355, 283] on div "Alyssa Curran - acurran@mffh.org" at bounding box center [493, 286] width 383 height 20
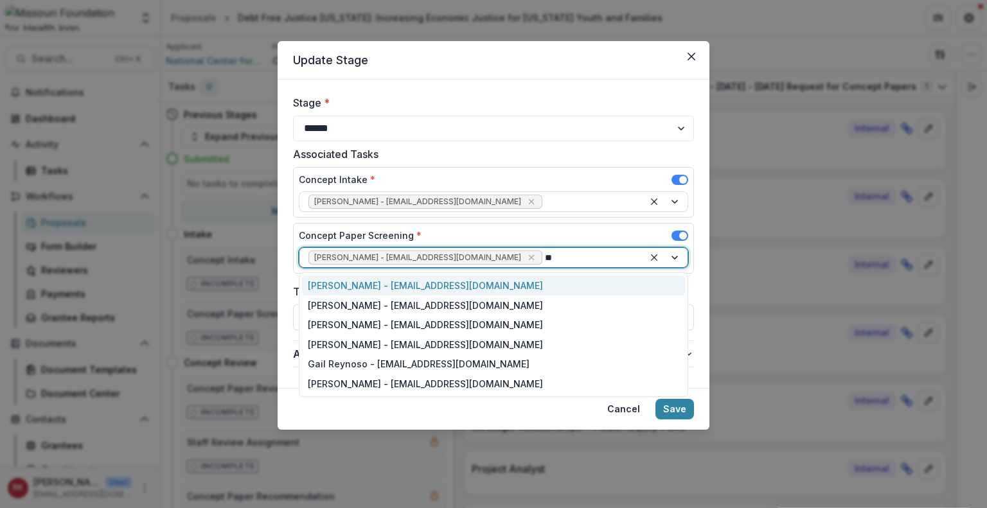
type input "***"
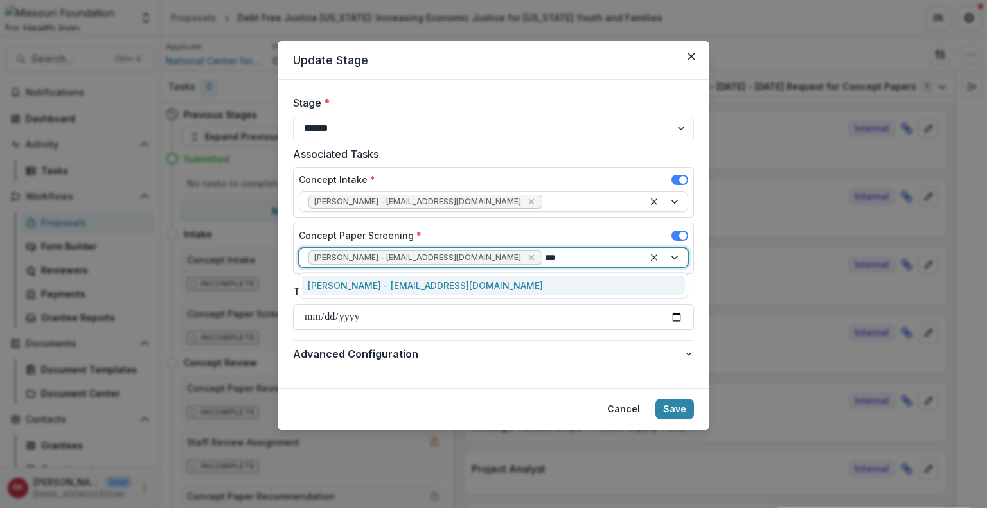
click at [466, 284] on div "Reana Thomas - rthomas@mffh.org" at bounding box center [493, 286] width 383 height 20
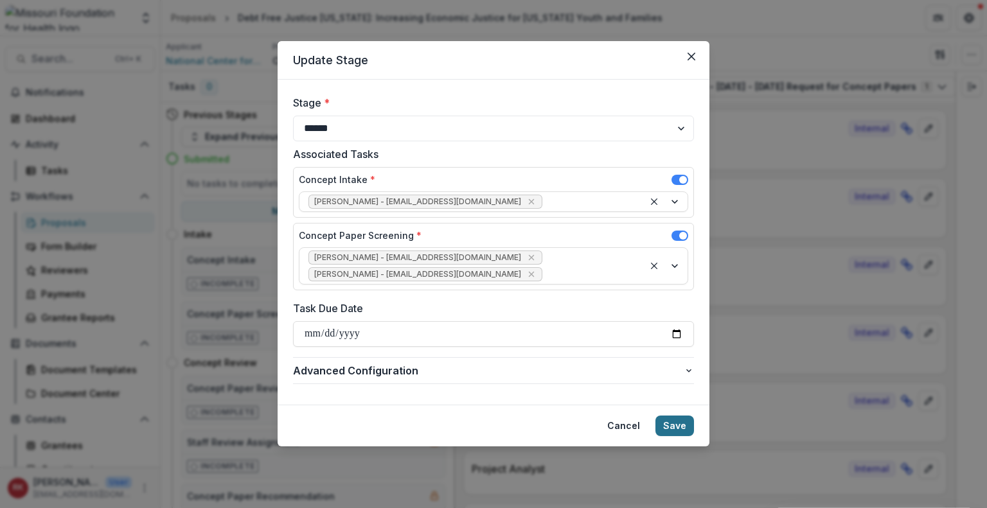
click at [681, 416] on button "Save" at bounding box center [674, 426] width 39 height 21
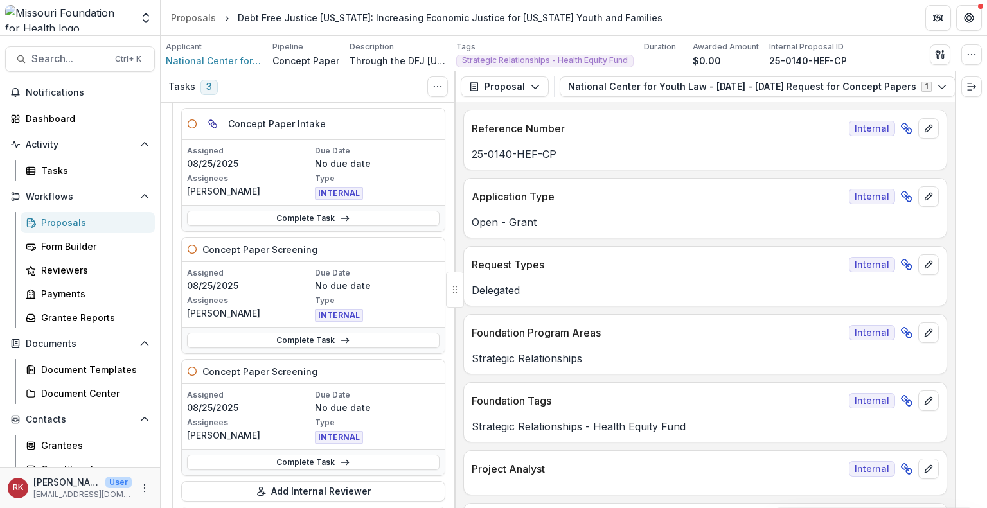
scroll to position [13, 0]
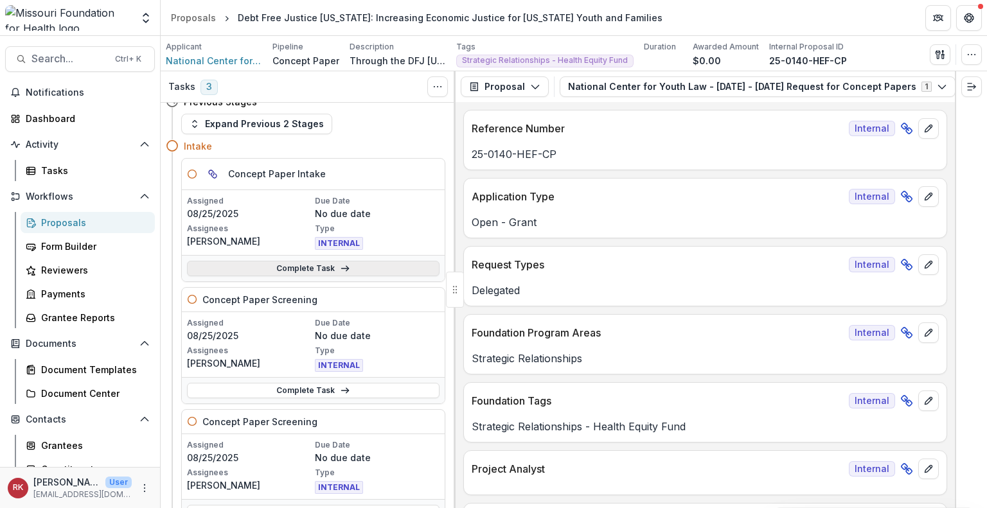
click at [292, 268] on link "Complete Task" at bounding box center [313, 268] width 252 height 15
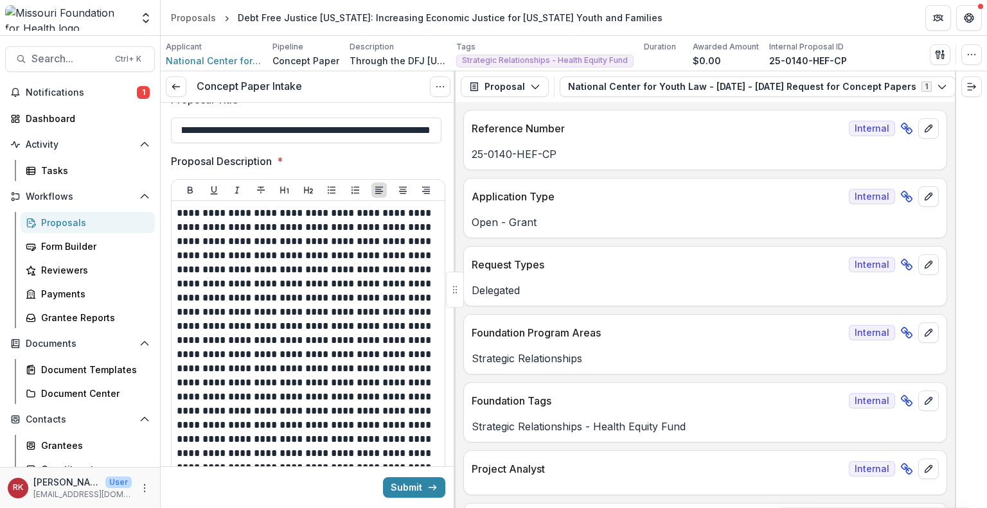
scroll to position [0, 180]
drag, startPoint x: 285, startPoint y: 130, endPoint x: 455, endPoint y: 127, distance: 169.6
click at [455, 127] on div "**********" at bounding box center [308, 289] width 295 height 437
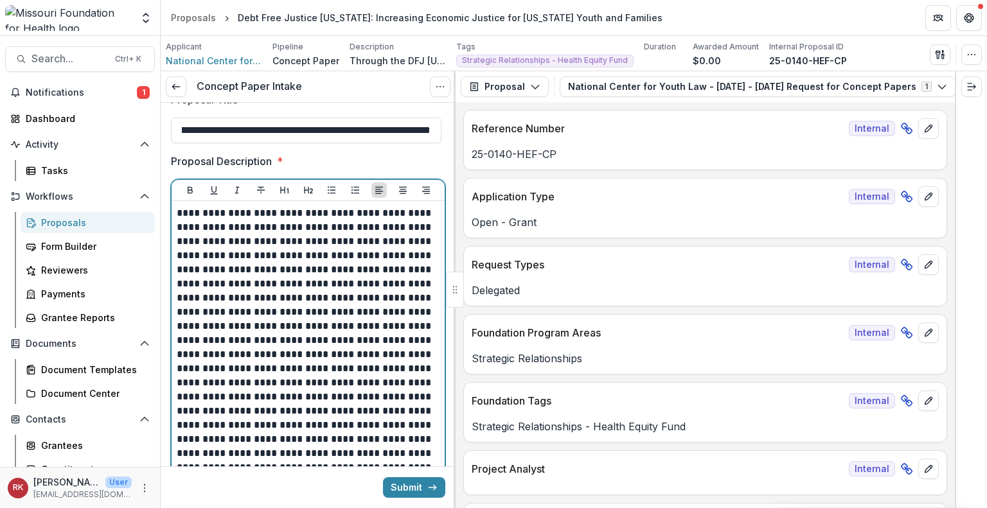
scroll to position [0, 0]
click at [274, 263] on p "**********" at bounding box center [307, 340] width 260 height 268
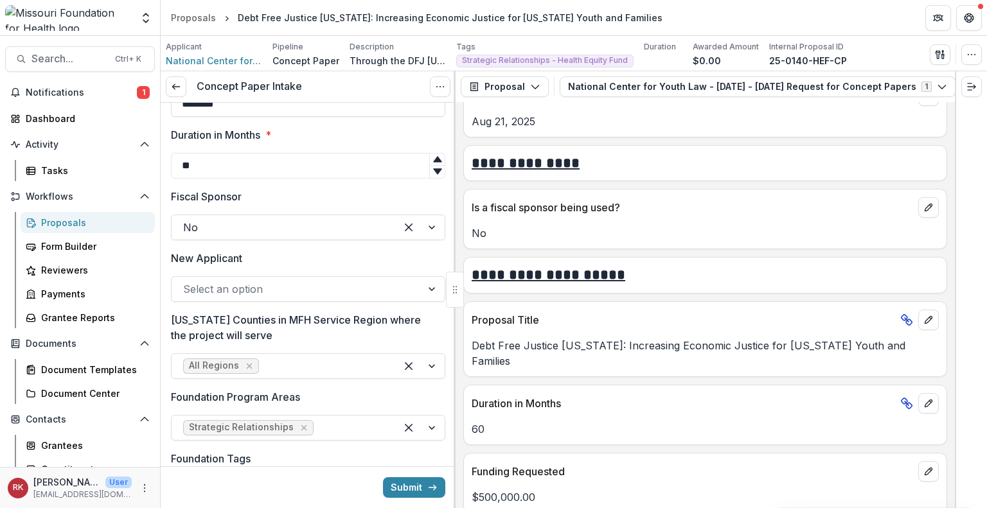
scroll to position [2431, 0]
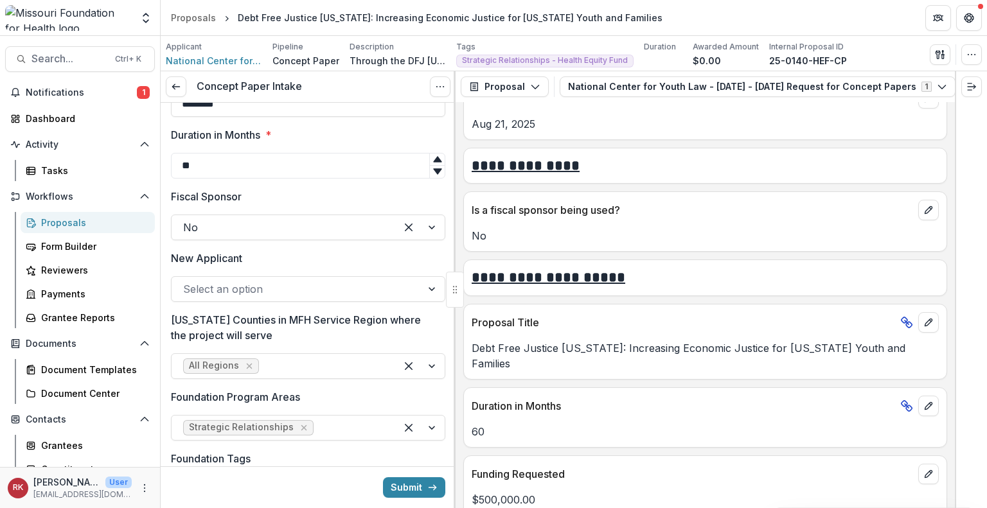
click at [188, 285] on div at bounding box center [296, 289] width 227 height 18
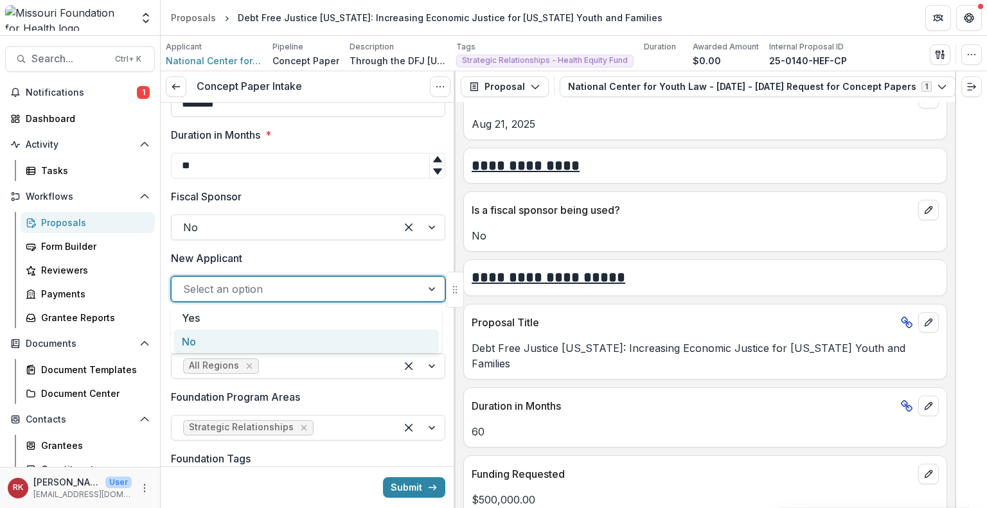
click at [215, 342] on div "No" at bounding box center [305, 342] width 265 height 24
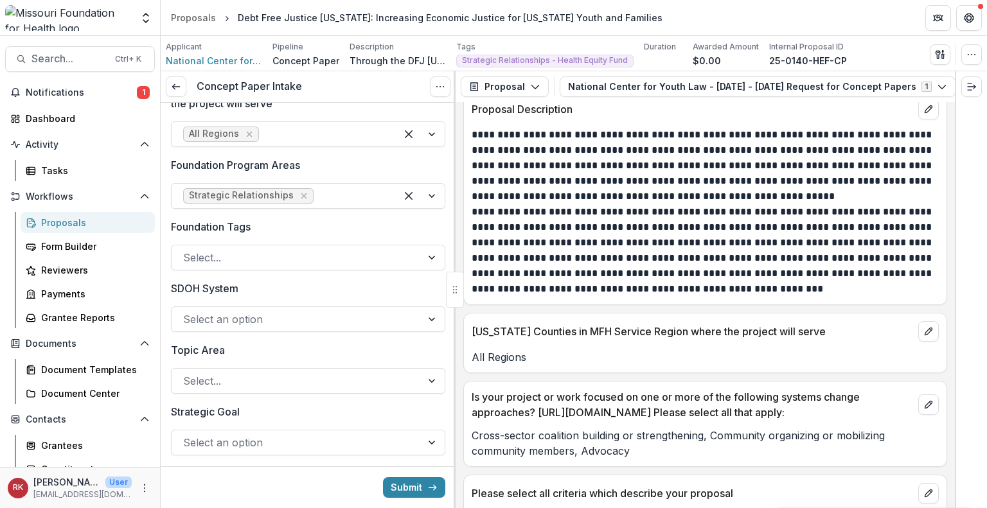
scroll to position [1084, 0]
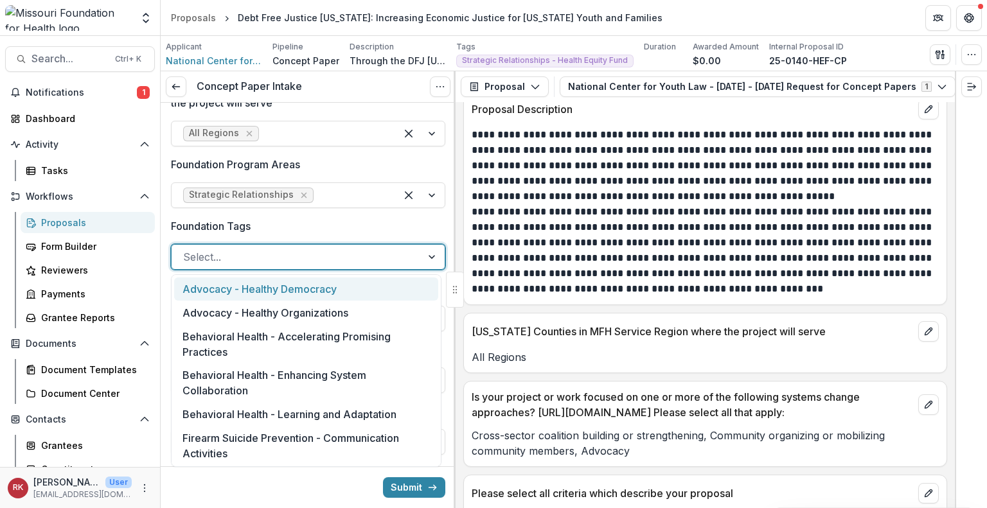
click at [254, 255] on div at bounding box center [296, 257] width 227 height 18
type input "**"
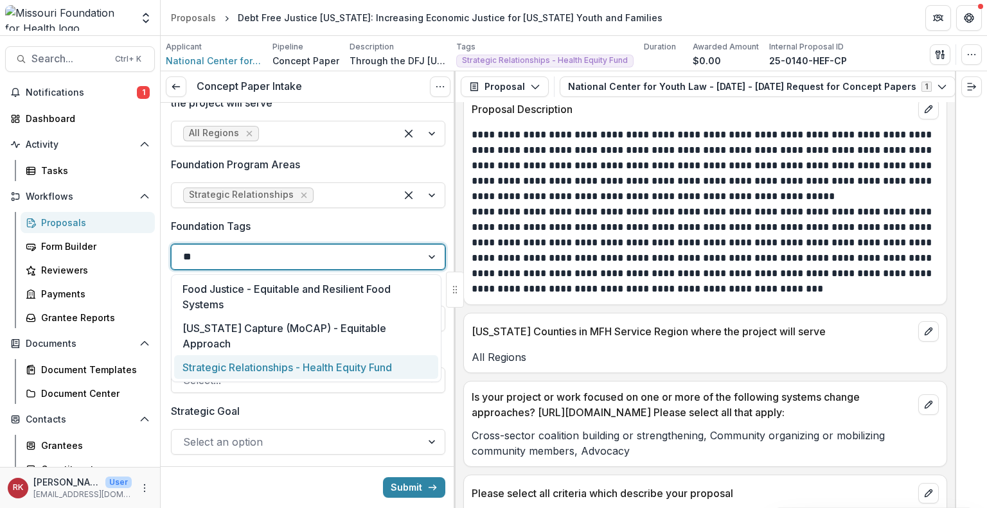
click at [257, 355] on div "Strategic Relationships - Health Equity Fund" at bounding box center [306, 367] width 264 height 24
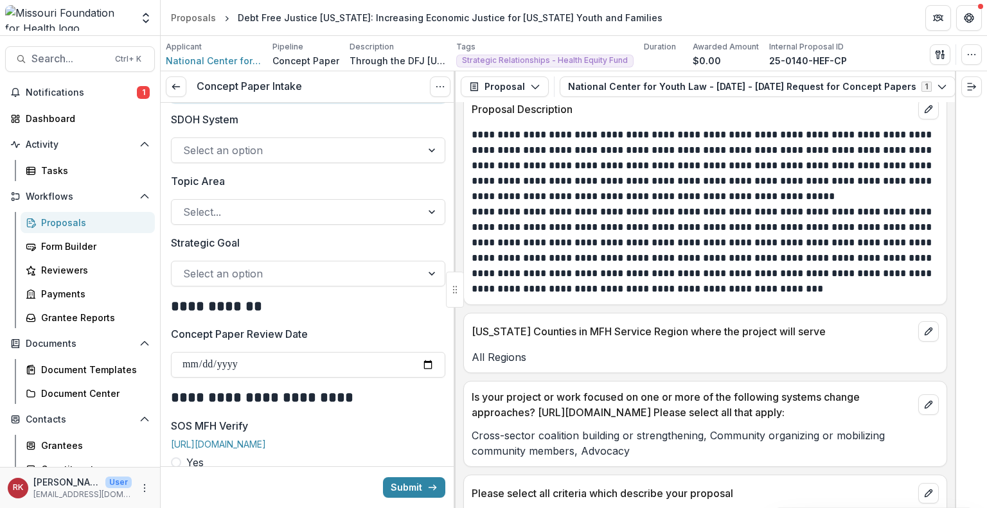
scroll to position [1274, 0]
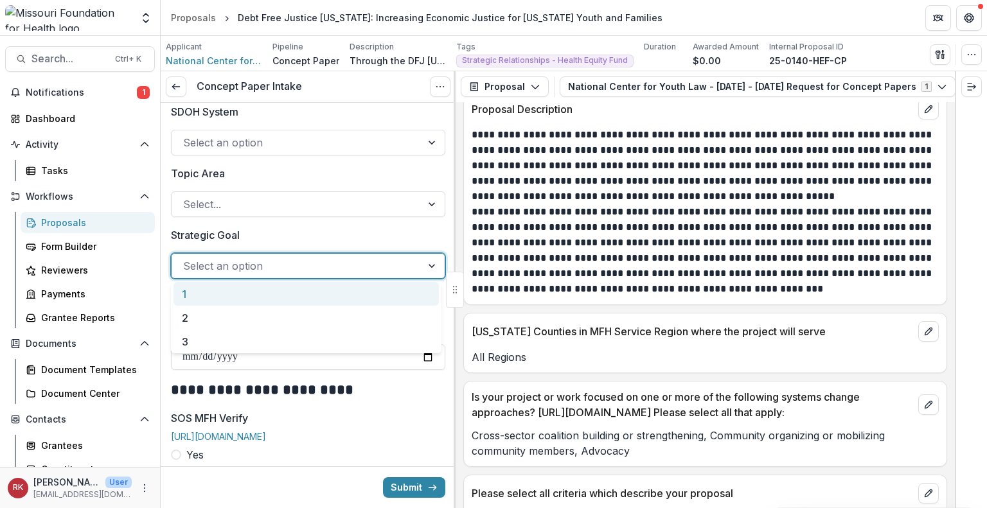
click at [224, 265] on div at bounding box center [296, 266] width 227 height 18
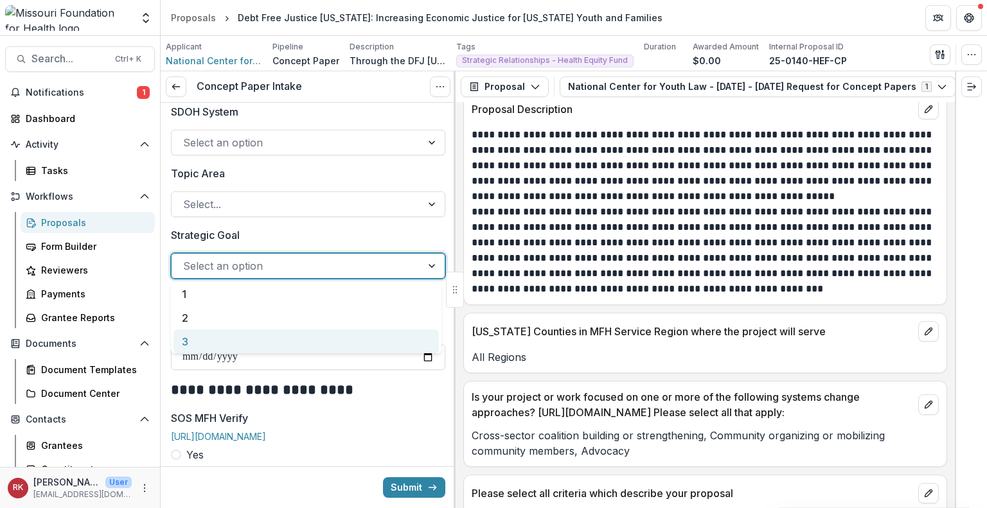
click at [220, 346] on div "3" at bounding box center [305, 342] width 265 height 24
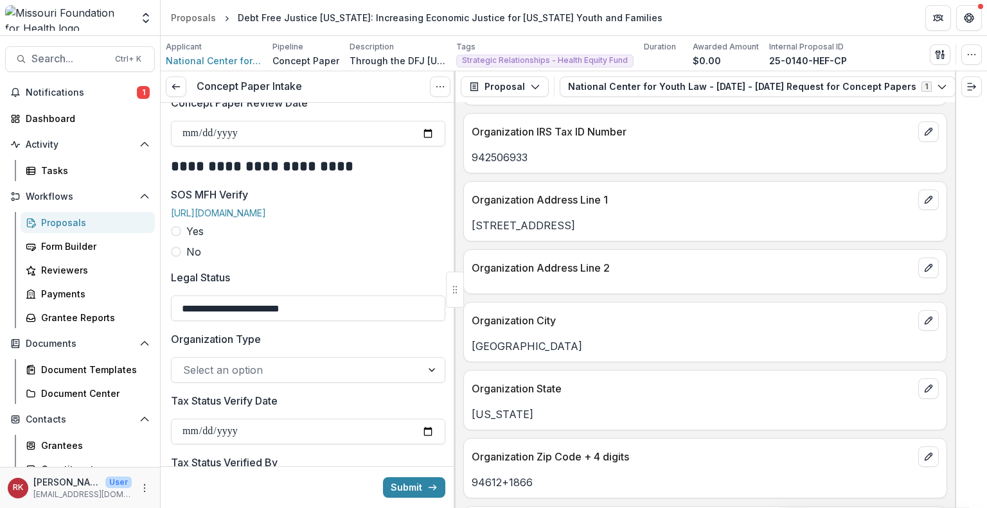
scroll to position [1502, 0]
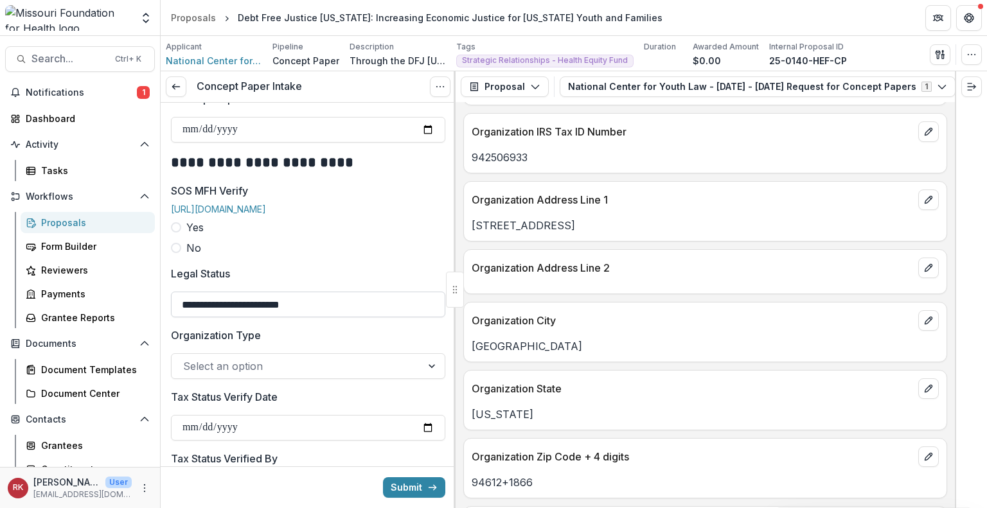
click at [229, 316] on input "**********" at bounding box center [308, 305] width 274 height 26
type input "**********"
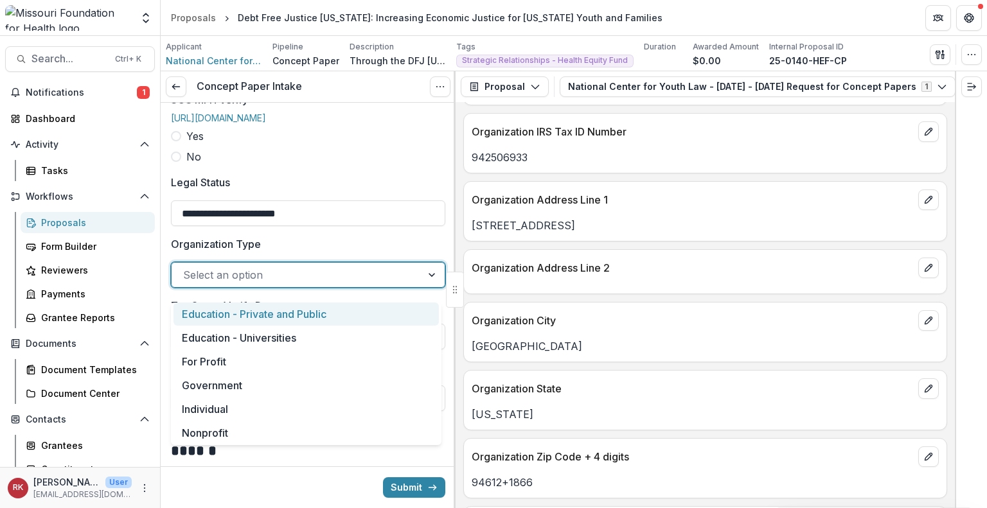
click at [238, 285] on div "Select an option" at bounding box center [297, 275] width 250 height 21
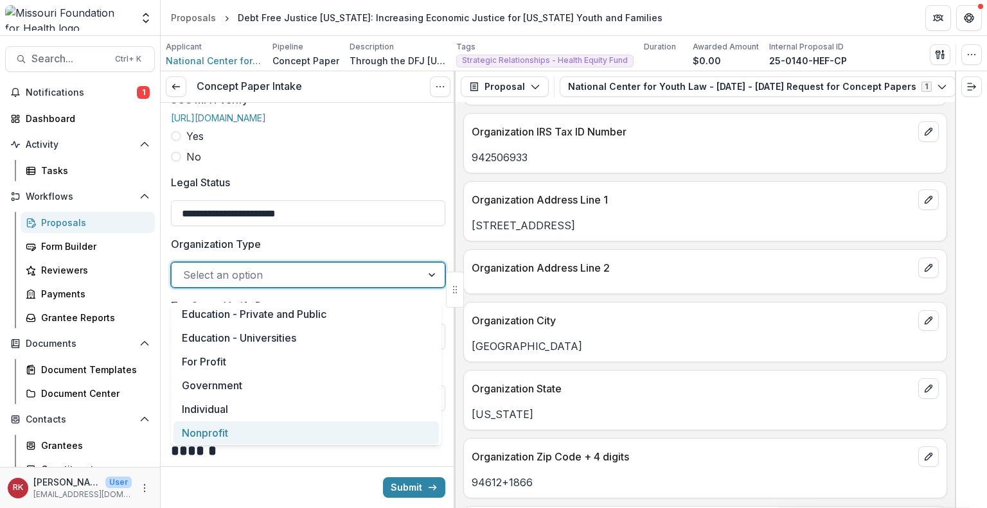
click at [226, 426] on div "Nonprofit" at bounding box center [305, 433] width 265 height 24
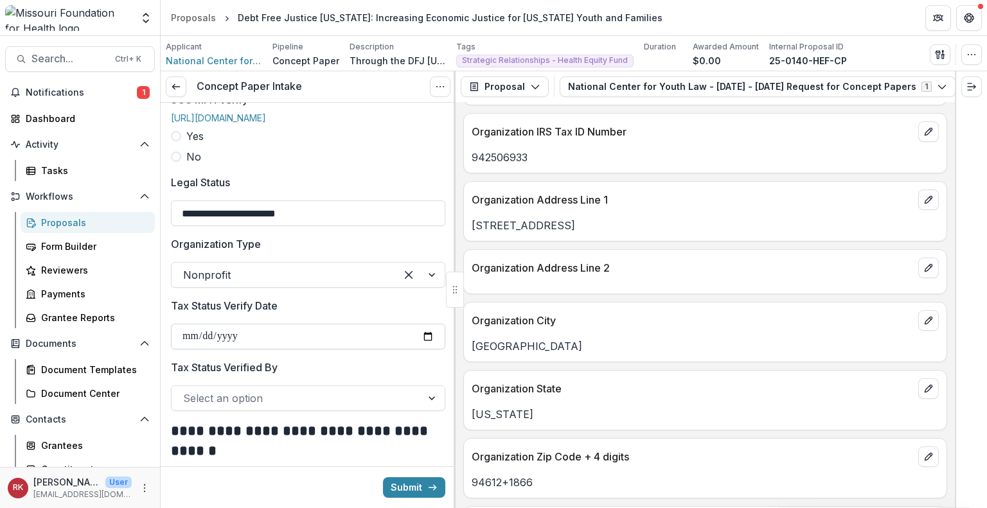
click at [421, 348] on input "Tax Status Verify Date" at bounding box center [308, 337] width 274 height 26
type input "**********"
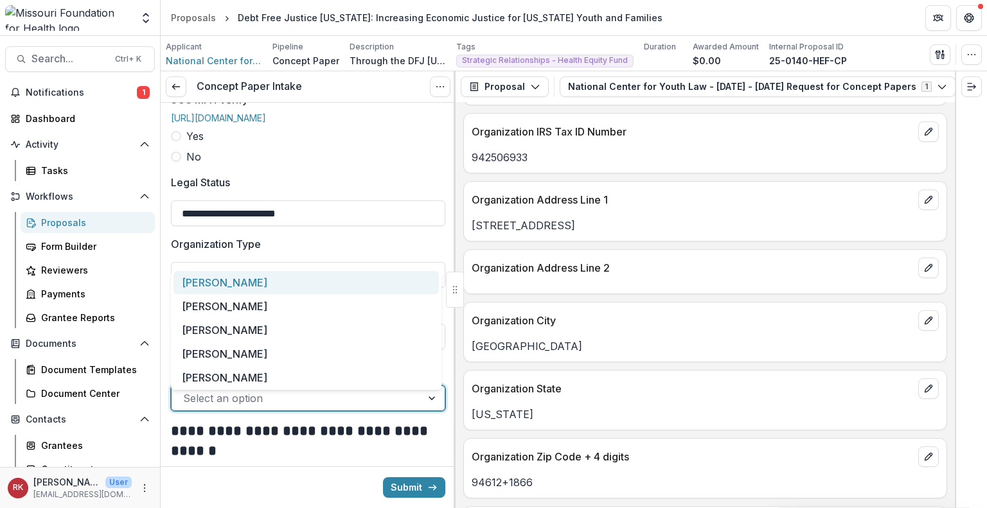
click at [245, 403] on div at bounding box center [296, 398] width 227 height 18
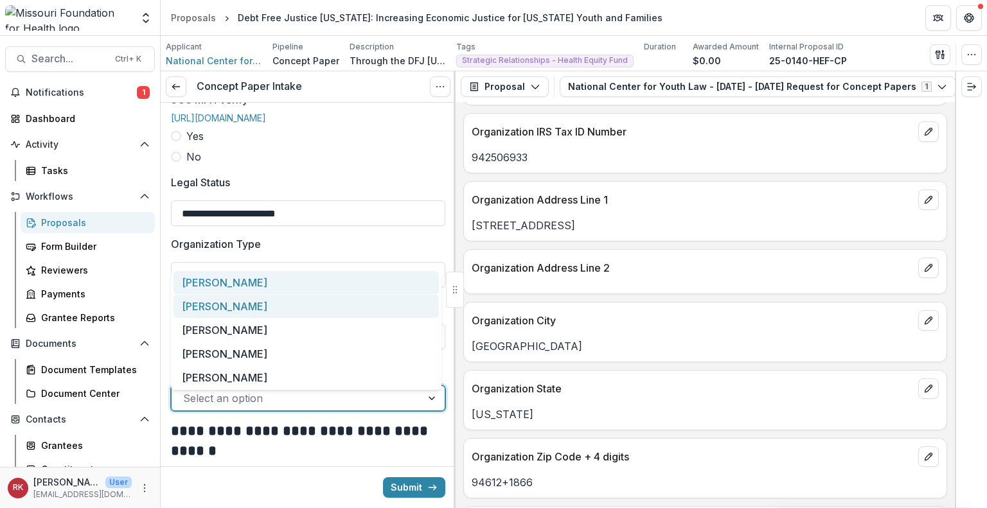
click at [218, 305] on div "[PERSON_NAME]" at bounding box center [305, 307] width 265 height 24
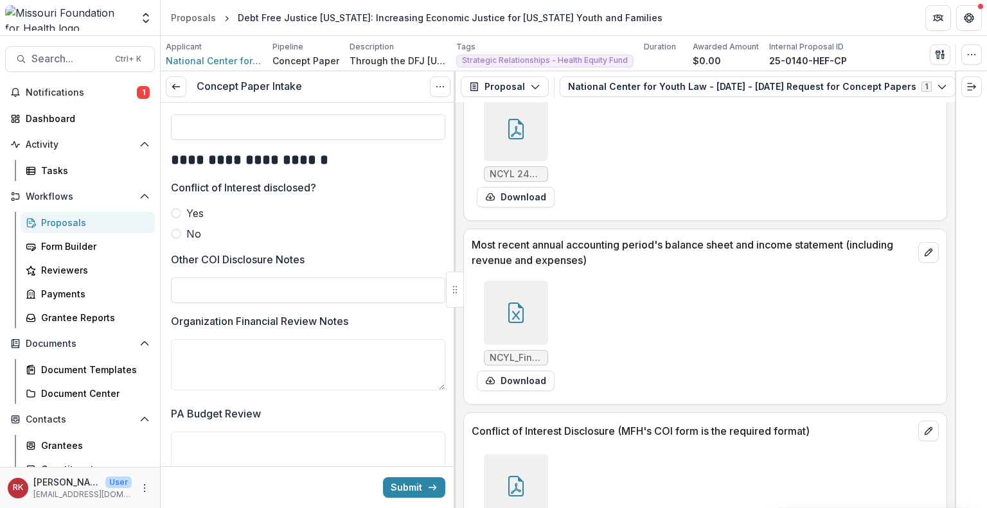
scroll to position [4044, 0]
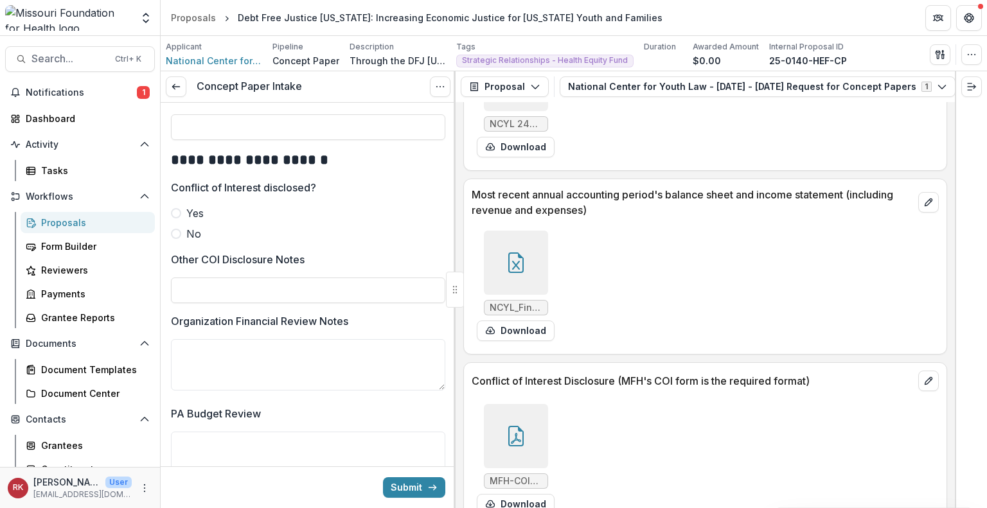
click at [517, 421] on div at bounding box center [516, 436] width 64 height 64
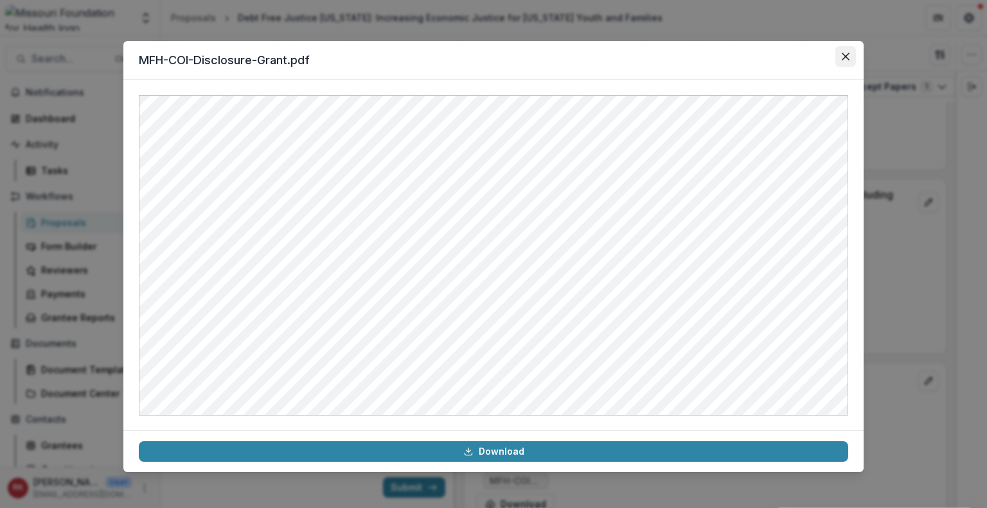
click at [848, 58] on icon "Close" at bounding box center [845, 57] width 8 height 8
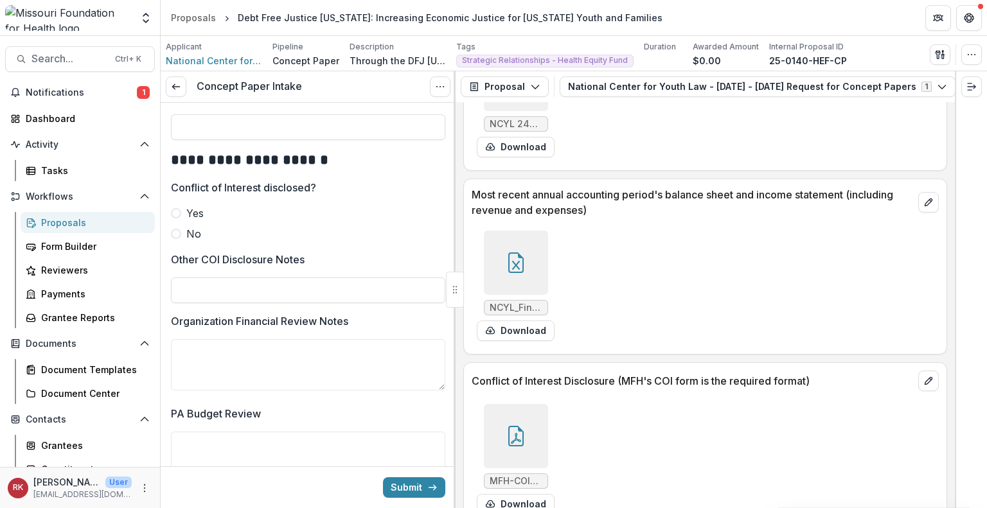
click at [174, 239] on span at bounding box center [176, 234] width 10 height 10
click at [206, 298] on input "Other COI Disclosure Notes" at bounding box center [308, 290] width 274 height 26
click at [247, 290] on input "**********" at bounding box center [308, 290] width 274 height 26
type input "**********"
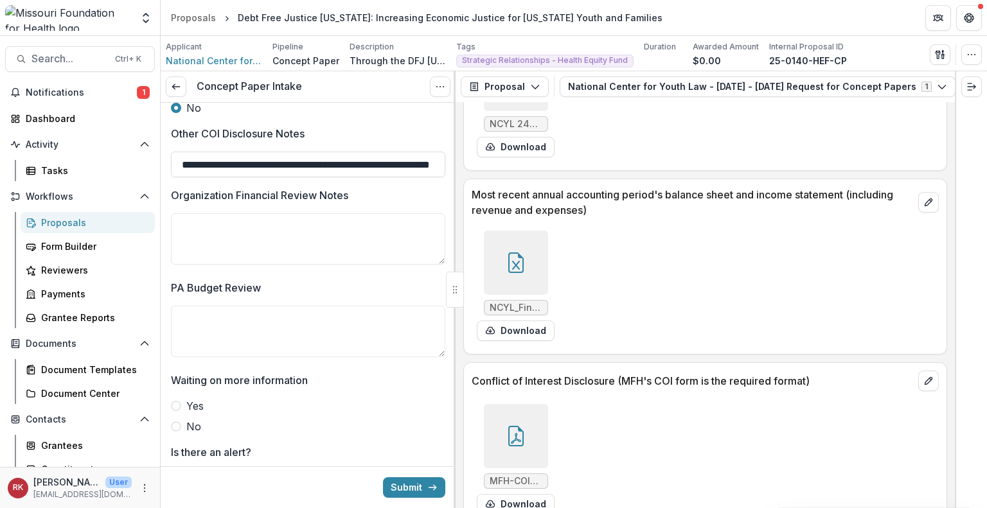
scroll to position [2316, 0]
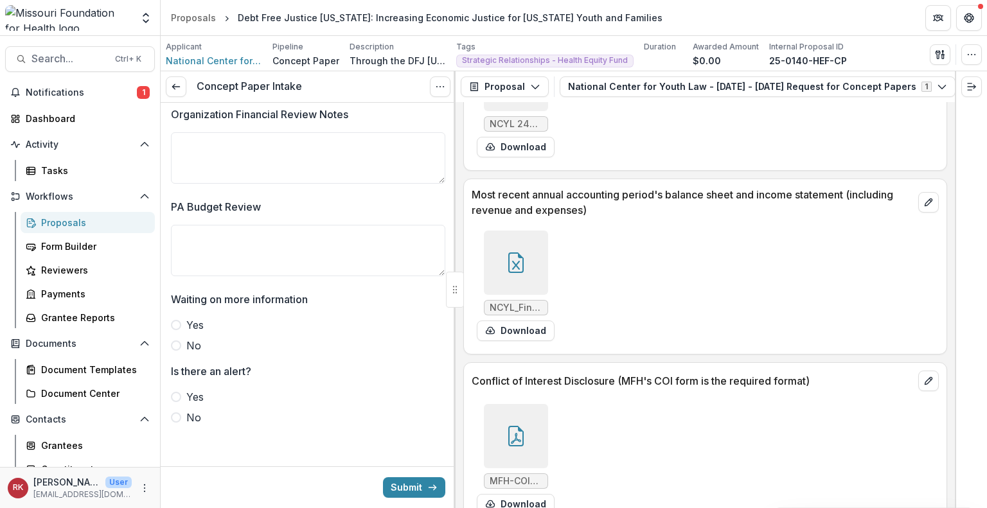
click at [176, 344] on span at bounding box center [176, 345] width 10 height 10
click at [177, 412] on span at bounding box center [176, 417] width 10 height 10
drag, startPoint x: 522, startPoint y: 216, endPoint x: 508, endPoint y: 220, distance: 14.0
click at [508, 231] on div at bounding box center [516, 263] width 64 height 64
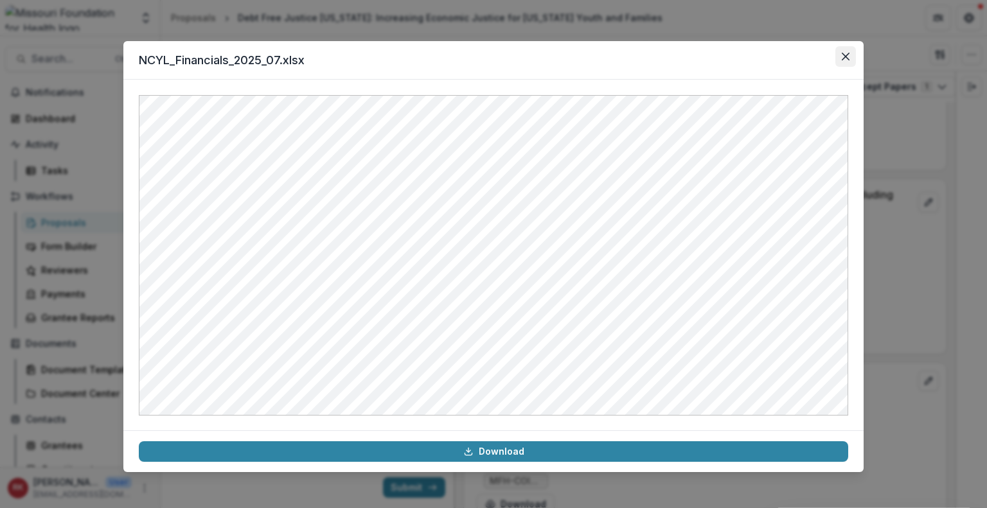
click at [843, 59] on icon "Close" at bounding box center [845, 57] width 8 height 8
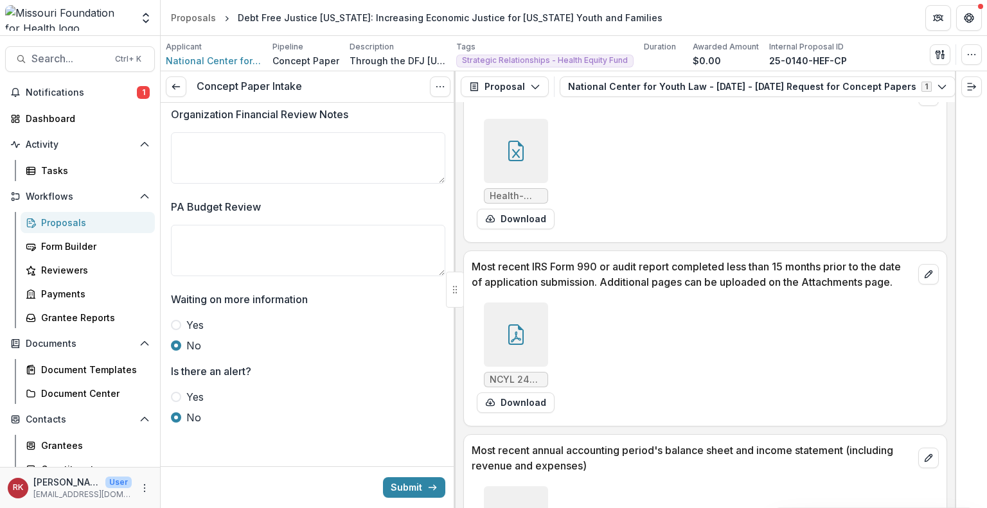
scroll to position [3767, 0]
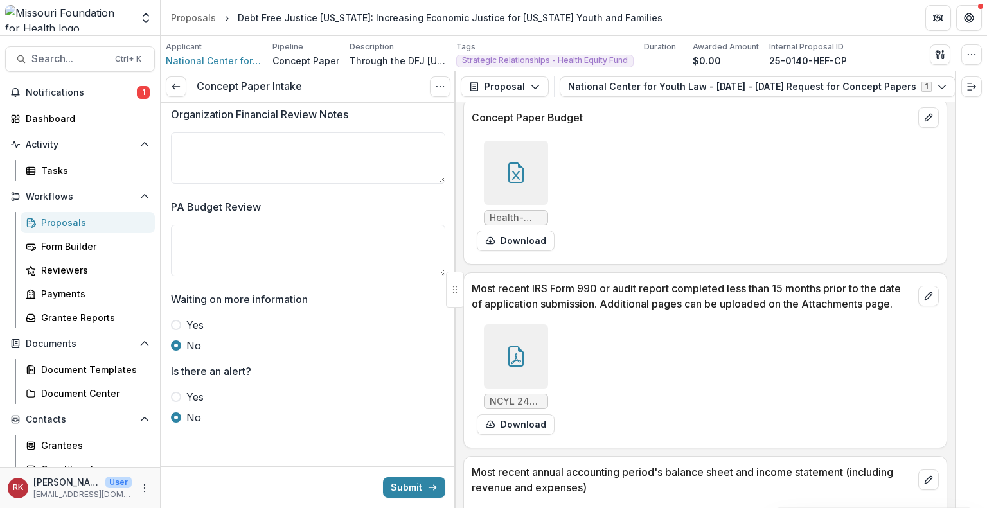
click at [506, 346] on icon at bounding box center [516, 356] width 21 height 21
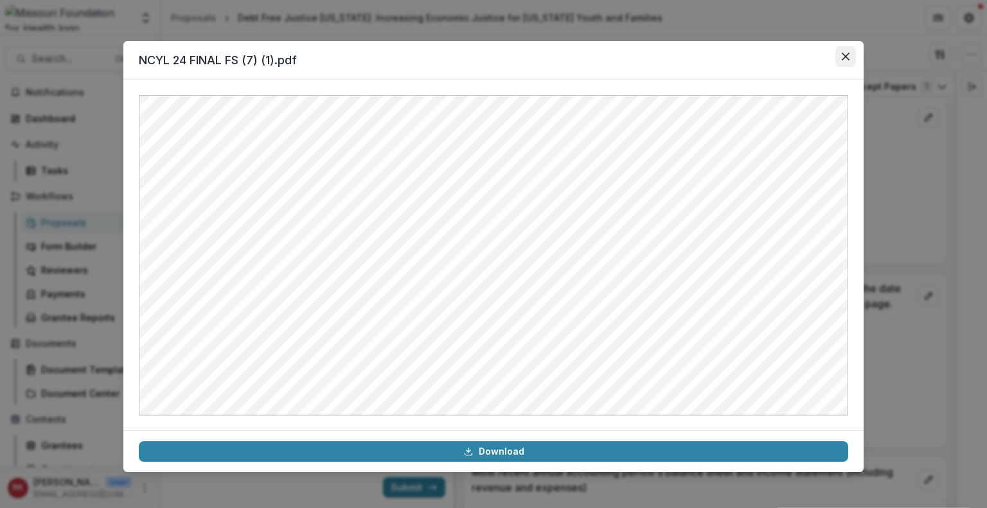
click at [840, 55] on button "Close" at bounding box center [845, 56] width 21 height 21
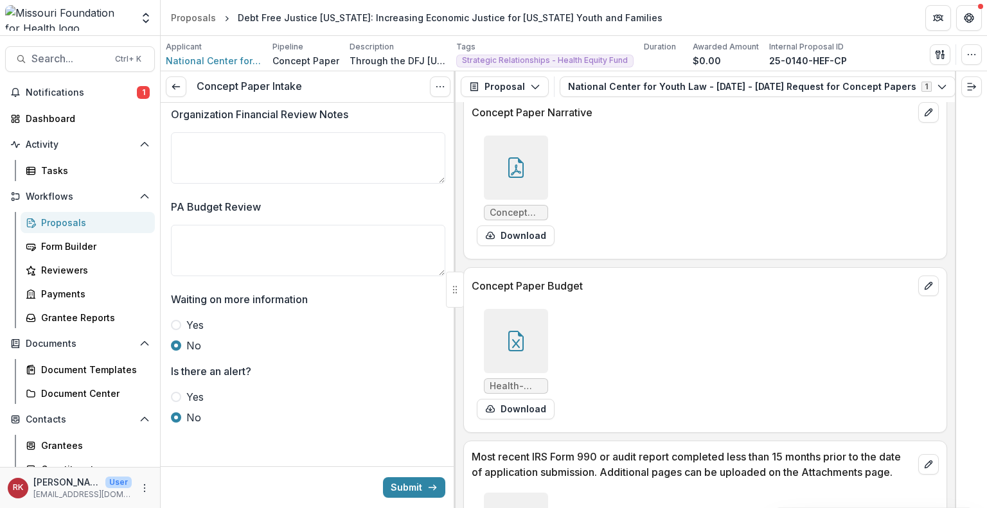
scroll to position [3597, 0]
click at [507, 337] on div at bounding box center [516, 342] width 64 height 64
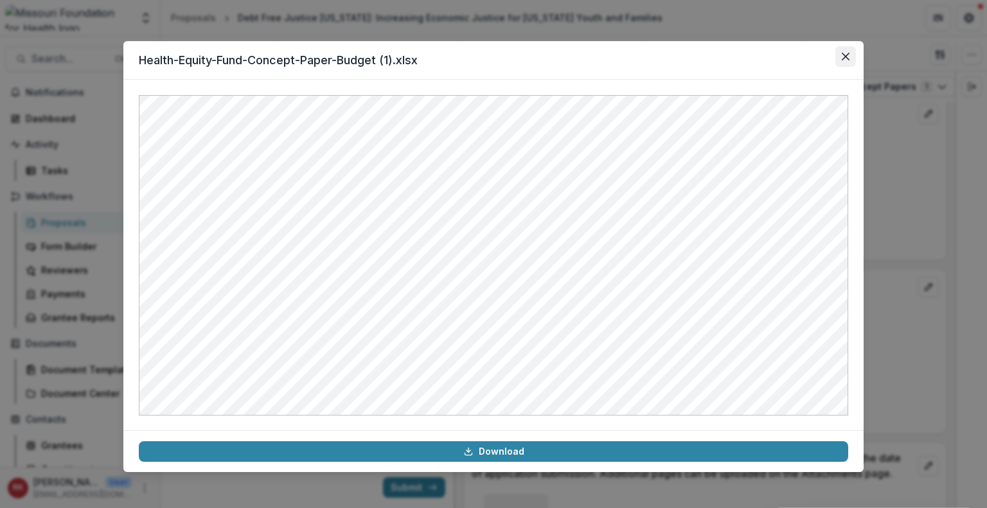
click at [843, 57] on icon "Close" at bounding box center [845, 57] width 8 height 8
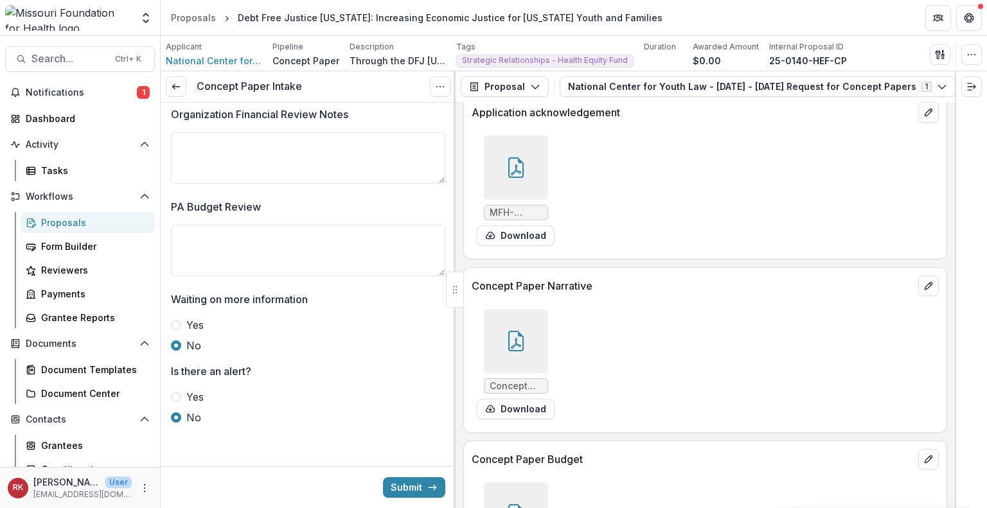
scroll to position [3424, 0]
click at [500, 310] on div at bounding box center [516, 342] width 64 height 64
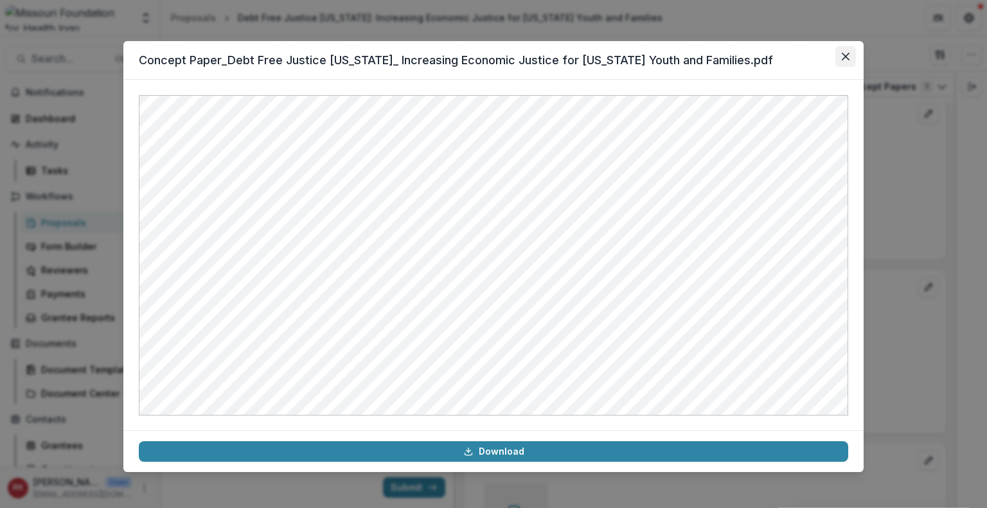
click at [845, 54] on icon "Close" at bounding box center [845, 57] width 8 height 8
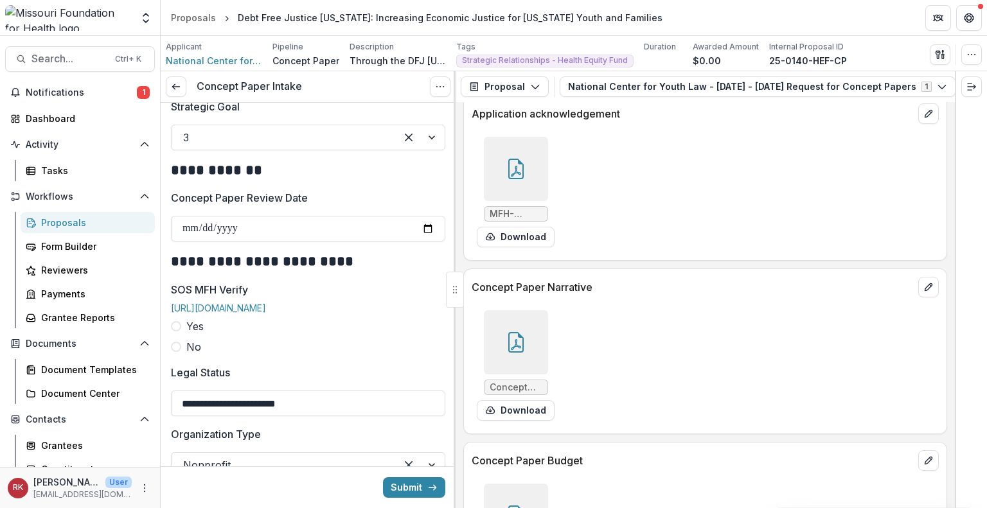
scroll to position [1403, 0]
click at [415, 482] on button "Submit" at bounding box center [414, 487] width 62 height 21
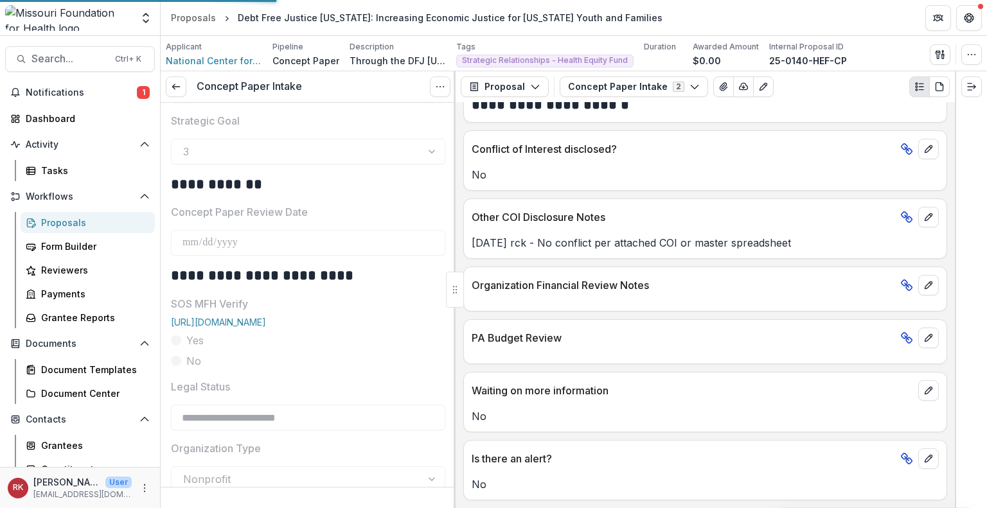
scroll to position [2075, 0]
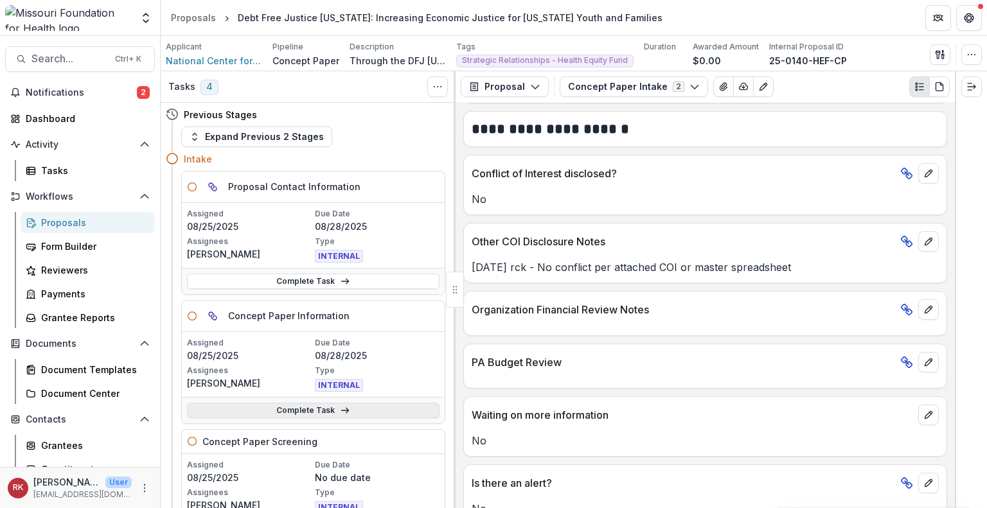
click at [324, 408] on link "Complete Task" at bounding box center [313, 410] width 252 height 15
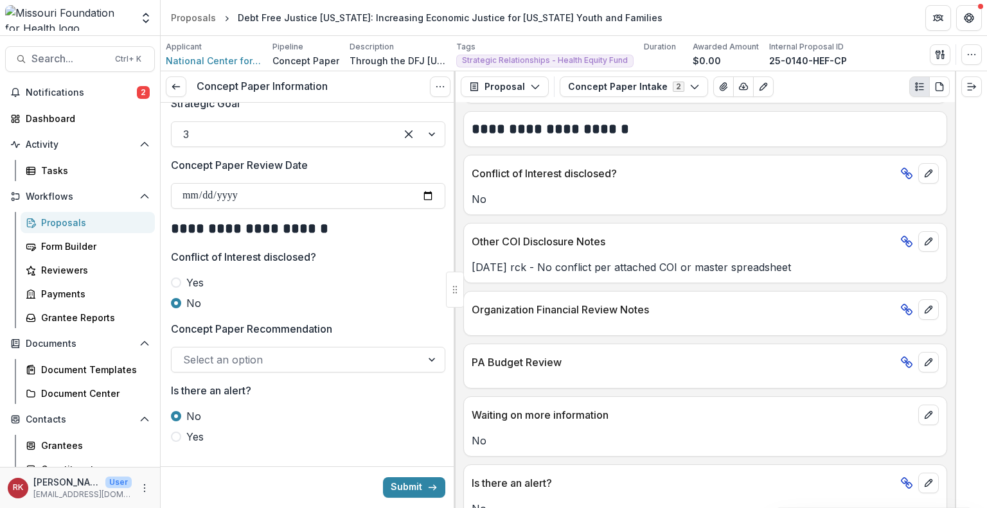
scroll to position [1478, 0]
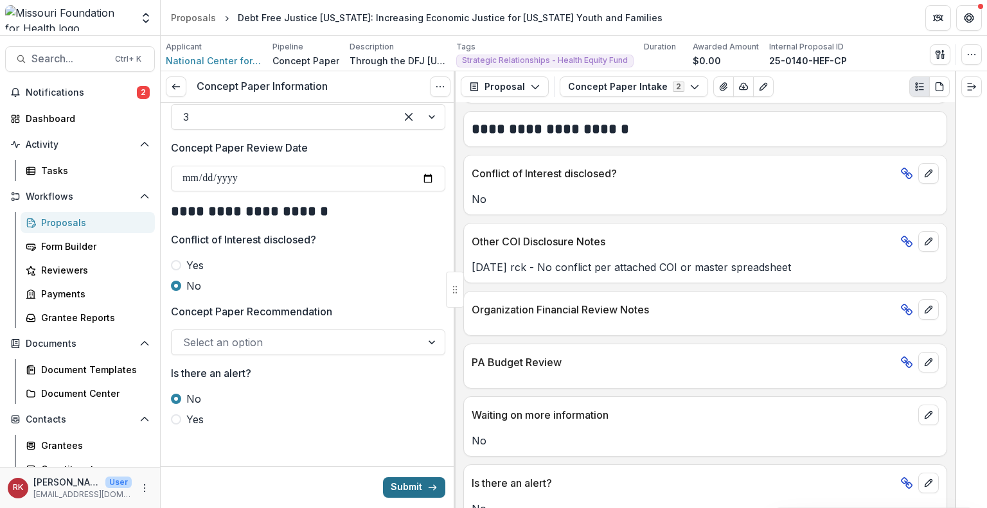
click at [401, 486] on button "Submit" at bounding box center [414, 487] width 62 height 21
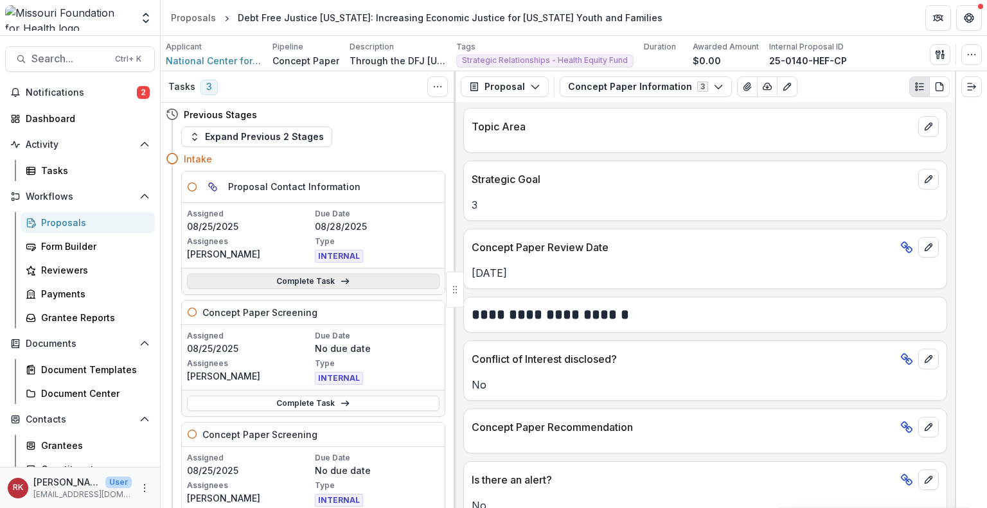
click at [246, 281] on link "Complete Task" at bounding box center [313, 281] width 252 height 15
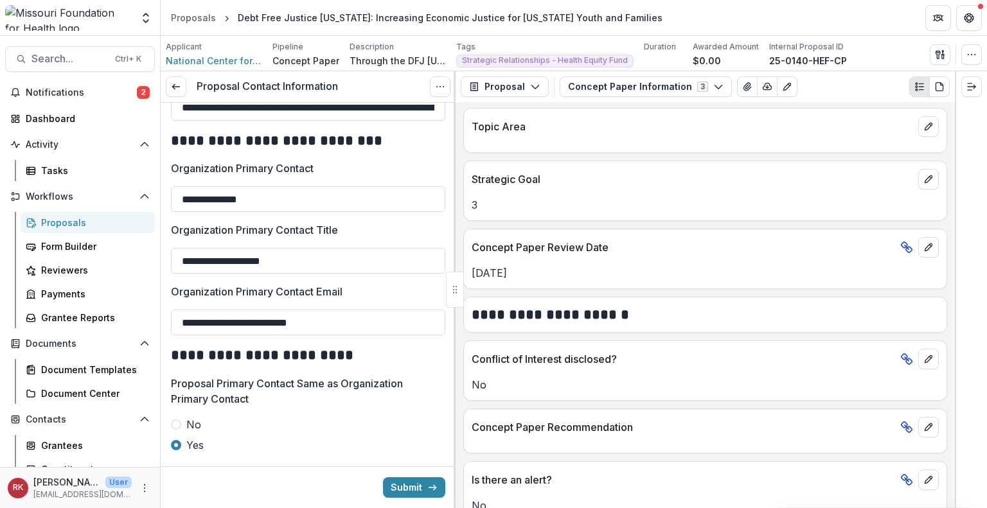
scroll to position [585, 0]
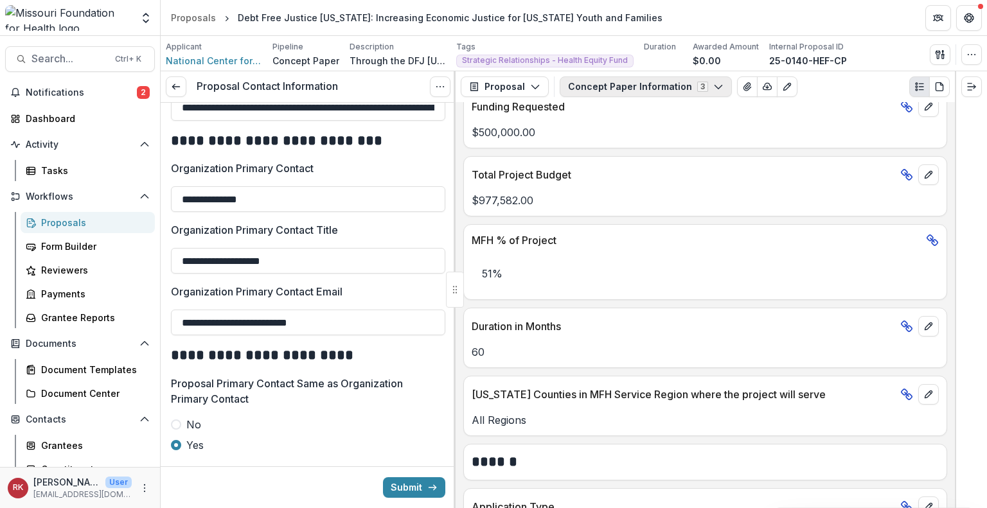
click at [626, 91] on button "Concept Paper Information 3" at bounding box center [645, 86] width 172 height 21
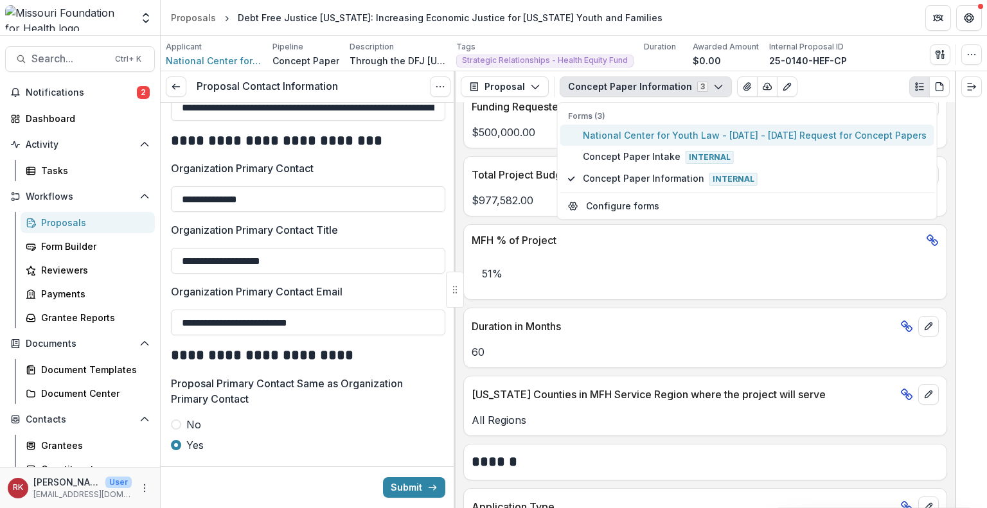
click at [627, 135] on span "National Center for Youth Law - 2025 - 2025 Request for Concept Papers" at bounding box center [755, 134] width 344 height 13
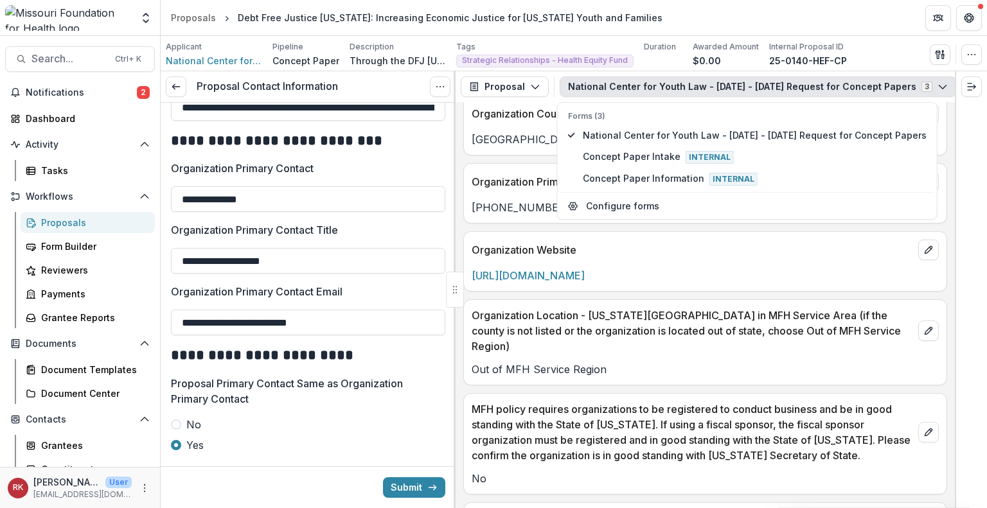
scroll to position [1340, 0]
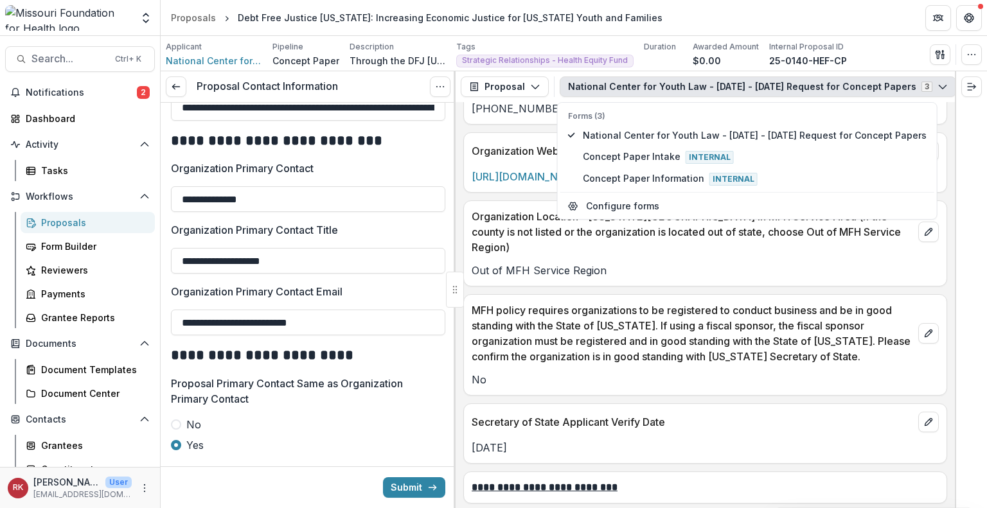
click at [541, 263] on p "Out of MFH Service Region" at bounding box center [704, 270] width 467 height 15
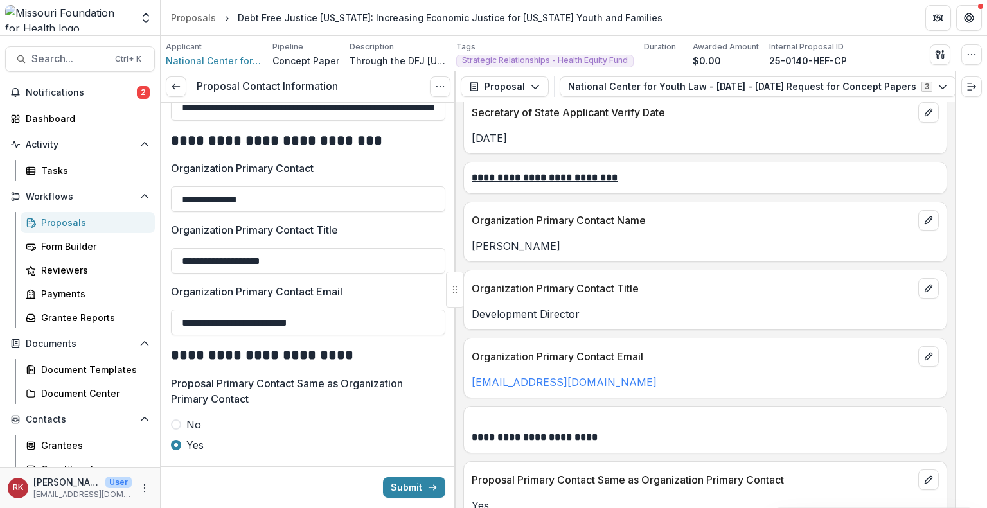
scroll to position [1657, 0]
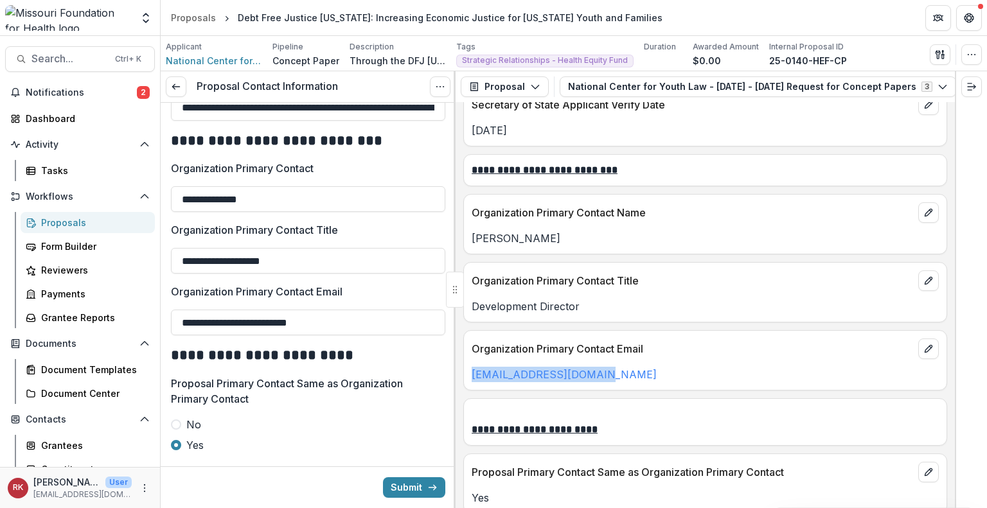
drag, startPoint x: 616, startPoint y: 355, endPoint x: 468, endPoint y: 351, distance: 148.4
click at [468, 367] on div "hreimbold@youthlaw.org" at bounding box center [705, 374] width 482 height 15
copy link "hreimbold@youthlaw.org"
drag, startPoint x: 380, startPoint y: 324, endPoint x: 178, endPoint y: 321, distance: 201.7
click at [178, 321] on input "**********" at bounding box center [308, 323] width 274 height 26
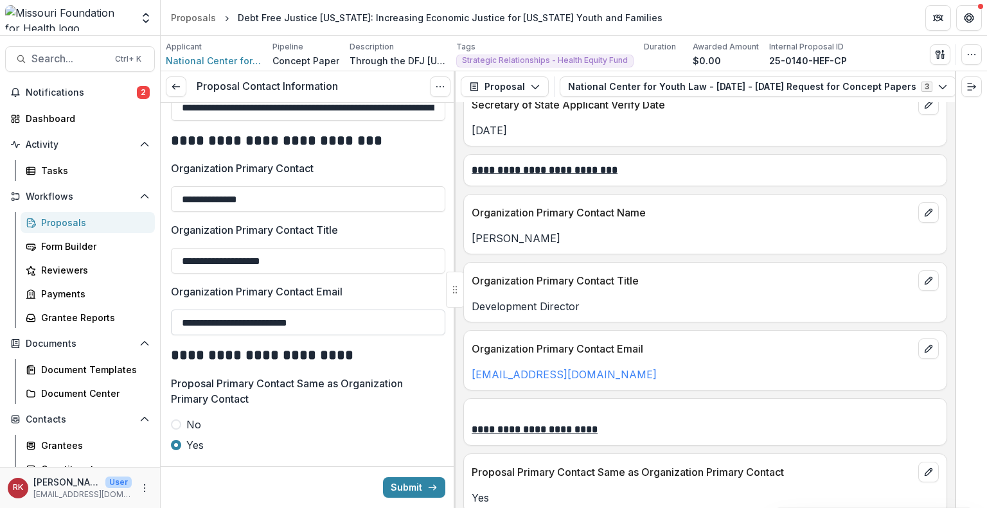
paste input "text"
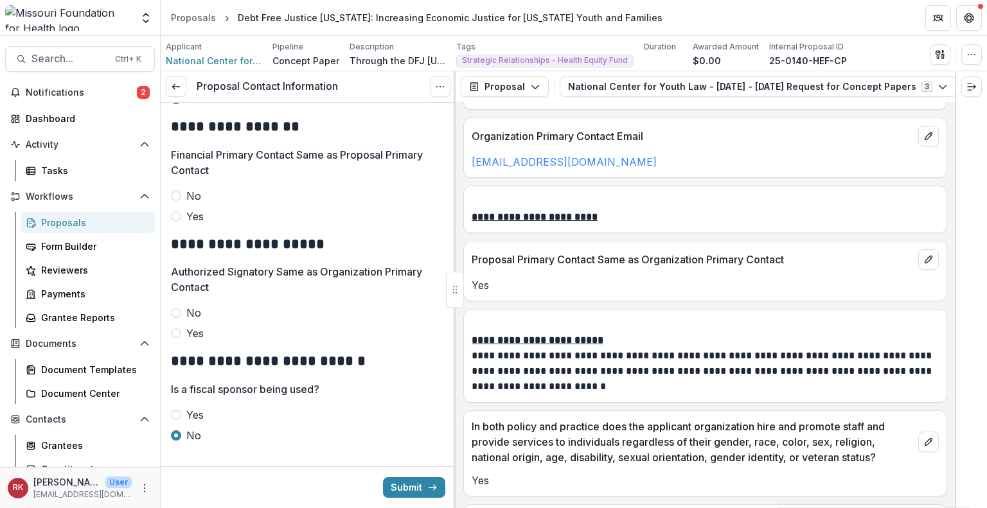
scroll to position [561, 0]
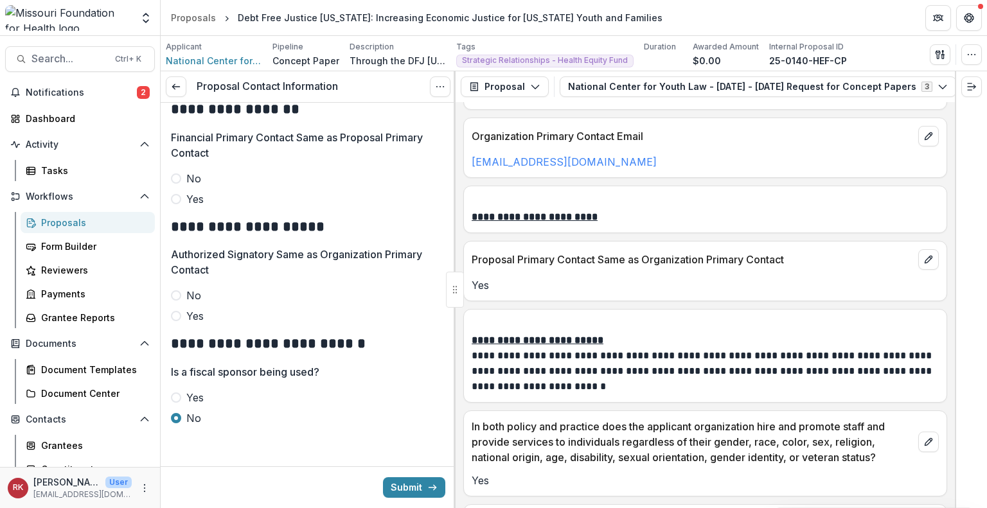
type input "**********"
click at [175, 198] on span at bounding box center [176, 199] width 10 height 10
click at [179, 317] on span at bounding box center [176, 316] width 10 height 10
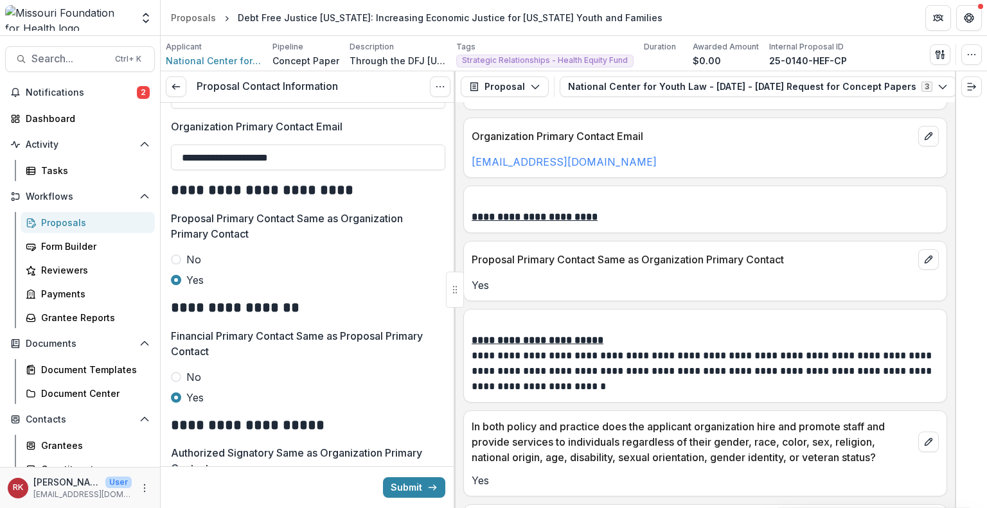
scroll to position [357, 0]
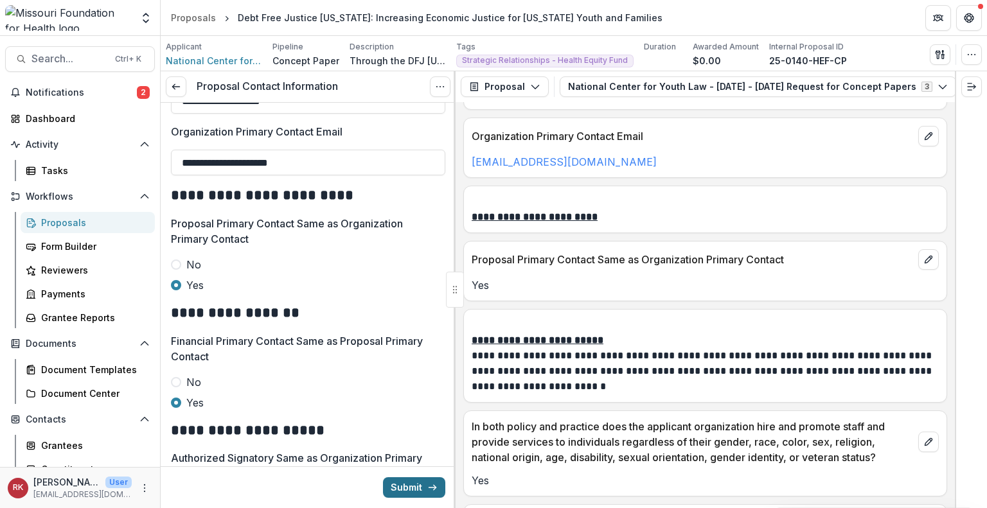
click at [409, 490] on button "Submit" at bounding box center [414, 487] width 62 height 21
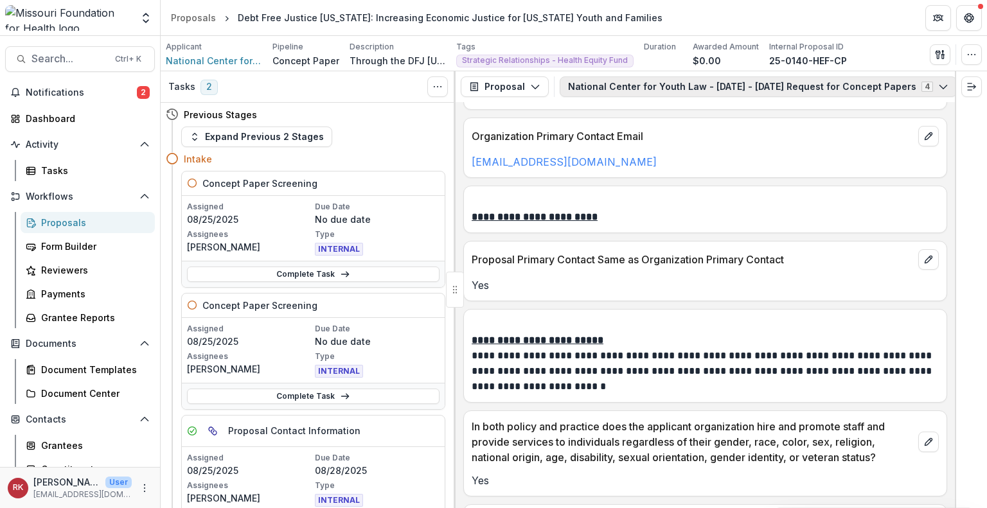
click at [616, 88] on button "National Center for Youth Law - 2025 - 2025 Request for Concept Papers 4" at bounding box center [757, 86] width 397 height 21
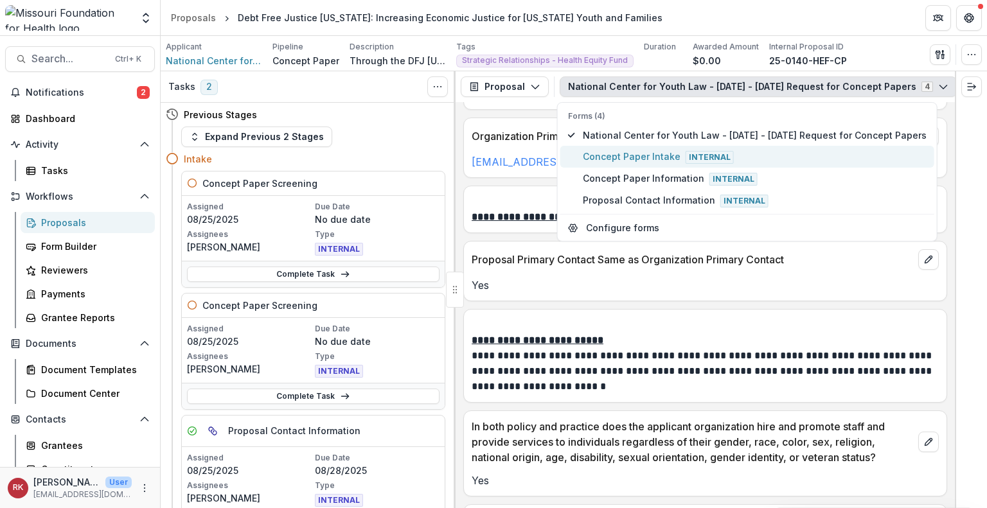
click at [615, 157] on span "Concept Paper Intake Internal" at bounding box center [755, 157] width 344 height 14
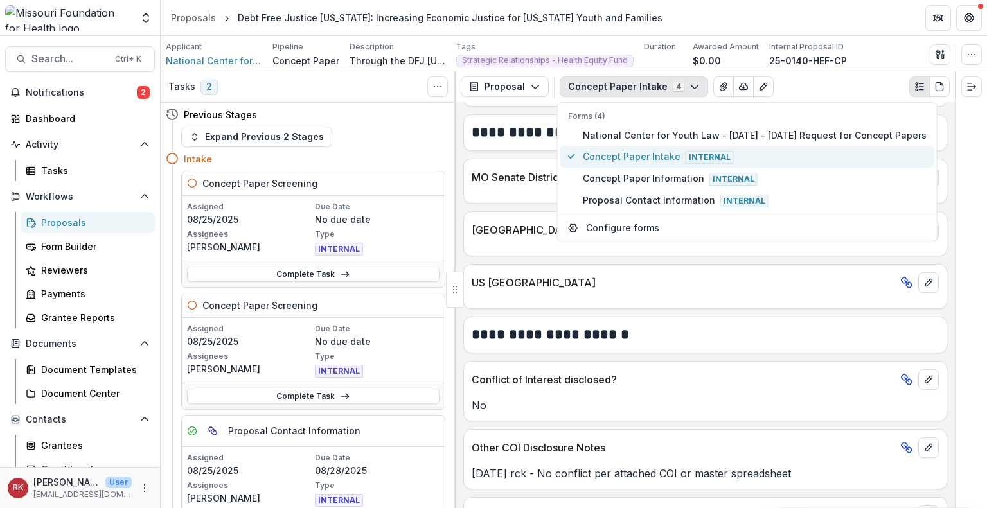
scroll to position [2075, 0]
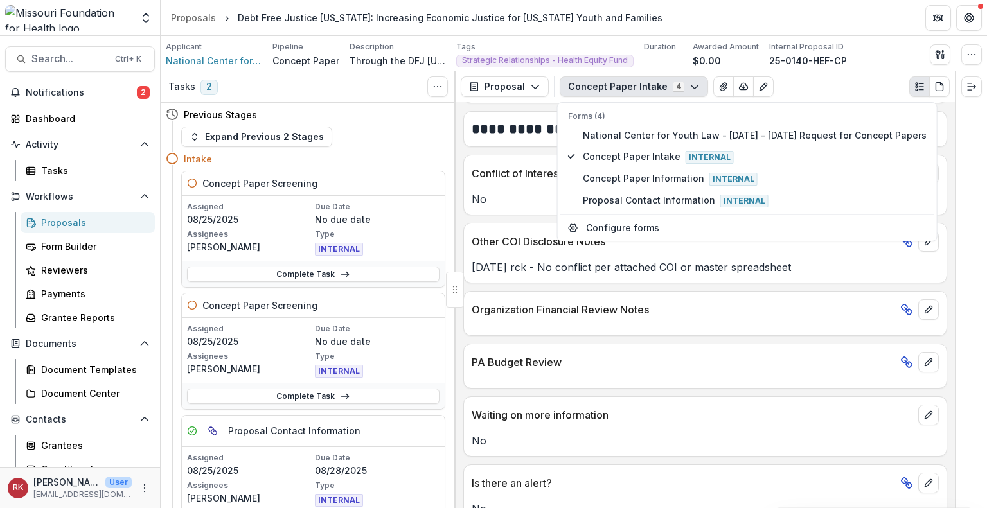
click at [498, 397] on div "Waiting on more information" at bounding box center [705, 411] width 482 height 28
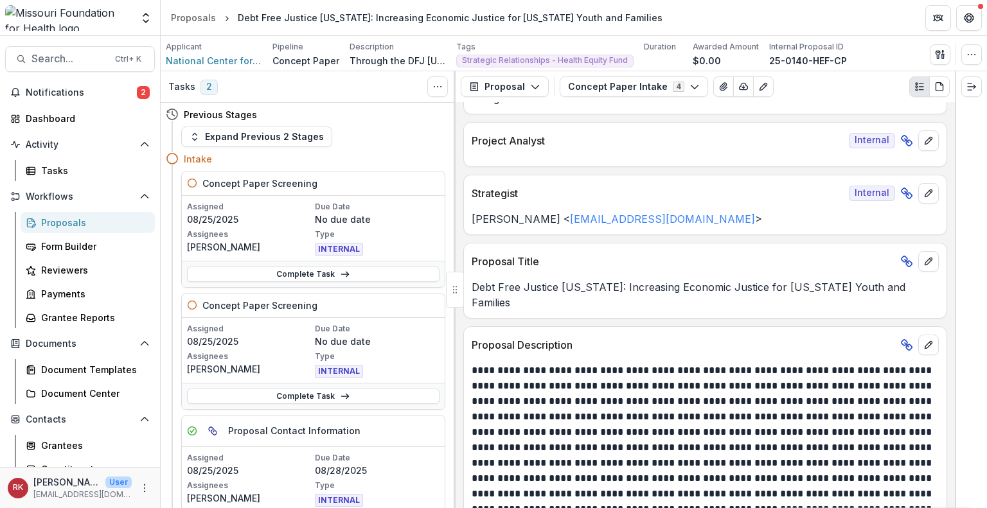
scroll to position [1351, 0]
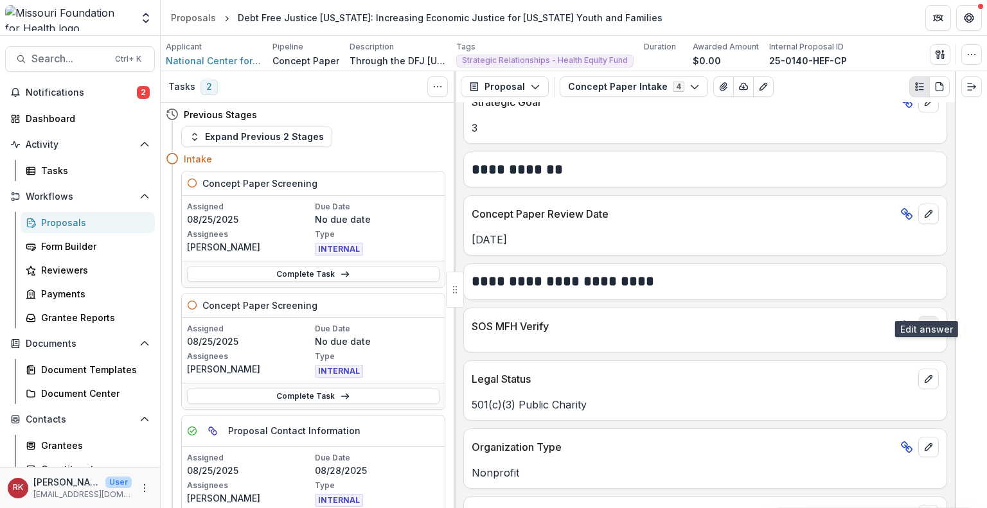
click at [923, 321] on icon "edit" at bounding box center [928, 326] width 10 height 10
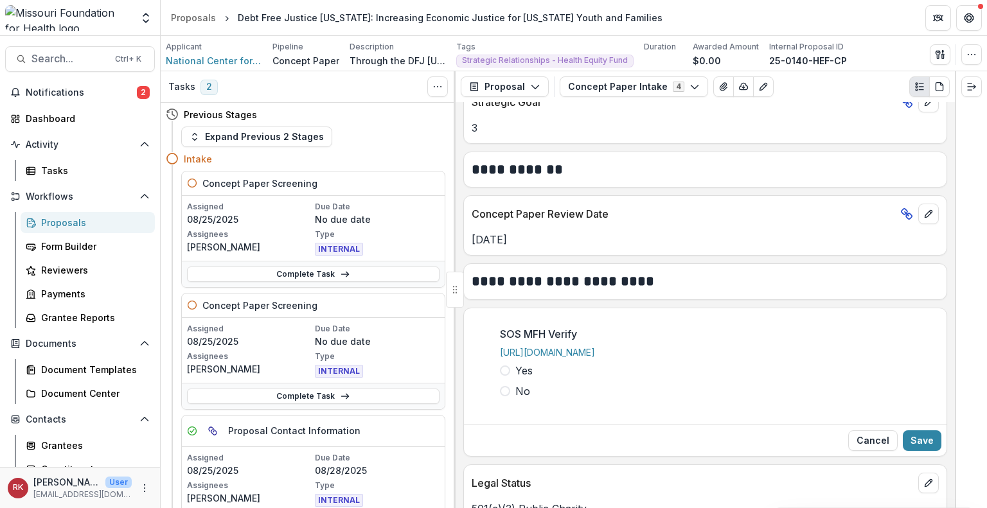
click at [500, 386] on span at bounding box center [505, 391] width 10 height 10
click at [917, 431] on button "Save" at bounding box center [921, 440] width 39 height 21
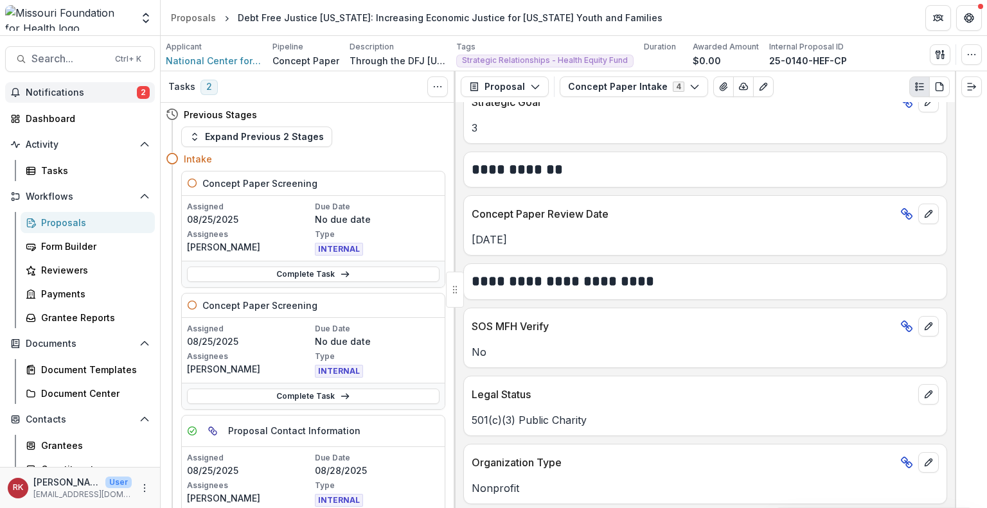
click at [78, 96] on span "Notifications" at bounding box center [81, 92] width 111 height 11
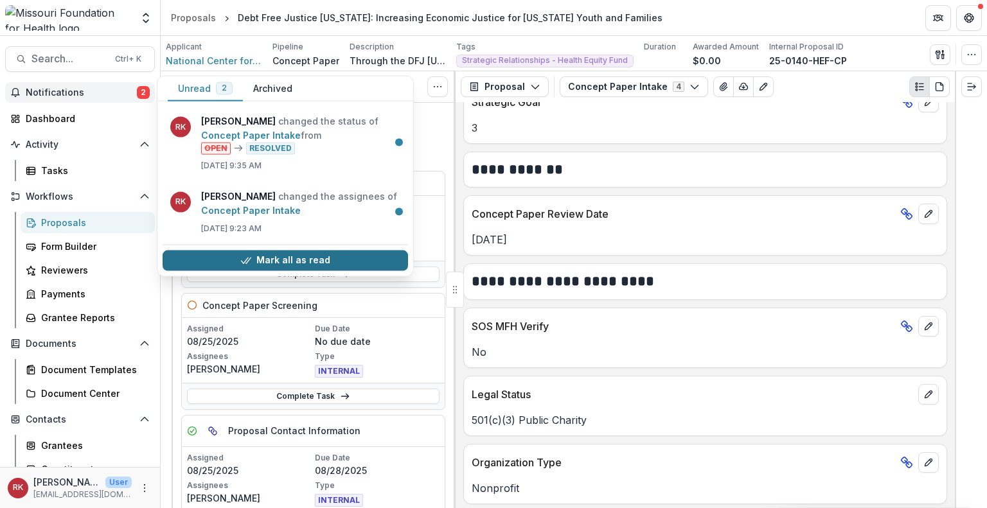
click at [206, 258] on button "Mark all as read" at bounding box center [285, 260] width 245 height 21
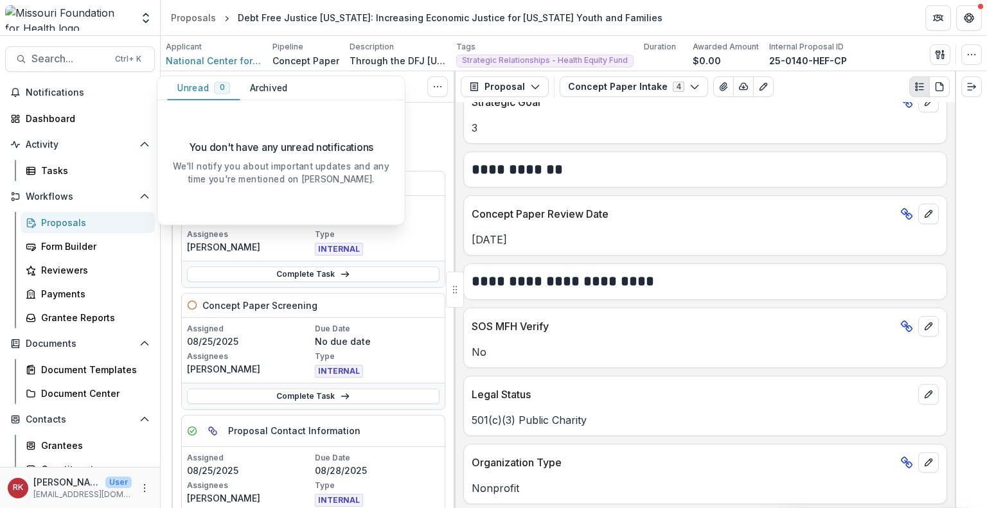
click at [54, 227] on div "Proposals" at bounding box center [92, 222] width 103 height 13
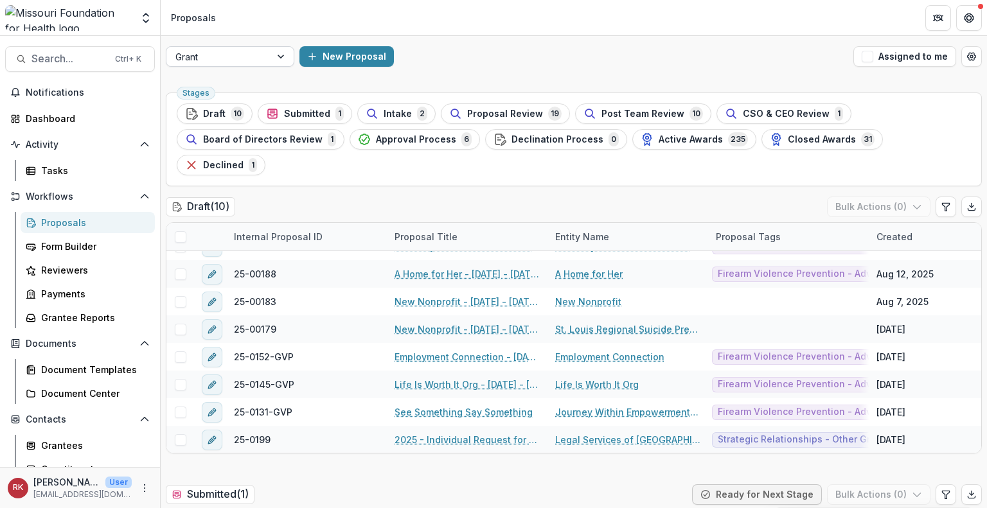
click at [255, 60] on div at bounding box center [218, 57] width 86 height 16
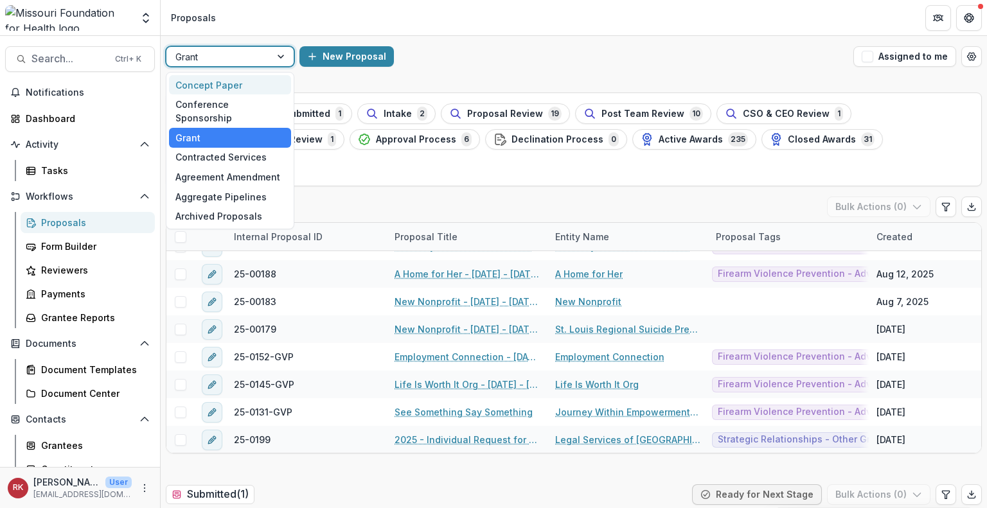
click at [236, 86] on div "Concept Paper" at bounding box center [230, 85] width 122 height 20
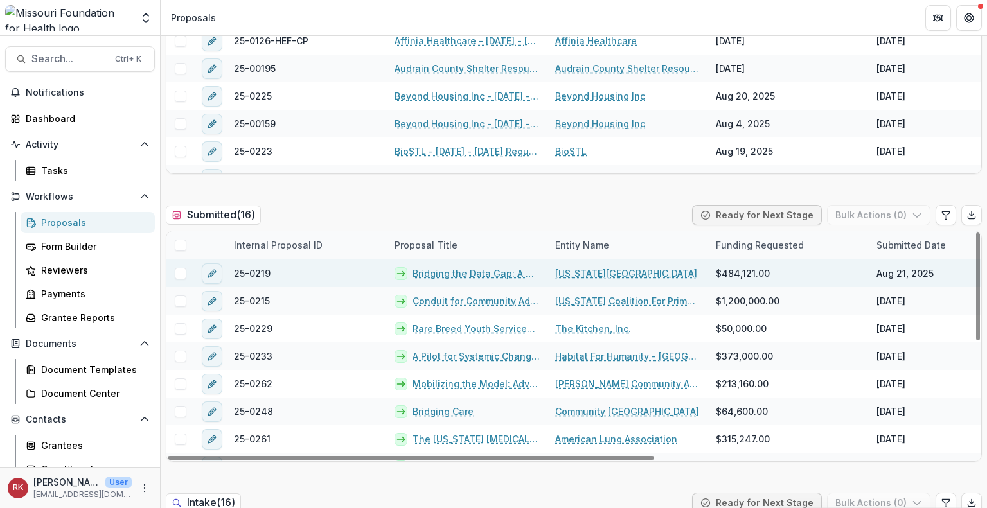
click at [444, 272] on link "Bridging the Data Gap: A Community-Led Toolkit for Immigrant Health Equity" at bounding box center [475, 273] width 127 height 13
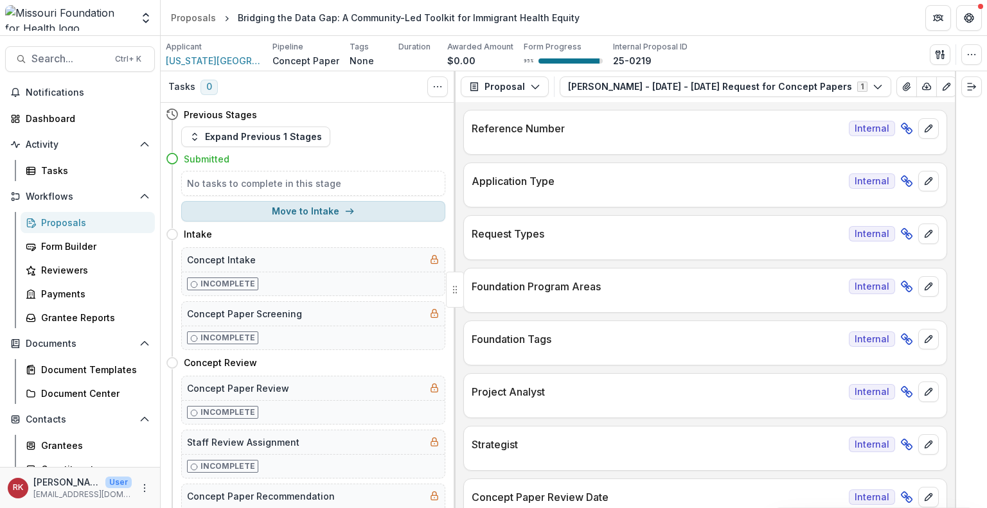
click at [344, 213] on icon "button" at bounding box center [349, 211] width 10 height 10
select select "******"
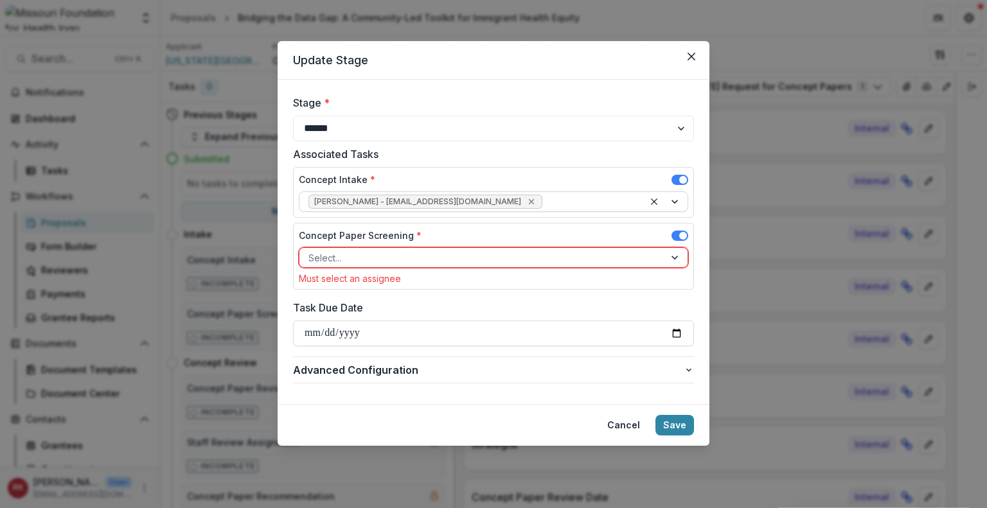
click at [526, 200] on icon "Remove Wendy Rohrbach - wrohrbach@mffh.org" at bounding box center [531, 202] width 10 height 10
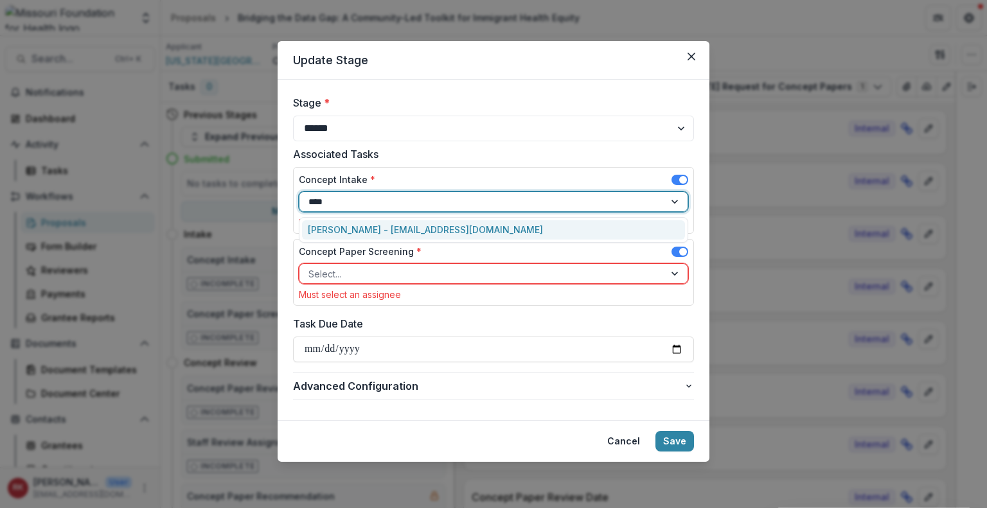
type input "*****"
click at [364, 233] on div "Renee Klann - rklann@mffh.org" at bounding box center [493, 230] width 383 height 20
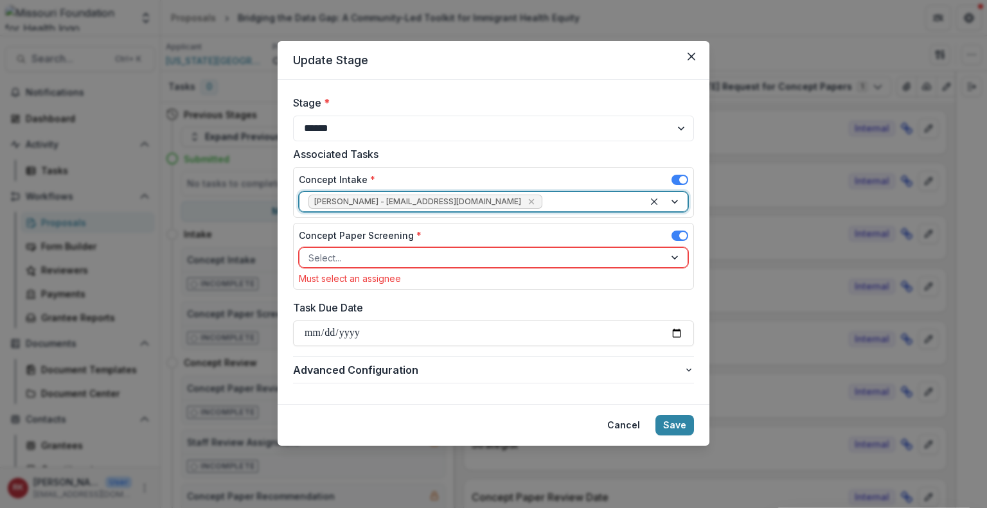
click at [348, 258] on div at bounding box center [481, 258] width 347 height 16
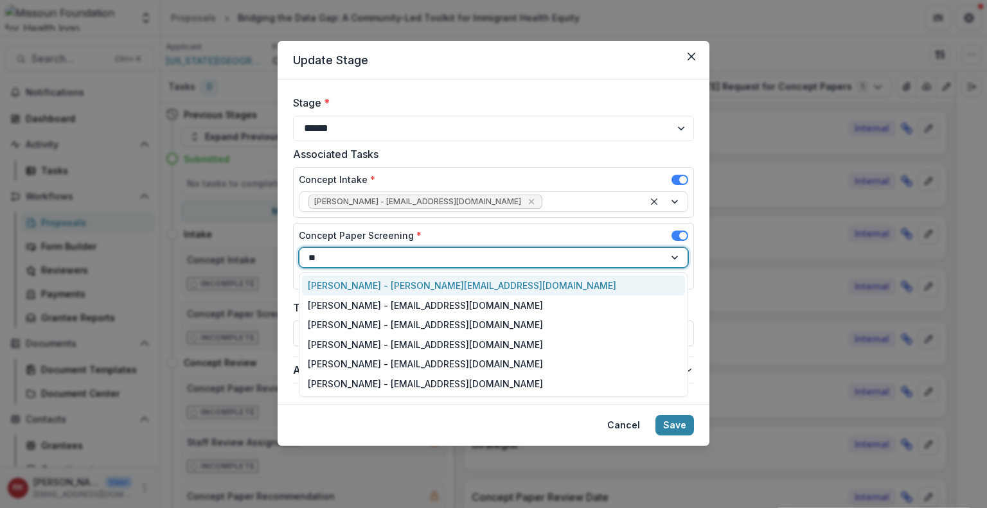
type input "***"
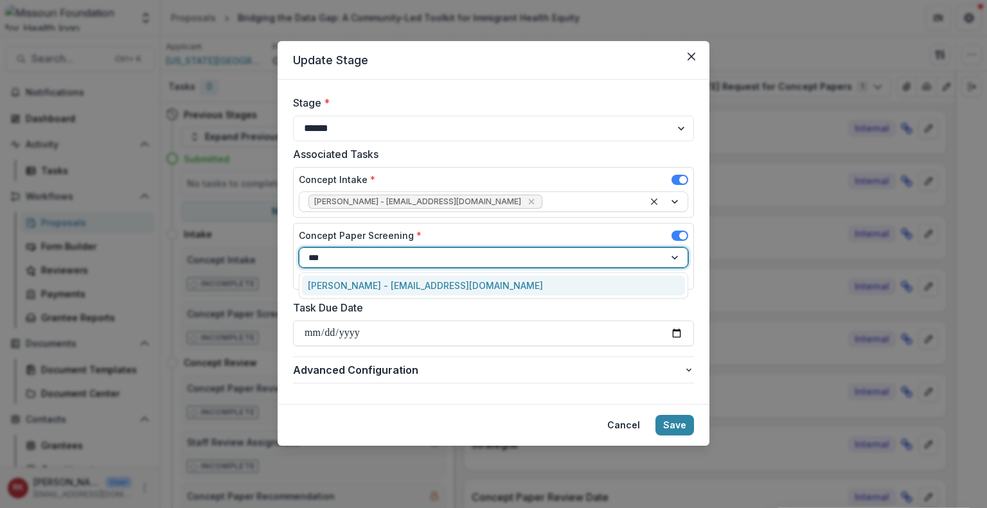
click at [333, 279] on div "Alyssa Curran - acurran@mffh.org" at bounding box center [493, 286] width 383 height 20
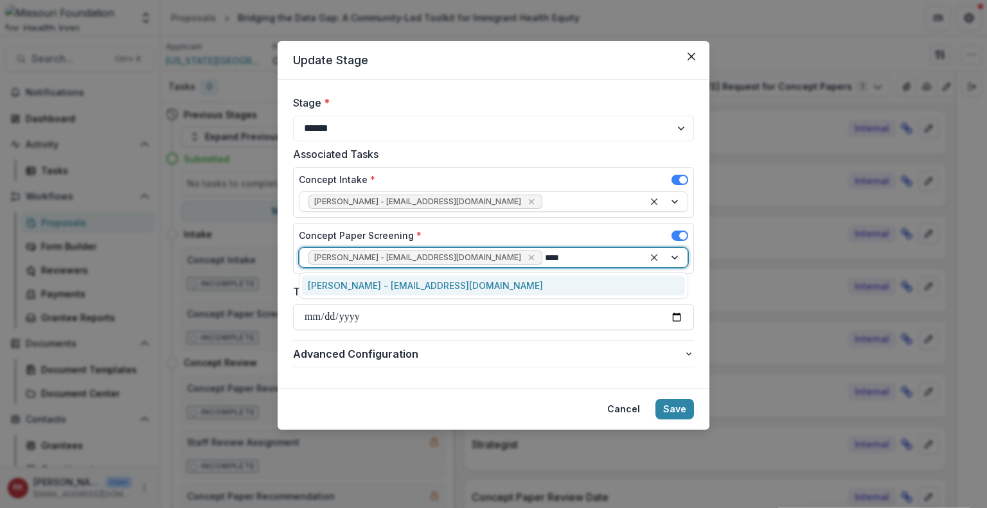
type input "*****"
click at [332, 286] on div "Reana Thomas - rthomas@mffh.org" at bounding box center [493, 286] width 383 height 20
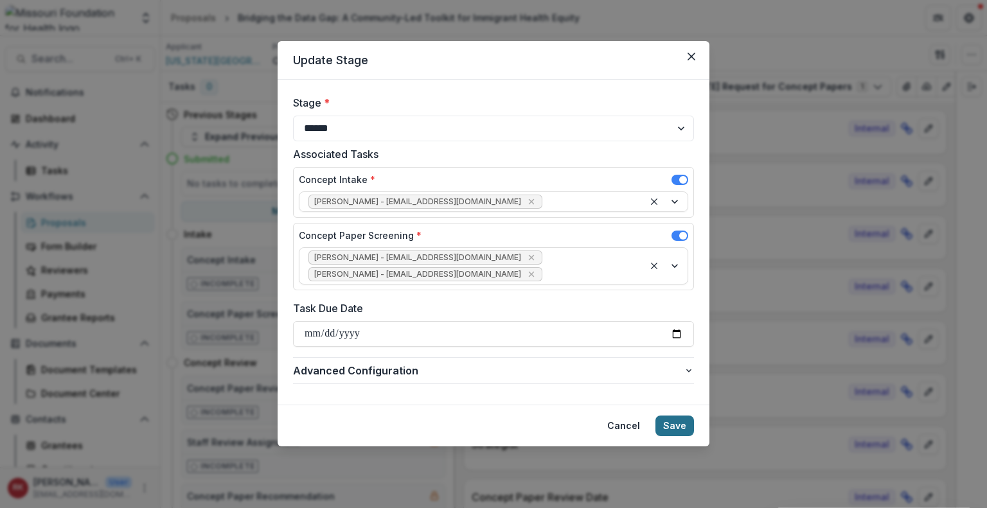
click at [681, 416] on button "Save" at bounding box center [674, 426] width 39 height 21
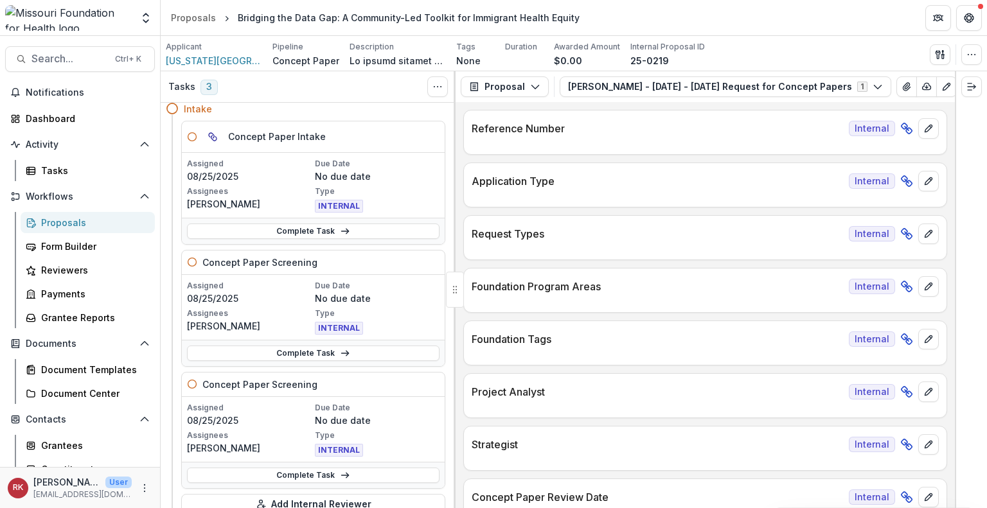
scroll to position [46, 0]
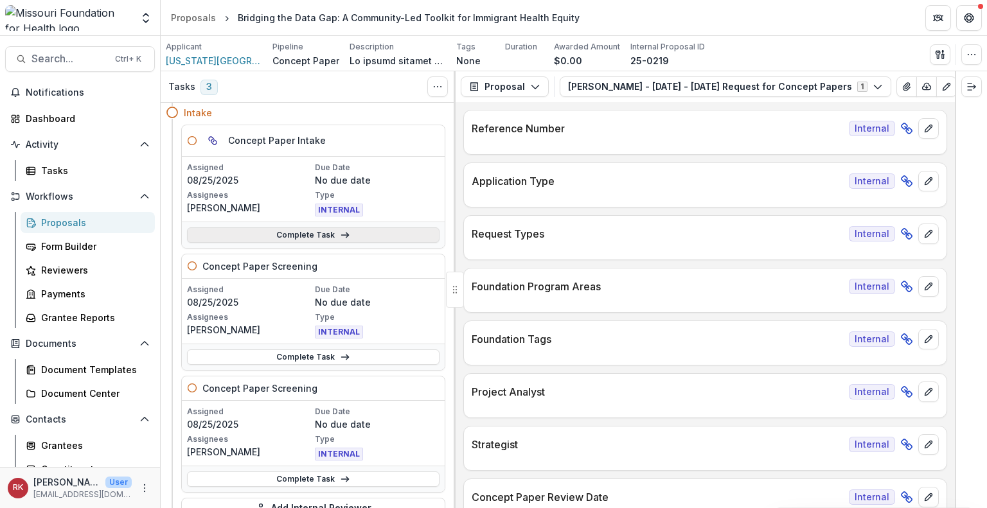
click at [286, 238] on link "Complete Task" at bounding box center [313, 234] width 252 height 15
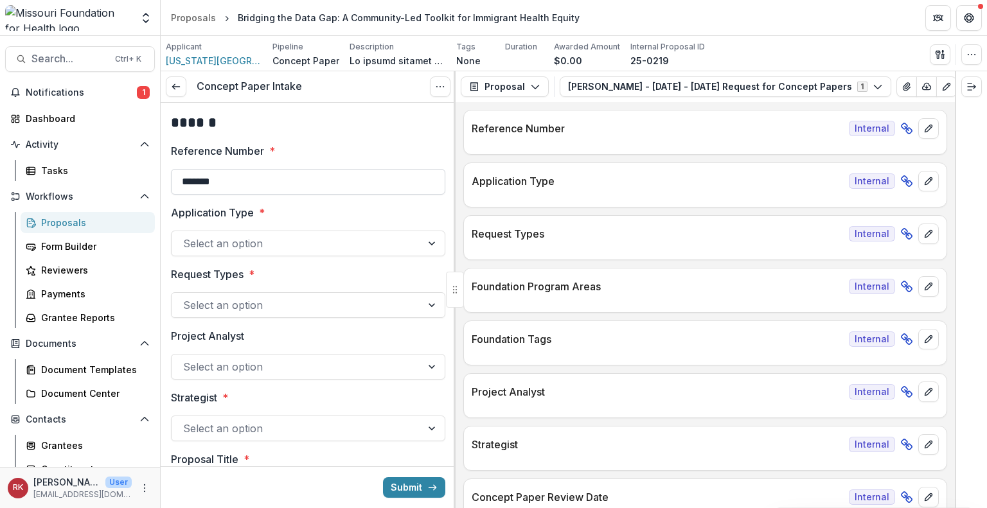
click at [253, 186] on input "*******" at bounding box center [308, 182] width 274 height 26
type input "**********"
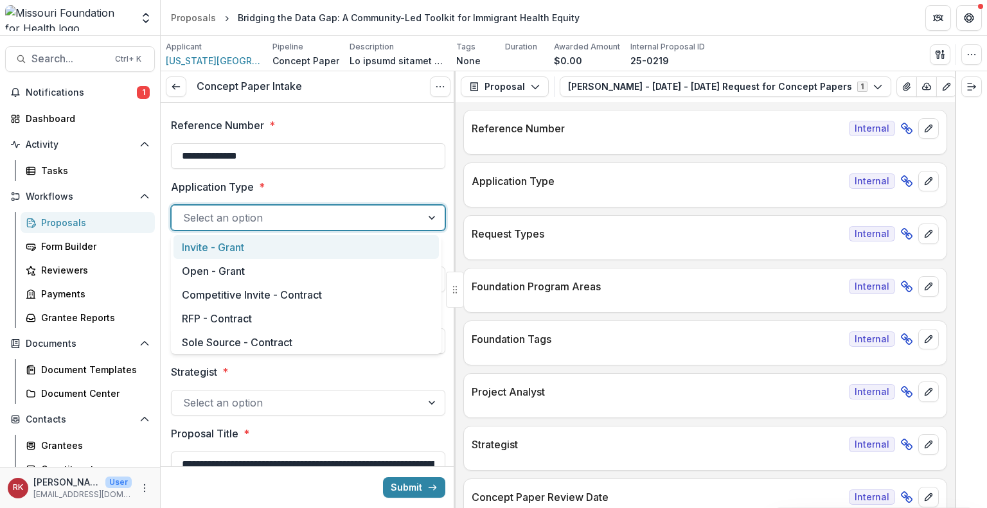
click at [272, 220] on div at bounding box center [296, 218] width 227 height 18
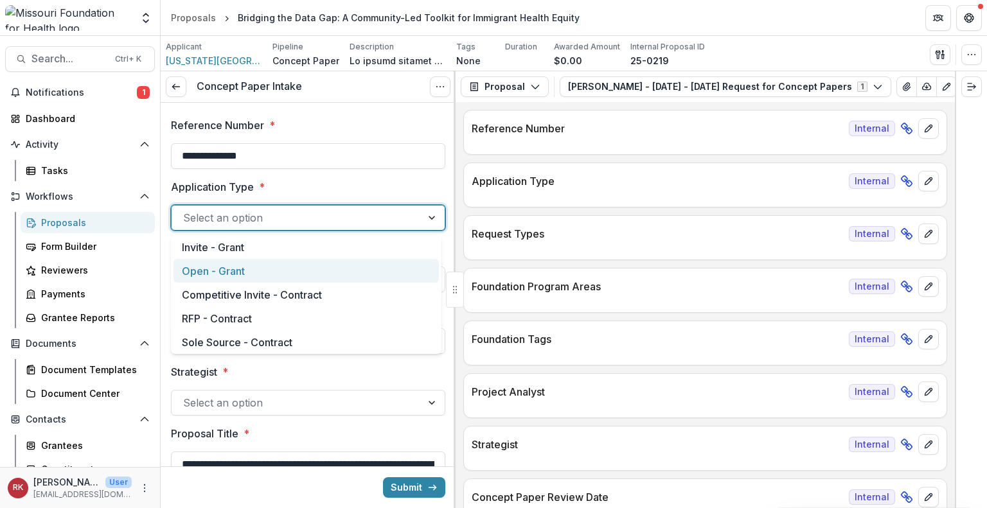
click at [226, 264] on div "Open - Grant" at bounding box center [305, 271] width 265 height 24
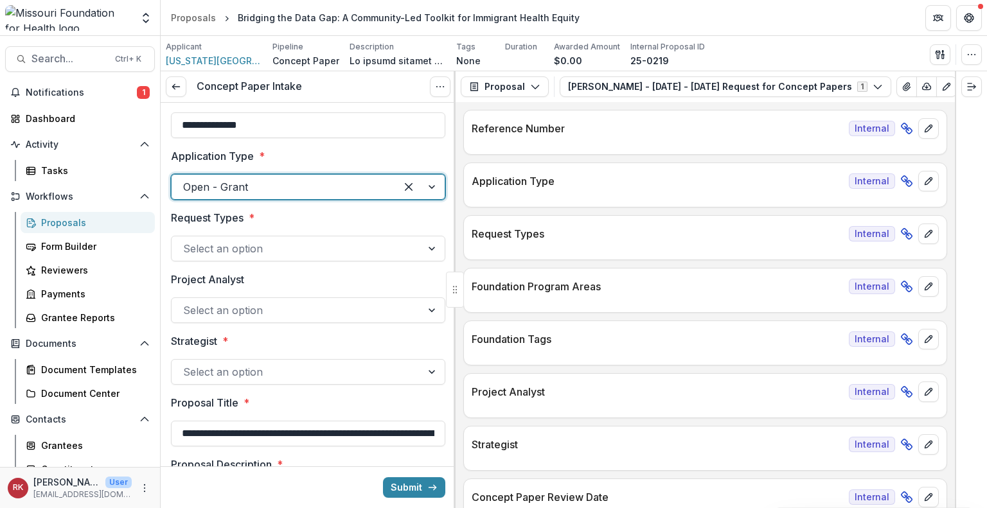
scroll to position [64, 0]
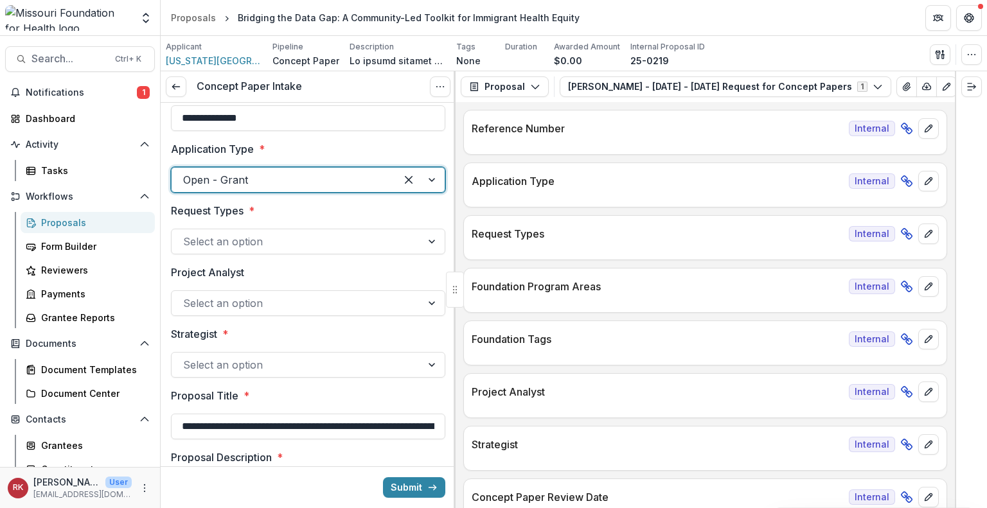
click at [257, 252] on div "Select an option" at bounding box center [308, 242] width 274 height 26
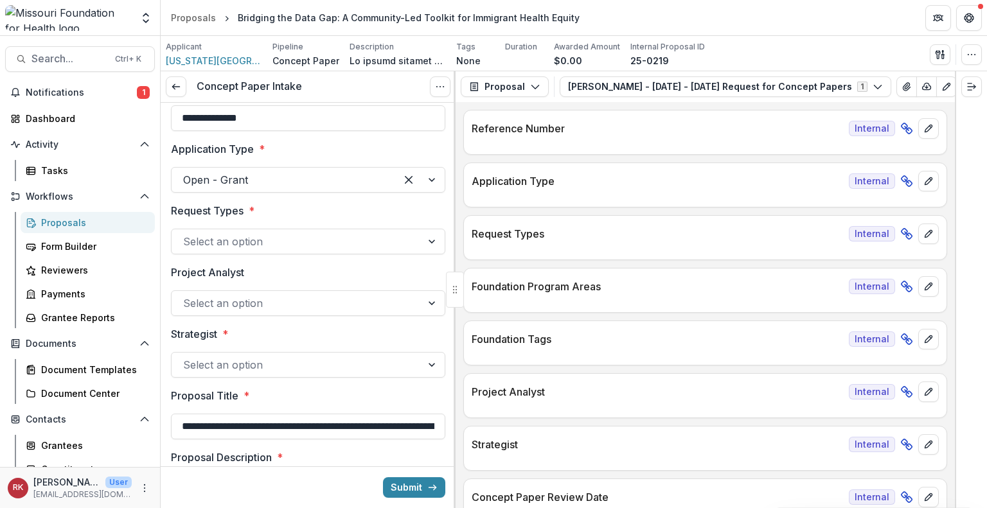
click at [284, 213] on label "Request Types *" at bounding box center [304, 210] width 267 height 15
click at [186, 234] on input "Request Types *" at bounding box center [184, 241] width 3 height 15
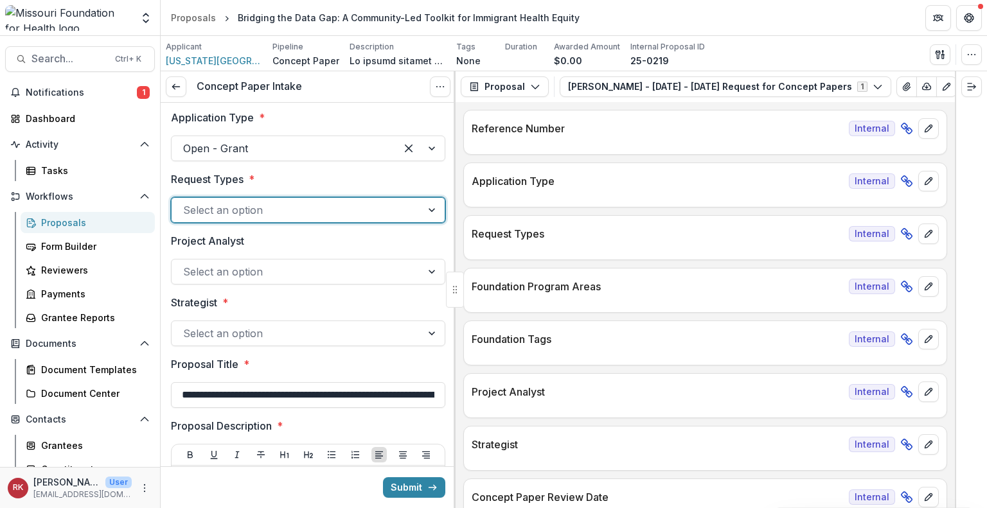
scroll to position [103, 0]
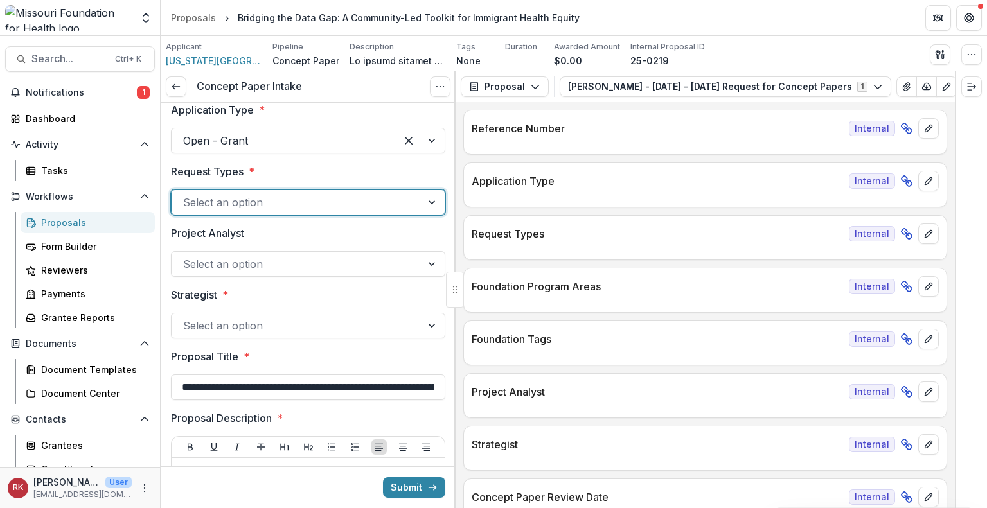
click at [227, 326] on div at bounding box center [296, 326] width 227 height 18
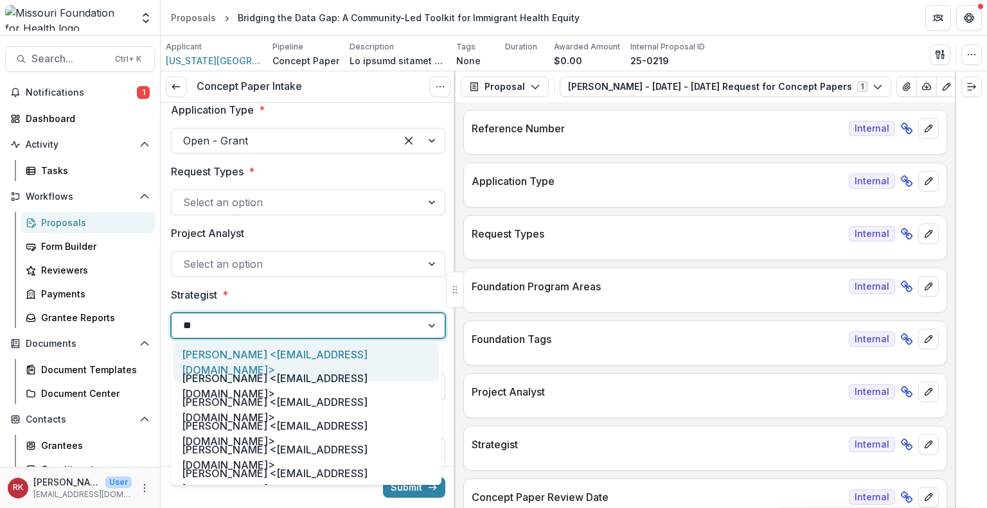
type input "***"
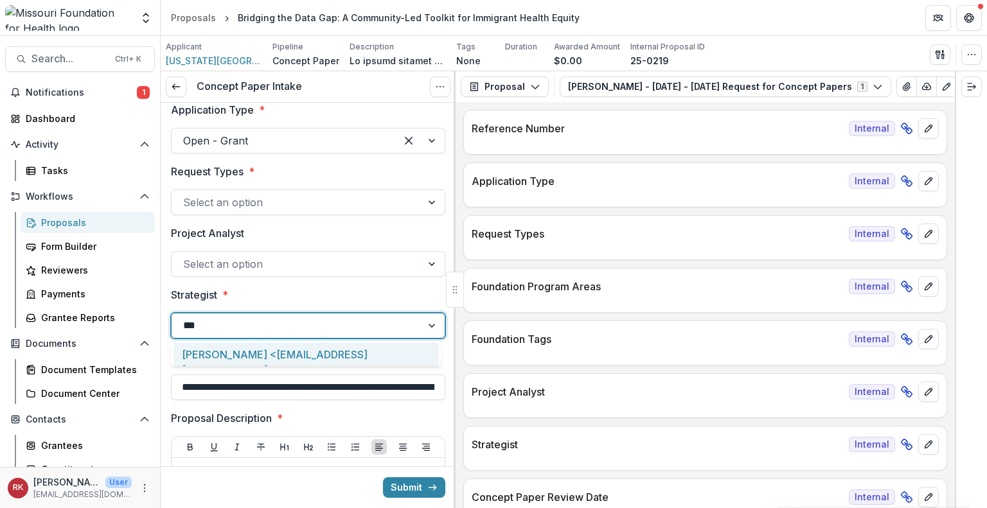
click at [233, 348] on div "Alyssa Curran <acurran@mffh.org>" at bounding box center [305, 361] width 265 height 39
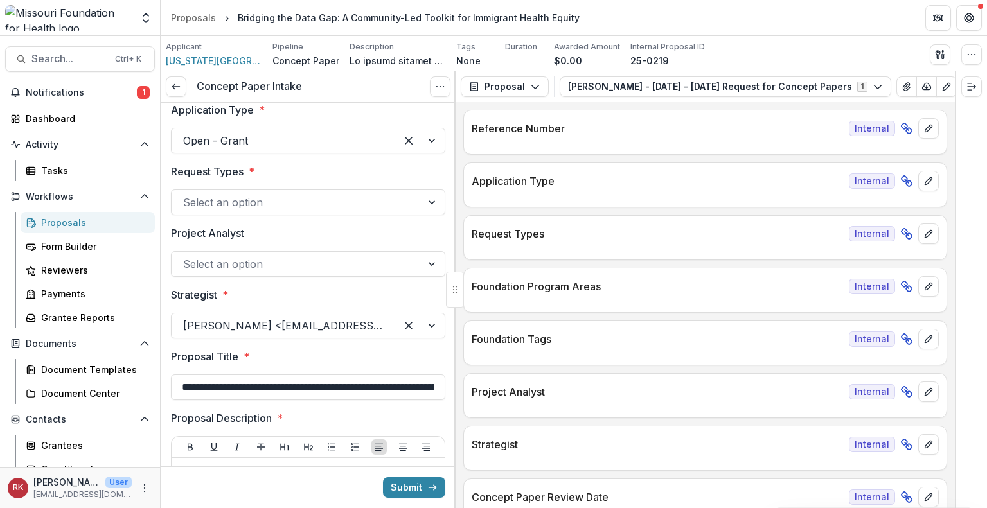
scroll to position [0, 125]
drag, startPoint x: 279, startPoint y: 387, endPoint x: 475, endPoint y: 390, distance: 195.9
click at [475, 390] on div "**********" at bounding box center [574, 289] width 826 height 437
click at [328, 354] on label "Proposal Title *" at bounding box center [304, 356] width 267 height 15
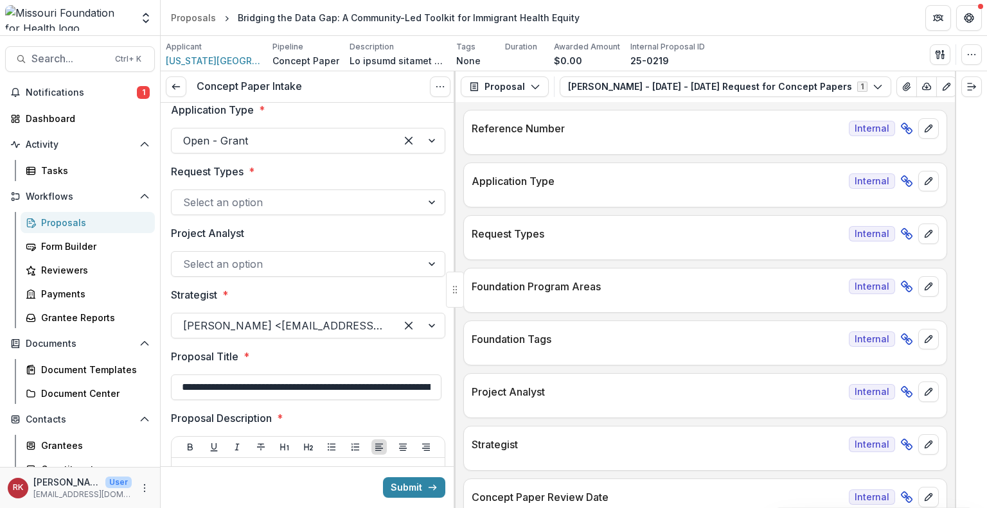
click at [328, 374] on input "**********" at bounding box center [306, 387] width 270 height 26
click at [286, 390] on input "**********" at bounding box center [306, 387] width 270 height 26
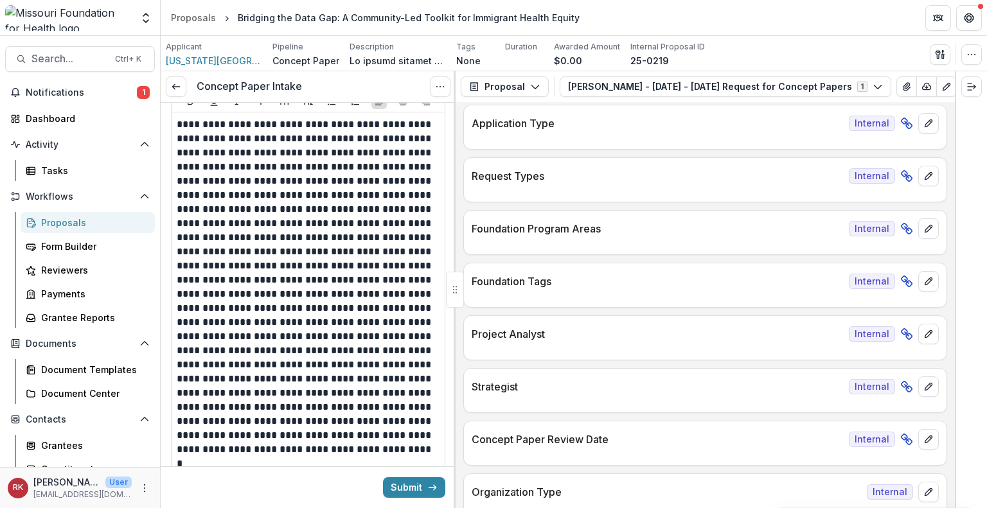
scroll to position [452, 0]
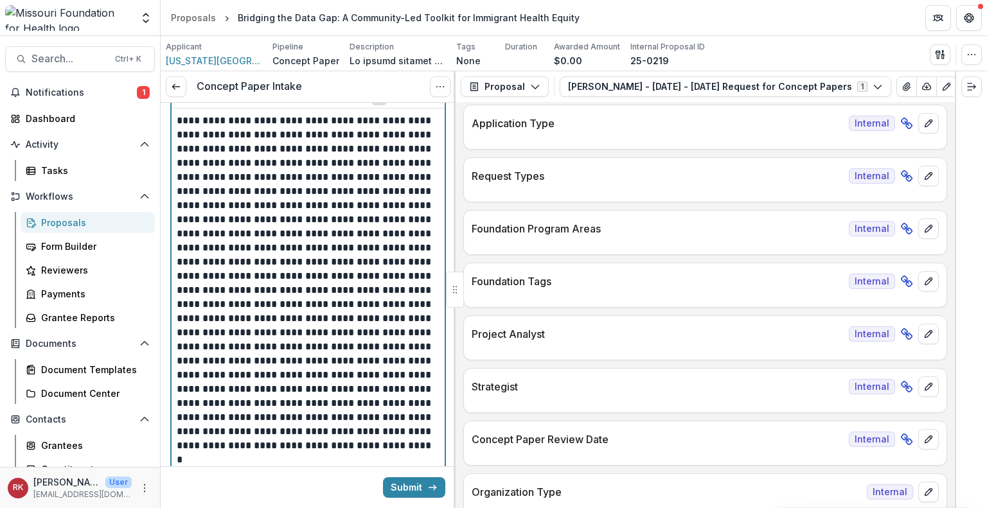
click at [255, 202] on p at bounding box center [307, 290] width 260 height 353
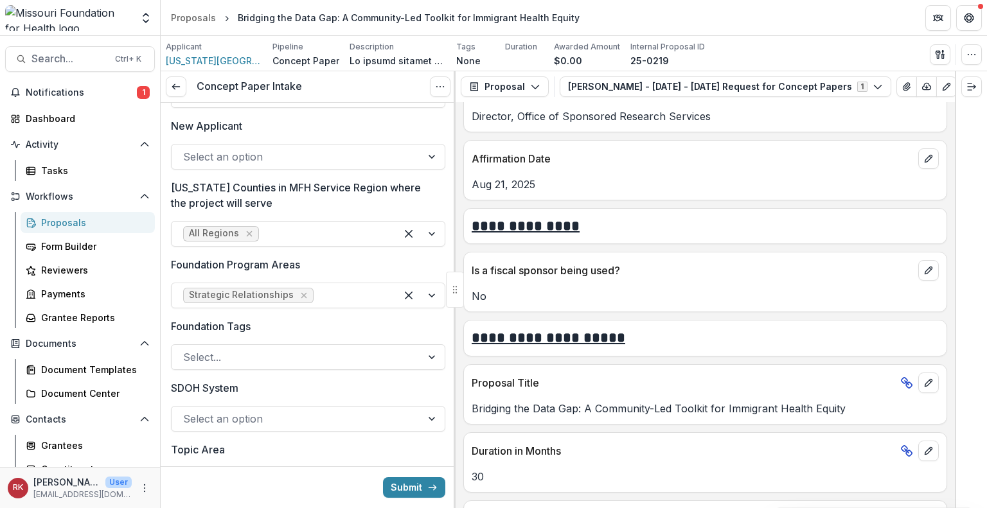
scroll to position [1071, 0]
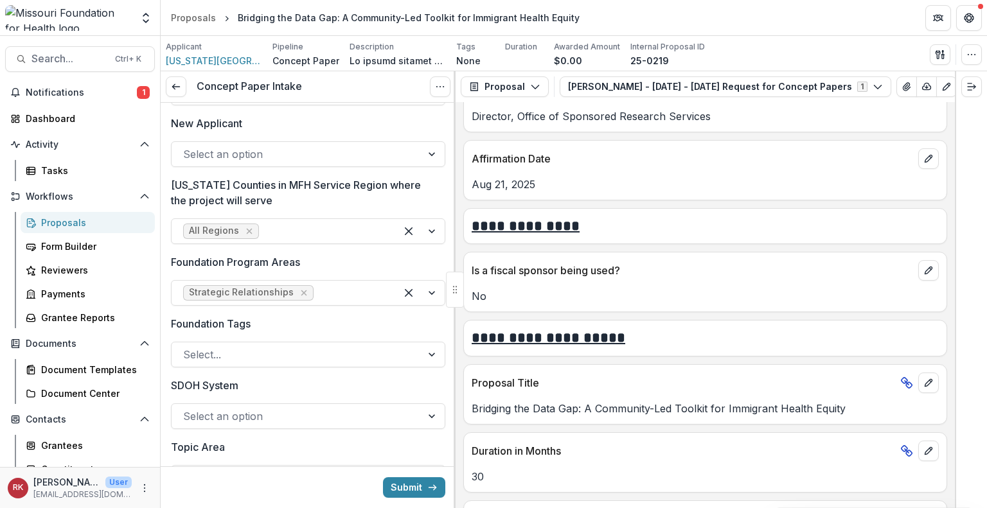
click at [272, 148] on div at bounding box center [296, 154] width 227 height 18
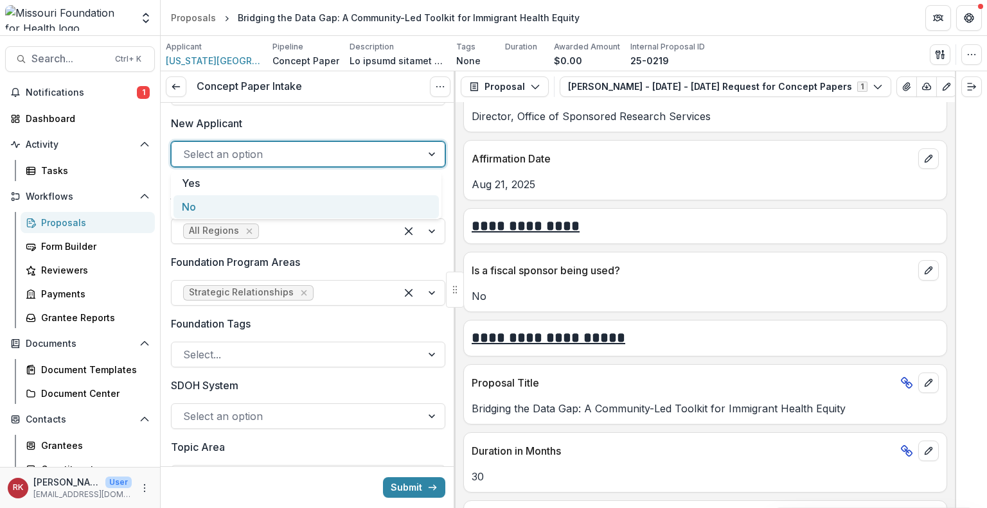
click at [242, 209] on div "No" at bounding box center [305, 207] width 265 height 24
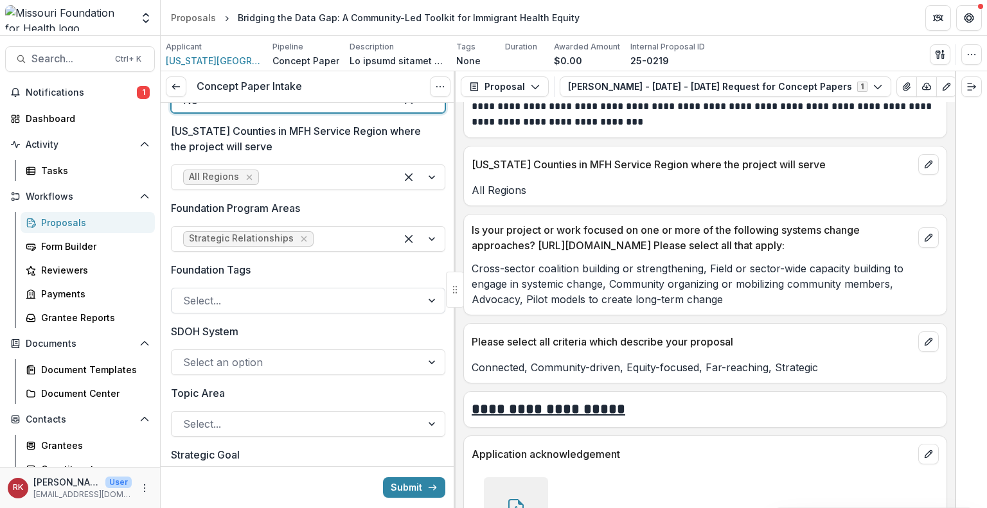
scroll to position [1205, 0]
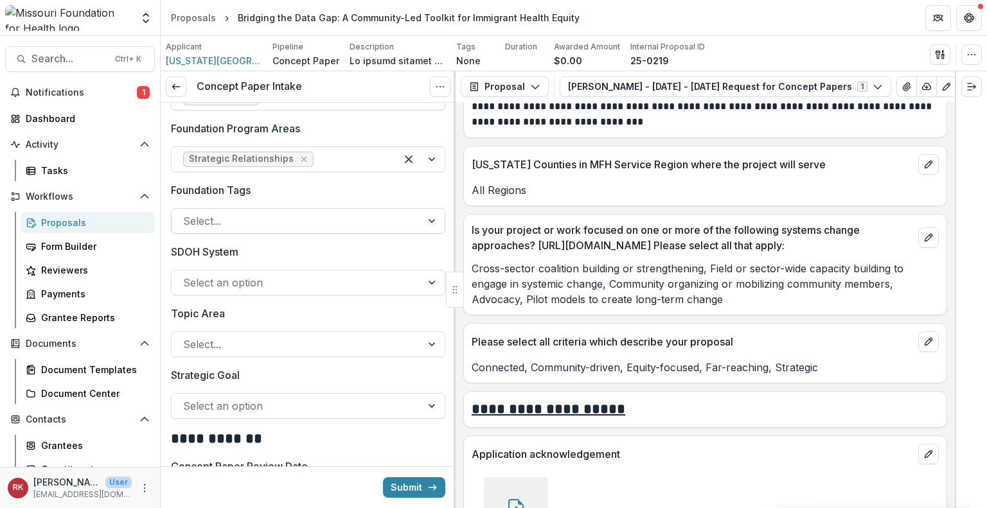
click at [271, 215] on div at bounding box center [296, 221] width 227 height 18
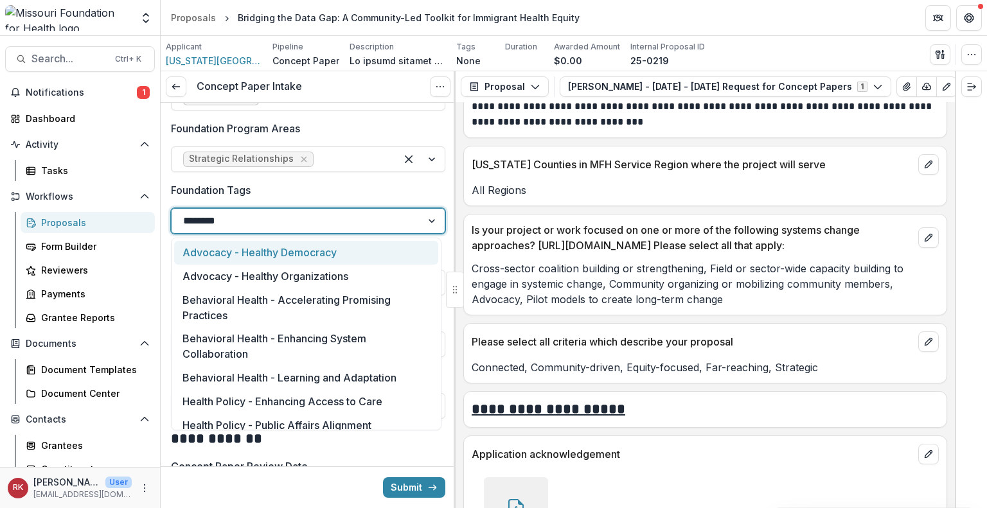
type input "*********"
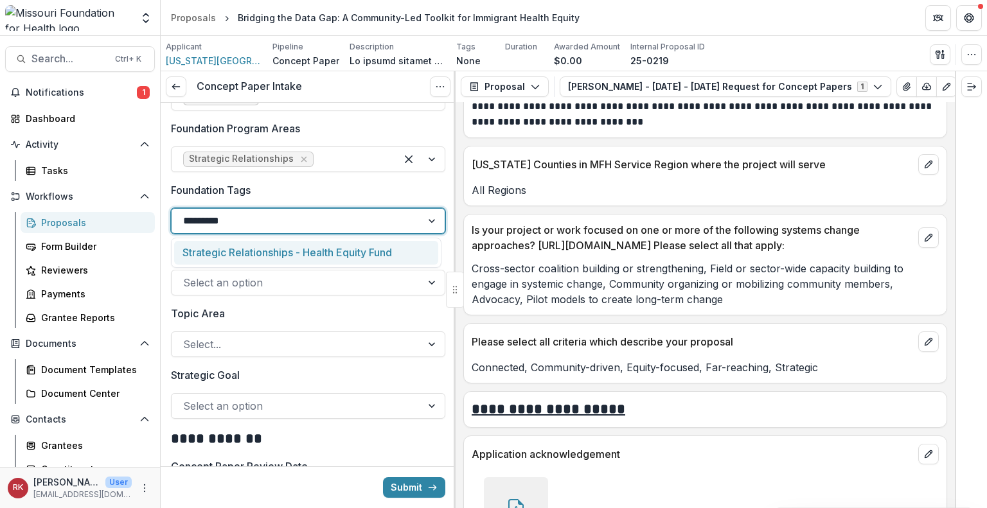
click at [258, 254] on div "Strategic Relationships - Health Equity Fund" at bounding box center [306, 253] width 264 height 24
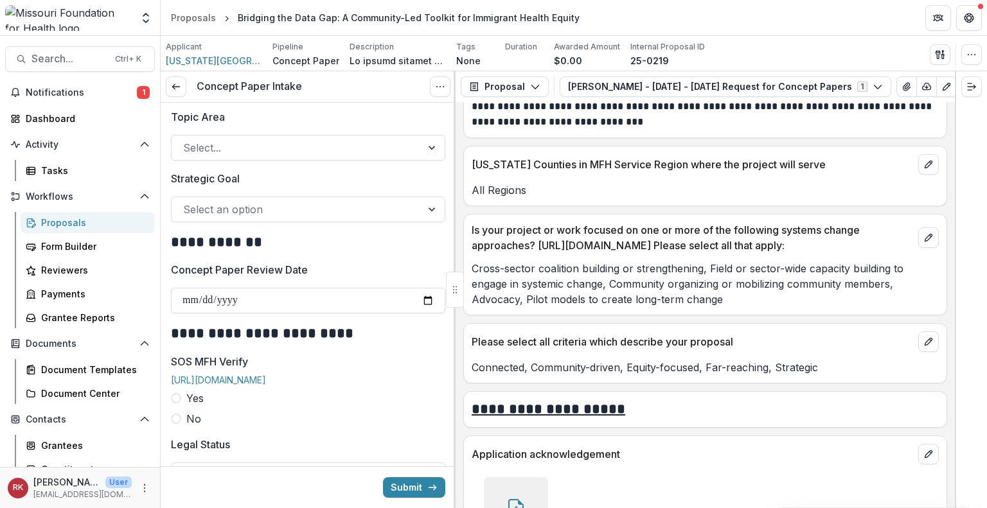
scroll to position [1416, 0]
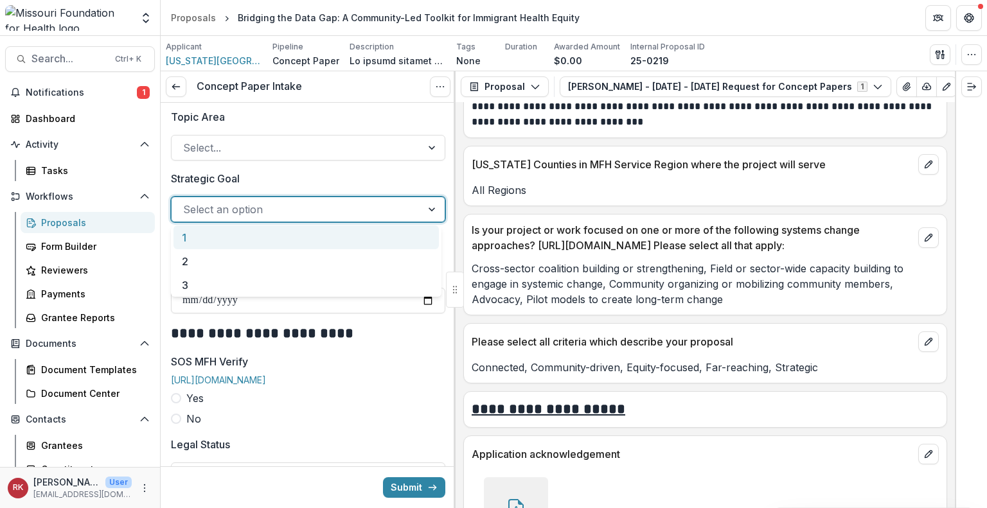
click at [233, 197] on div "Select an option" at bounding box center [308, 210] width 274 height 26
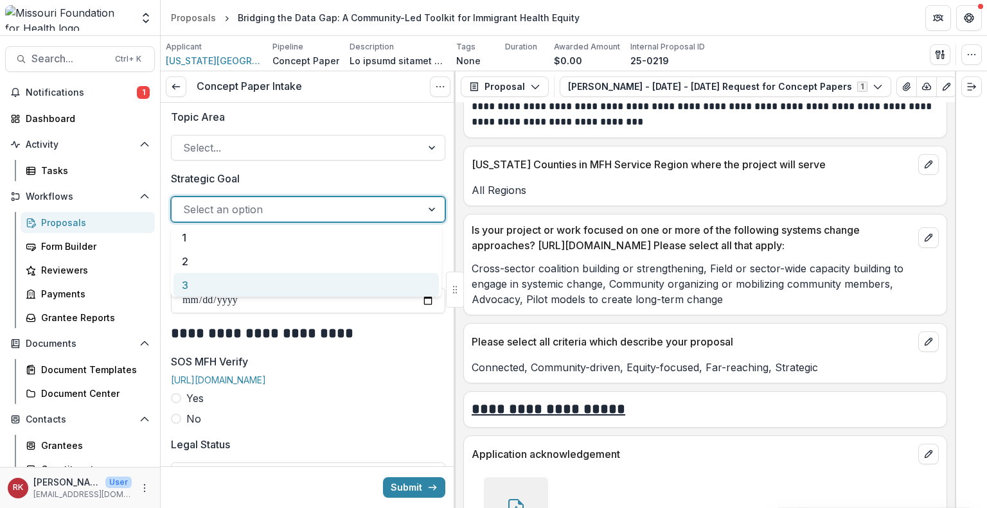
click at [221, 282] on div "3" at bounding box center [305, 285] width 265 height 24
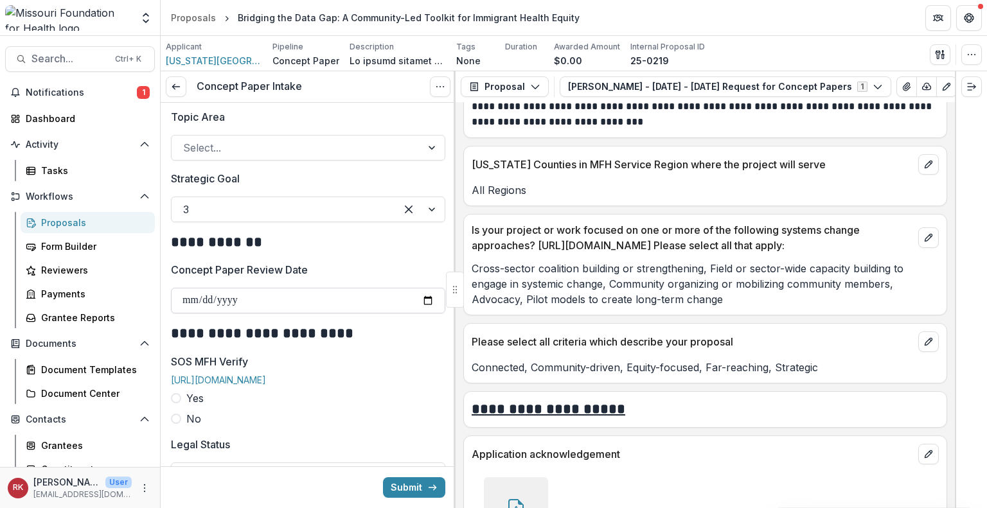
click at [423, 305] on input "Concept Paper Review Date" at bounding box center [308, 301] width 274 height 26
type input "**********"
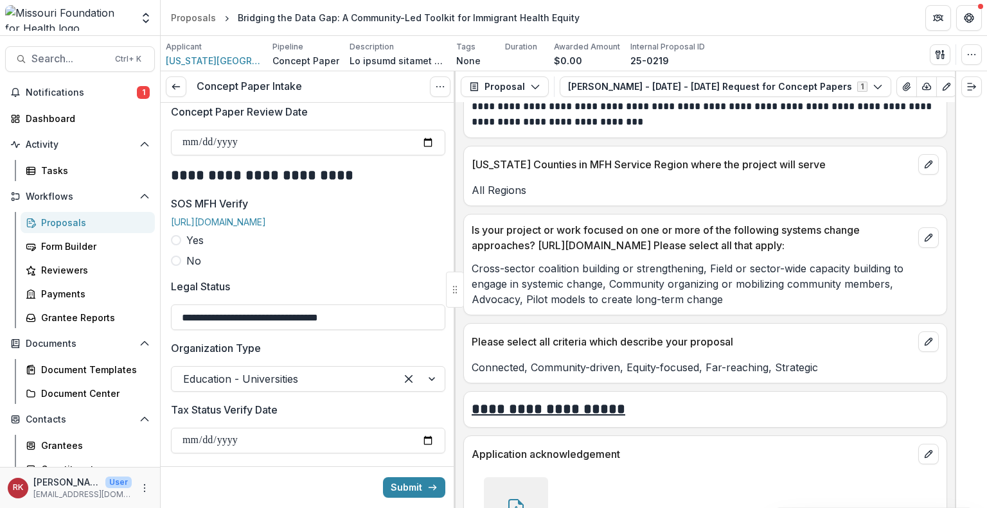
scroll to position [1578, 0]
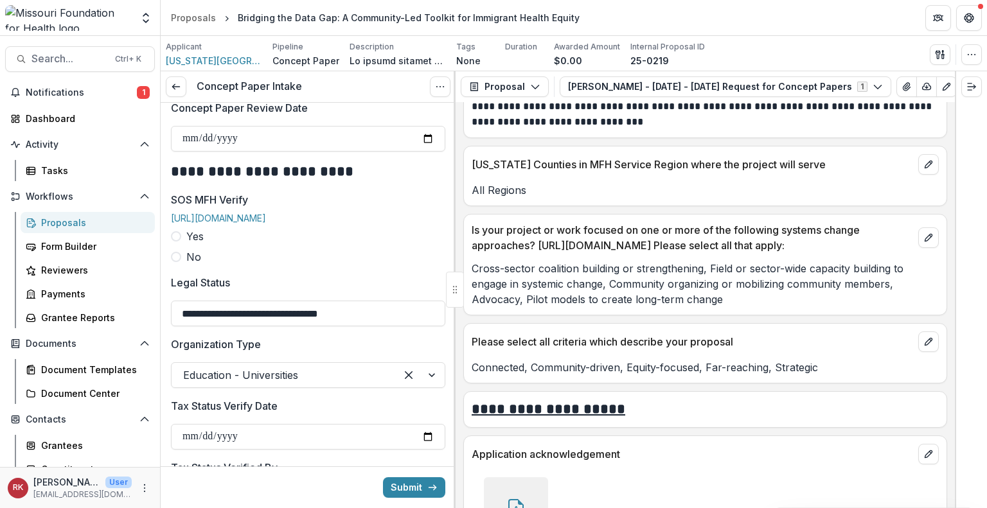
click at [175, 242] on span at bounding box center [176, 236] width 10 height 10
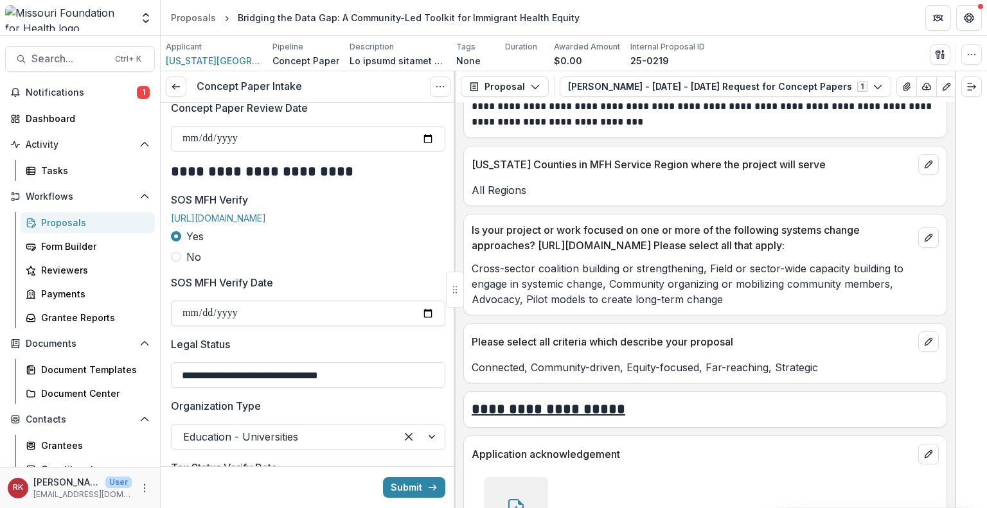
click at [421, 326] on input "SOS MFH Verify Date" at bounding box center [308, 314] width 274 height 26
click at [424, 323] on input "SOS MFH Verify Date" at bounding box center [308, 314] width 274 height 26
type input "**********"
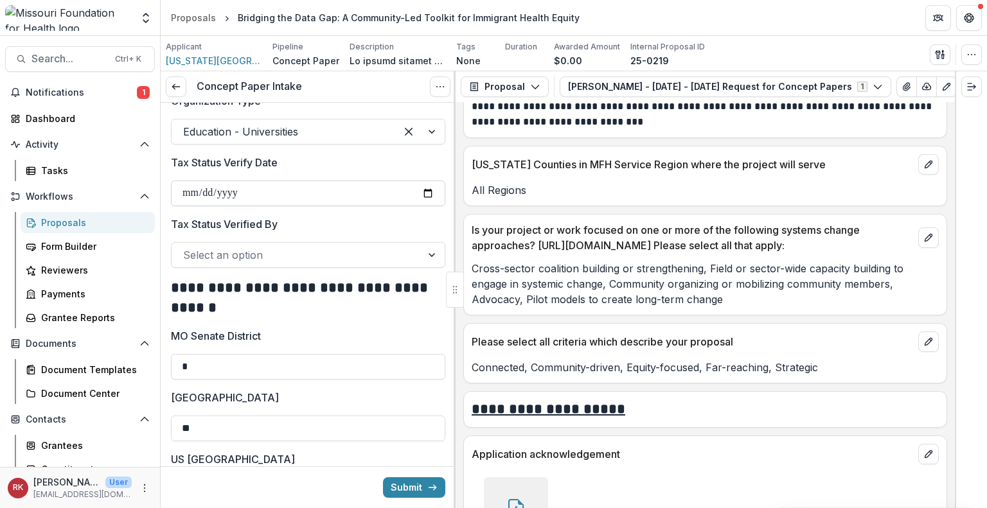
scroll to position [1899, 0]
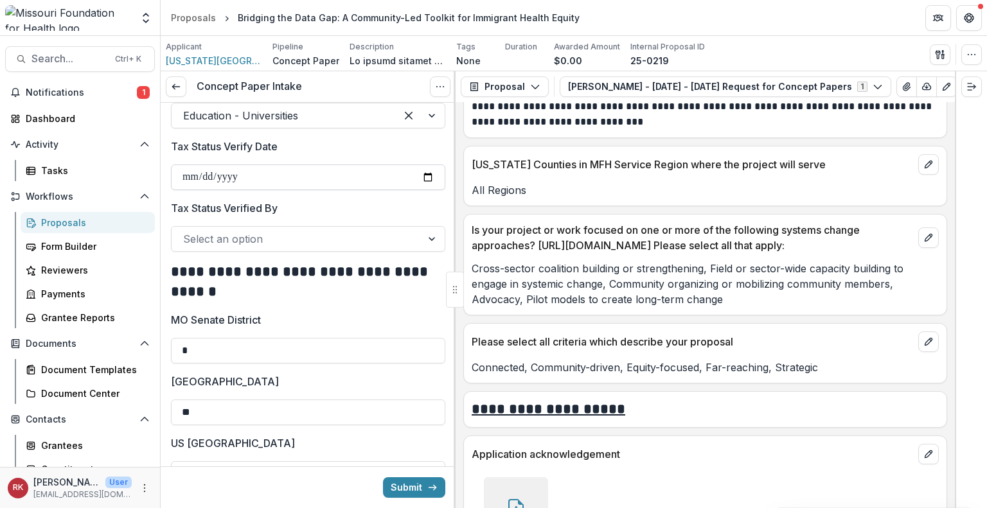
click at [422, 188] on input "Tax Status Verify Date" at bounding box center [308, 177] width 274 height 26
type input "**********"
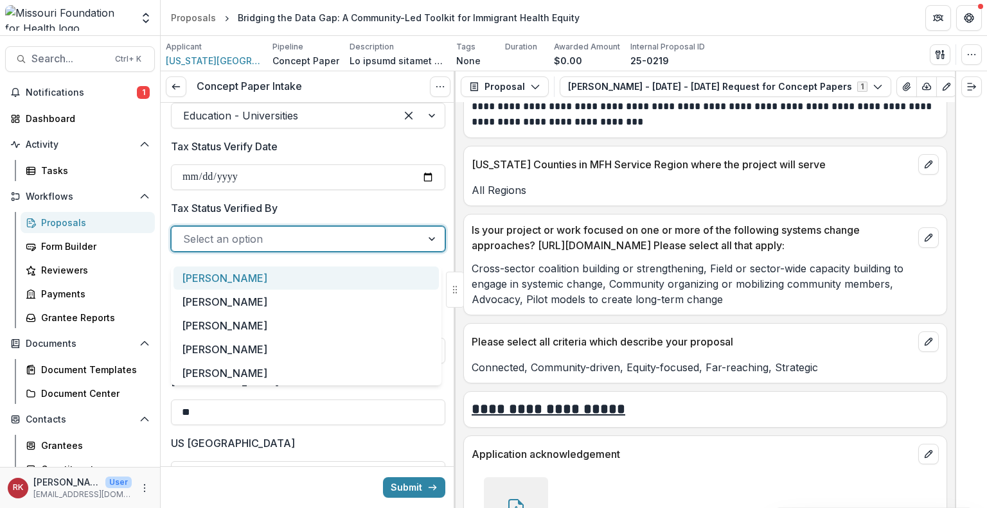
click at [203, 246] on div at bounding box center [296, 239] width 227 height 18
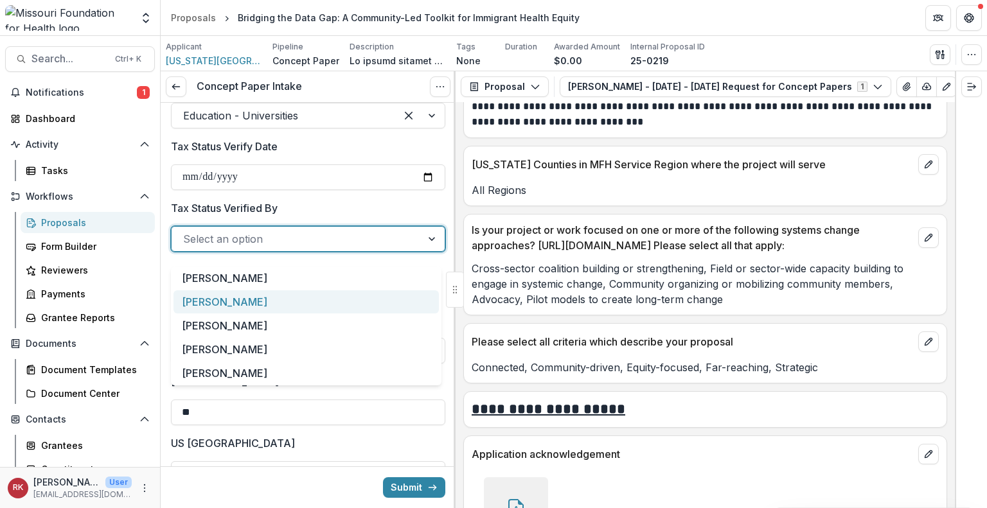
click at [198, 299] on div "[PERSON_NAME]" at bounding box center [305, 302] width 265 height 24
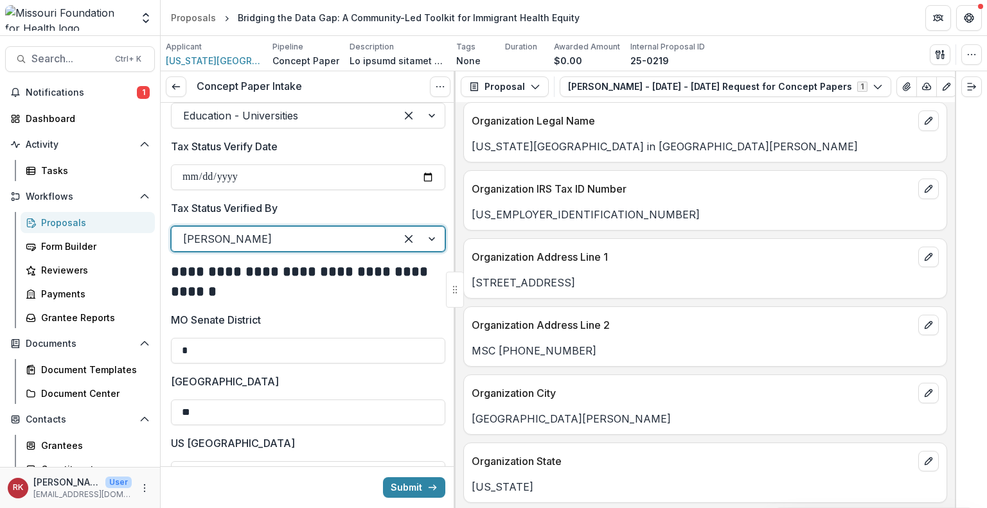
scroll to position [667, 0]
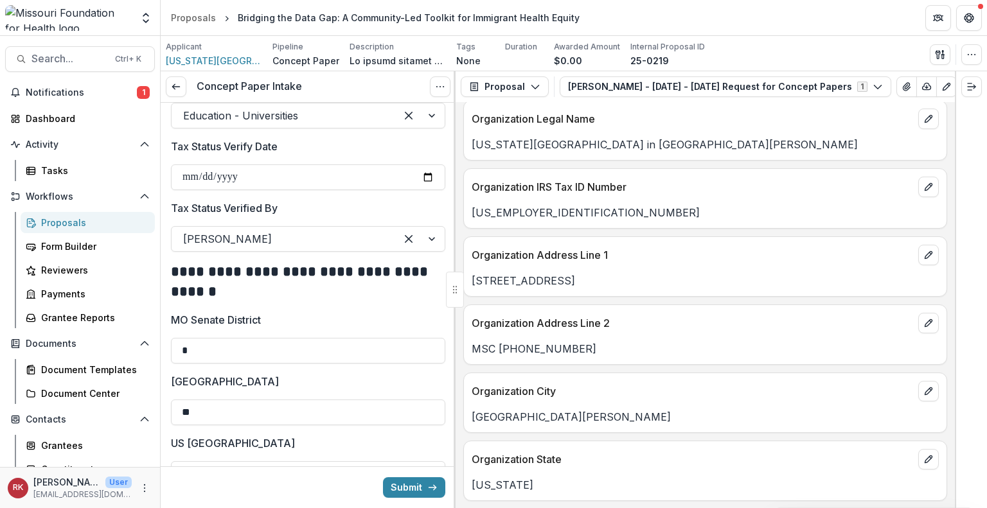
drag, startPoint x: 471, startPoint y: 276, endPoint x: 577, endPoint y: 272, distance: 106.7
click at [577, 273] on p "7425 Forsyth Blvd" at bounding box center [704, 280] width 467 height 15
copy p "7425 Forsyth Blvd"
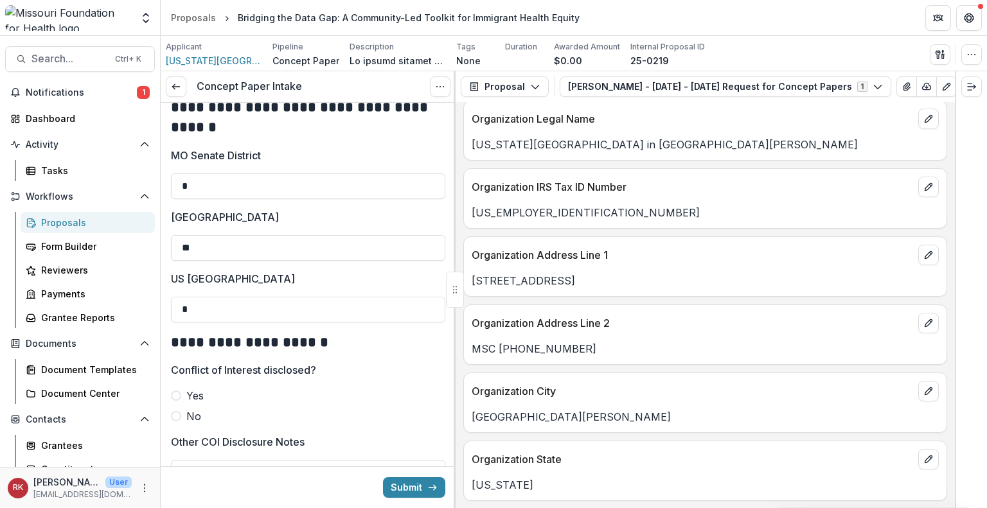
scroll to position [2064, 0]
drag, startPoint x: 241, startPoint y: 313, endPoint x: 153, endPoint y: 312, distance: 88.0
click at [153, 312] on main "**********" at bounding box center [493, 272] width 987 height 472
type input "*"
click at [339, 285] on label "US House District" at bounding box center [304, 277] width 267 height 15
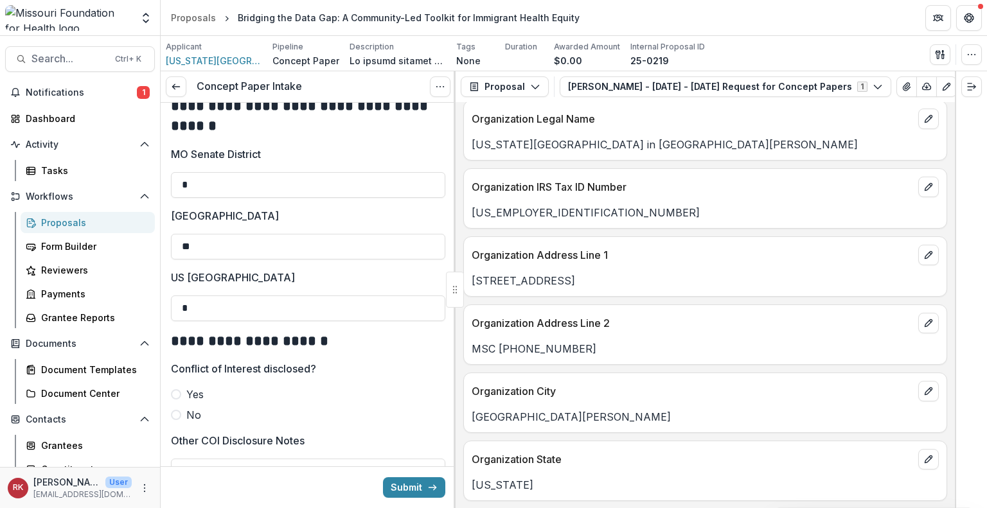
click at [339, 295] on input "*" at bounding box center [308, 308] width 274 height 26
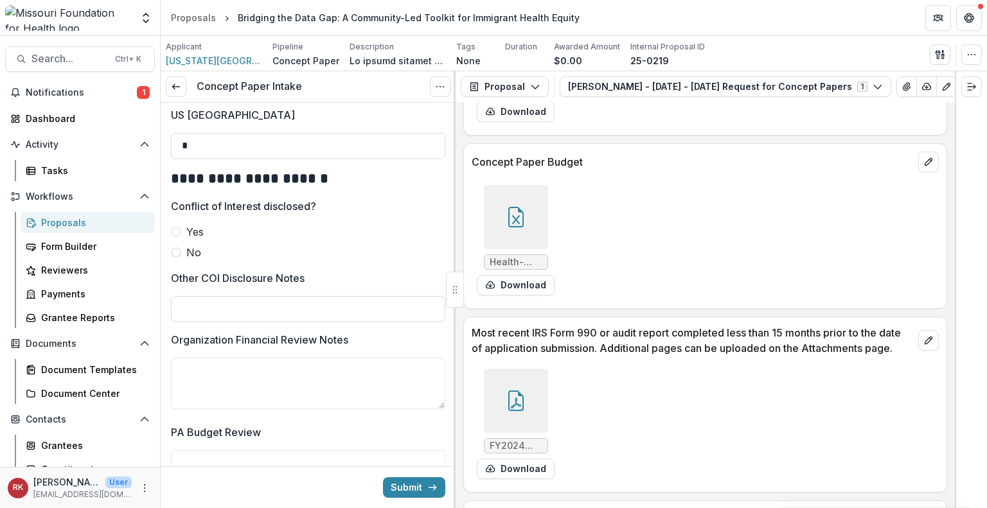
scroll to position [3982, 0]
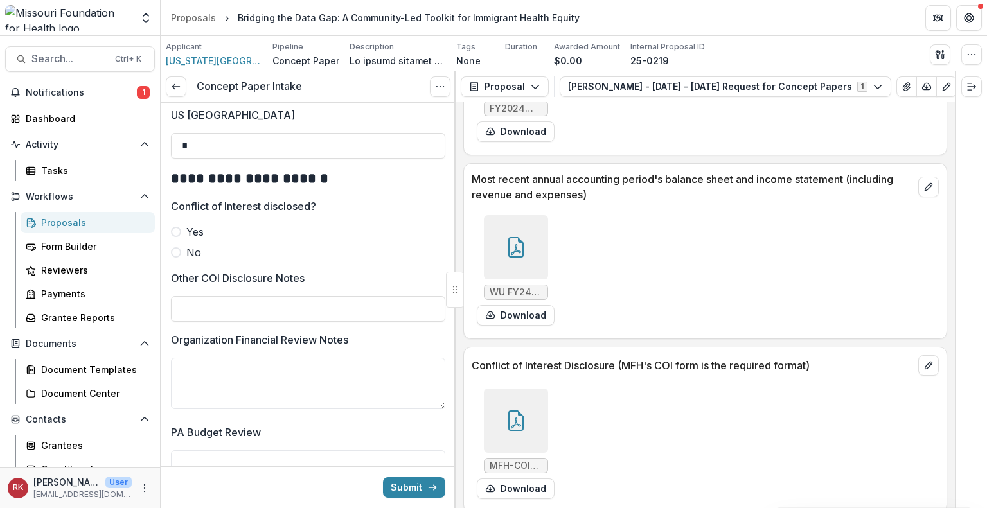
click at [522, 398] on div at bounding box center [516, 421] width 64 height 64
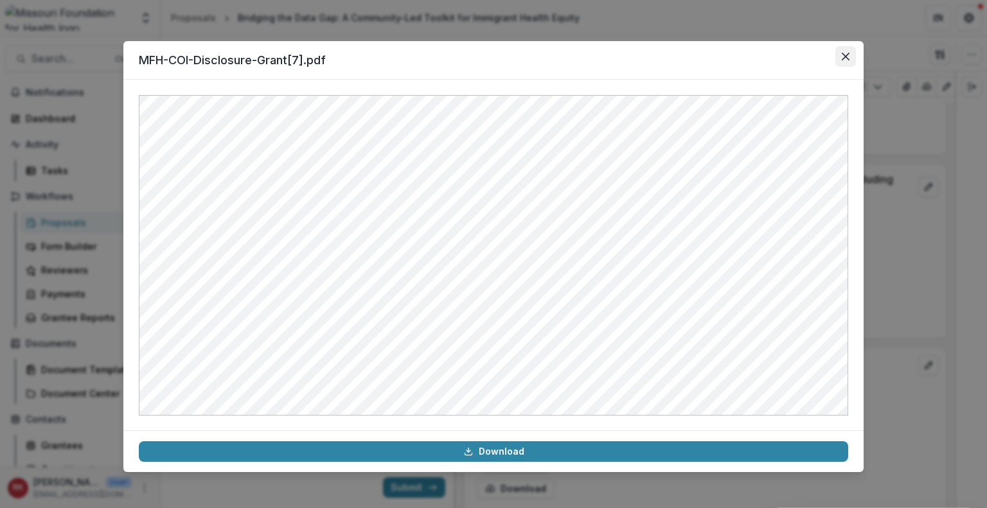
click at [843, 62] on button "Close" at bounding box center [845, 56] width 21 height 21
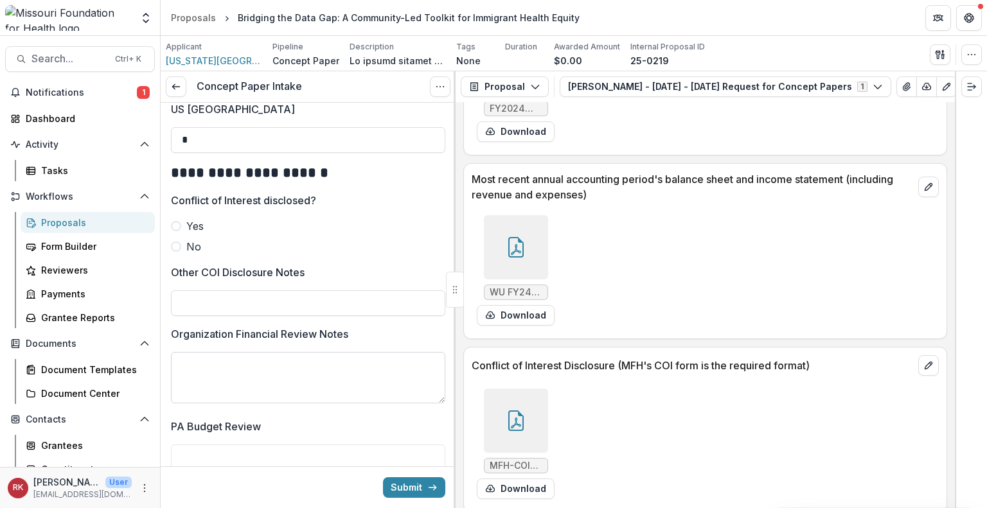
scroll to position [2462, 0]
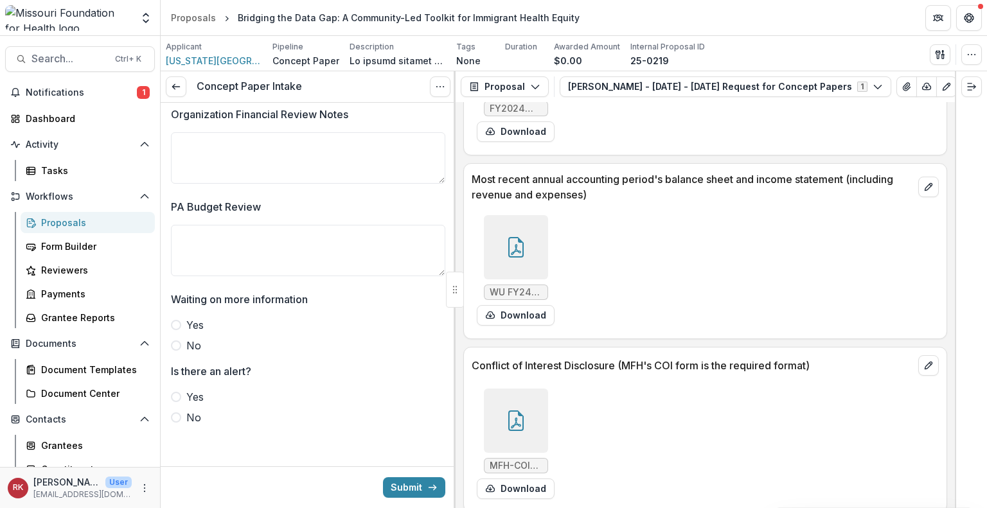
click at [177, 343] on span at bounding box center [176, 345] width 10 height 10
click at [171, 418] on span at bounding box center [176, 417] width 10 height 10
click at [506, 215] on div at bounding box center [516, 247] width 64 height 64
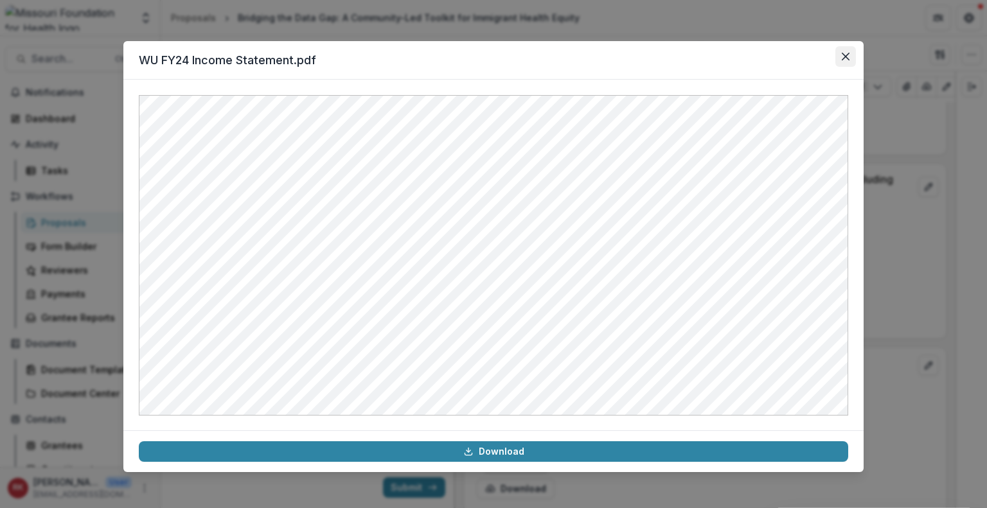
click at [846, 57] on icon "Close" at bounding box center [845, 57] width 8 height 8
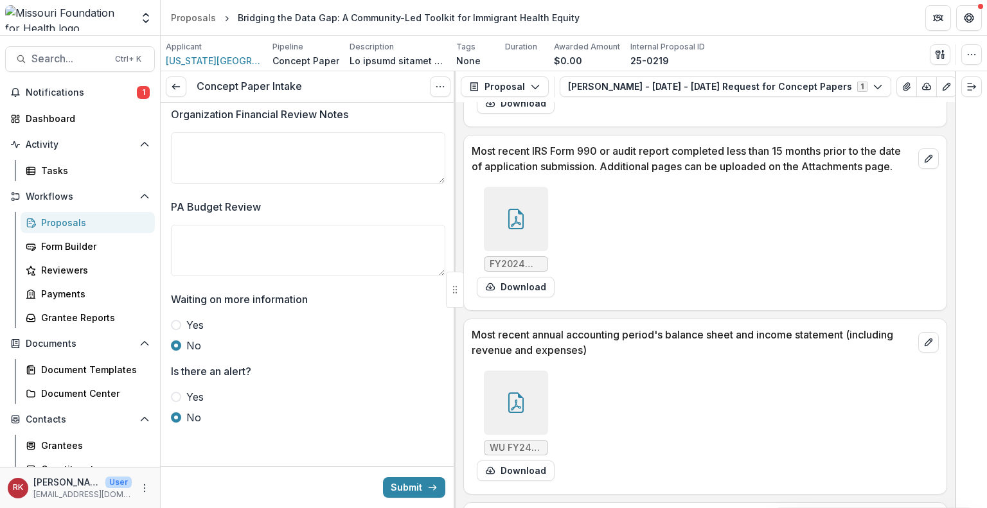
scroll to position [3823, 0]
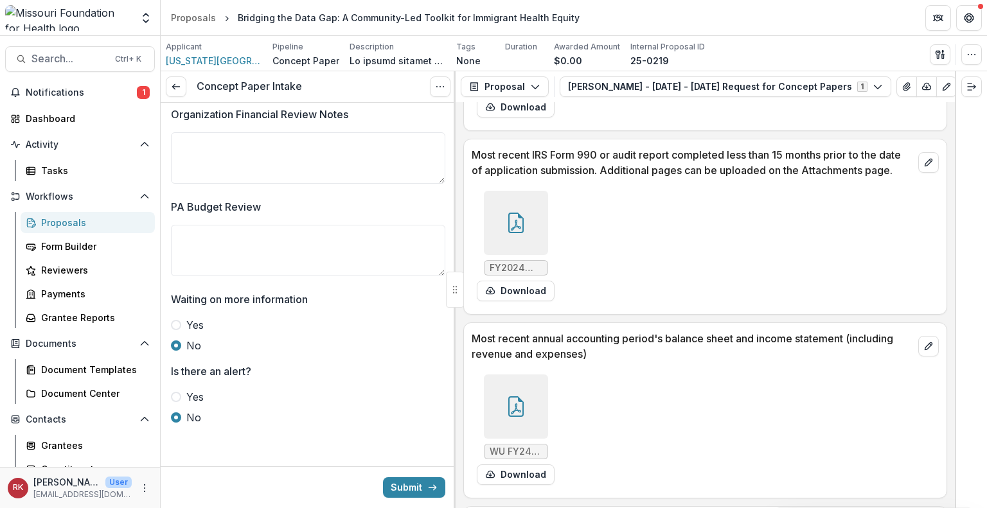
click at [497, 227] on div at bounding box center [516, 223] width 64 height 64
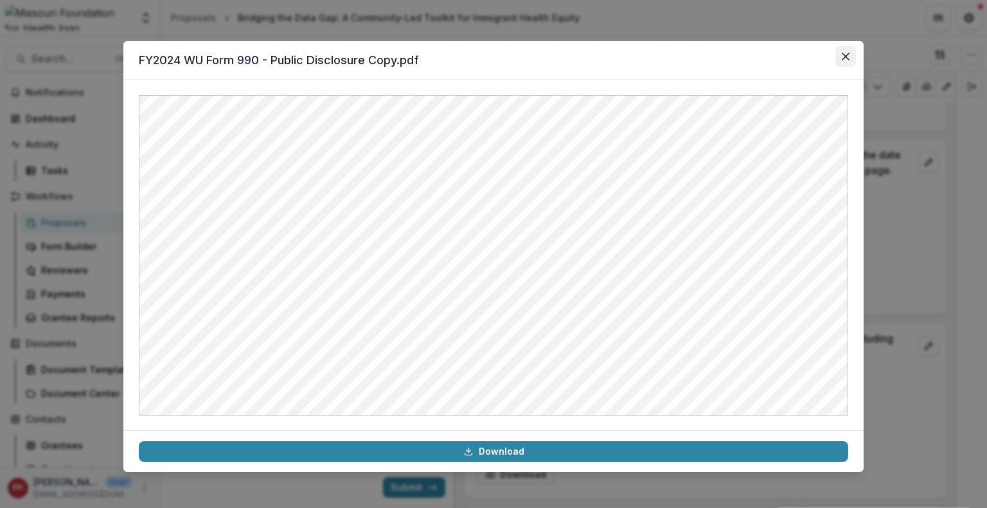
click at [847, 56] on icon "Close" at bounding box center [845, 57] width 8 height 8
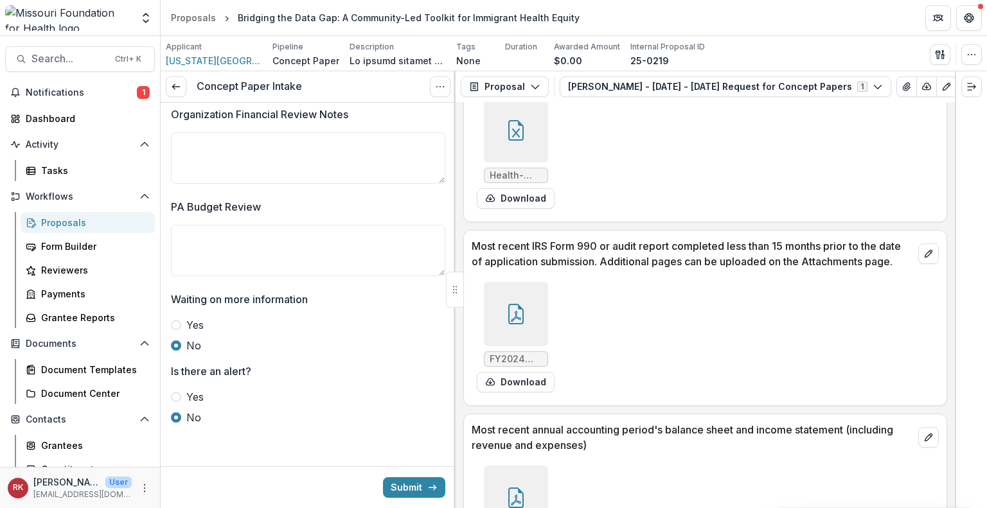
scroll to position [3728, 0]
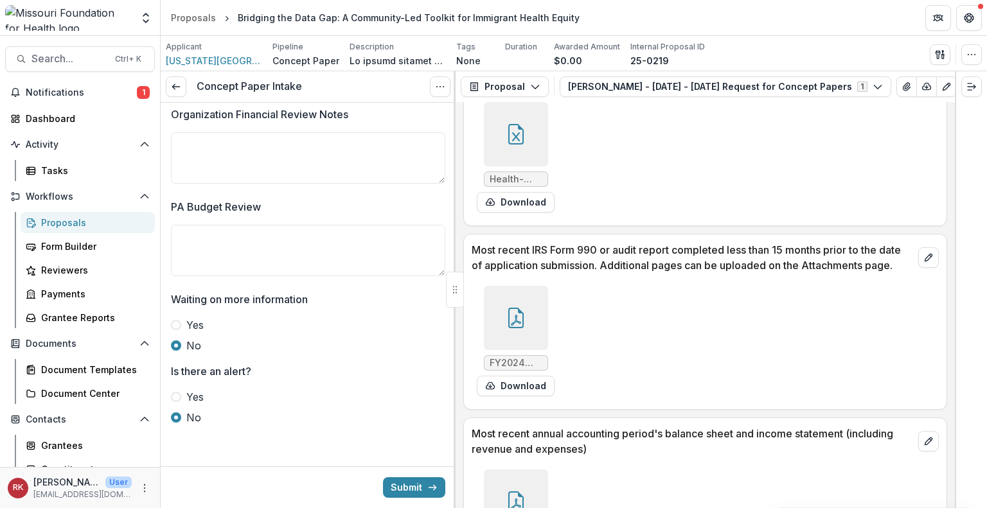
click at [513, 314] on icon at bounding box center [516, 318] width 21 height 21
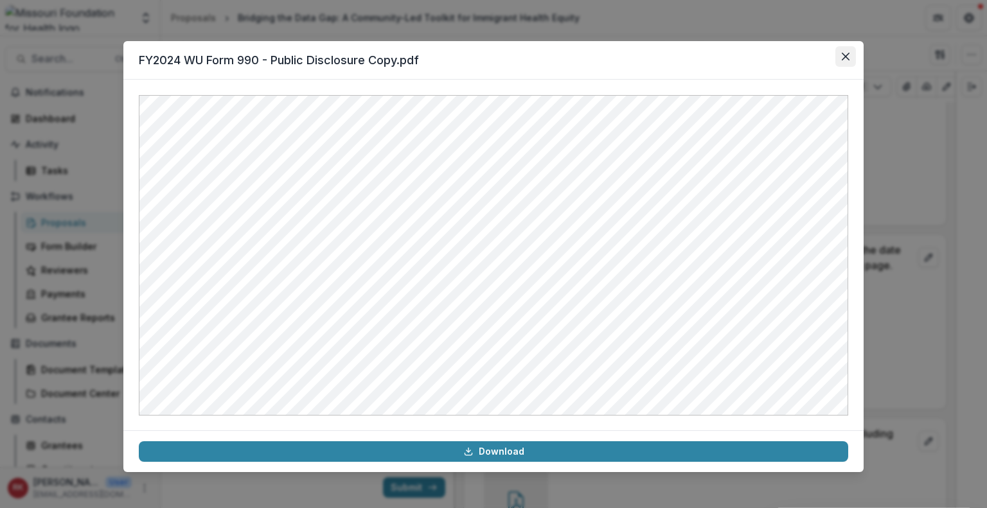
click at [845, 61] on button "Close" at bounding box center [845, 56] width 21 height 21
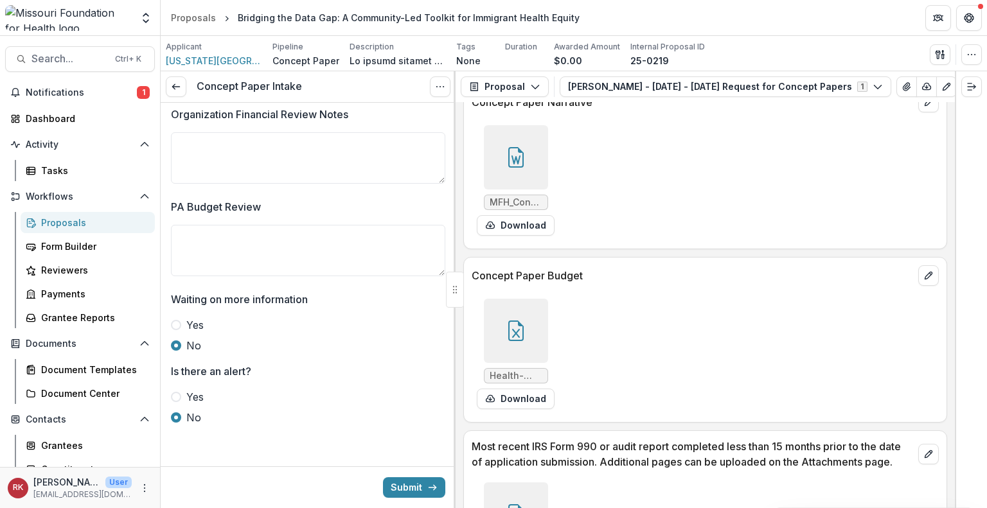
scroll to position [3530, 0]
click at [522, 322] on icon at bounding box center [516, 332] width 21 height 21
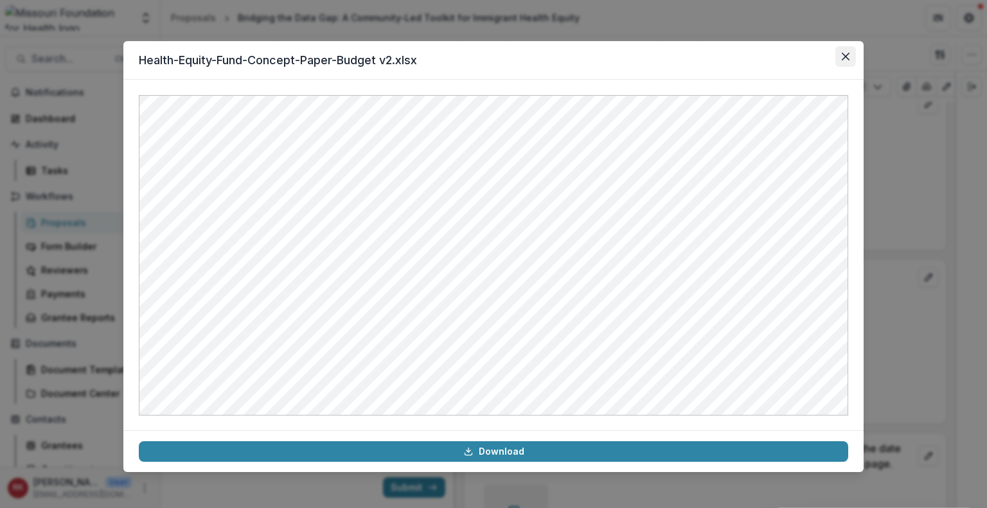
click at [838, 53] on button "Close" at bounding box center [845, 56] width 21 height 21
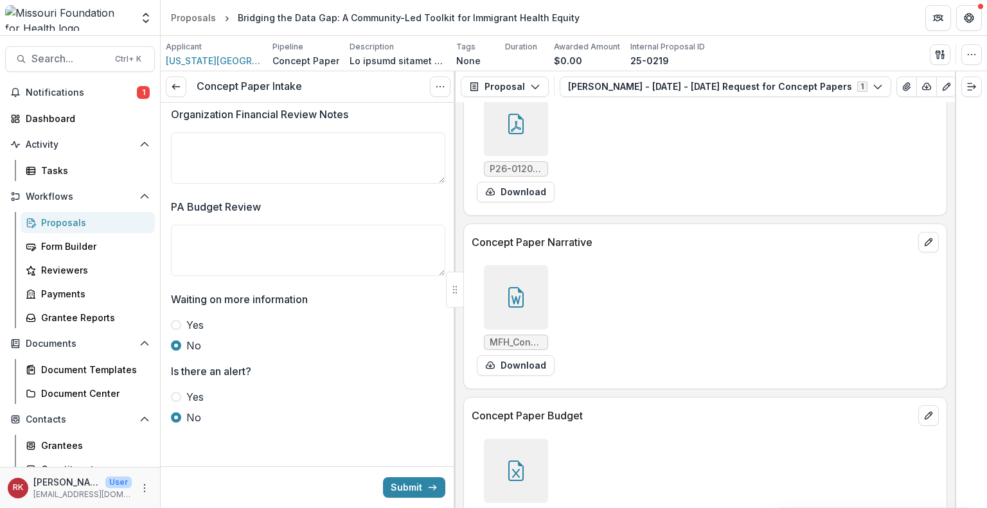
scroll to position [3391, 0]
click at [535, 279] on div at bounding box center [516, 297] width 64 height 64
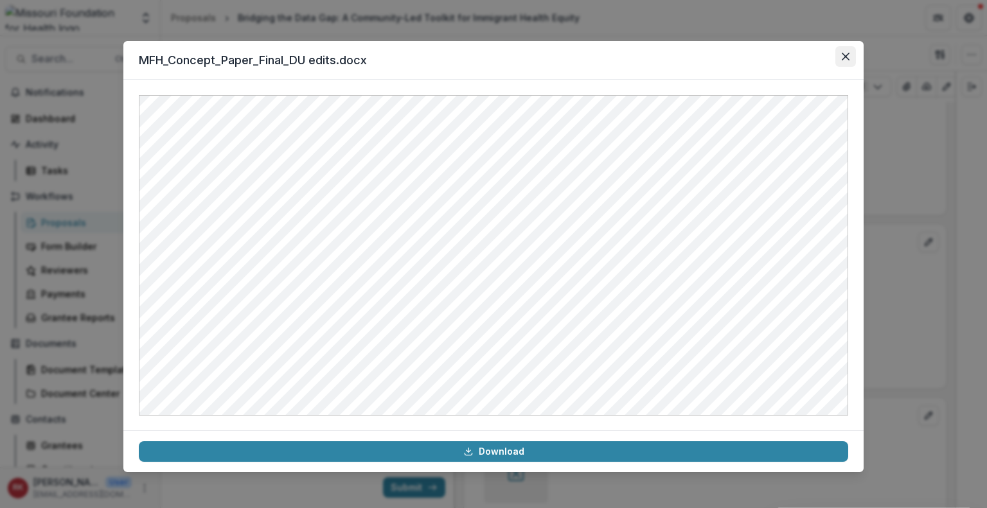
click at [846, 61] on button "Close" at bounding box center [845, 56] width 21 height 21
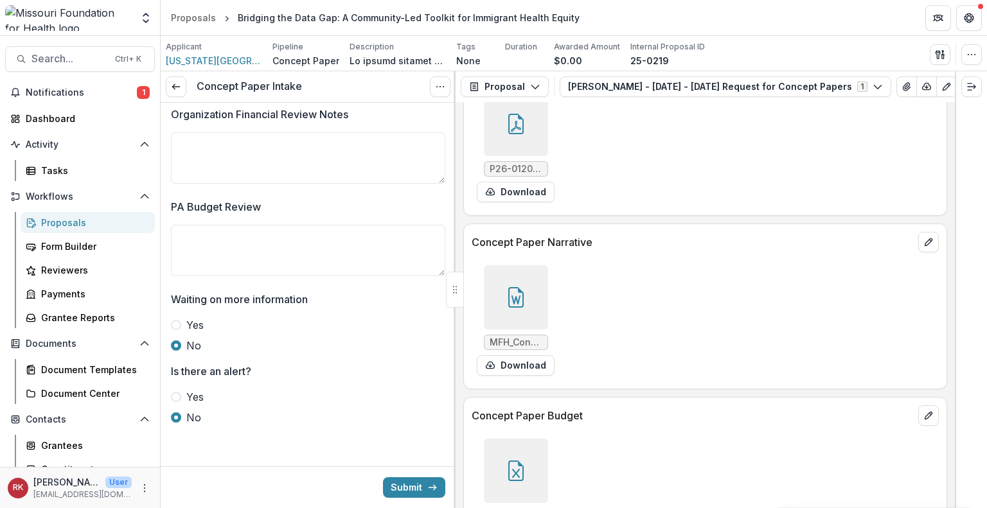
click at [539, 274] on div at bounding box center [516, 297] width 64 height 64
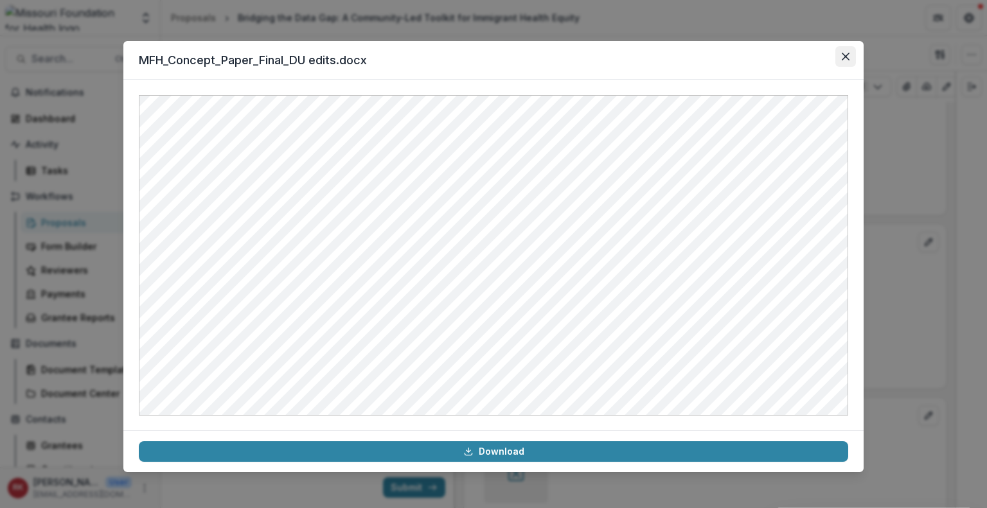
click at [848, 53] on icon "Close" at bounding box center [845, 57] width 8 height 8
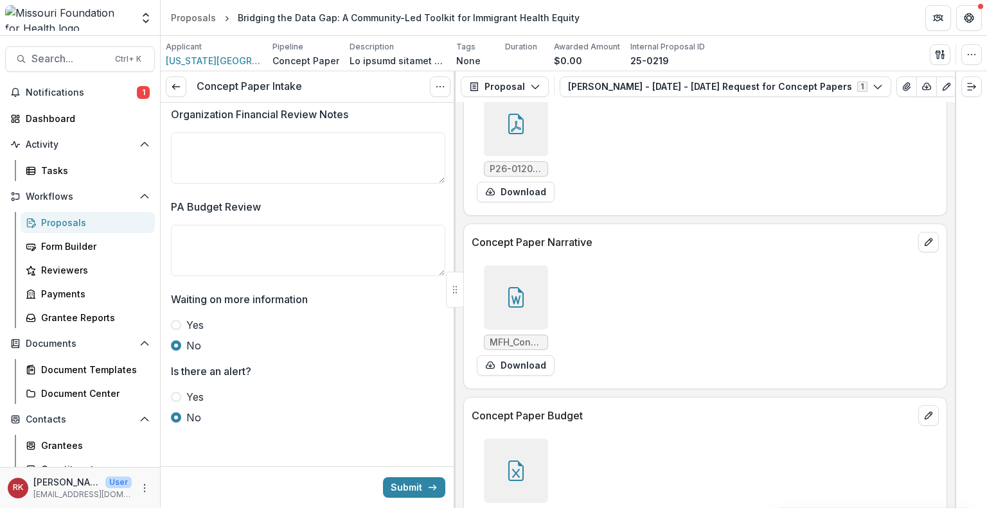
scroll to position [3287, 0]
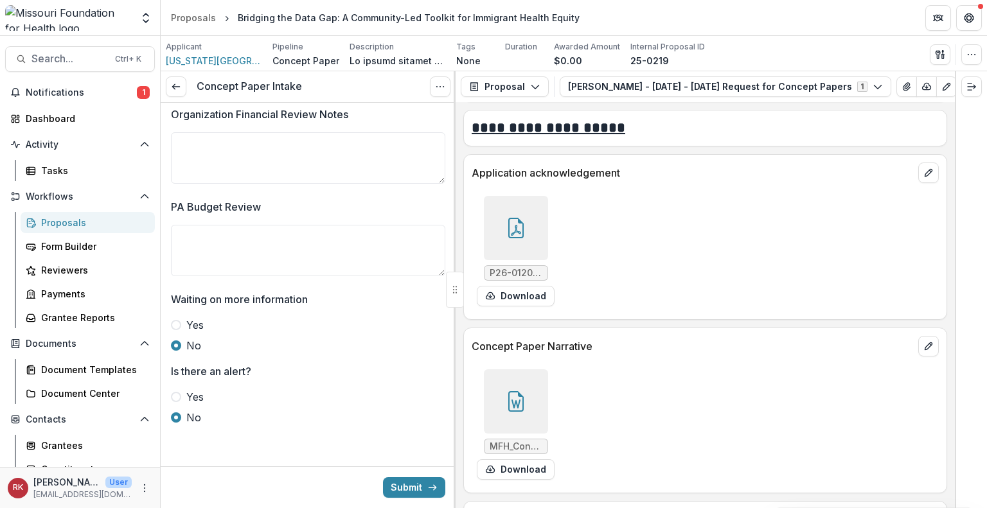
click at [519, 225] on icon at bounding box center [516, 230] width 10 height 11
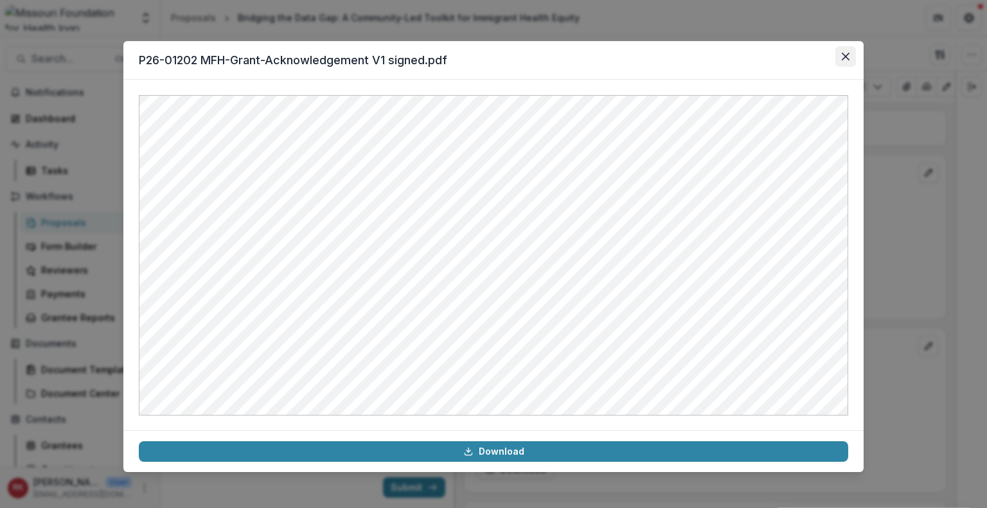
click at [840, 55] on button "Close" at bounding box center [845, 56] width 21 height 21
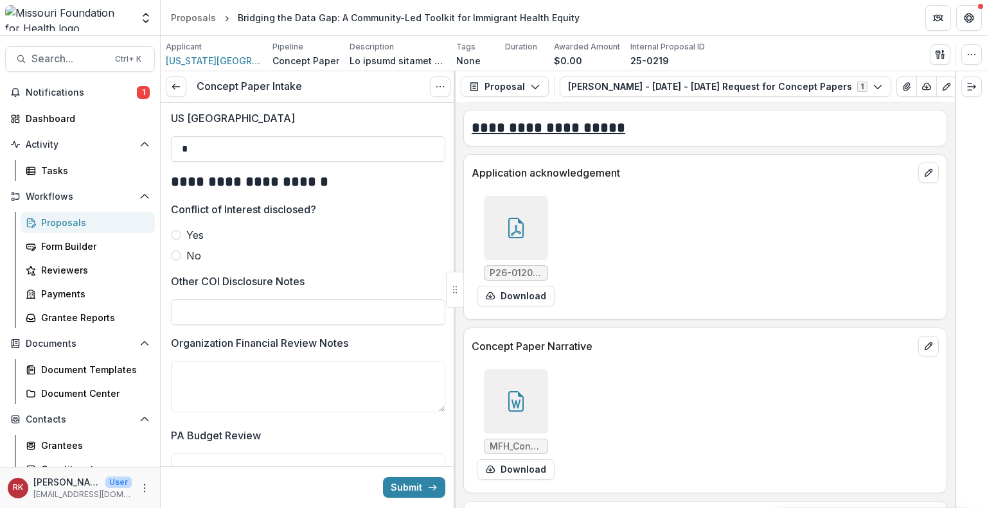
scroll to position [2222, 0]
click at [175, 242] on span at bounding box center [176, 236] width 10 height 10
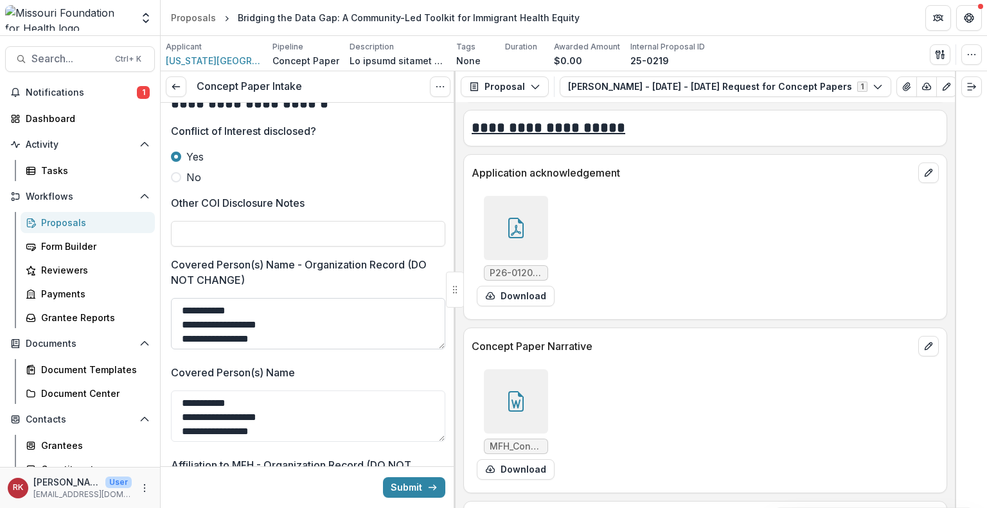
scroll to position [101, 0]
click at [237, 243] on input "Other COI Disclosure Notes" at bounding box center [308, 234] width 274 height 26
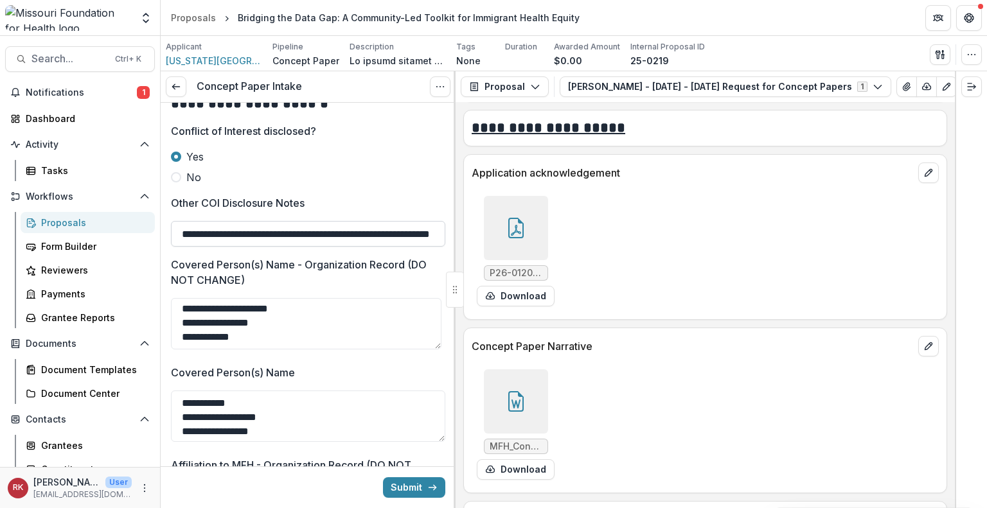
click at [248, 245] on input "**********" at bounding box center [308, 234] width 274 height 26
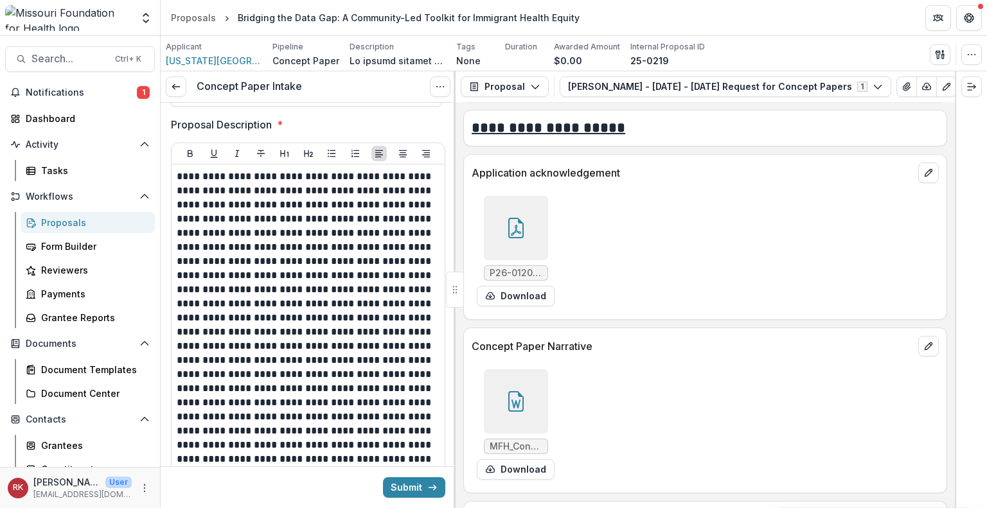
scroll to position [0, 0]
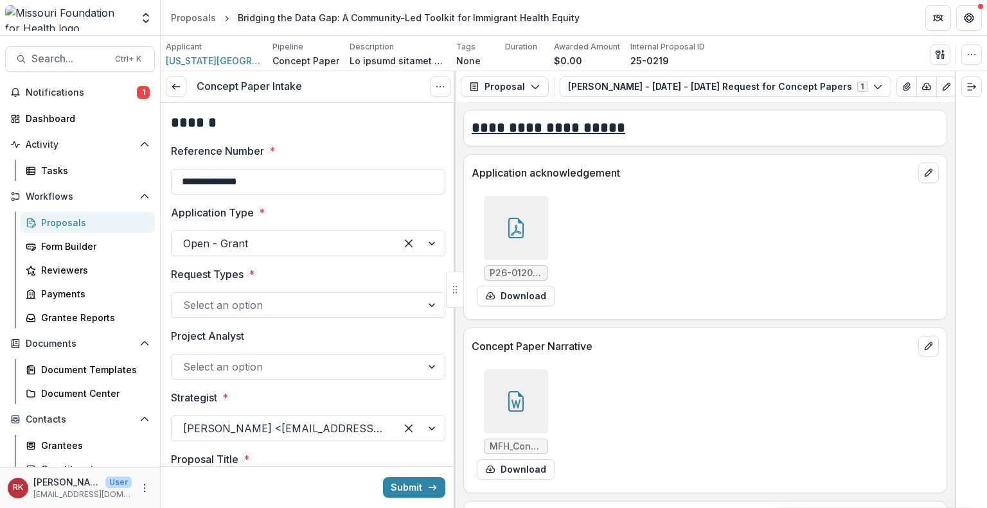
click at [230, 309] on div at bounding box center [296, 305] width 227 height 18
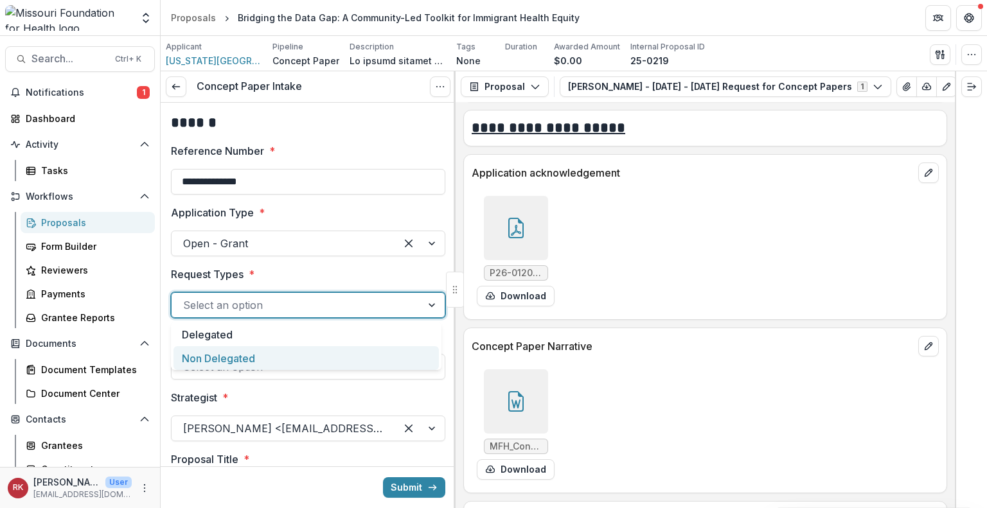
click at [224, 360] on div "Non Delegated" at bounding box center [305, 358] width 265 height 24
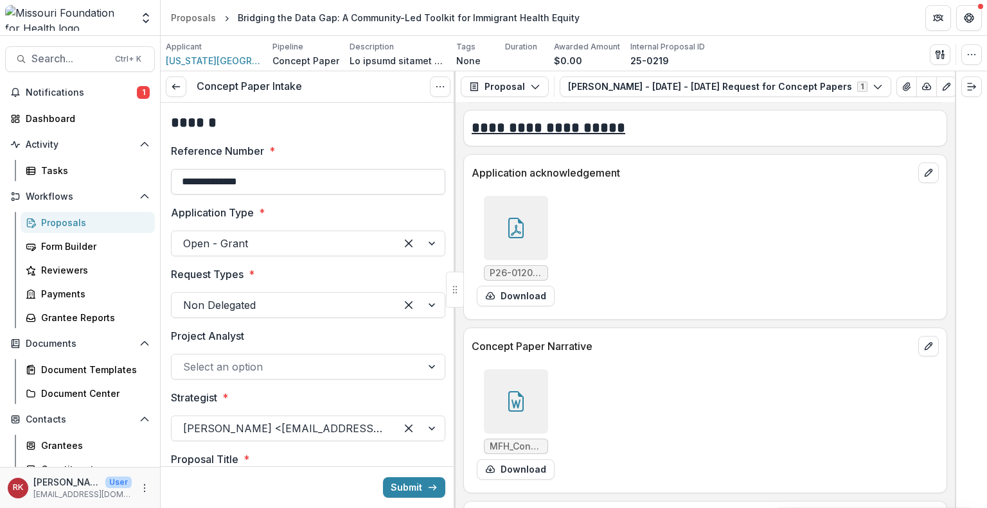
drag, startPoint x: 181, startPoint y: 183, endPoint x: 311, endPoint y: 170, distance: 130.4
click at [311, 170] on input "**********" at bounding box center [308, 182] width 274 height 26
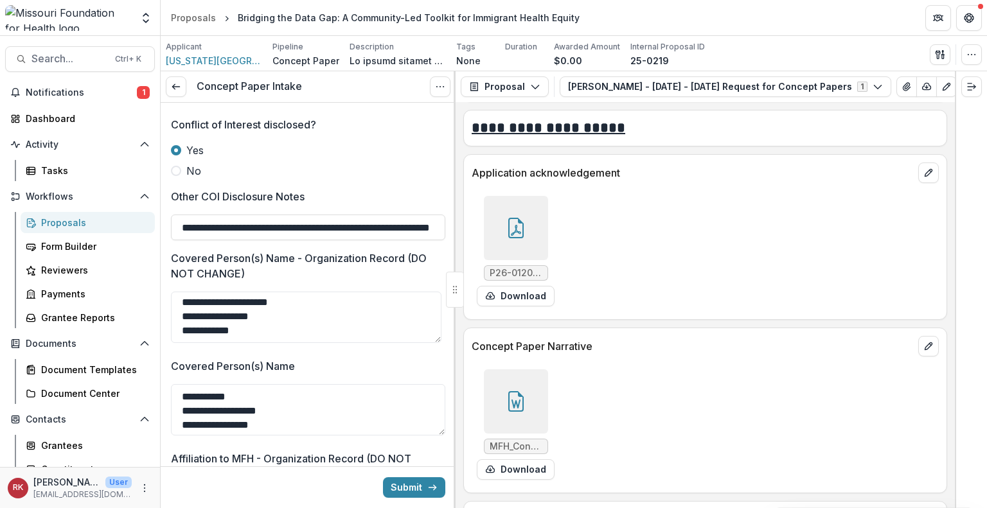
scroll to position [2300, 0]
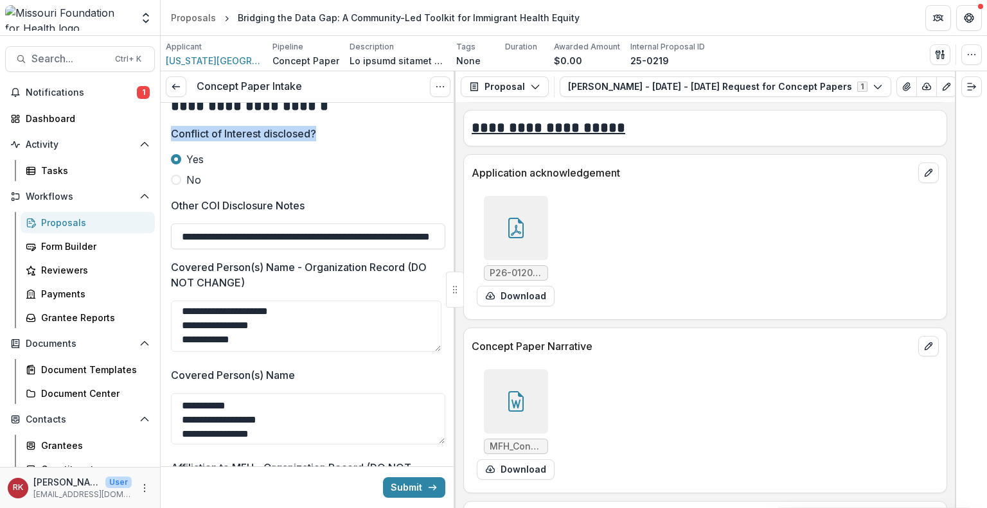
drag, startPoint x: 173, startPoint y: 143, endPoint x: 364, endPoint y: 143, distance: 191.4
click at [364, 141] on span "Conflict of Interest disclosed?" at bounding box center [304, 133] width 267 height 15
click at [193, 141] on p "Conflict of Interest disclosed?" at bounding box center [243, 133] width 145 height 15
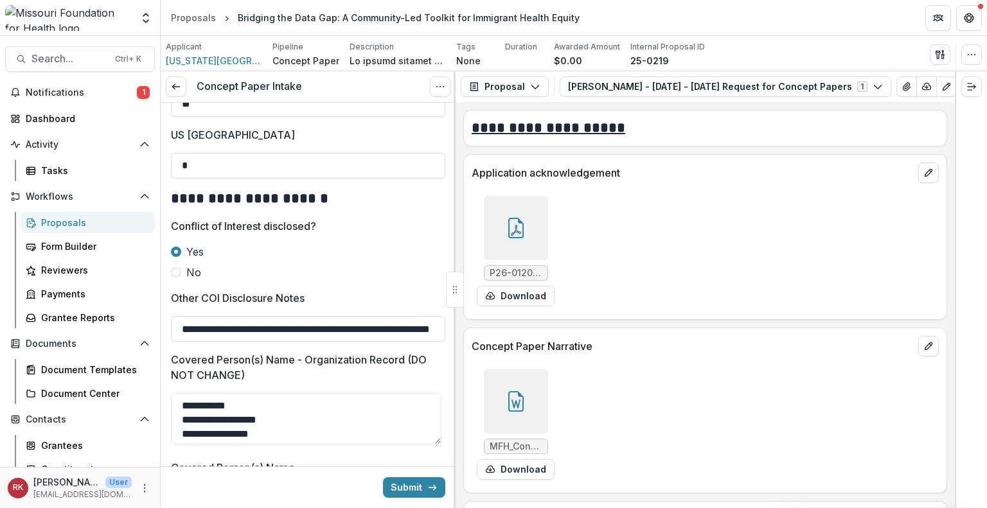
scroll to position [0, 69]
drag, startPoint x: 247, startPoint y: 336, endPoint x: 470, endPoint y: 329, distance: 222.4
click at [470, 329] on div "**********" at bounding box center [574, 289] width 826 height 437
type input "**********"
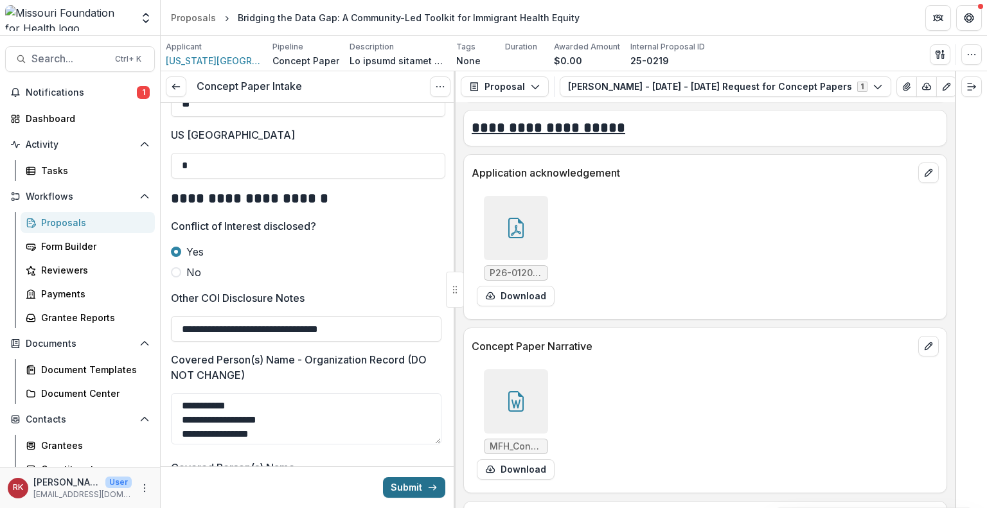
click at [412, 489] on button "Submit" at bounding box center [414, 487] width 62 height 21
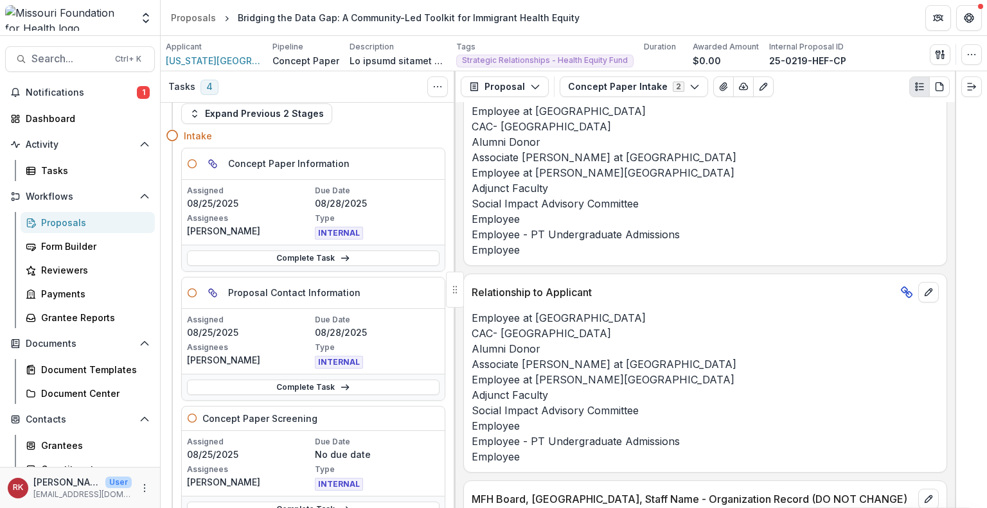
scroll to position [14, 0]
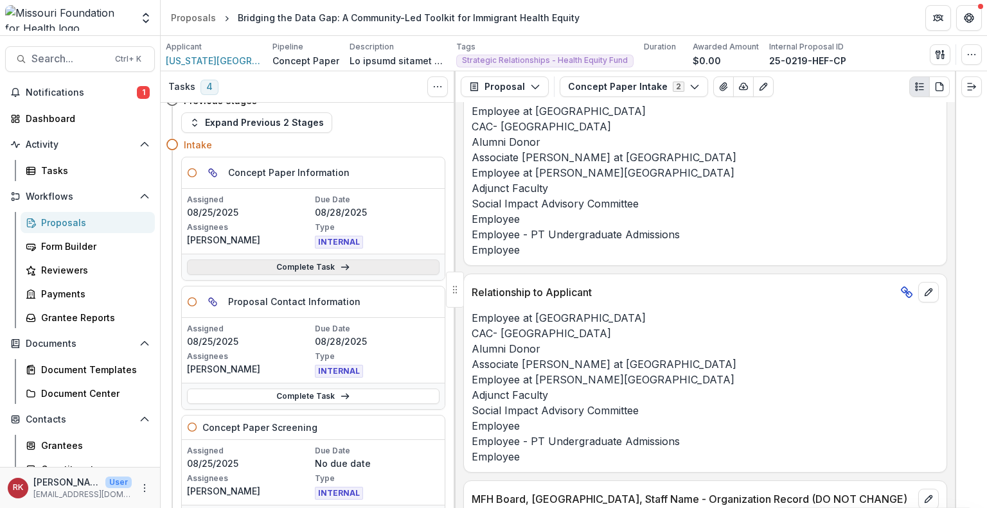
click at [254, 264] on link "Complete Task" at bounding box center [313, 267] width 252 height 15
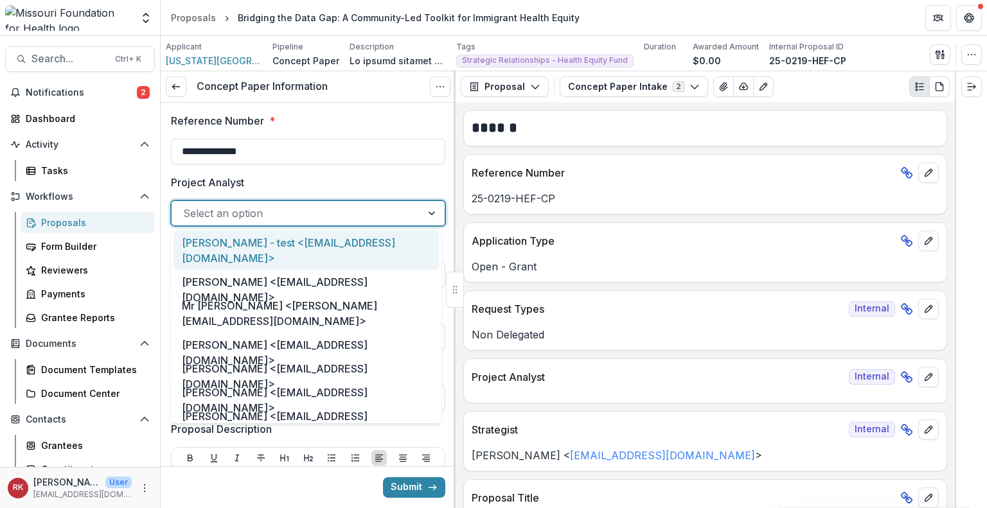
click at [214, 213] on div at bounding box center [296, 213] width 227 height 18
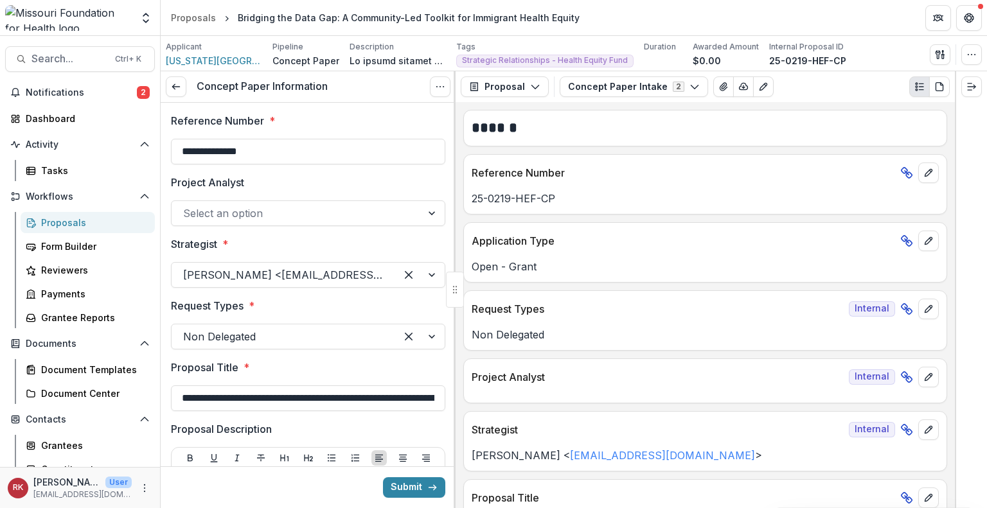
click at [288, 180] on label "Project Analyst" at bounding box center [304, 182] width 267 height 15
click at [186, 206] on input "Project Analyst" at bounding box center [184, 213] width 3 height 15
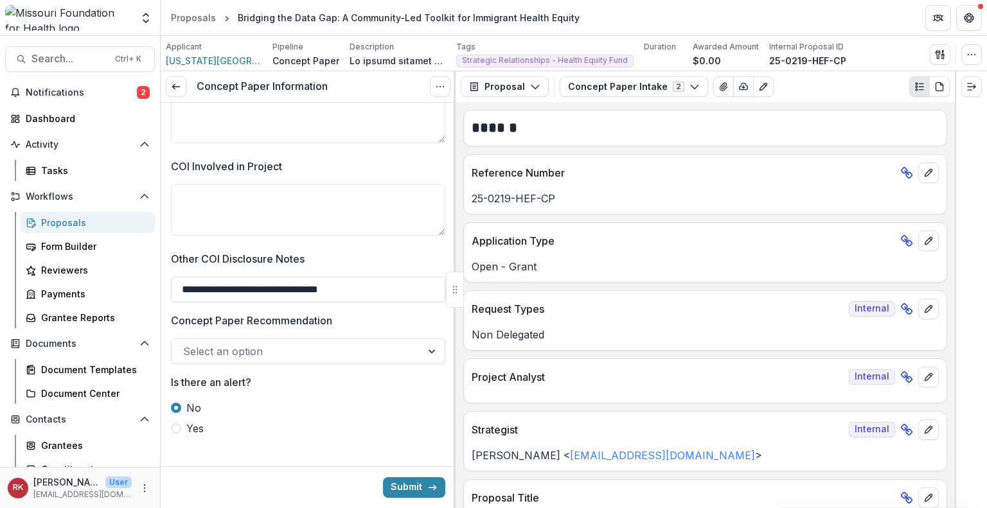
scroll to position [2179, 0]
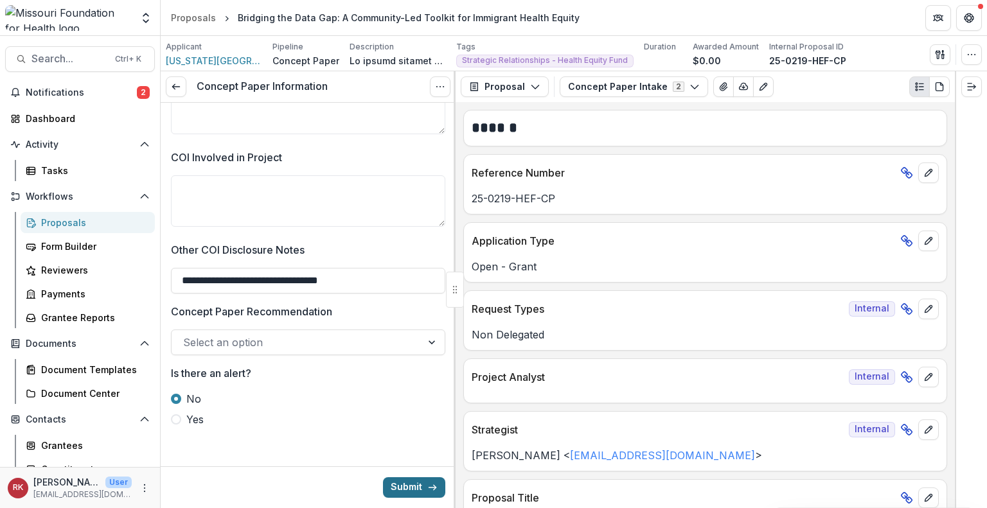
click at [409, 489] on button "Submit" at bounding box center [414, 487] width 62 height 21
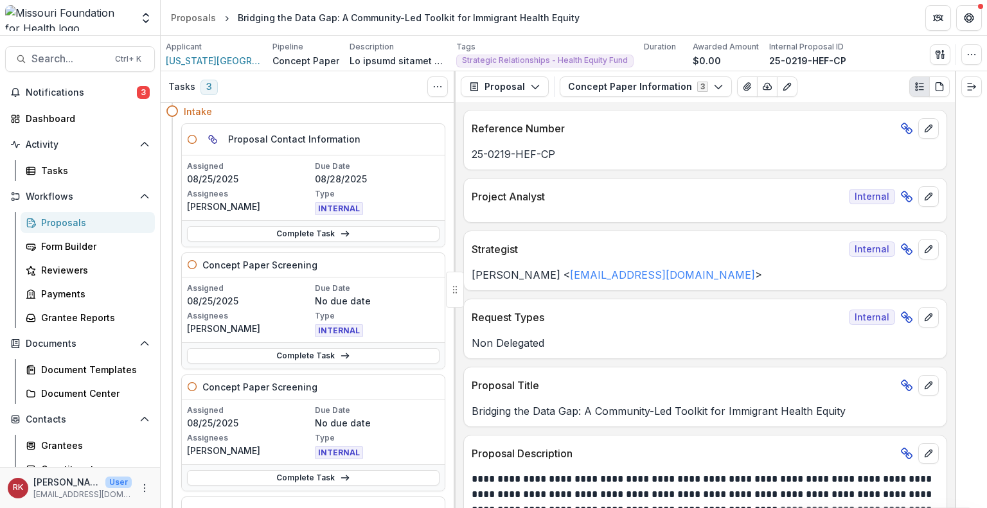
scroll to position [40, 0]
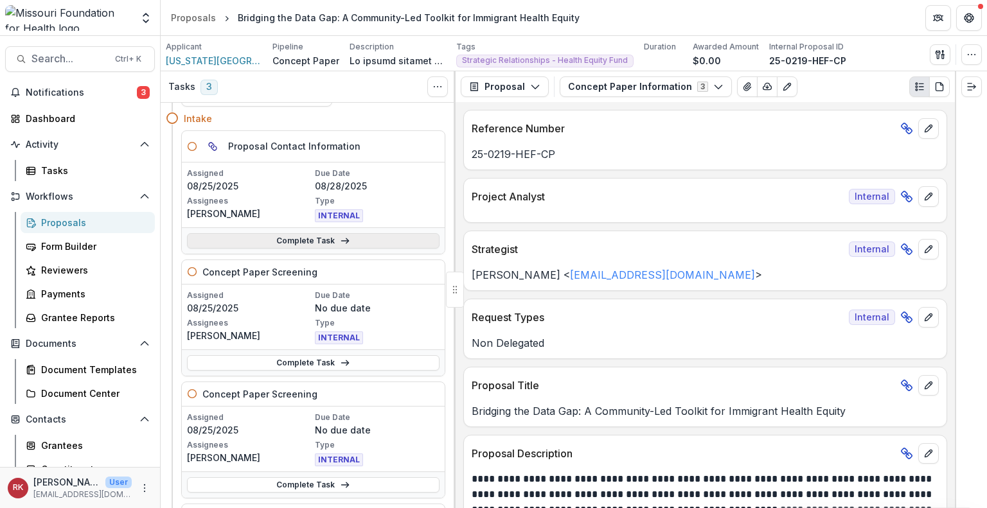
click at [283, 241] on link "Complete Task" at bounding box center [313, 240] width 252 height 15
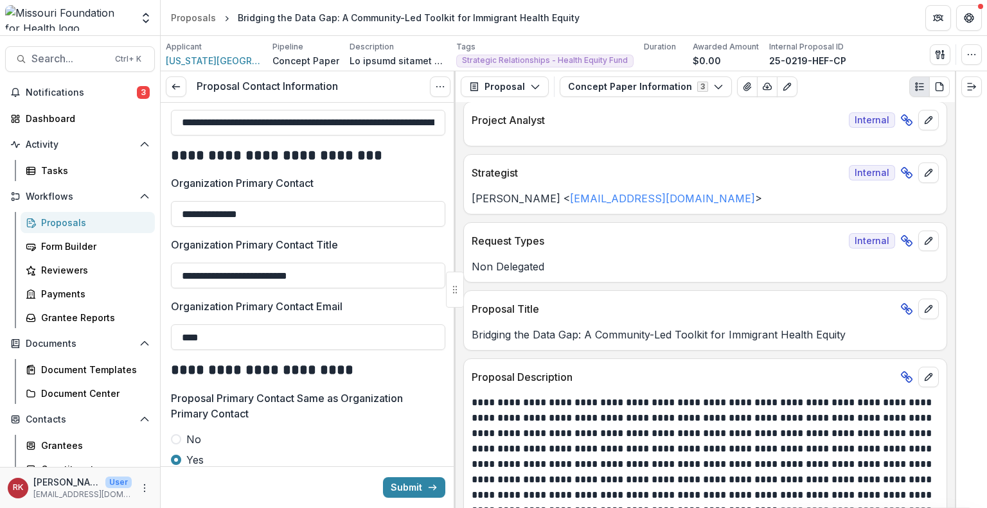
scroll to position [81, 0]
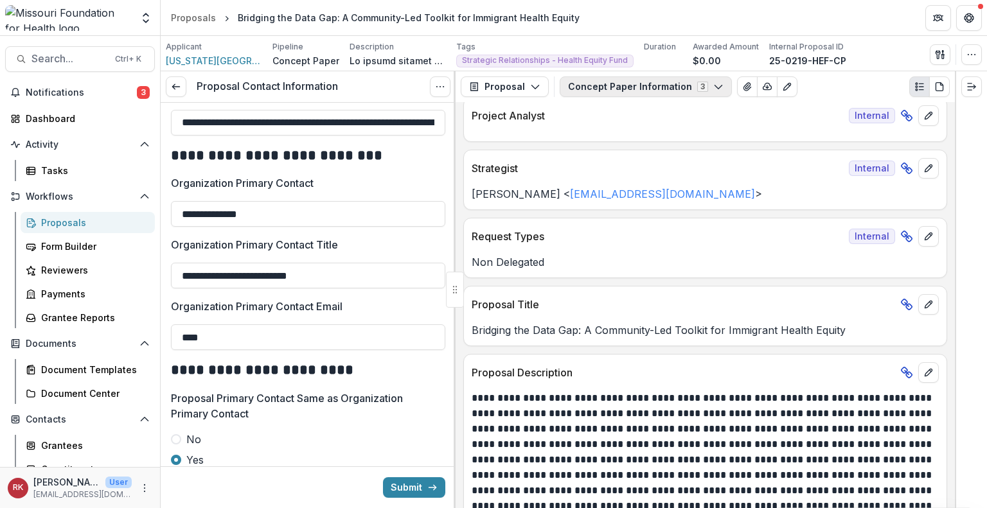
click at [604, 87] on button "Concept Paper Information 3" at bounding box center [645, 86] width 172 height 21
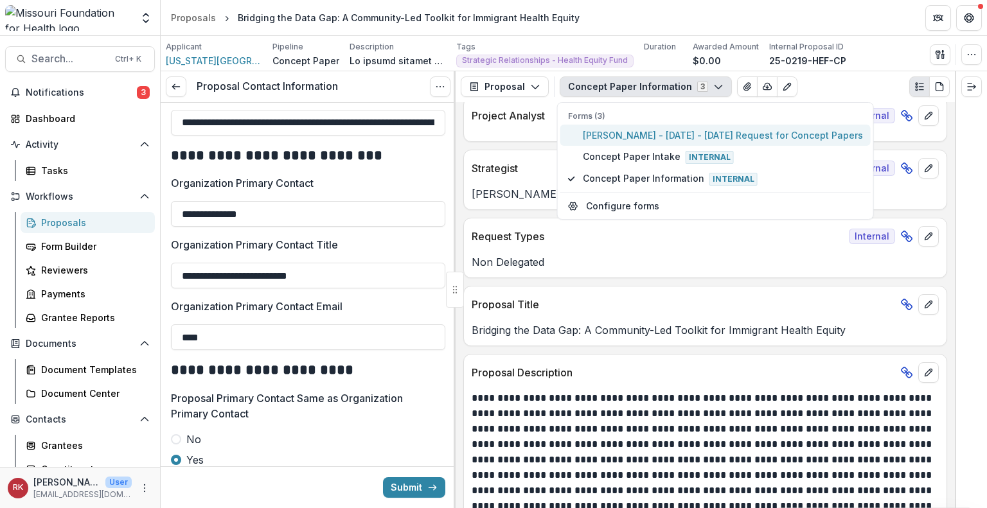
click at [596, 136] on span "Lindsay Stark - 2025 - 2025 Request for Concept Papers" at bounding box center [723, 134] width 280 height 13
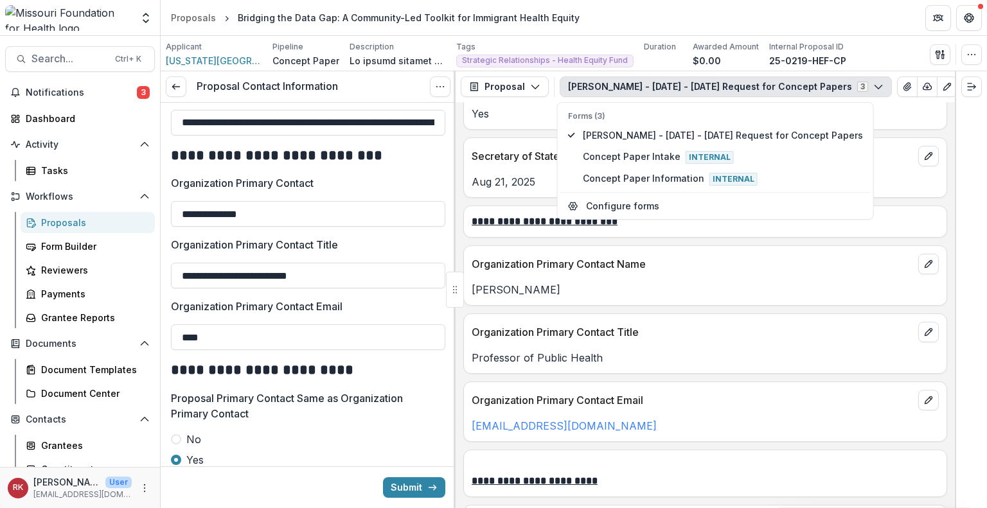
scroll to position [1590, 0]
drag, startPoint x: 619, startPoint y: 401, endPoint x: 465, endPoint y: 403, distance: 154.2
click at [465, 418] on div "lindsaystark@wustl.edu" at bounding box center [705, 425] width 482 height 15
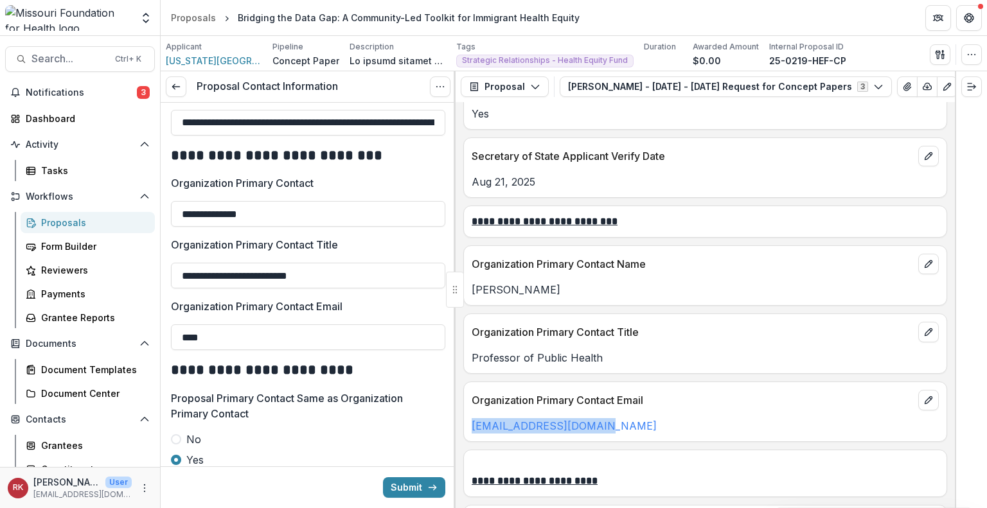
copy link "lindsaystark@wustl.edu"
drag, startPoint x: 208, startPoint y: 339, endPoint x: 116, endPoint y: 321, distance: 94.2
click at [116, 321] on main "**********" at bounding box center [493, 272] width 987 height 472
paste input "**********"
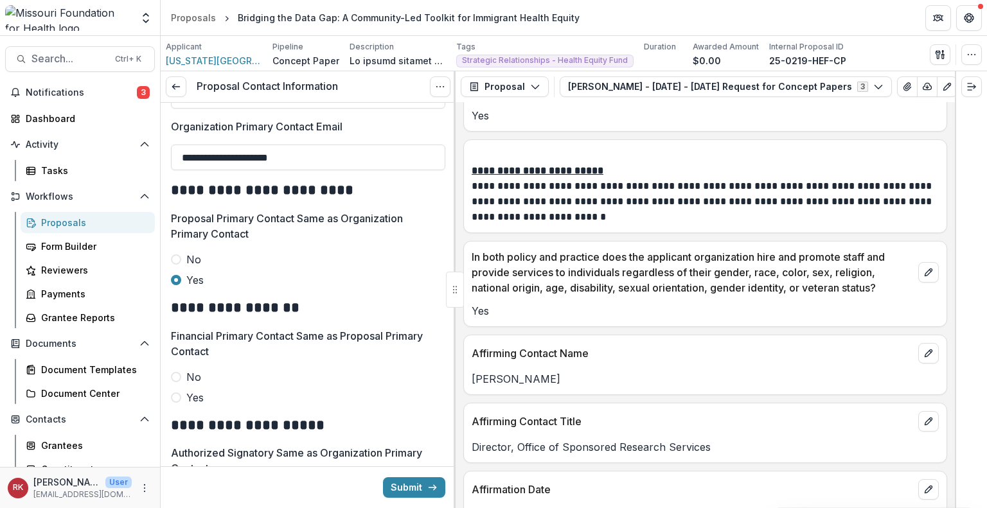
scroll to position [561, 0]
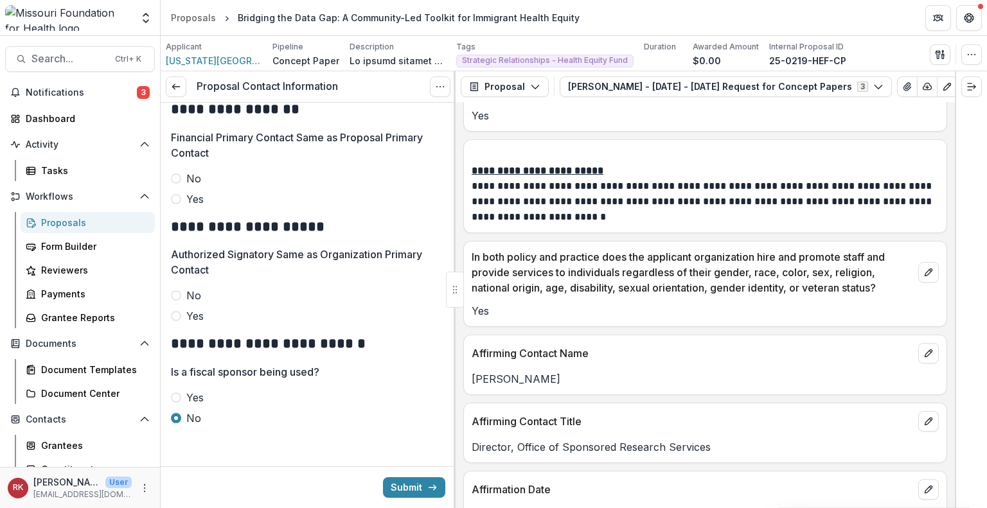
type input "**********"
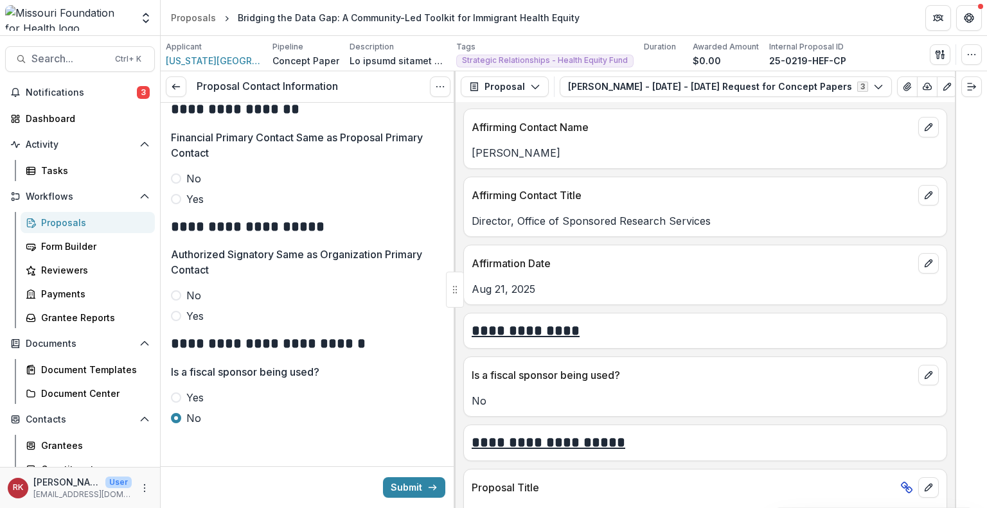
scroll to position [2246, 0]
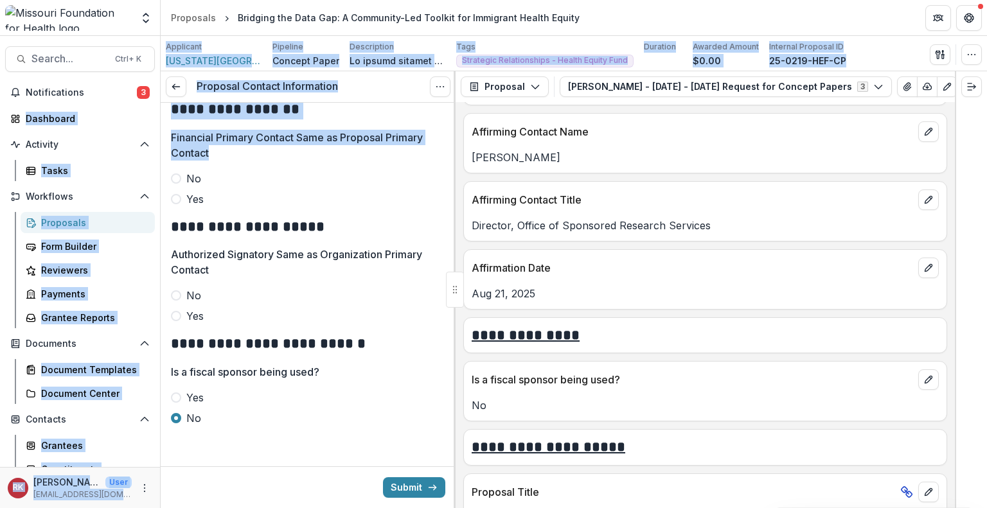
drag, startPoint x: 444, startPoint y: 164, endPoint x: 805, endPoint y: -47, distance: 418.0
click at [805, 0] on html "Skip to content Aggregate Analysis Foundations MFH Workflow Sandbox Missouri Fo…" at bounding box center [493, 254] width 987 height 508
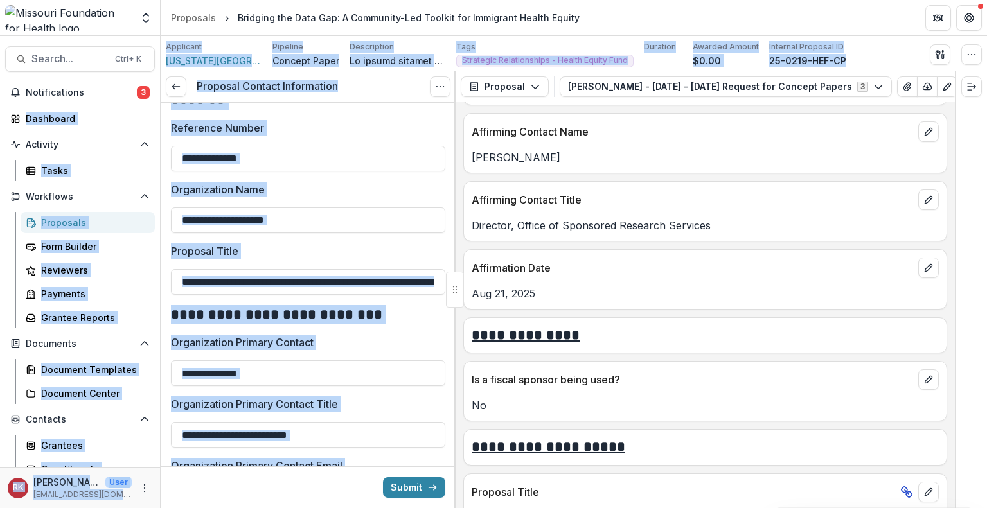
click at [424, 189] on label "Organization Name" at bounding box center [304, 189] width 267 height 15
click at [424, 207] on input "**********" at bounding box center [308, 220] width 274 height 26
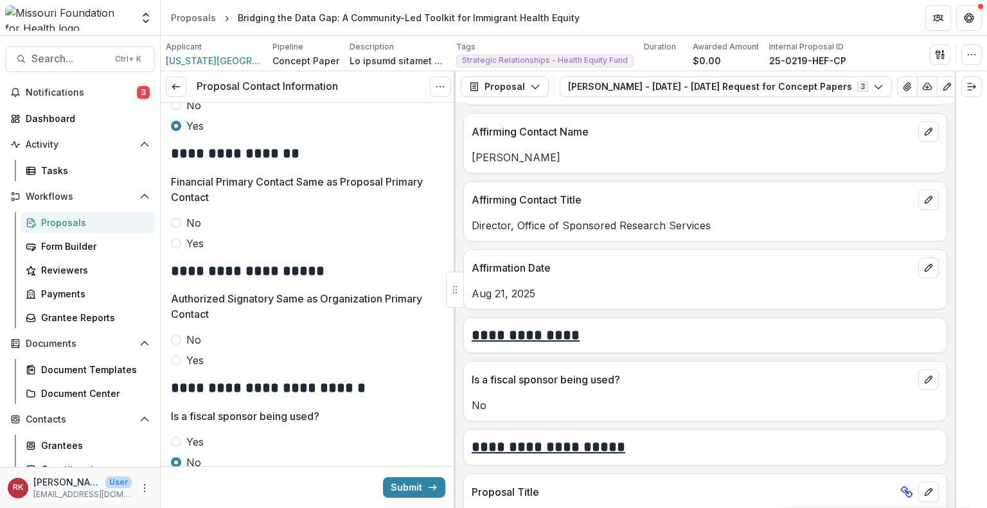
scroll to position [527, 0]
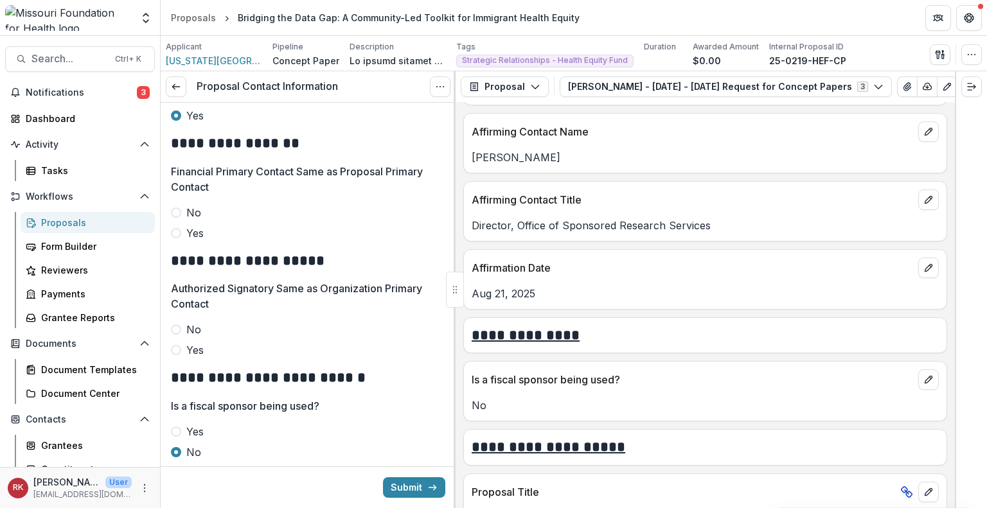
click at [175, 210] on span at bounding box center [176, 212] width 10 height 10
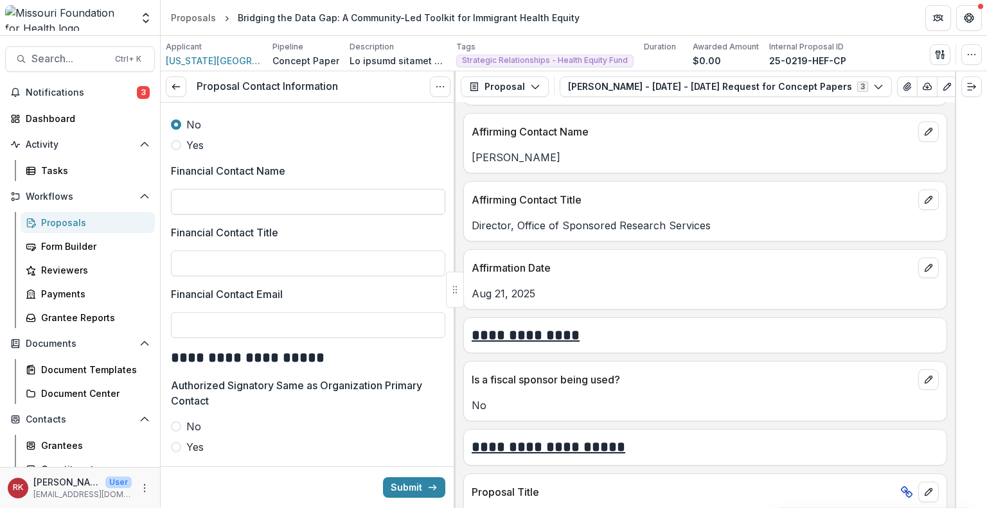
scroll to position [615, 0]
click at [175, 145] on span at bounding box center [176, 144] width 10 height 10
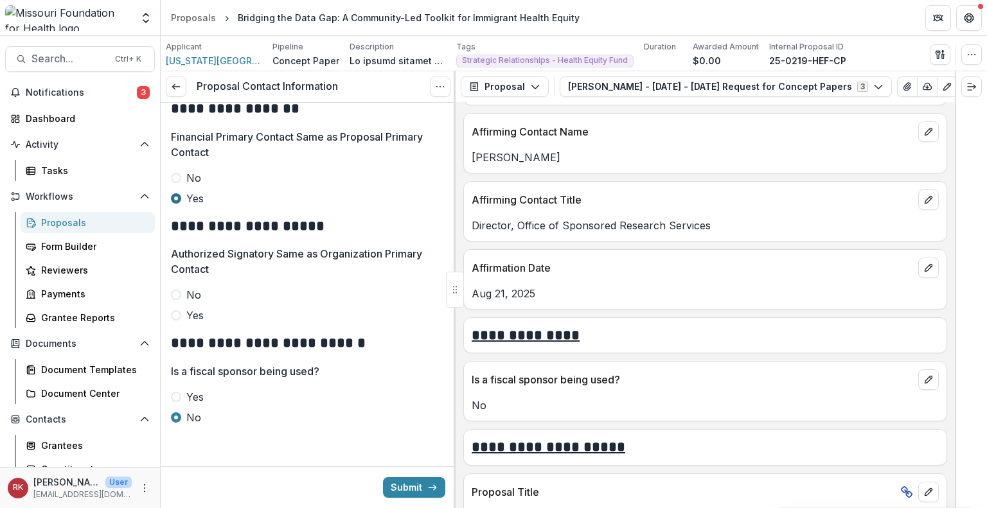
scroll to position [561, 0]
click at [171, 297] on label "No" at bounding box center [308, 295] width 274 height 15
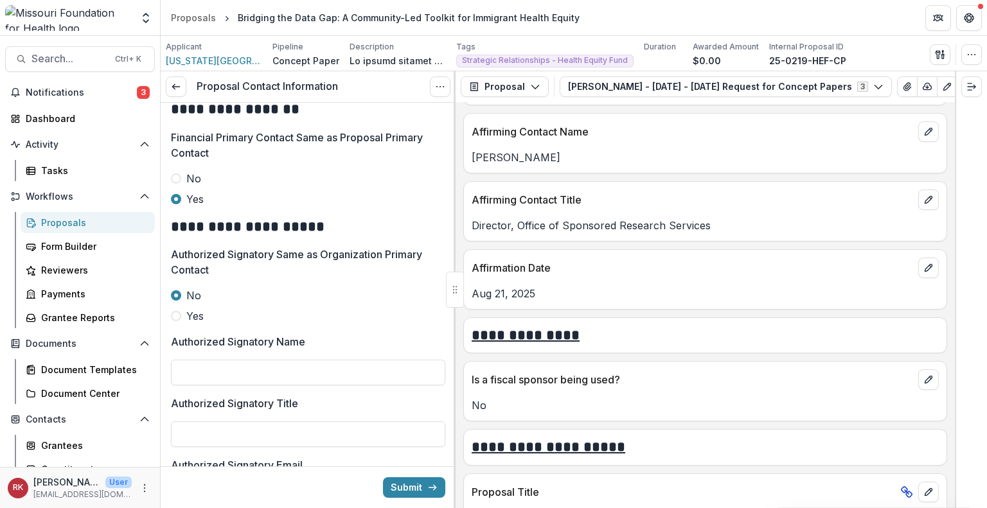
scroll to position [2202, 0]
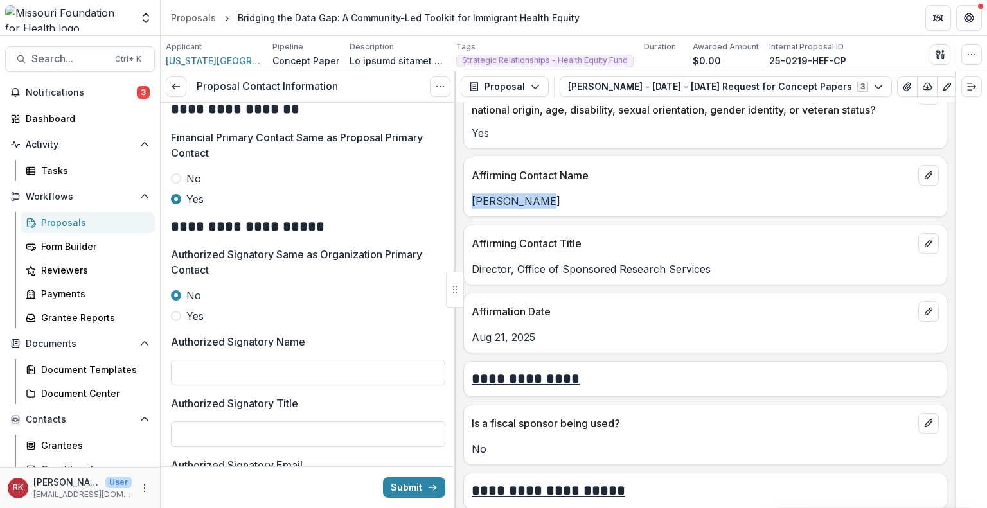
drag, startPoint x: 545, startPoint y: 178, endPoint x: 468, endPoint y: 179, distance: 77.1
click at [468, 193] on div "Teri Medley" at bounding box center [705, 200] width 482 height 15
copy p "Teri Medley"
click at [218, 381] on input "Authorized Signatory Name" at bounding box center [308, 373] width 274 height 26
paste input "**********"
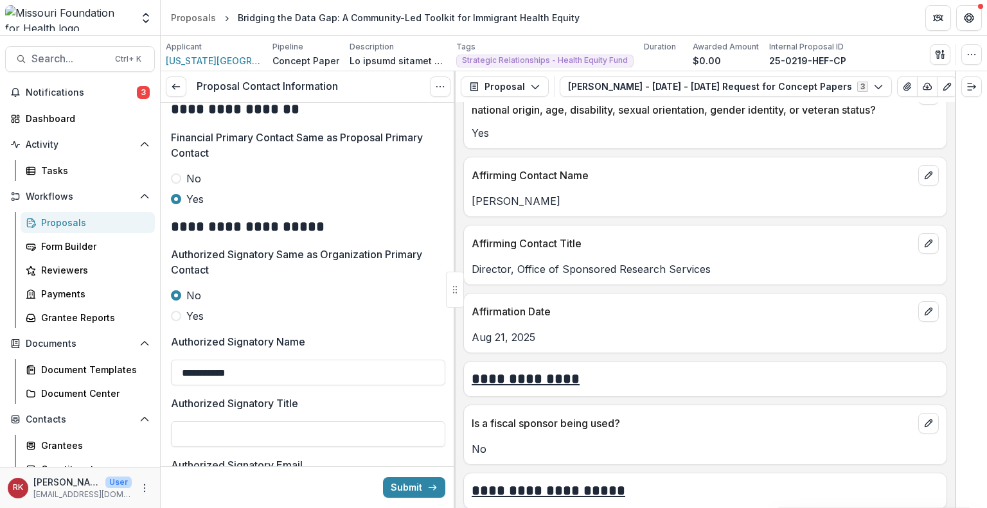
type input "**********"
drag, startPoint x: 736, startPoint y: 246, endPoint x: 466, endPoint y: 252, distance: 270.5
click at [466, 261] on div "Director, Office of Sponsored Research Services" at bounding box center [705, 268] width 482 height 15
copy p "Director, Office of Sponsored Research Services"
click at [274, 433] on input "Authorized Signatory Title" at bounding box center [308, 434] width 274 height 26
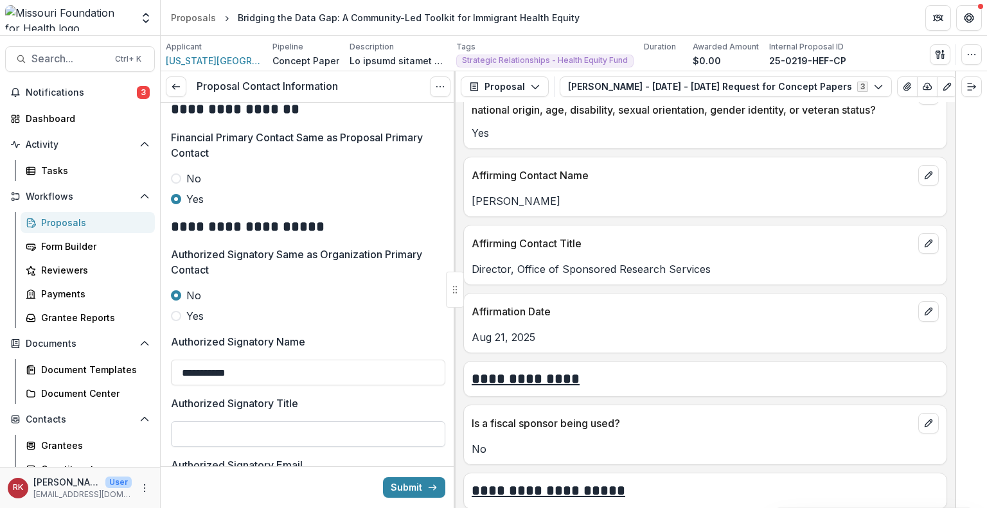
paste input "**********"
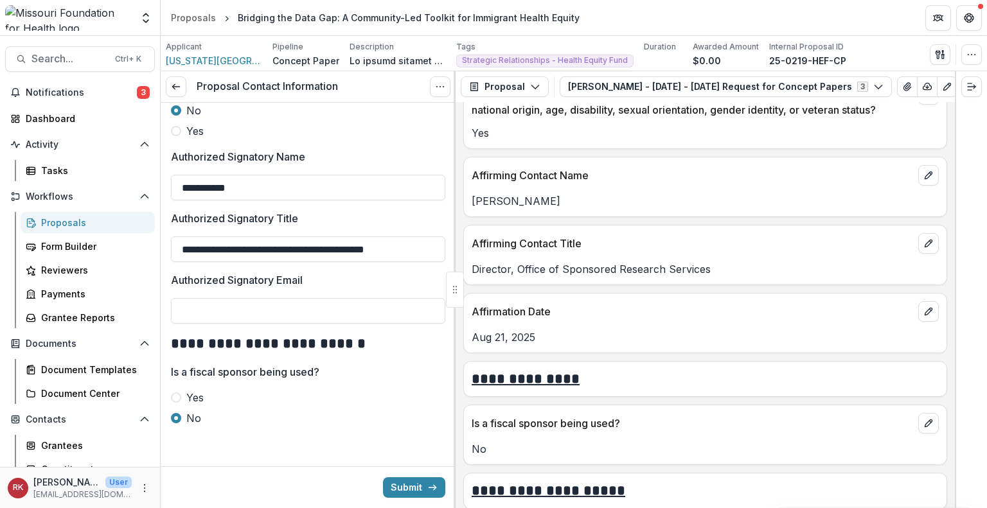
type input "**********"
click at [213, 301] on input "Authorized Signatory Email" at bounding box center [308, 311] width 274 height 26
paste input "**********"
type input "**********"
drag, startPoint x: 279, startPoint y: 191, endPoint x: 180, endPoint y: 175, distance: 101.0
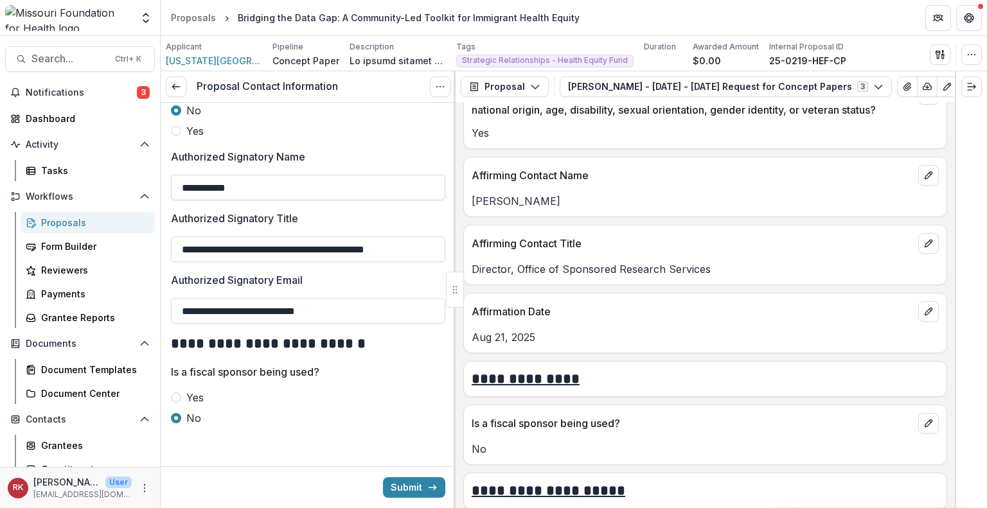
click at [180, 175] on input "**********" at bounding box center [308, 188] width 274 height 26
click at [404, 481] on button "Submit" at bounding box center [414, 487] width 62 height 21
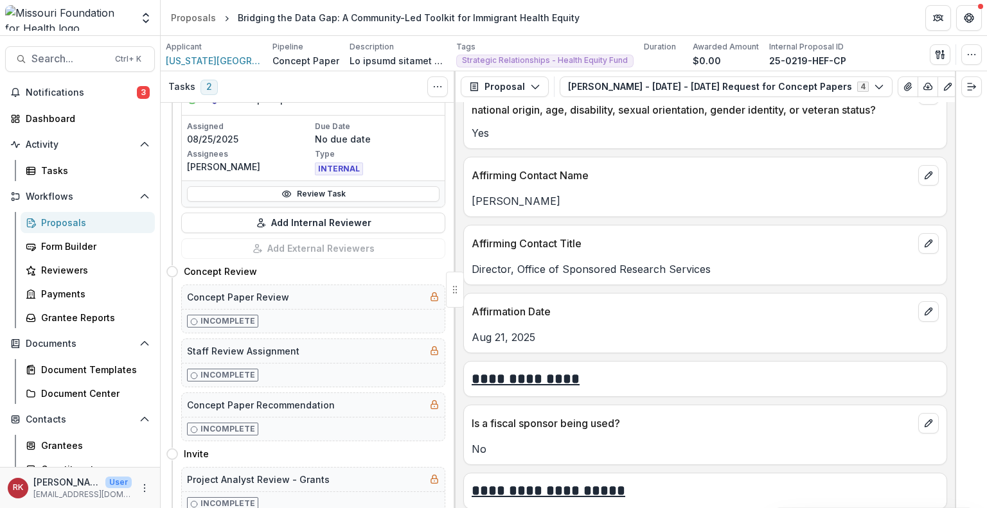
scroll to position [592, 0]
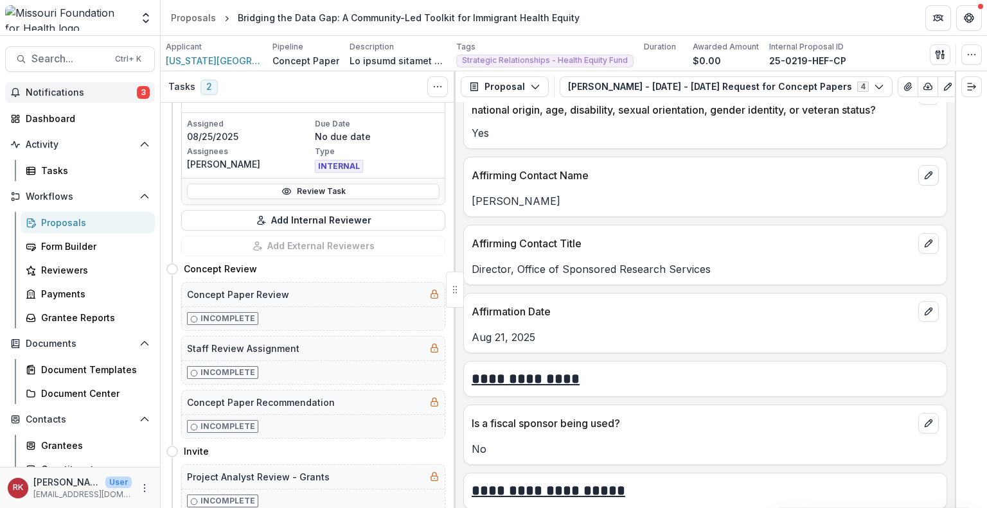
click at [71, 89] on span "Notifications" at bounding box center [81, 92] width 111 height 11
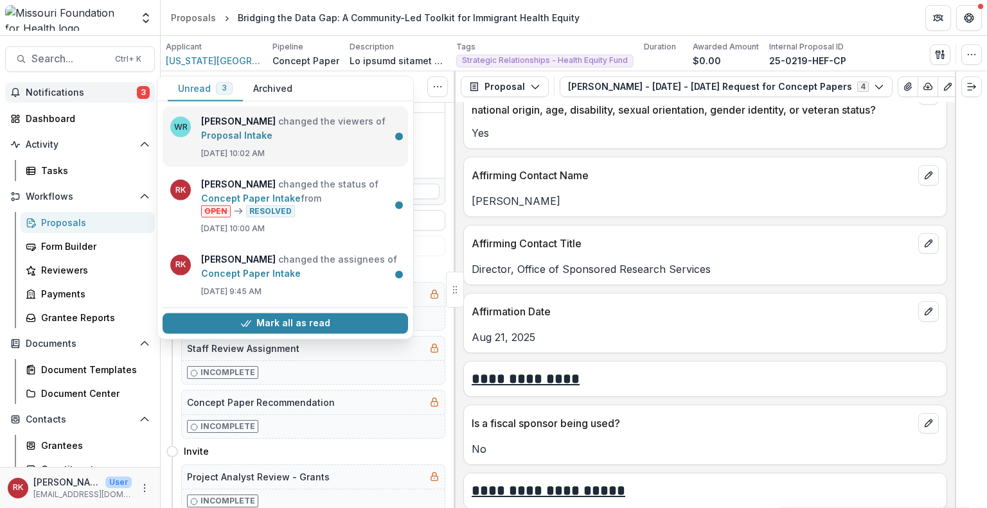
click at [272, 130] on link "Proposal Intake" at bounding box center [236, 135] width 71 height 11
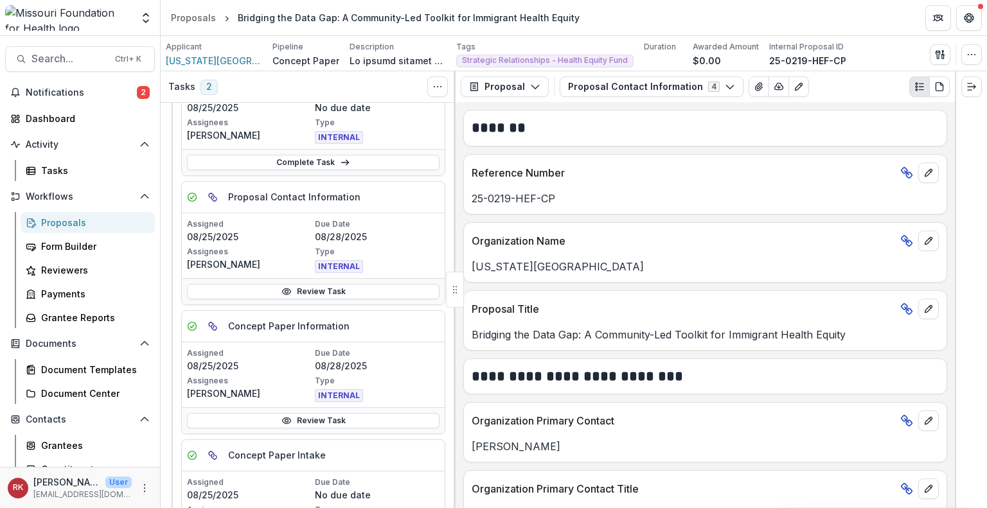
scroll to position [233, 0]
click at [665, 87] on button "Proposal Contact Information 4" at bounding box center [651, 86] width 184 height 21
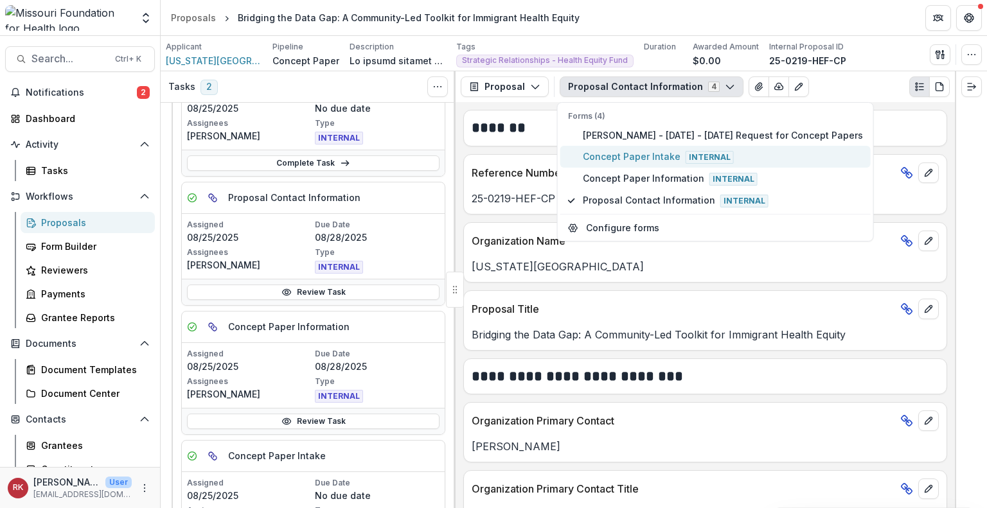
click at [609, 151] on span "Concept Paper Intake Internal" at bounding box center [723, 157] width 280 height 14
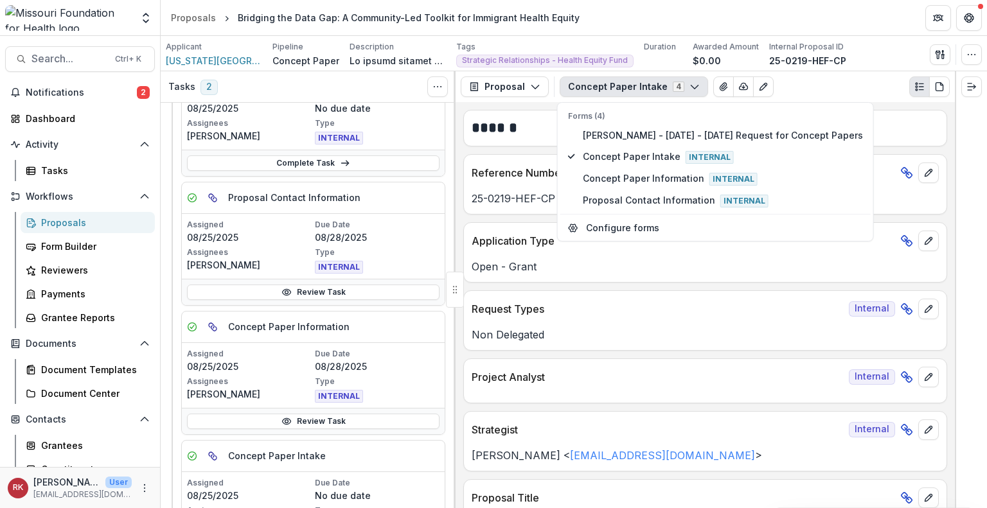
click at [558, 281] on div "Application Type Open - Grant" at bounding box center [705, 252] width 484 height 60
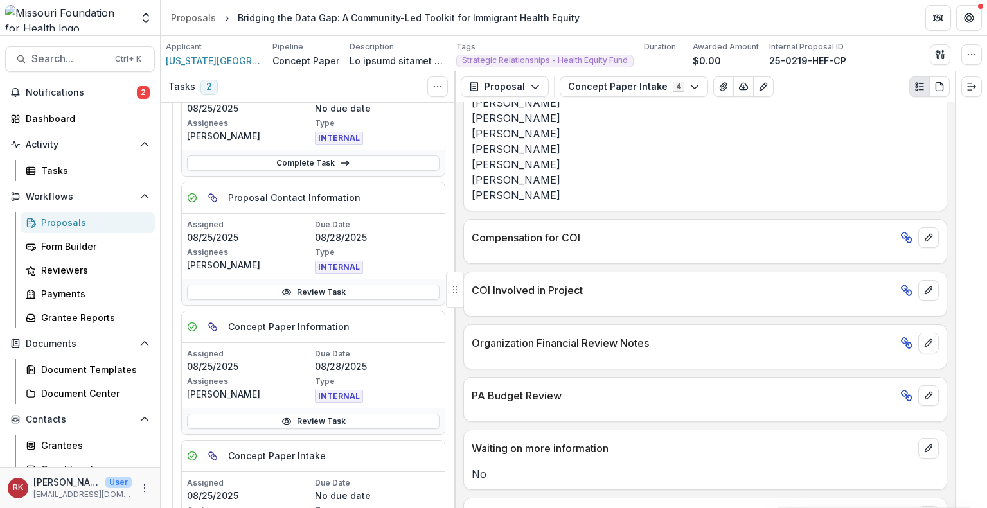
scroll to position [4006, 0]
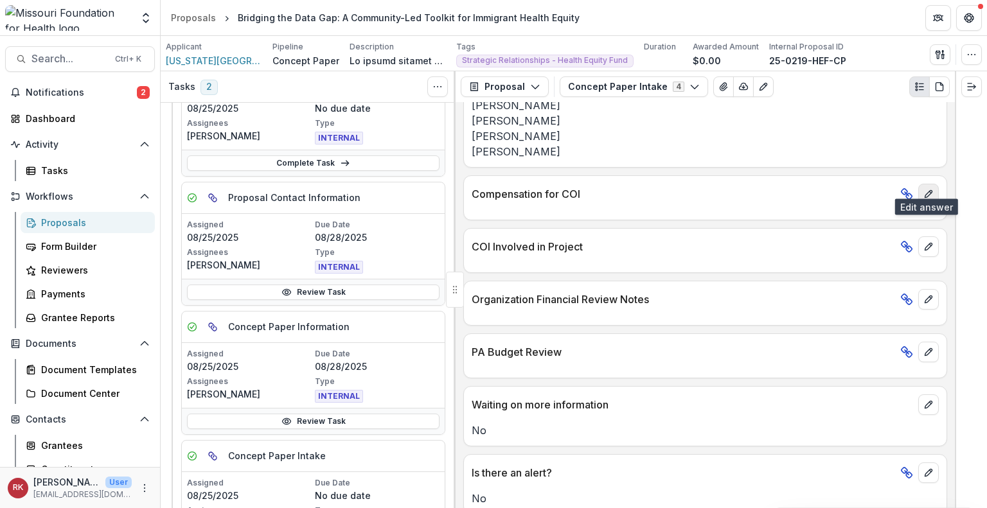
click at [923, 189] on icon "edit" at bounding box center [928, 194] width 10 height 10
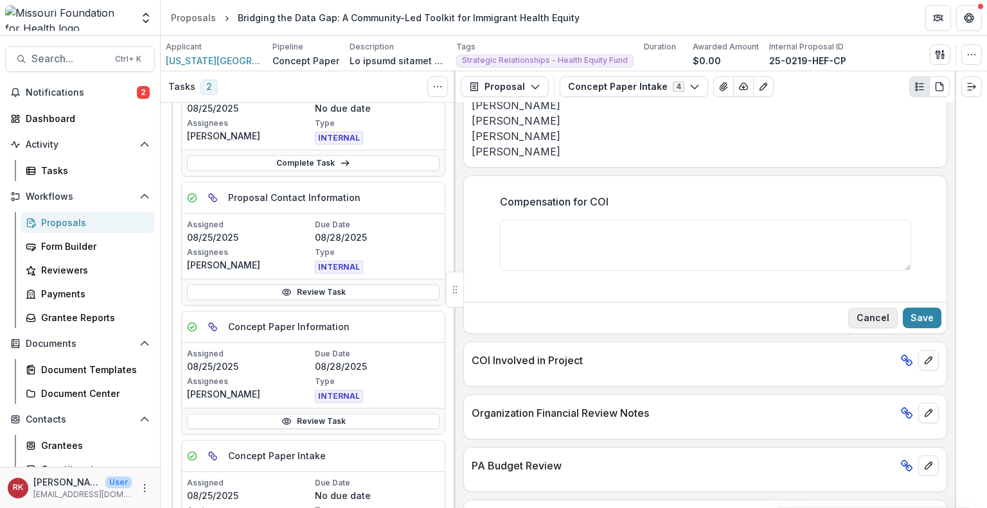
click at [859, 312] on button "Cancel" at bounding box center [872, 318] width 49 height 21
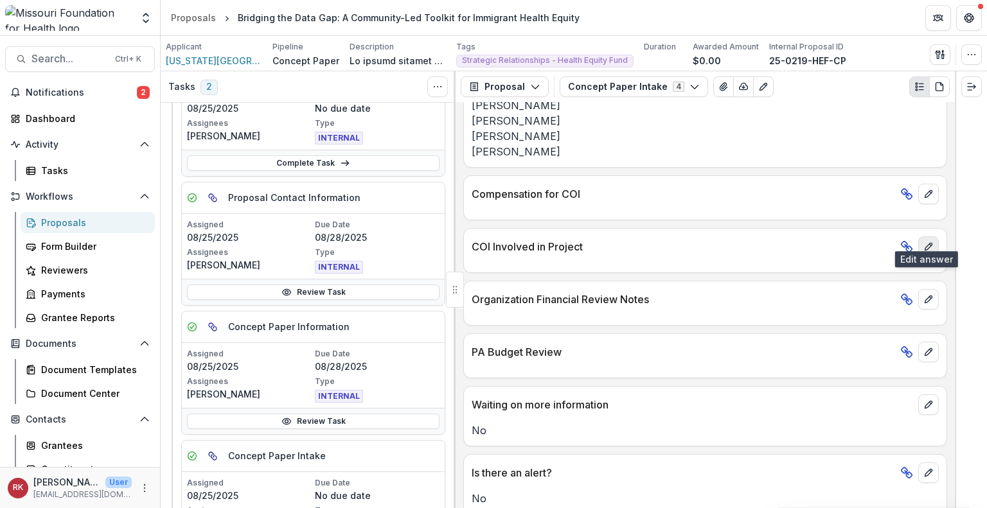
click at [924, 242] on button "edit" at bounding box center [928, 246] width 21 height 21
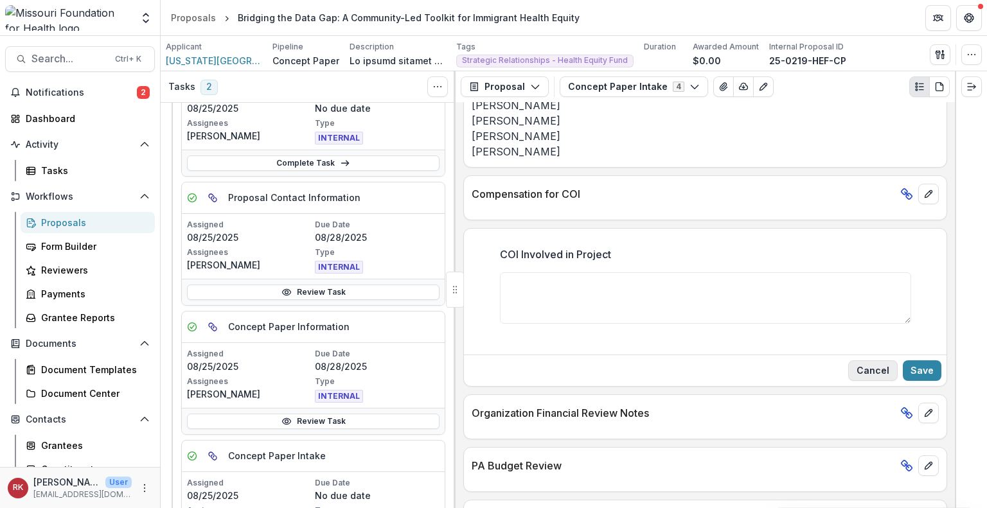
click at [856, 360] on button "Cancel" at bounding box center [872, 370] width 49 height 21
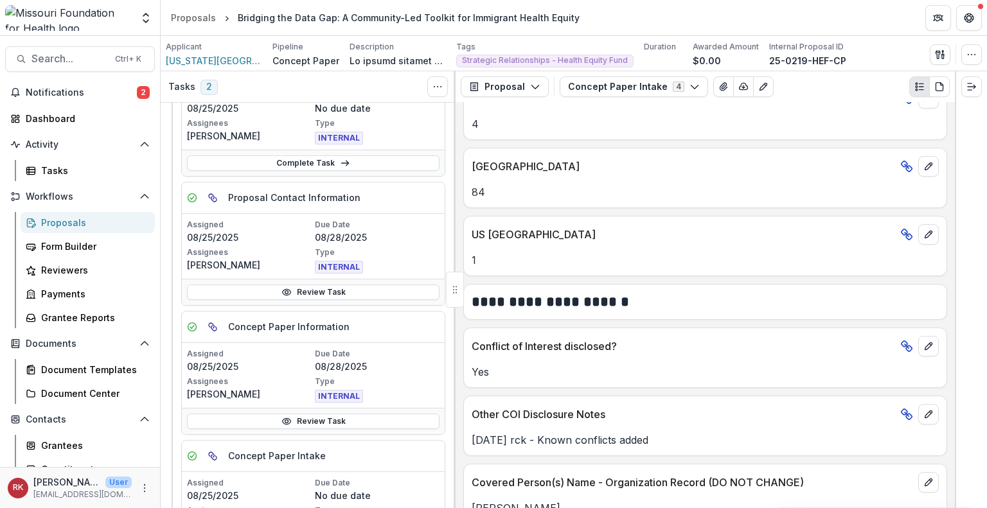
scroll to position [2072, 0]
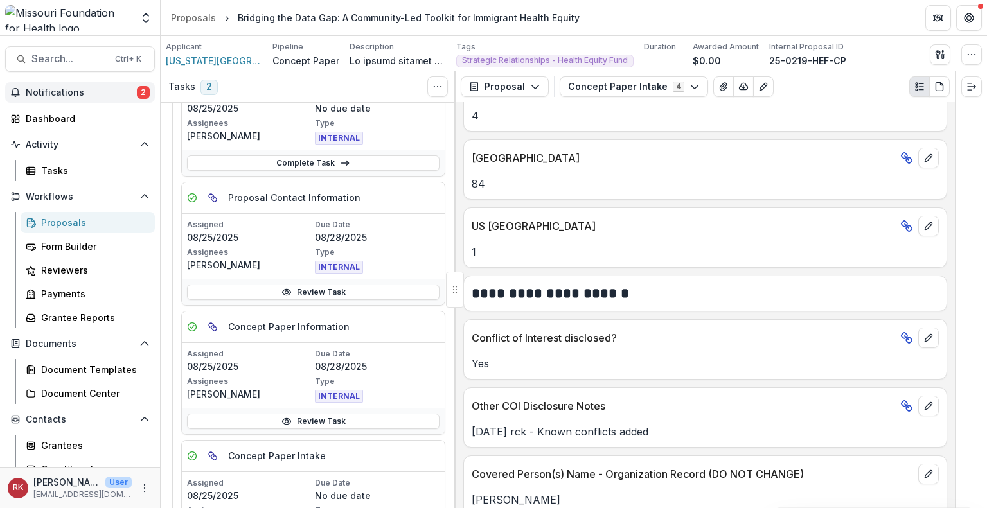
click at [129, 89] on span "Notifications" at bounding box center [81, 92] width 111 height 11
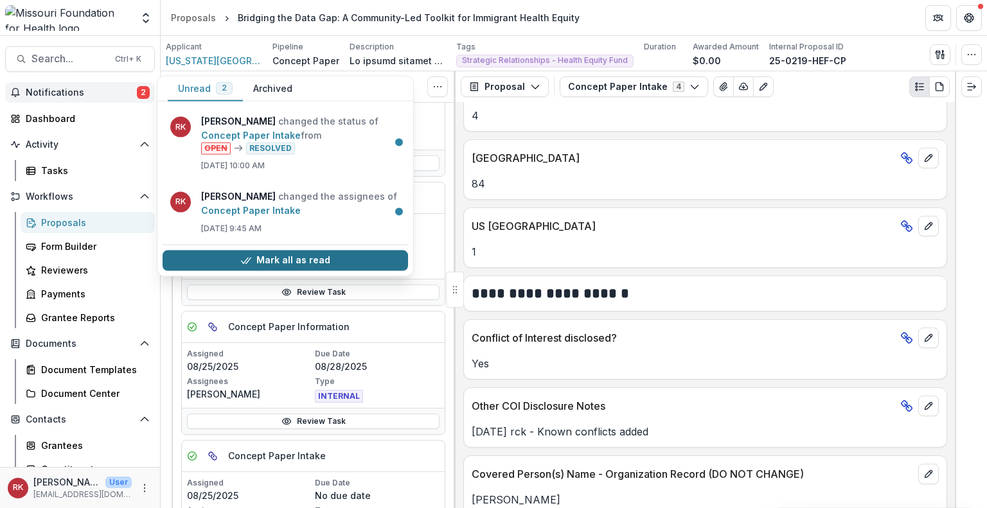
click at [262, 262] on button "Mark all as read" at bounding box center [285, 260] width 245 height 21
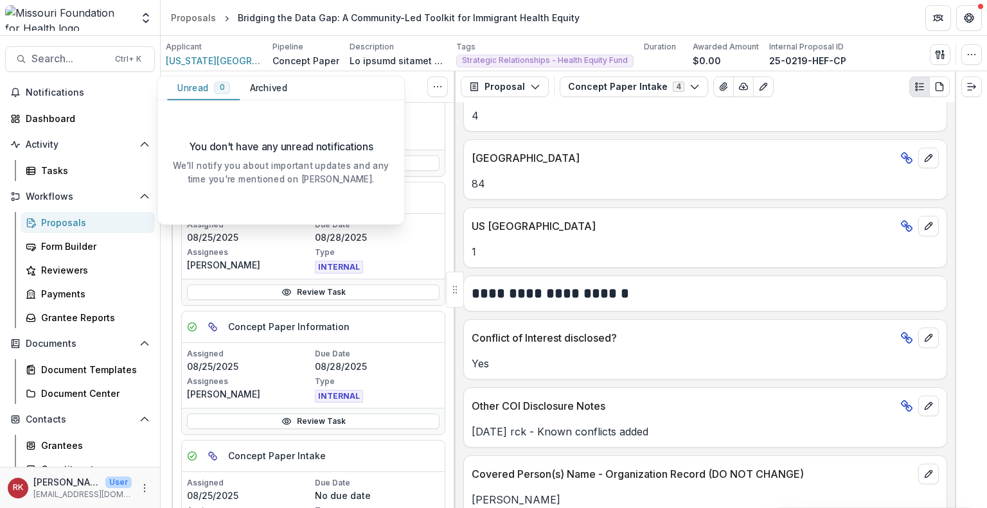
click at [486, 140] on div "MO House District" at bounding box center [705, 154] width 482 height 28
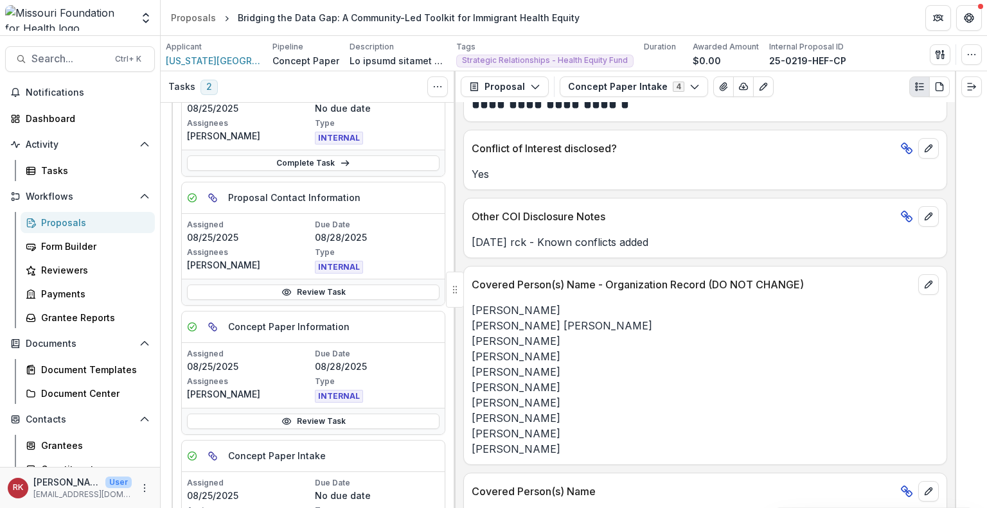
scroll to position [2262, 0]
click at [922, 226] on div "8/25/25 rck - Known conflicts added" at bounding box center [705, 237] width 482 height 23
click at [926, 211] on icon "edit" at bounding box center [928, 216] width 10 height 10
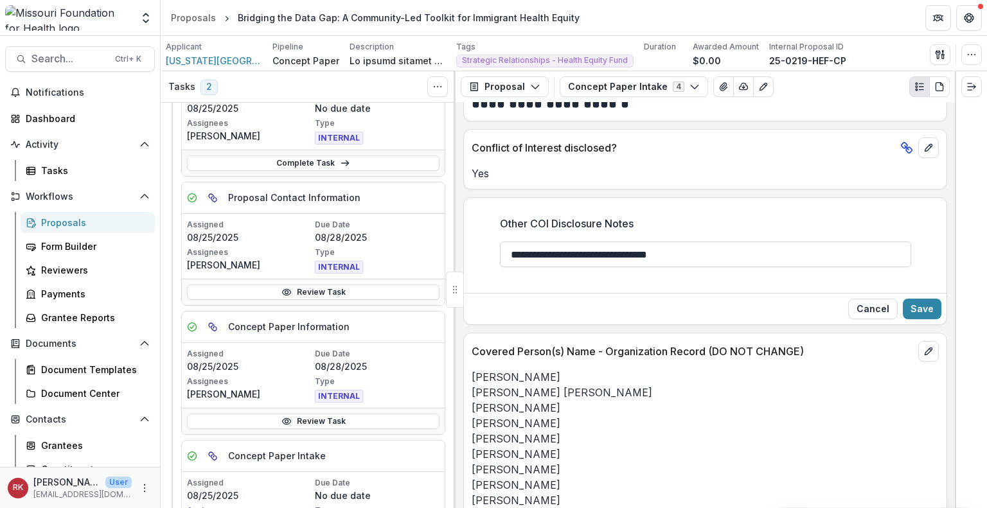
click at [657, 243] on input "**********" at bounding box center [705, 255] width 411 height 26
type input "**********"
click at [917, 307] on button "Save" at bounding box center [921, 309] width 39 height 21
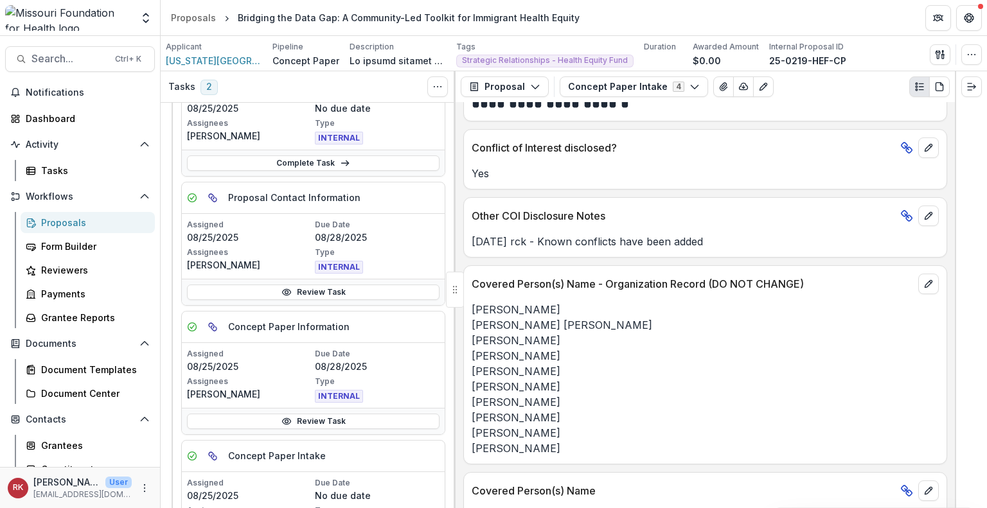
click at [75, 222] on div "Proposals" at bounding box center [92, 222] width 103 height 13
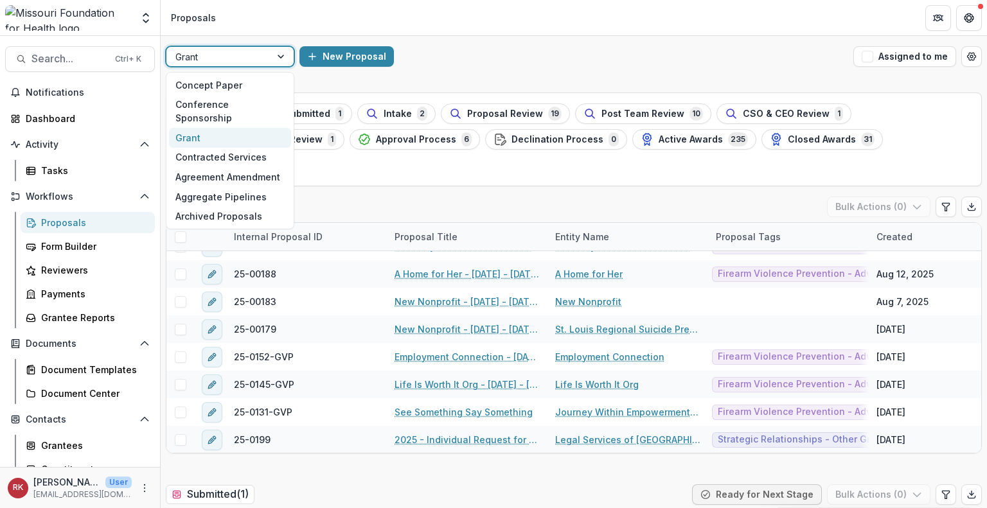
click at [241, 64] on div at bounding box center [218, 57] width 86 height 16
click at [189, 86] on div "Concept Paper" at bounding box center [230, 85] width 122 height 20
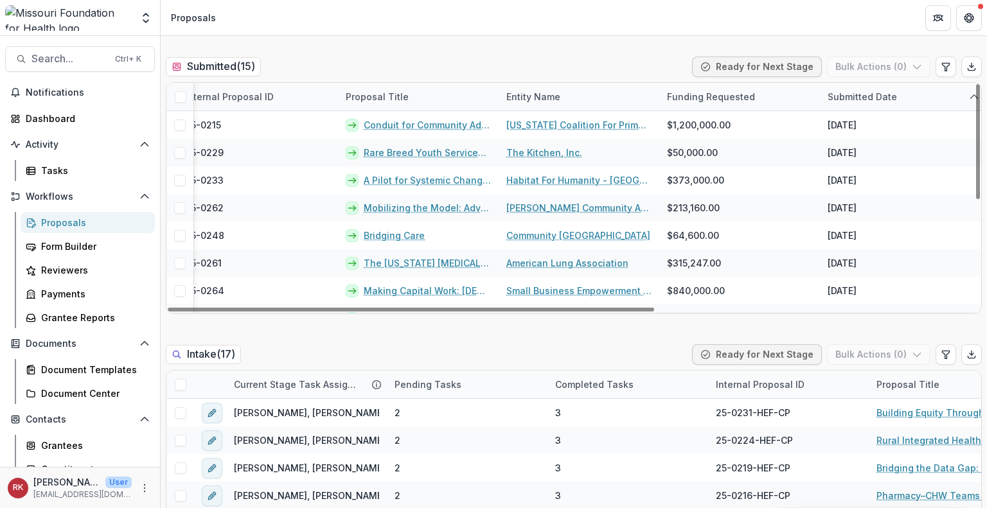
scroll to position [0, 46]
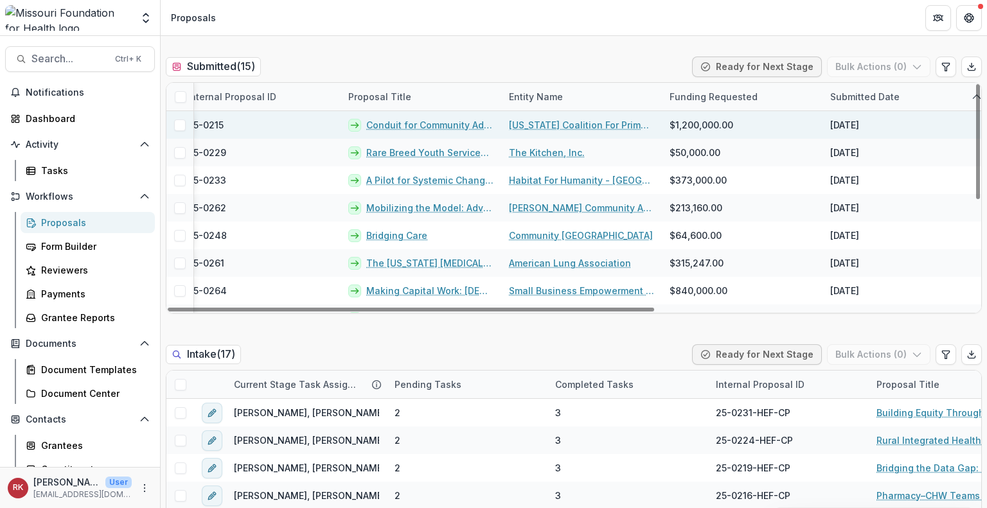
click at [391, 125] on link "Conduit for Community Advocacy" at bounding box center [429, 124] width 127 height 13
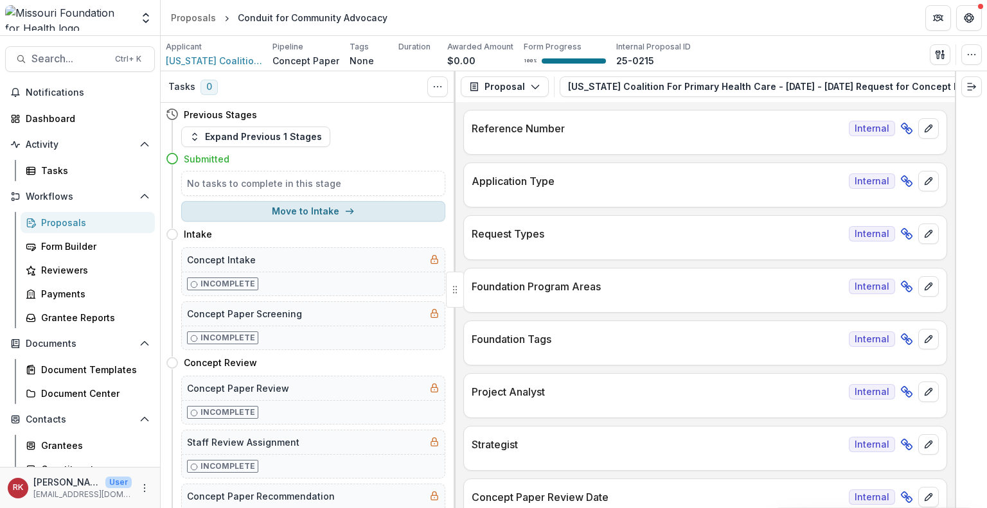
click at [315, 220] on button "Move to Intake" at bounding box center [313, 211] width 264 height 21
select select "******"
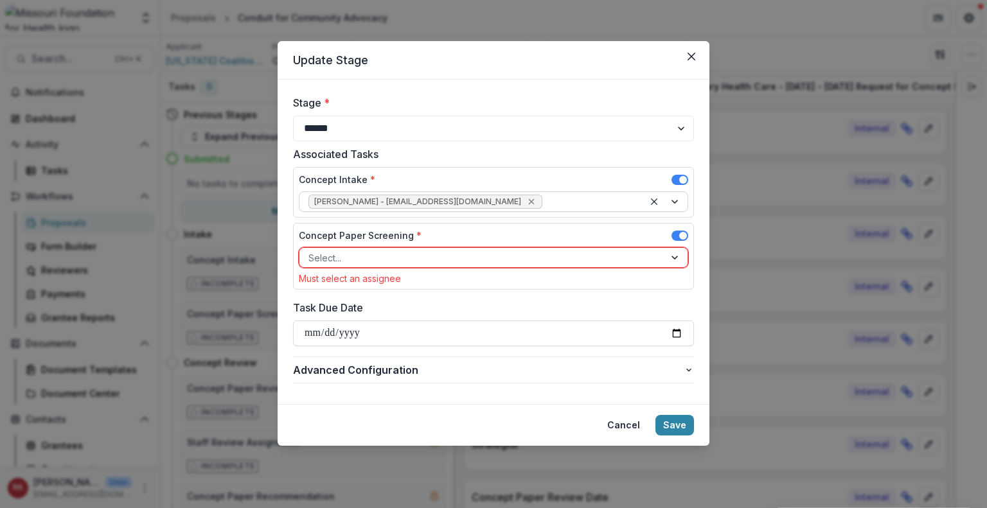
click at [526, 204] on icon "Remove Wendy Rohrbach - wrohrbach@mffh.org" at bounding box center [531, 202] width 10 height 10
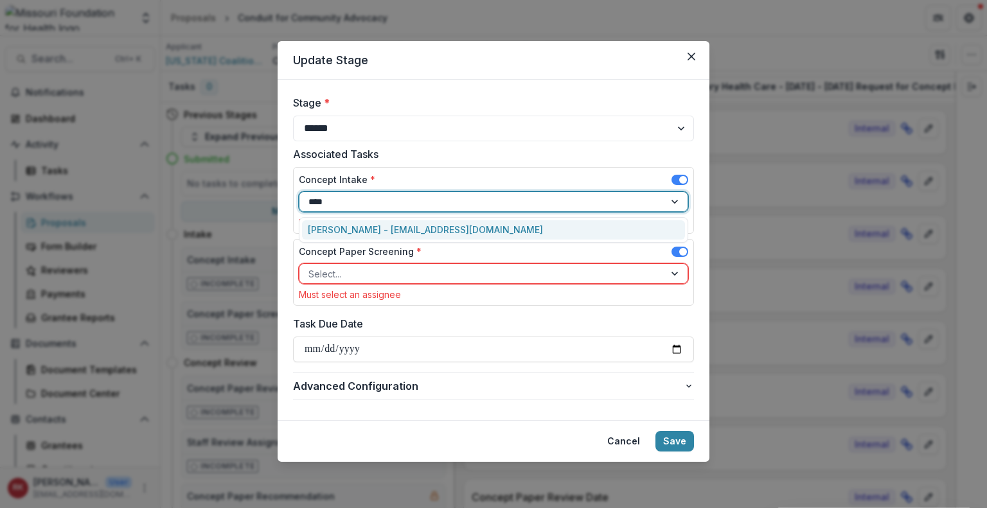
type input "*****"
click at [437, 232] on div "Renee Klann - rklann@mffh.org" at bounding box center [493, 230] width 383 height 20
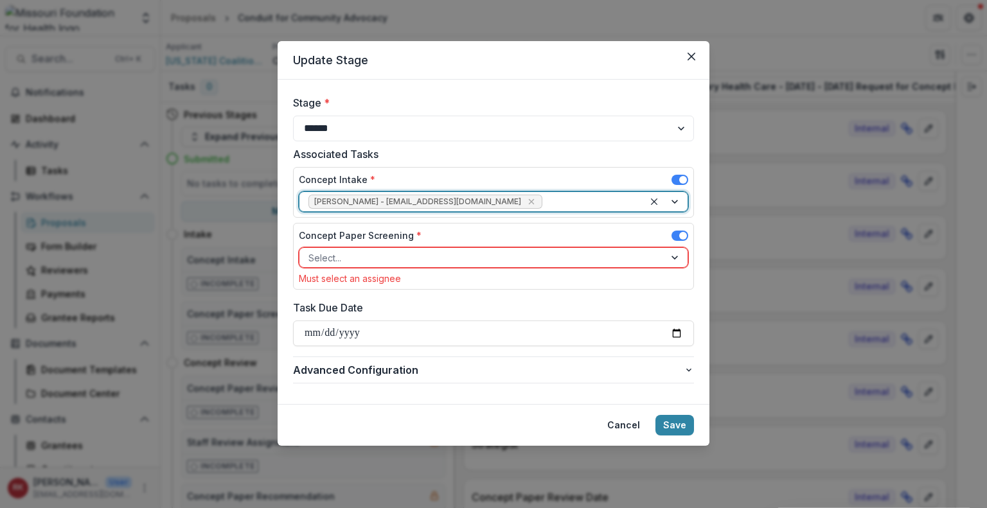
click at [340, 263] on div at bounding box center [481, 258] width 347 height 16
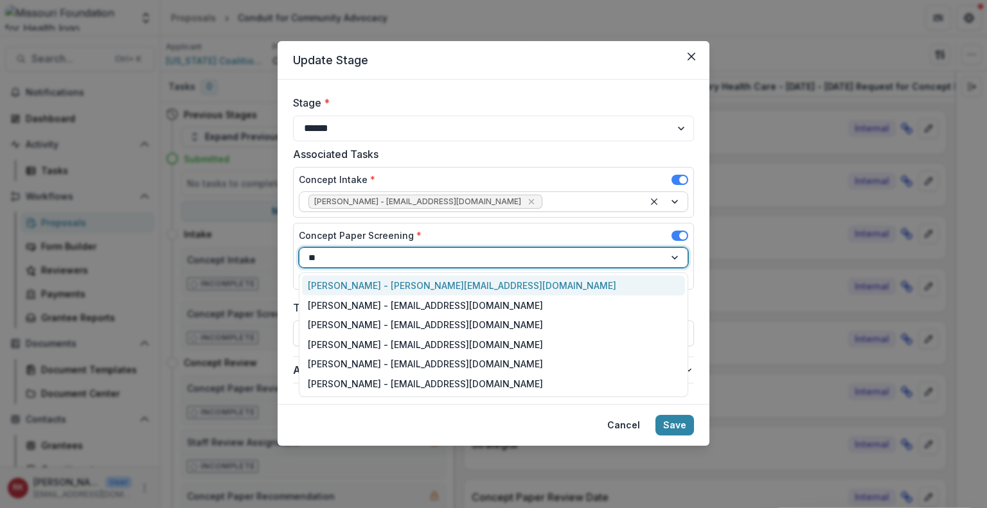
type input "***"
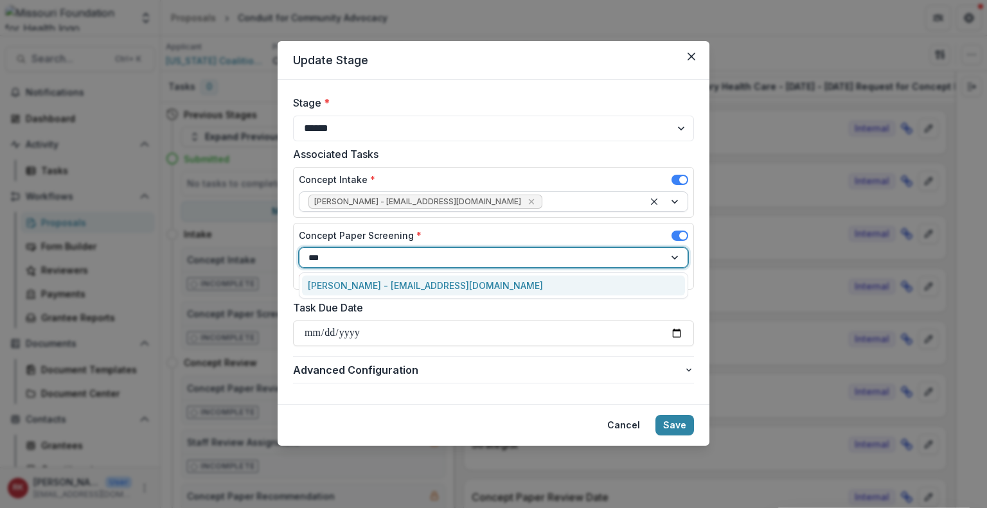
click at [329, 282] on div "Alyssa Curran - acurran@mffh.org" at bounding box center [493, 286] width 383 height 20
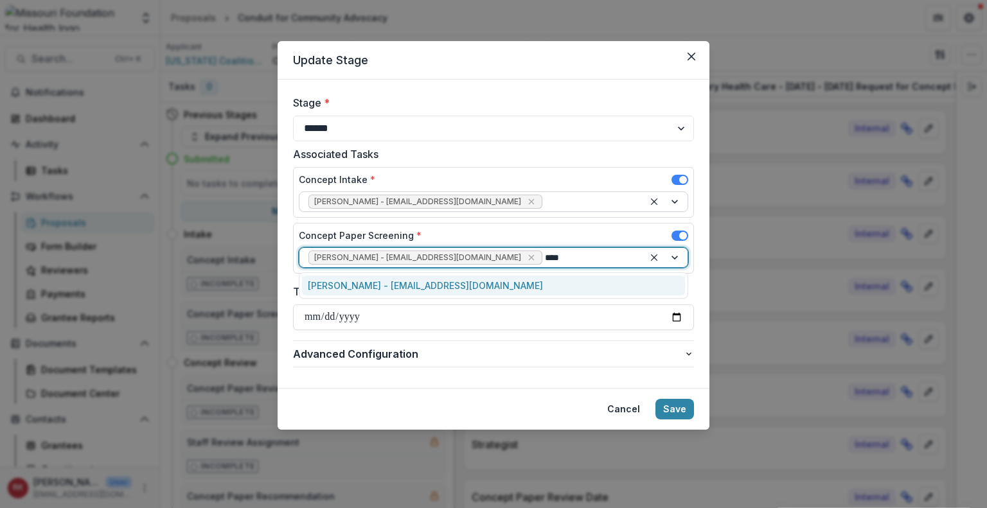
type input "*****"
click at [329, 282] on div "Reana Thomas - rthomas@mffh.org" at bounding box center [493, 286] width 383 height 20
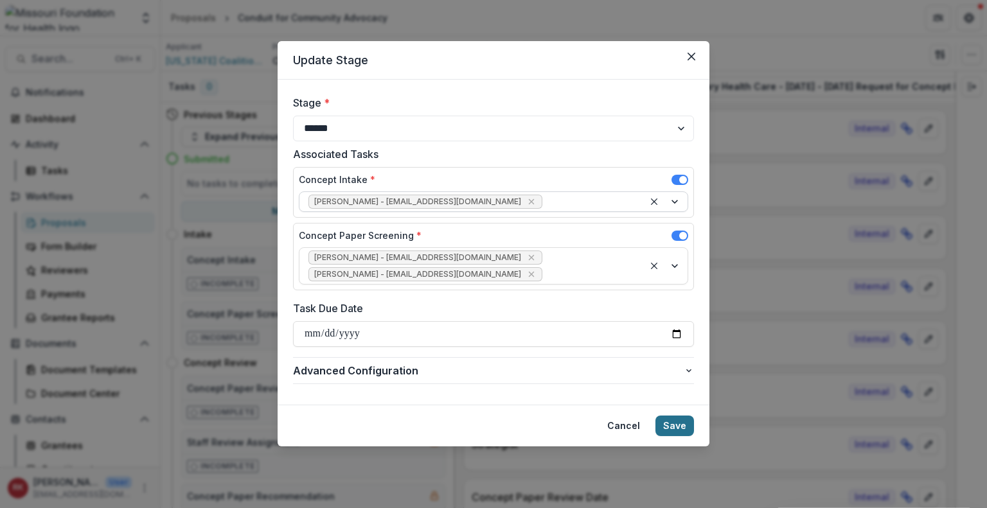
click at [674, 416] on button "Save" at bounding box center [674, 426] width 39 height 21
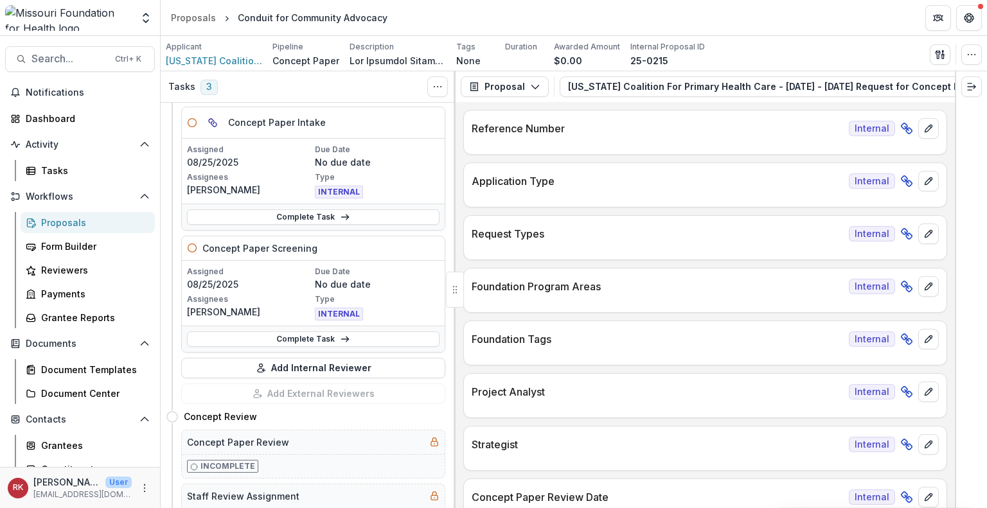
scroll to position [188, 0]
click at [305, 215] on link "Complete Task" at bounding box center [313, 215] width 252 height 15
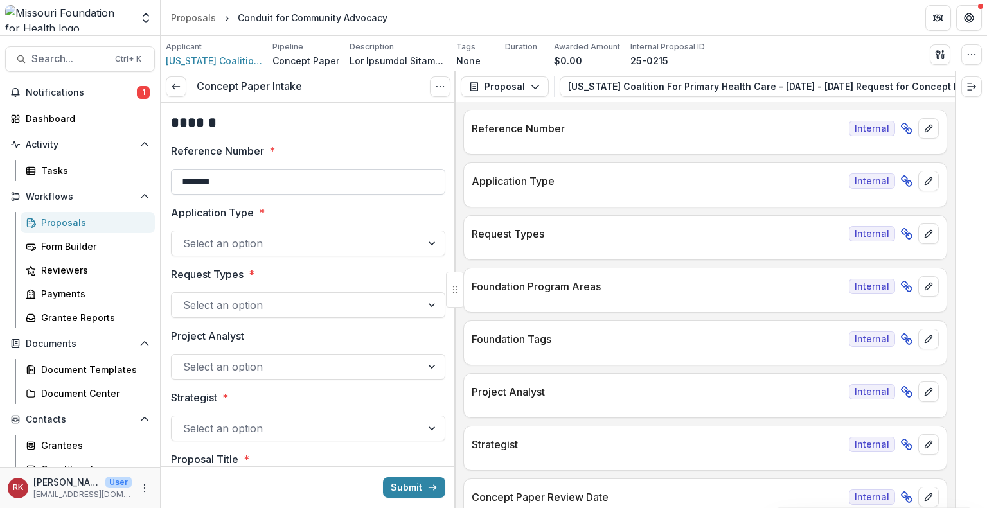
click at [316, 178] on input "*******" at bounding box center [308, 182] width 274 height 26
type input "**********"
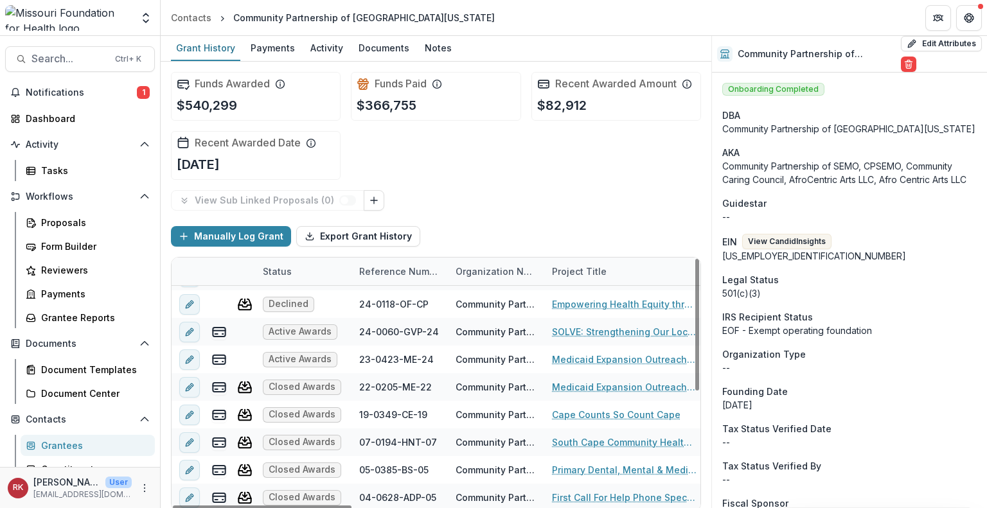
scroll to position [7, 0]
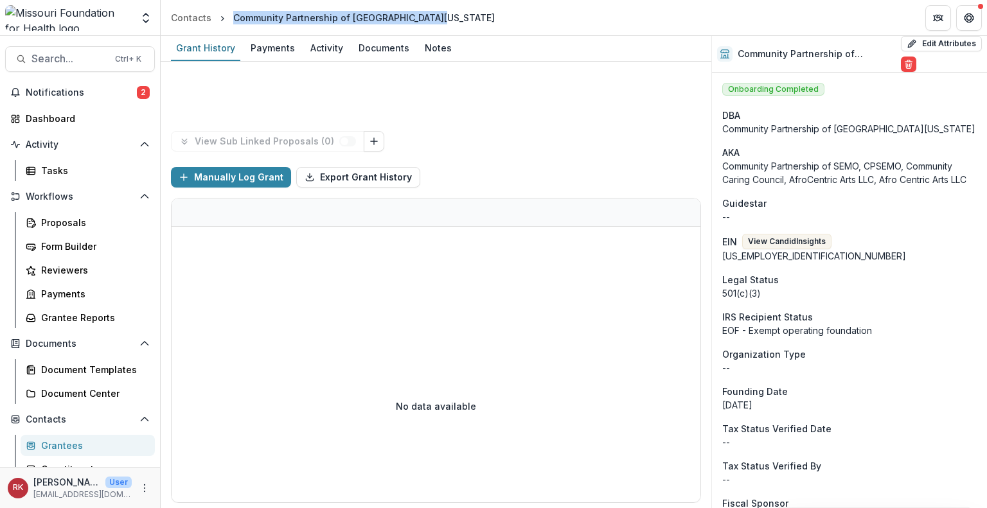
drag, startPoint x: 459, startPoint y: 19, endPoint x: 233, endPoint y: 24, distance: 226.8
click at [233, 24] on header "Contacts Community Partnership of Southeast Missouri" at bounding box center [574, 17] width 826 height 35
copy div "Community Partnership of [GEOGRAPHIC_DATA][US_STATE]"
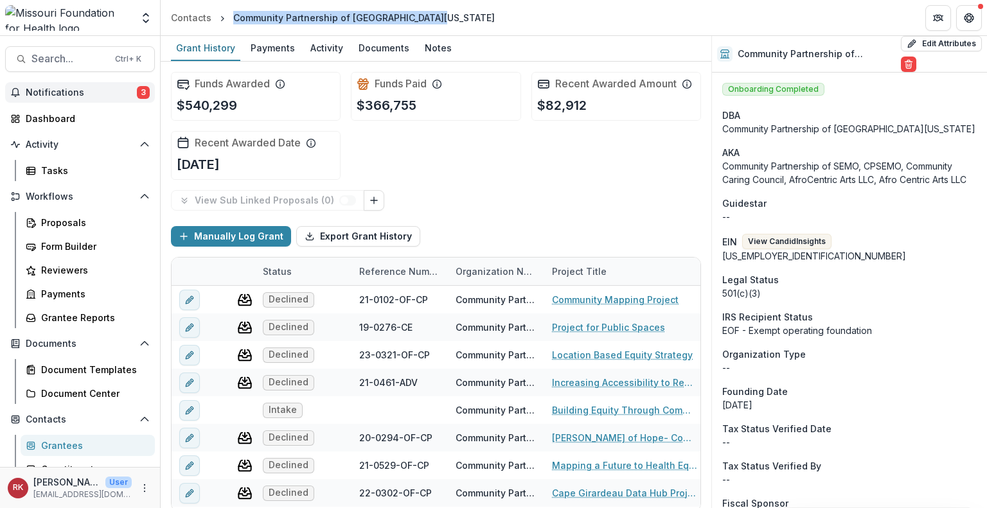
click at [98, 89] on span "Notifications" at bounding box center [81, 92] width 111 height 11
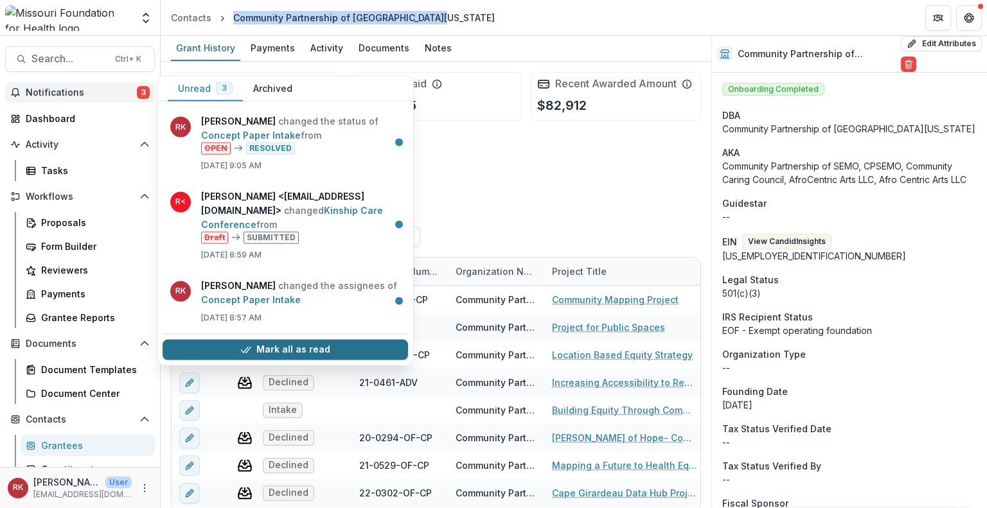
click at [225, 344] on button "Mark all as read" at bounding box center [285, 349] width 245 height 21
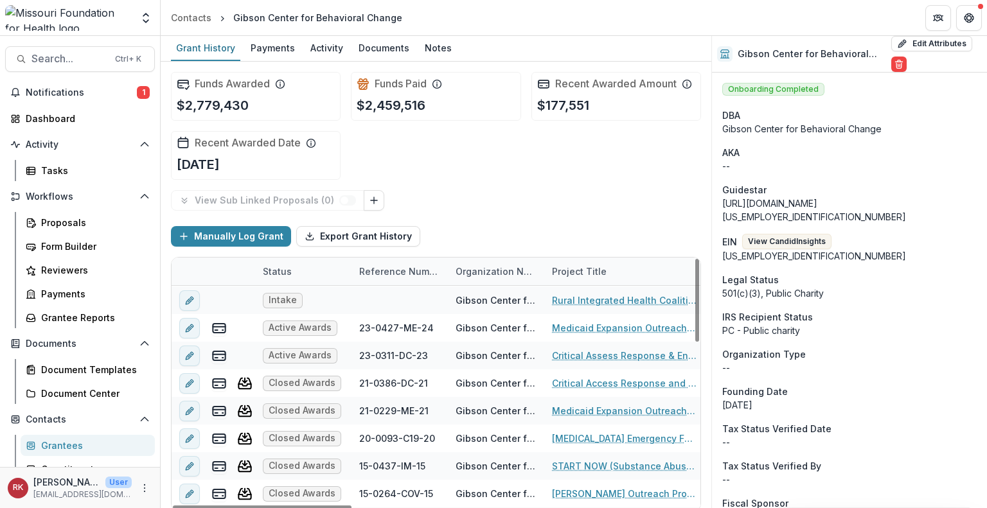
scroll to position [493, 0]
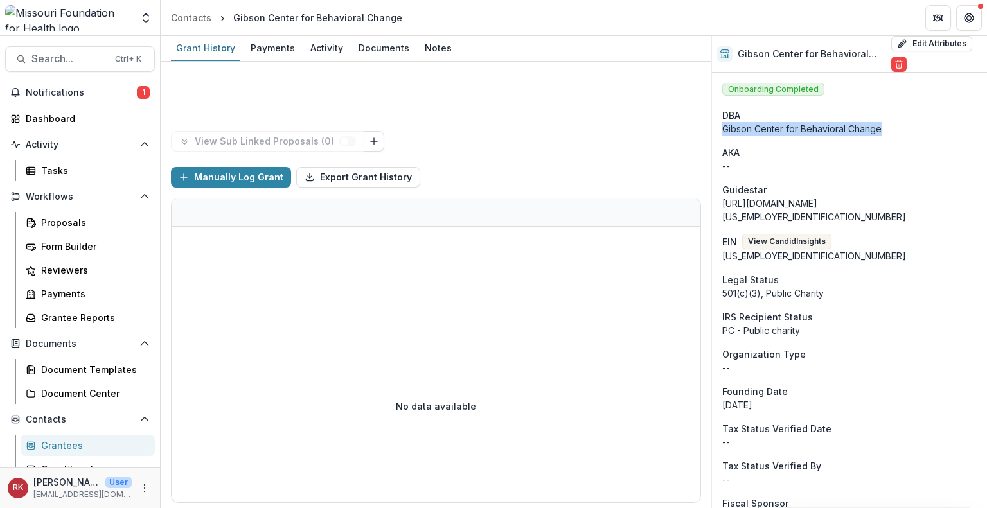
drag, startPoint x: 721, startPoint y: 129, endPoint x: 881, endPoint y: 136, distance: 160.7
copy div "Gibson Center for Behavioral Change"
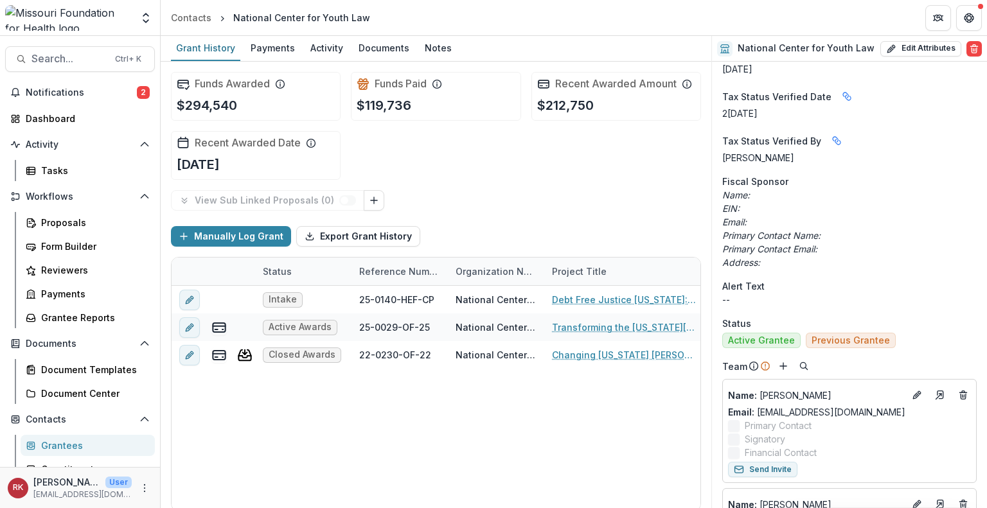
scroll to position [271, 0]
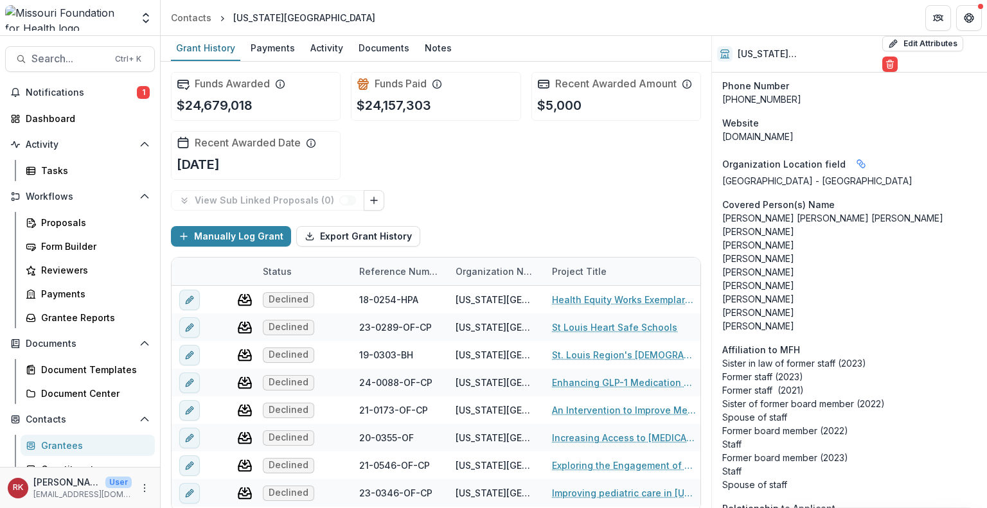
scroll to position [3460, 0]
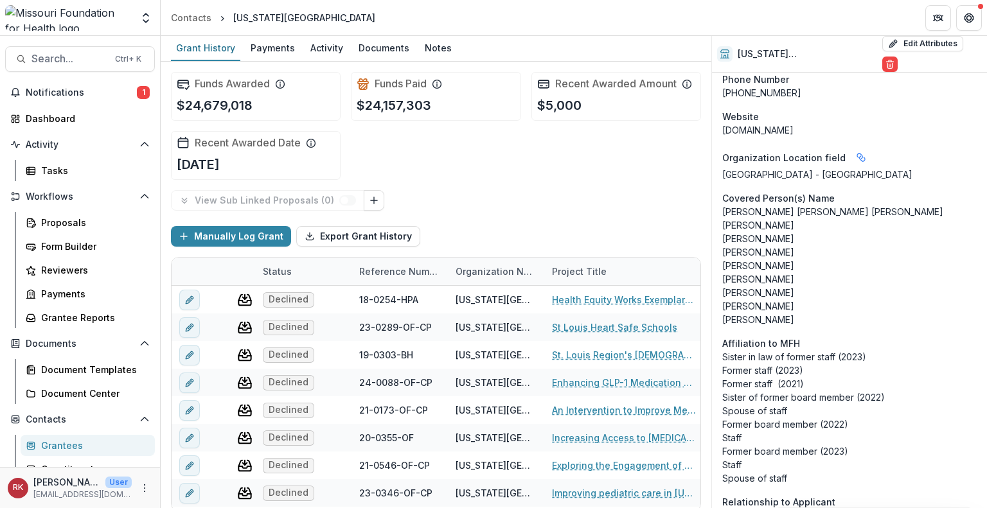
click at [910, 41] on button "Edit Attributes" at bounding box center [922, 43] width 81 height 15
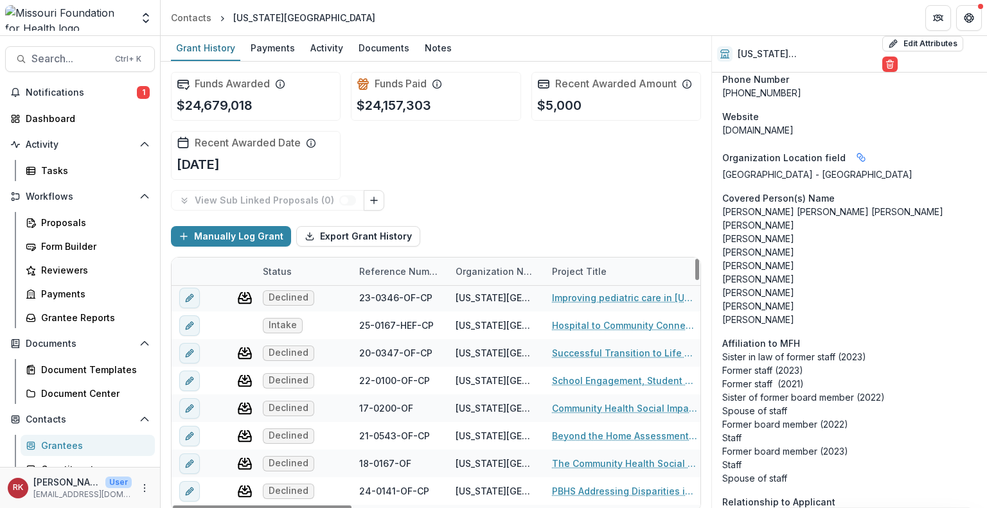
scroll to position [101, 0]
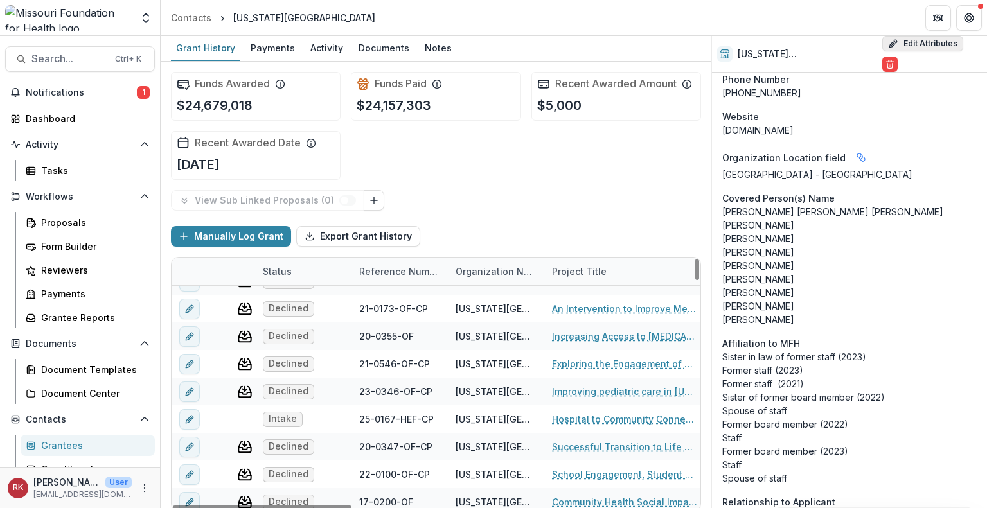
click at [927, 44] on button "Edit Attributes" at bounding box center [922, 43] width 81 height 15
select select
select select "***"
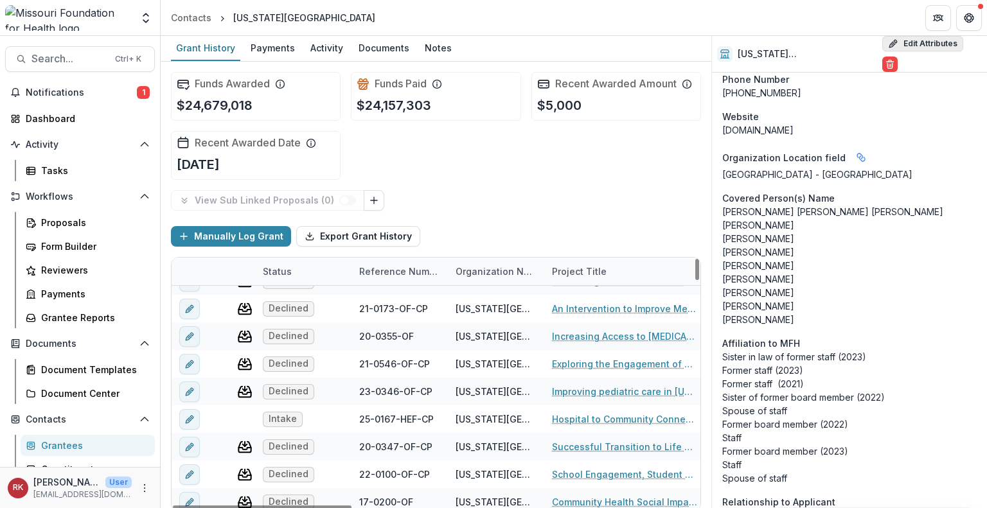
select select "***"
select select "**********"
type input "**********"
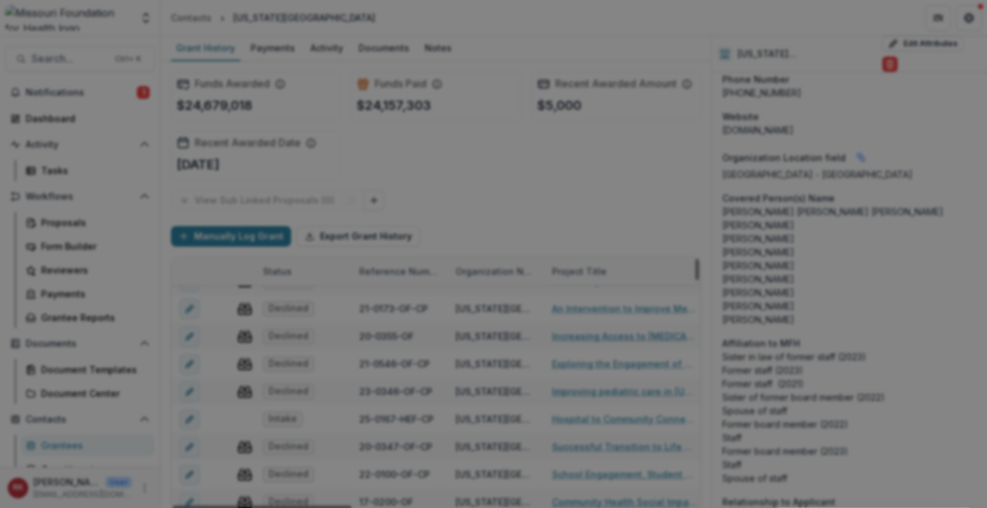
scroll to position [0, 0]
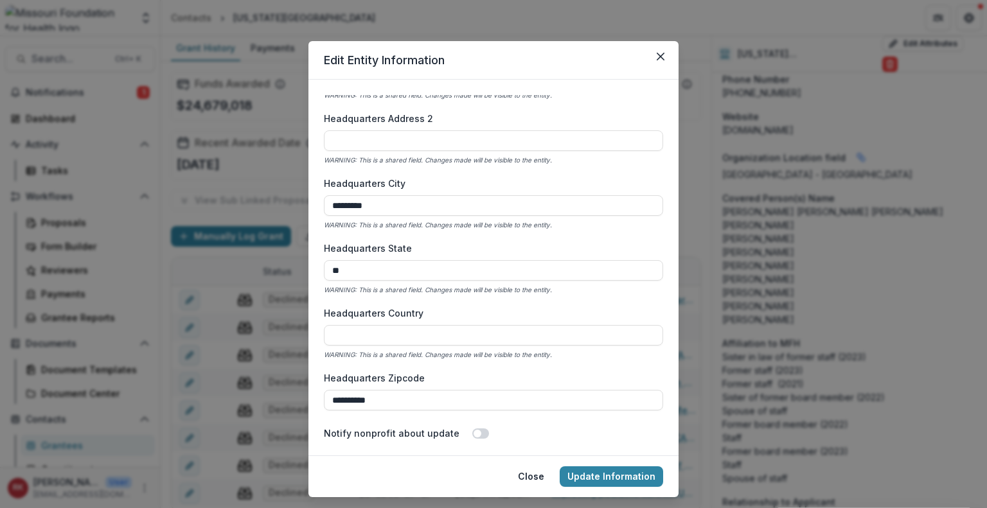
click at [485, 229] on div "Headquarters City ********* WARNING: This is a shared field. Changes made will …" at bounding box center [493, 204] width 339 height 55
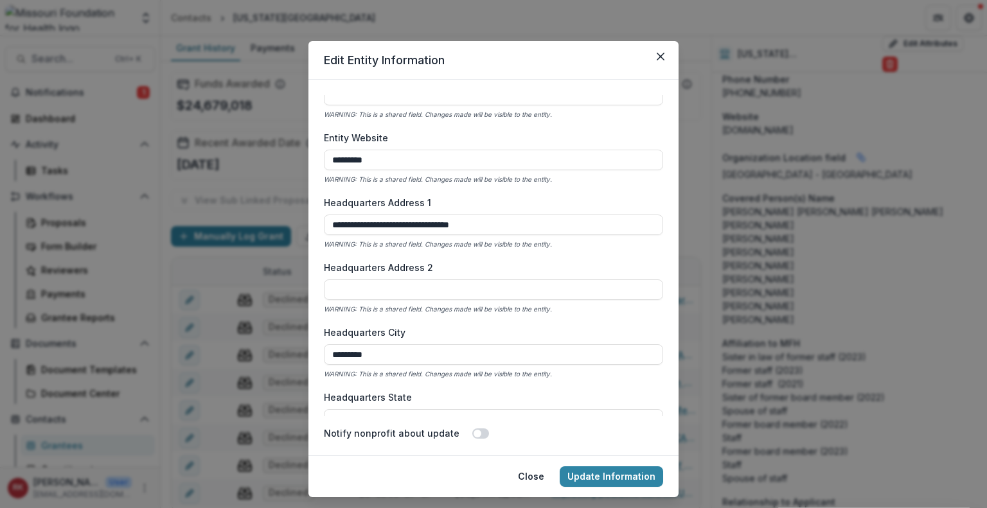
scroll to position [1353, 0]
drag, startPoint x: 413, startPoint y: 223, endPoint x: 514, endPoint y: 218, distance: 100.9
click at [514, 218] on input "**********" at bounding box center [493, 226] width 339 height 21
click at [692, 206] on div "**********" at bounding box center [493, 254] width 987 height 508
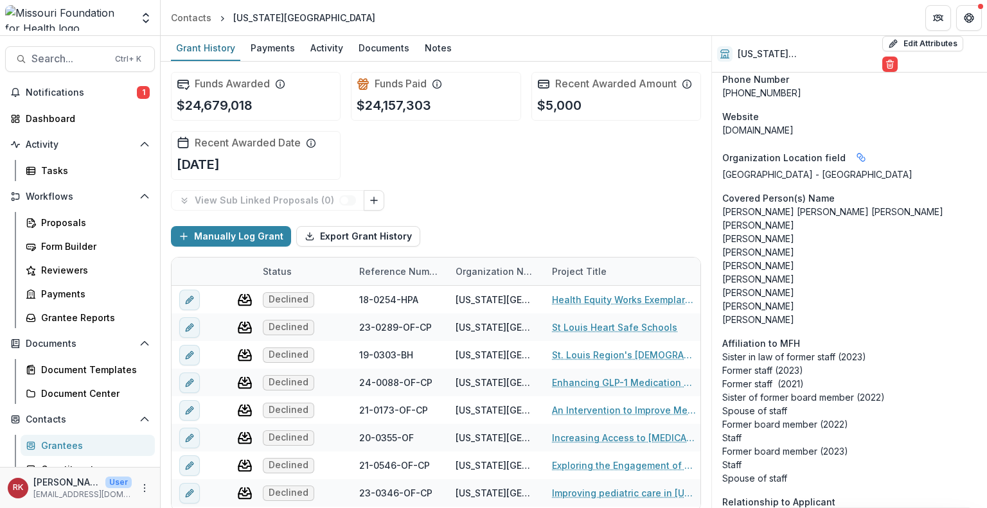
click at [656, 58] on div "Grant History Payments Activity Documents Notes" at bounding box center [436, 49] width 550 height 26
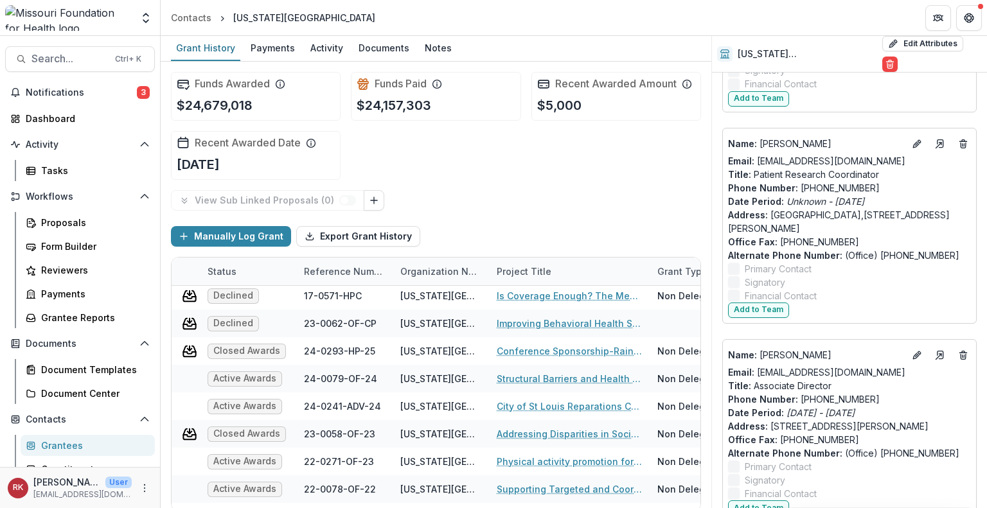
scroll to position [2217, 0]
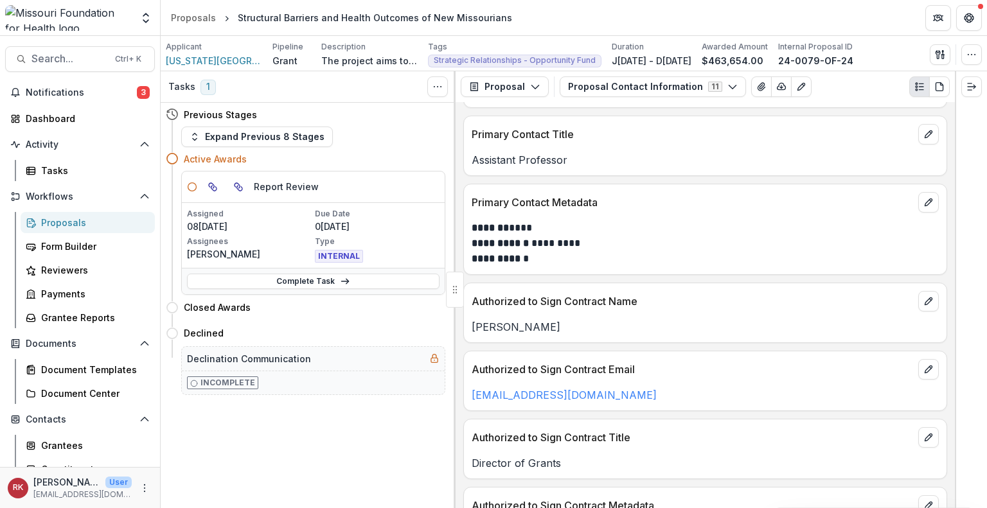
scroll to position [206, 0]
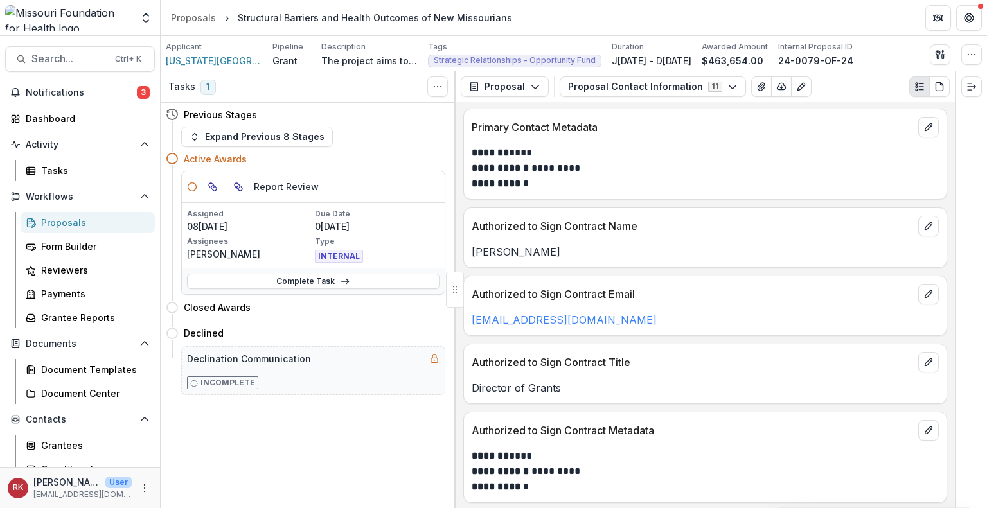
drag, startPoint x: 689, startPoint y: 318, endPoint x: 461, endPoint y: 327, distance: 228.2
click at [461, 327] on div "**********" at bounding box center [704, 305] width 499 height 406
copy link "[EMAIL_ADDRESS][DOMAIN_NAME]"
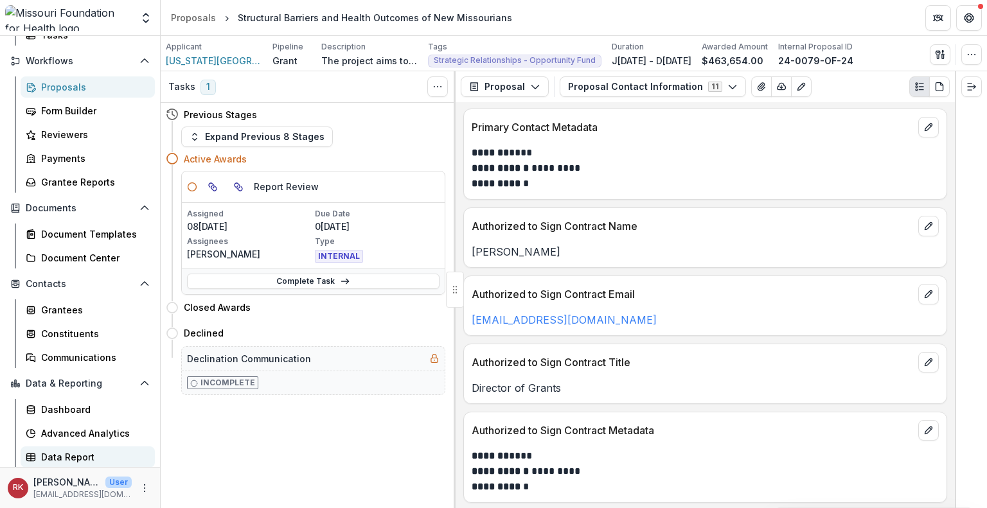
click at [52, 461] on div "Data Report" at bounding box center [92, 456] width 103 height 13
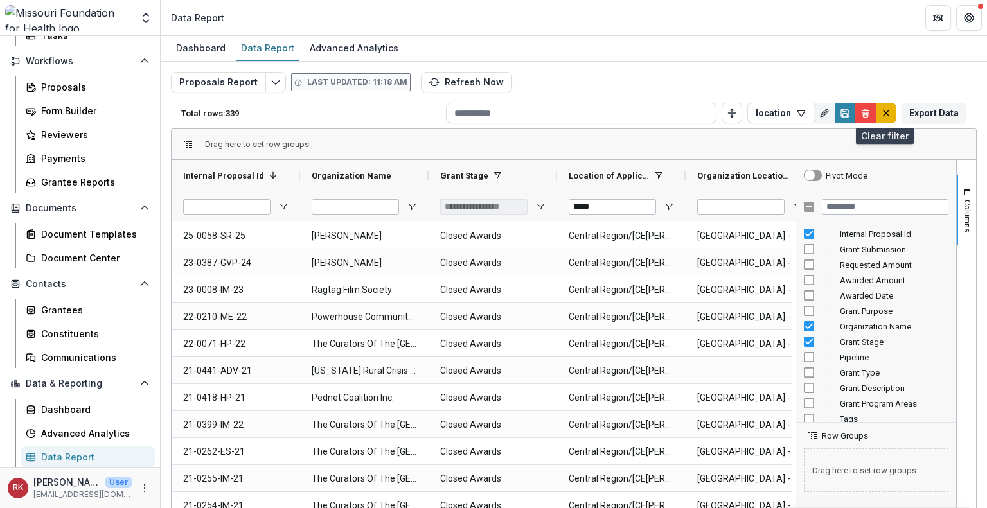
click at [884, 115] on icon "default" at bounding box center [886, 113] width 10 height 10
click at [883, 113] on line "default" at bounding box center [886, 113] width 6 height 6
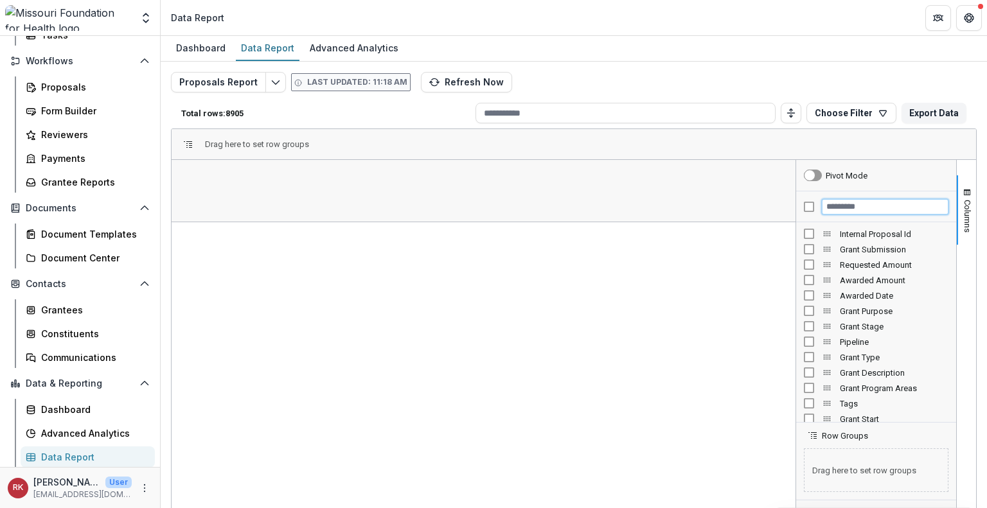
click at [872, 210] on input "Filter Columns Input" at bounding box center [885, 206] width 127 height 15
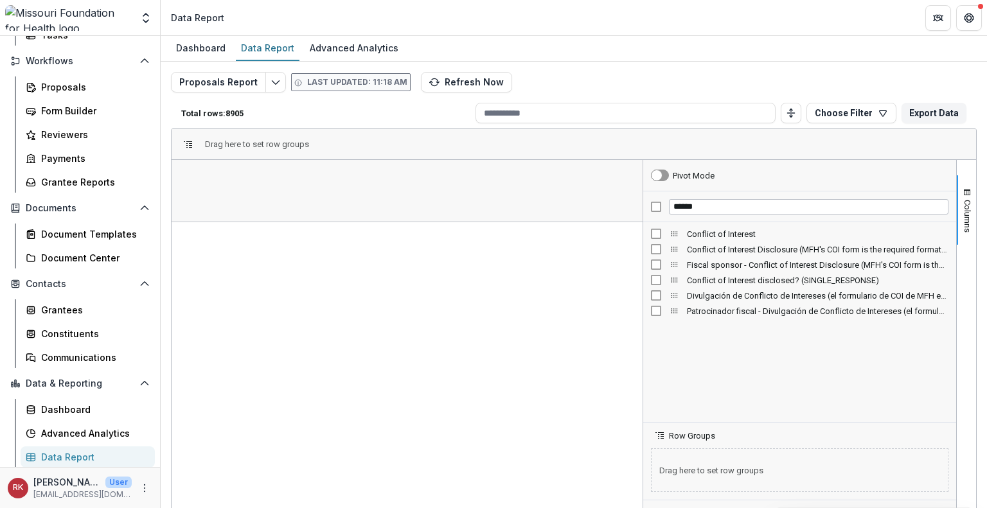
drag, startPoint x: 791, startPoint y: 260, endPoint x: 638, endPoint y: 264, distance: 152.9
click at [641, 264] on div at bounding box center [642, 369] width 3 height 418
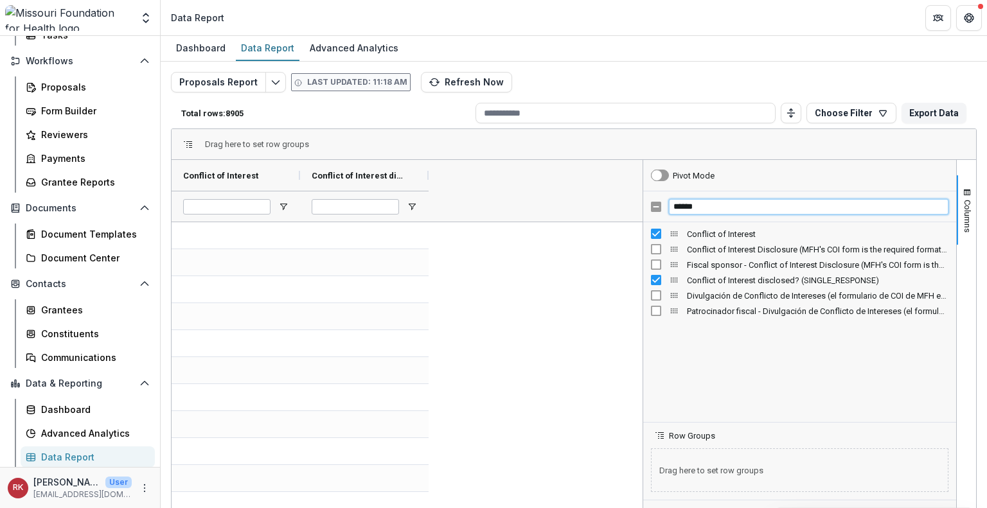
drag, startPoint x: 714, startPoint y: 207, endPoint x: 634, endPoint y: 200, distance: 80.7
click at [634, 200] on div "Conflict of Interest Conflict of Interest disclosed? (SINGLE_RESPONSE)" at bounding box center [574, 369] width 804 height 418
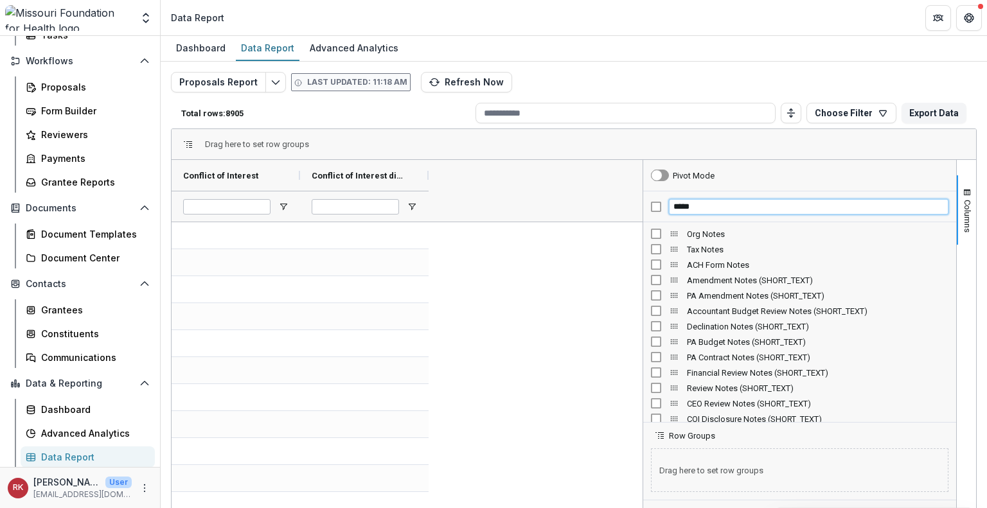
drag, startPoint x: 697, startPoint y: 203, endPoint x: 603, endPoint y: 184, distance: 96.2
click at [603, 184] on div "Conflict of Interest Conflict of Interest disclosed? (SINGLE_RESPONSE)" at bounding box center [574, 369] width 804 height 418
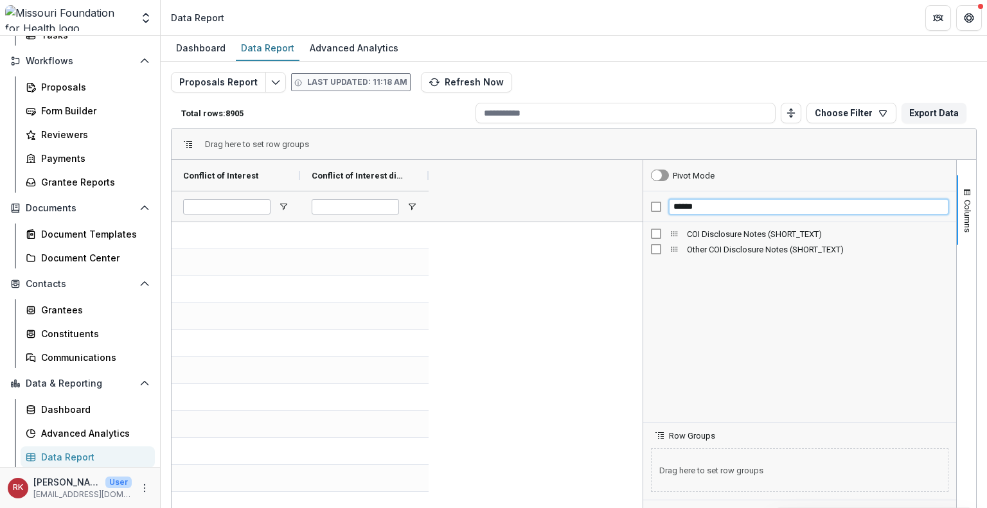
type input "******"
click at [380, 171] on span "Other COI Disclosure Notes (SHORT_TEXT)" at bounding box center [359, 176] width 95 height 10
click at [380, 171] on span "Other COI Disclosure Notes (SHORT_TEXT)" at bounding box center [352, 176] width 81 height 10
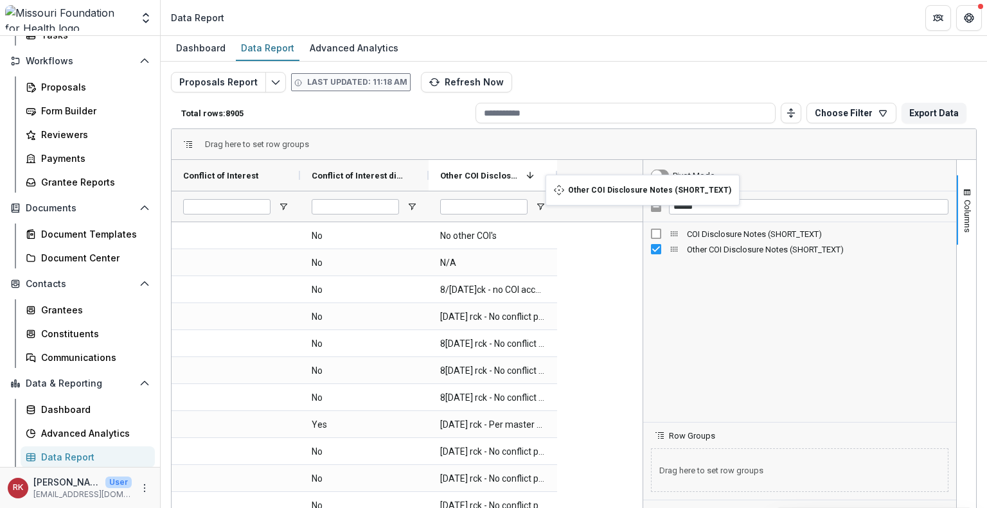
drag, startPoint x: 425, startPoint y: 177, endPoint x: 548, endPoint y: 184, distance: 123.5
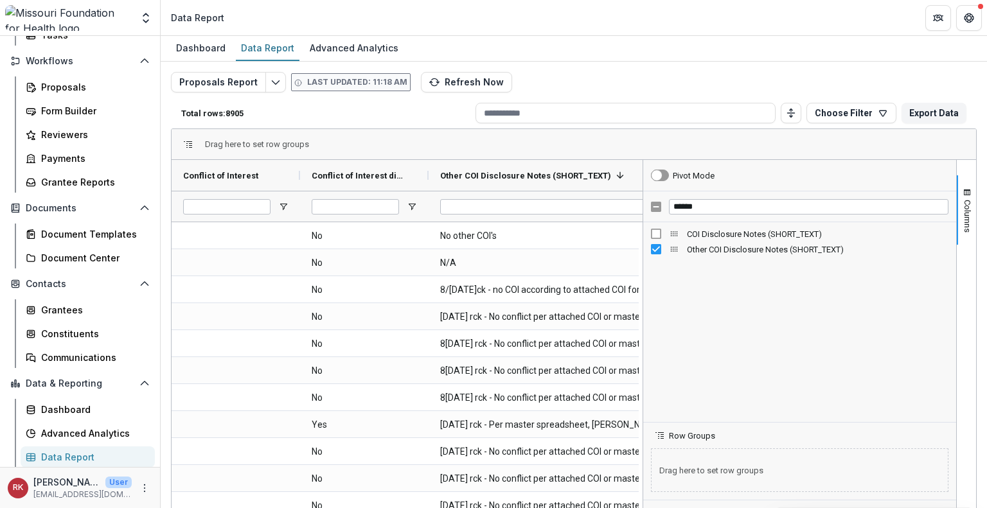
drag, startPoint x: 557, startPoint y: 179, endPoint x: 680, endPoint y: 186, distance: 122.9
click at [680, 186] on div "Conflict of Interest Conflict of Interest disclosed? (SINGLE_RESPONSE) Other CO…" at bounding box center [574, 369] width 804 height 418
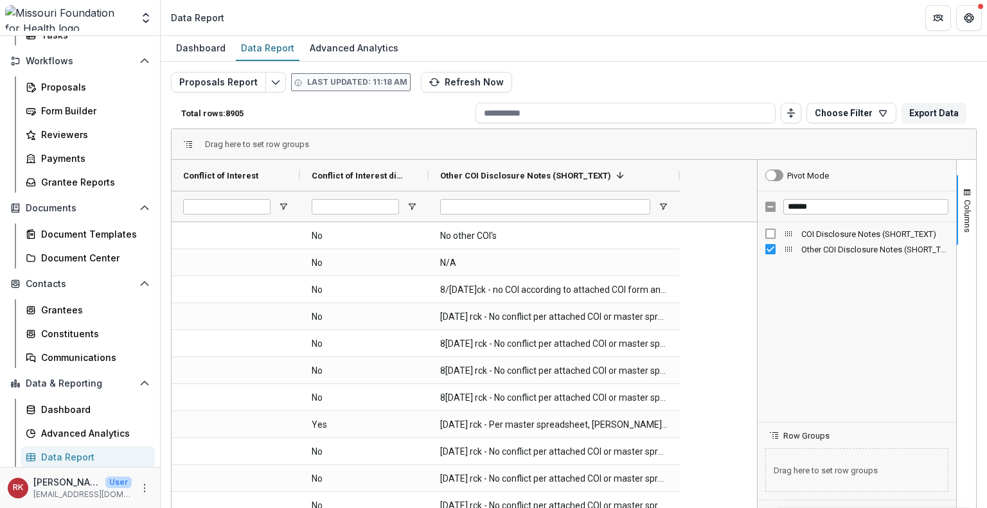
drag, startPoint x: 638, startPoint y: 269, endPoint x: 753, endPoint y: 279, distance: 115.4
click at [755, 279] on div at bounding box center [756, 369] width 3 height 418
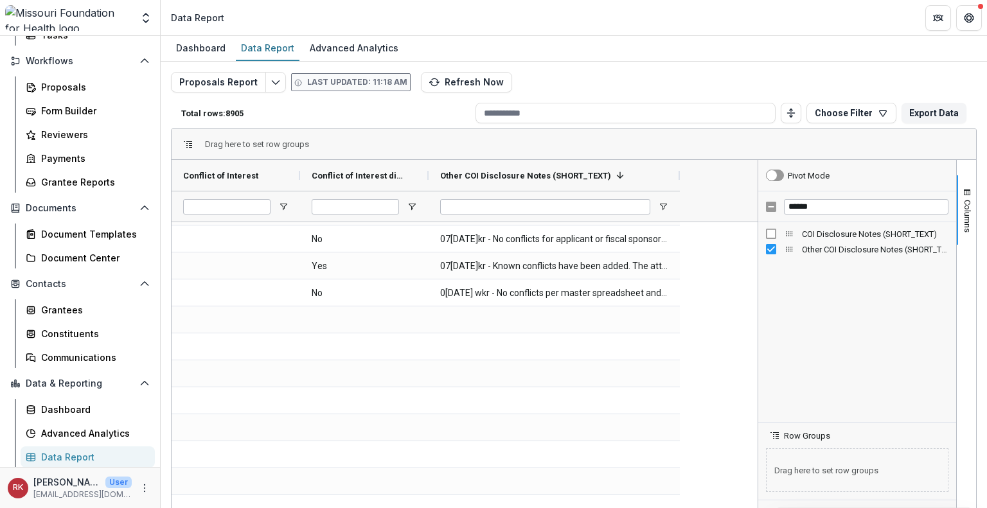
scroll to position [414, 0]
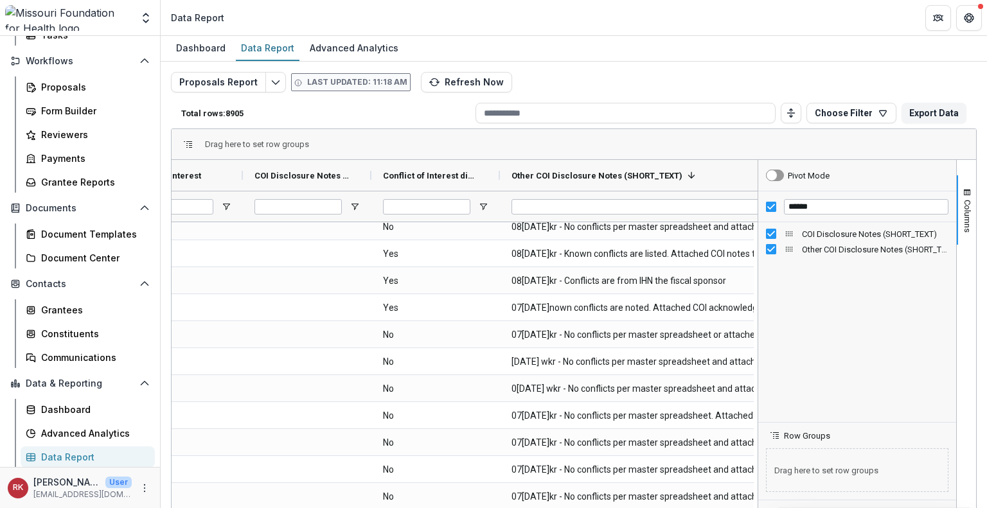
drag, startPoint x: 748, startPoint y: 177, endPoint x: 899, endPoint y: 185, distance: 151.8
click at [899, 185] on div "Conflict of Interest COI Disclosure Notes (SHORT_TEXT) Conflict of Interest dis…" at bounding box center [574, 369] width 804 height 418
click at [791, 112] on icon "Toggle auto height" at bounding box center [791, 113] width 10 height 10
